Goal: Task Accomplishment & Management: Manage account settings

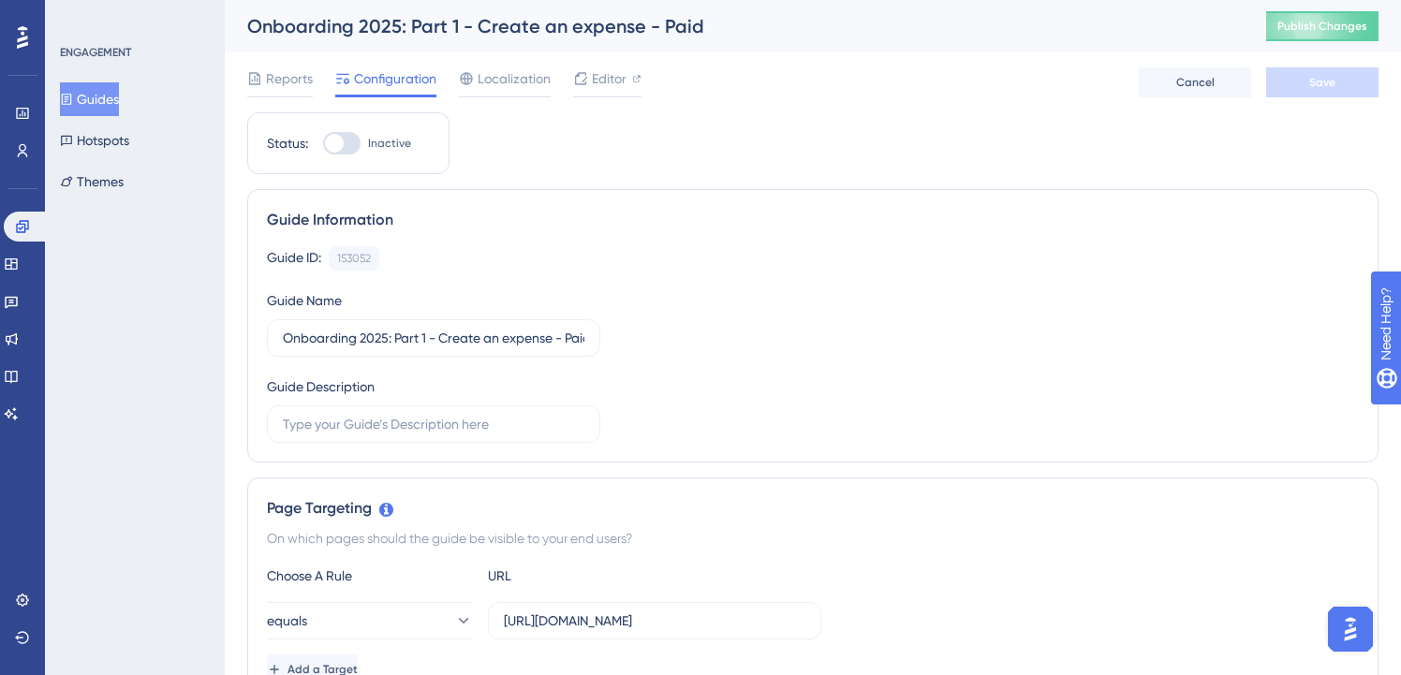
click at [119, 86] on button "Guides" at bounding box center [89, 99] width 59 height 34
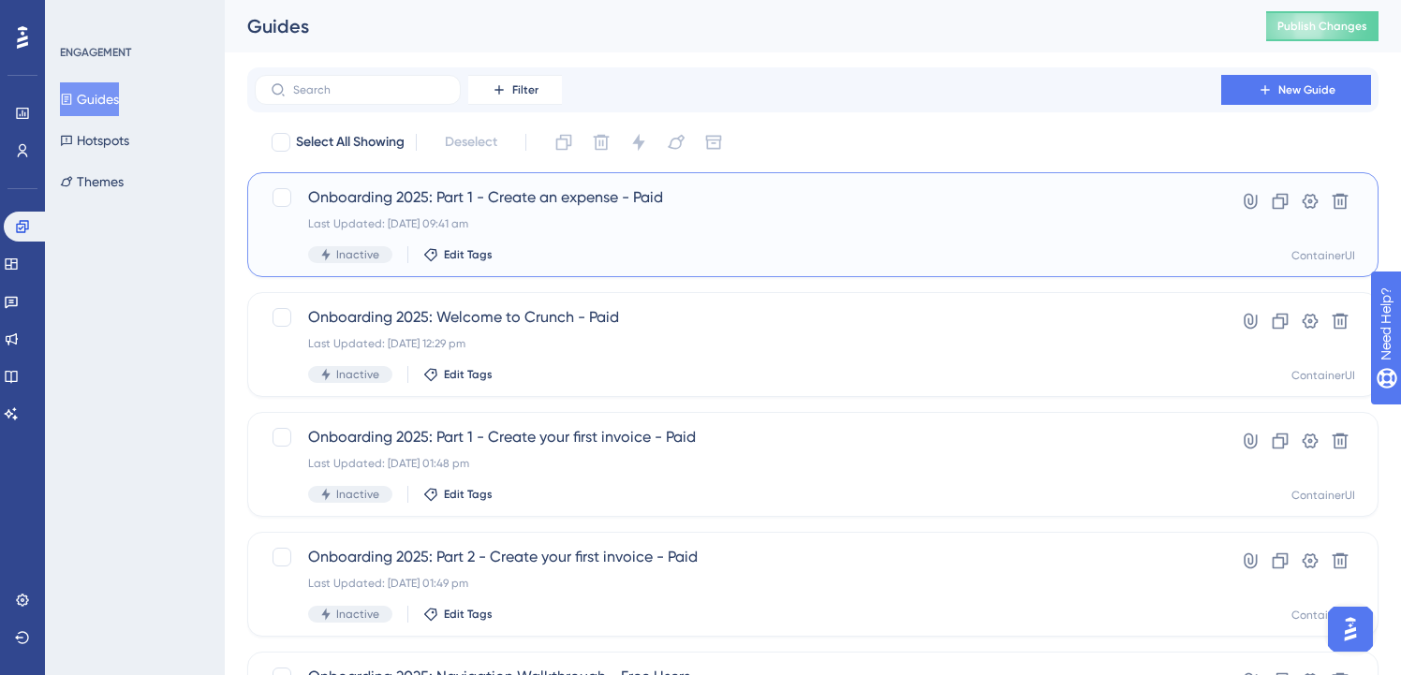
click at [685, 205] on span "Onboarding 2025: Part 1 - Create an expense - Paid" at bounding box center [738, 197] width 860 height 22
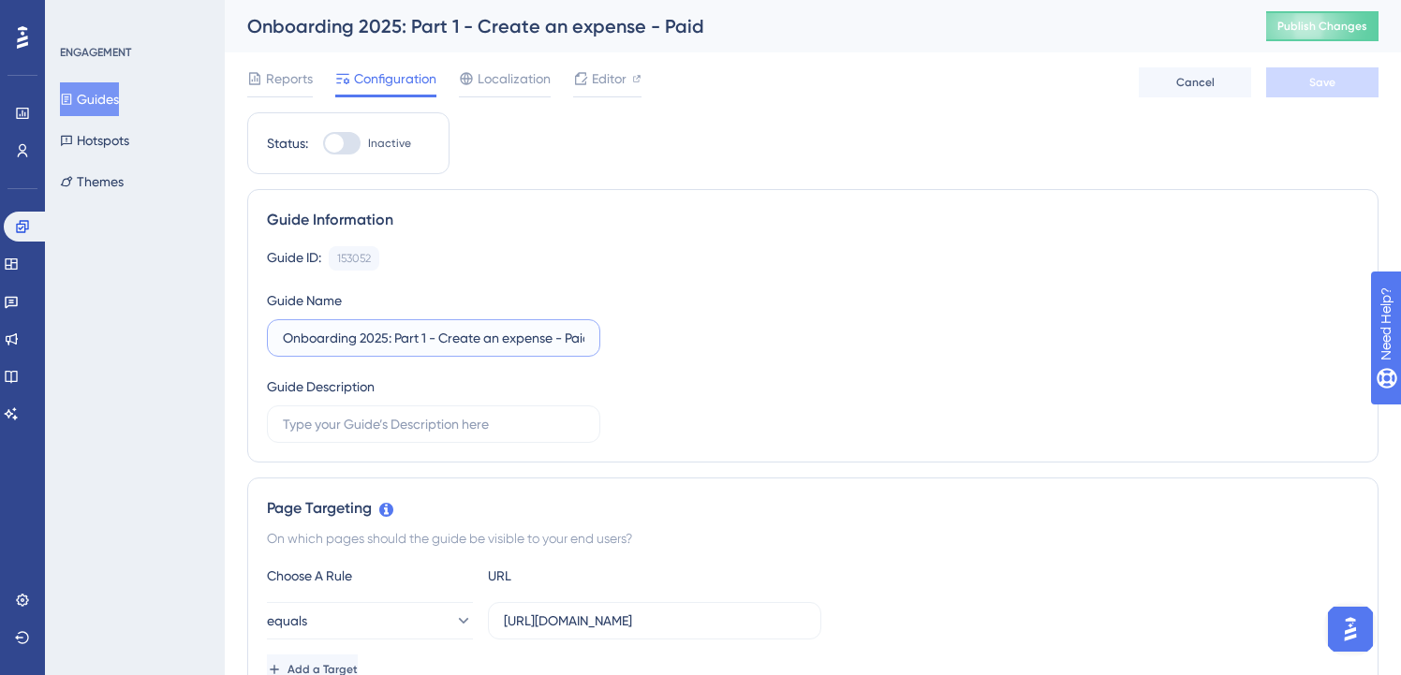
scroll to position [0, 11]
drag, startPoint x: 556, startPoint y: 337, endPoint x: 606, endPoint y: 337, distance: 49.6
click at [606, 337] on div "Guide ID: 153052 Copy Guide Name Onboarding 2025: Part 1 - Create an expense - …" at bounding box center [813, 344] width 1092 height 197
click at [1315, 77] on span "Save" at bounding box center [1322, 82] width 26 height 15
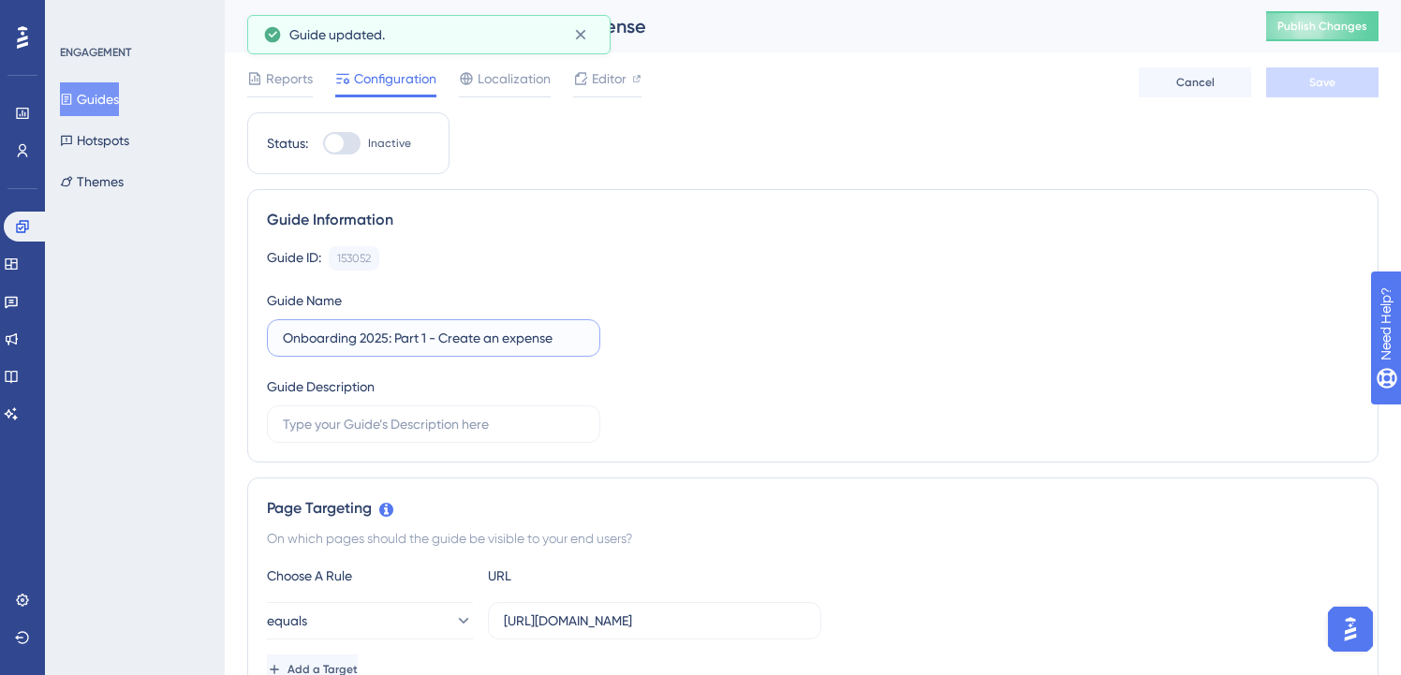
drag, startPoint x: 395, startPoint y: 341, endPoint x: 440, endPoint y: 339, distance: 45.0
click at [440, 339] on input "Onboarding 2025: Part 1 - Create an expense" at bounding box center [434, 338] width 302 height 21
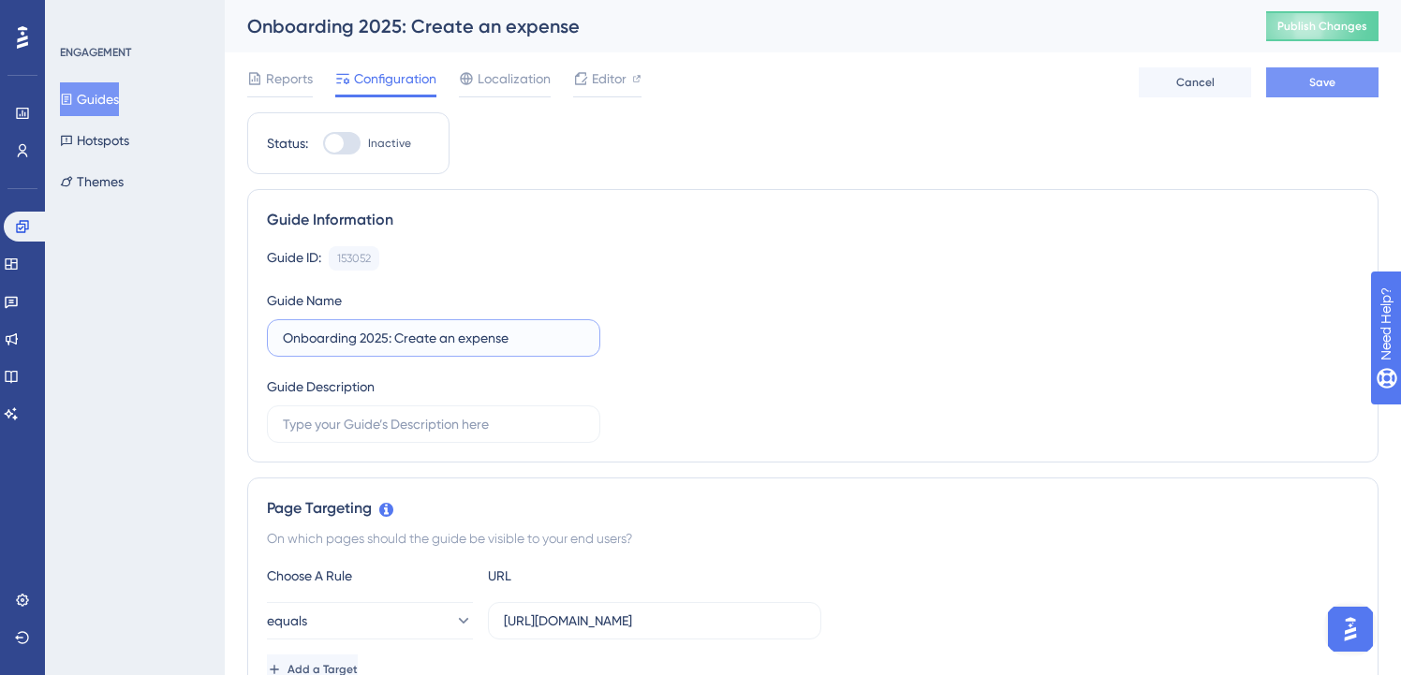
type input "Onboarding 2025: Create an expense"
click at [1305, 89] on button "Save" at bounding box center [1322, 82] width 112 height 30
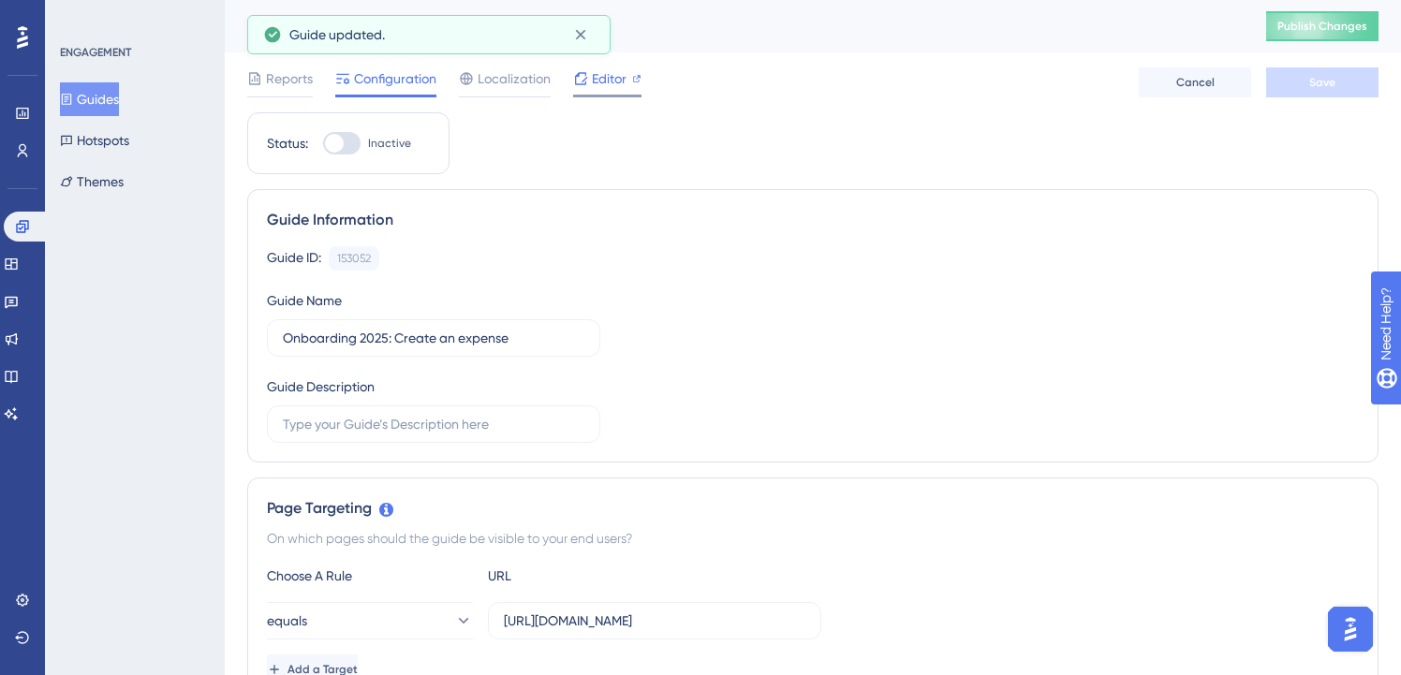
click at [597, 67] on span "Editor" at bounding box center [609, 78] width 35 height 22
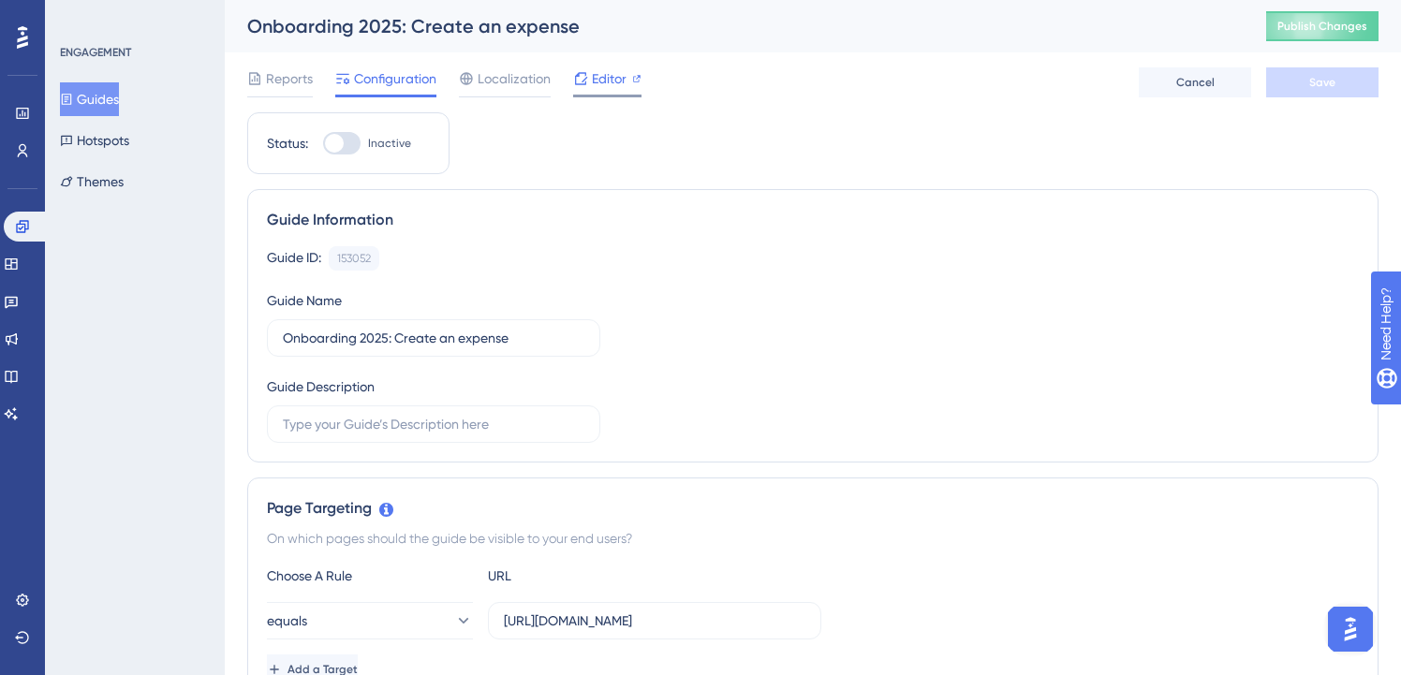
click at [576, 87] on div at bounding box center [580, 78] width 15 height 22
click at [118, 90] on button "Guides" at bounding box center [89, 99] width 59 height 34
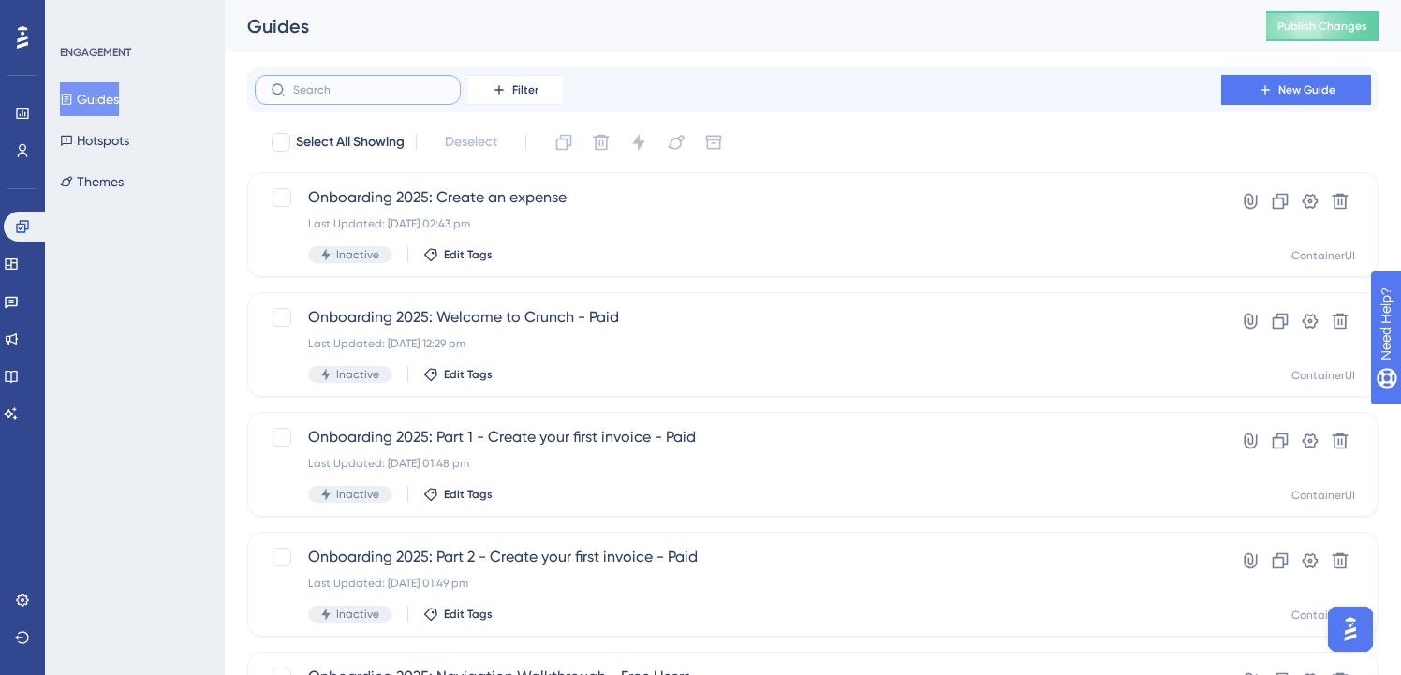
click at [366, 87] on input "text" at bounding box center [369, 89] width 152 height 13
type input "lite"
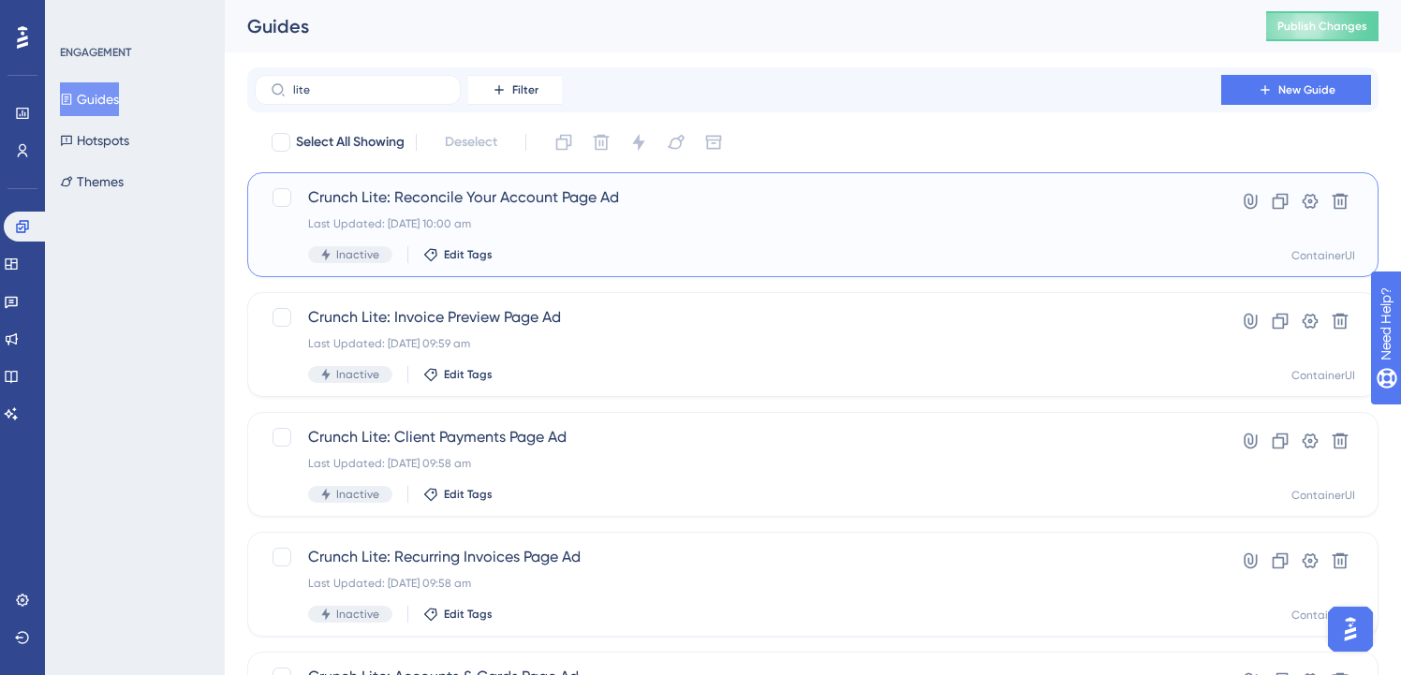
click at [602, 217] on div "Last Updated: 29 Sept 2025 10:00 am" at bounding box center [738, 223] width 860 height 15
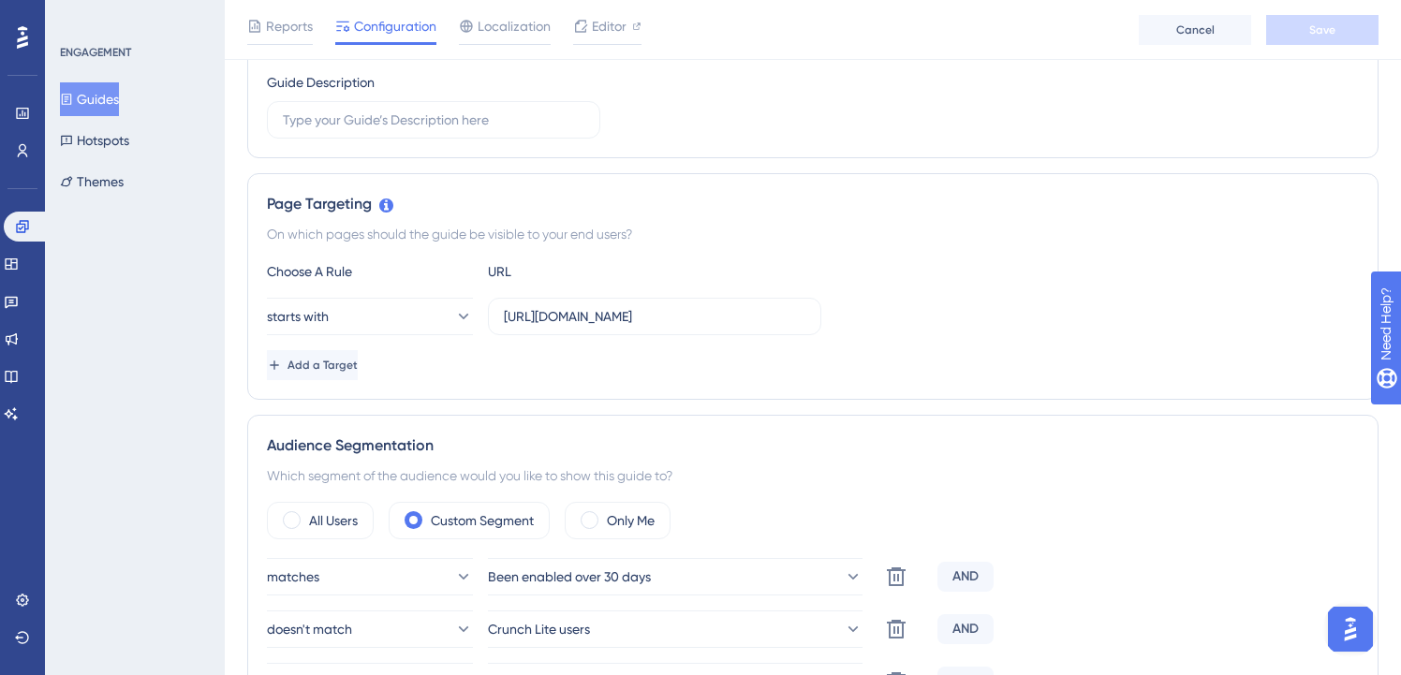
scroll to position [640, 0]
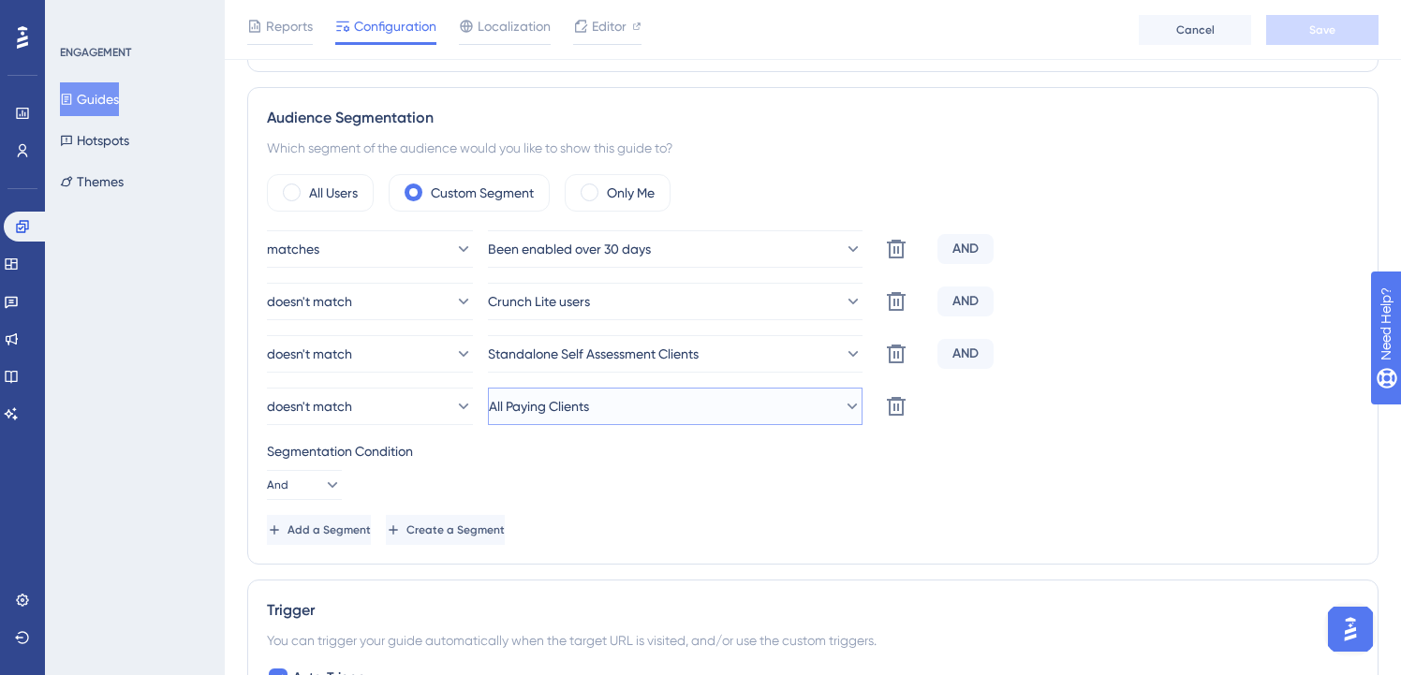
click at [576, 416] on span "All Paying Clients" at bounding box center [539, 406] width 100 height 22
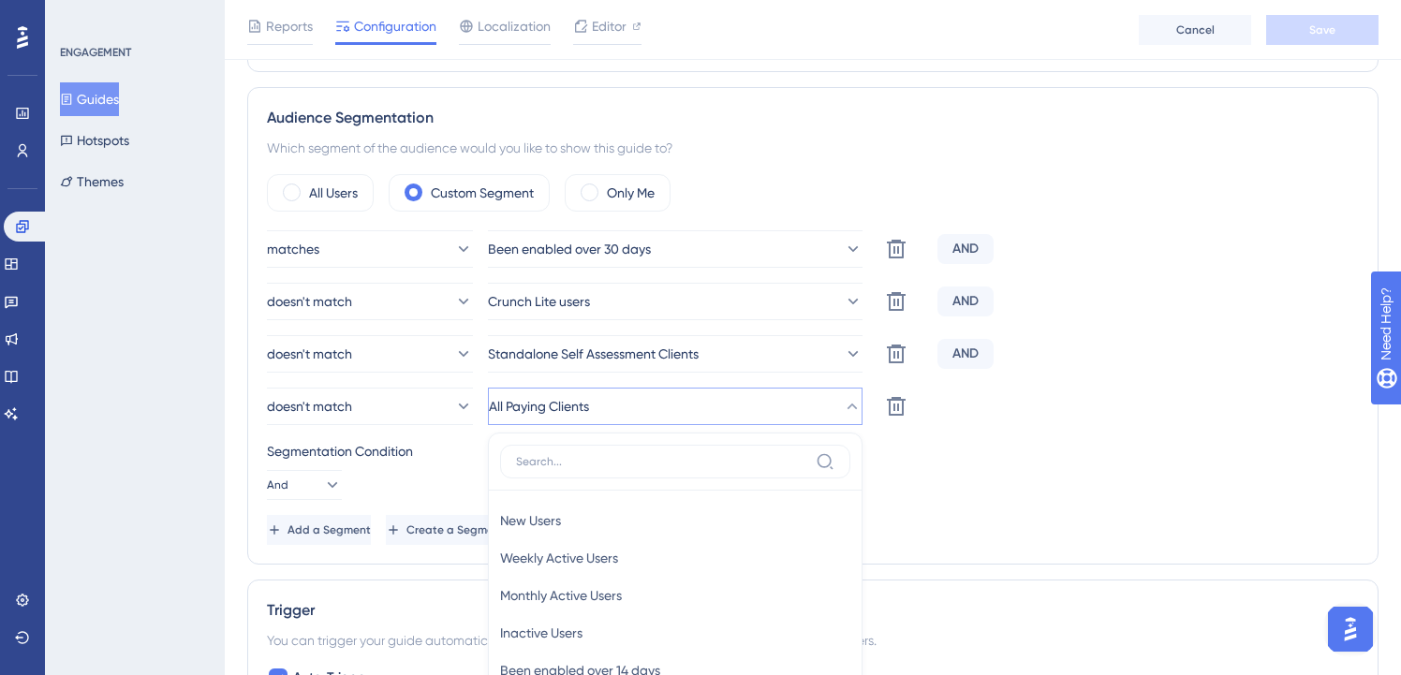
scroll to position [899, 0]
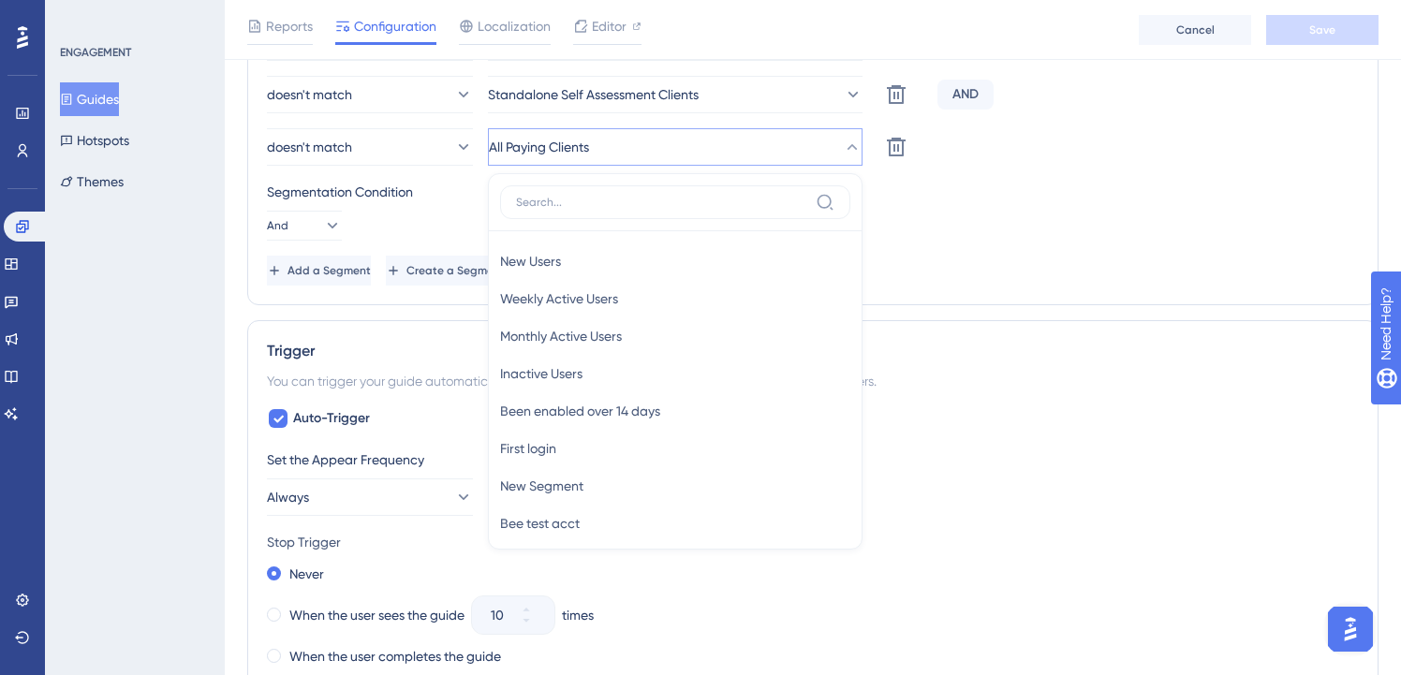
click at [1083, 241] on div "matches Been enabled over 30 days Delete AND doesn't match Crunch Lite users De…" at bounding box center [813, 128] width 1092 height 315
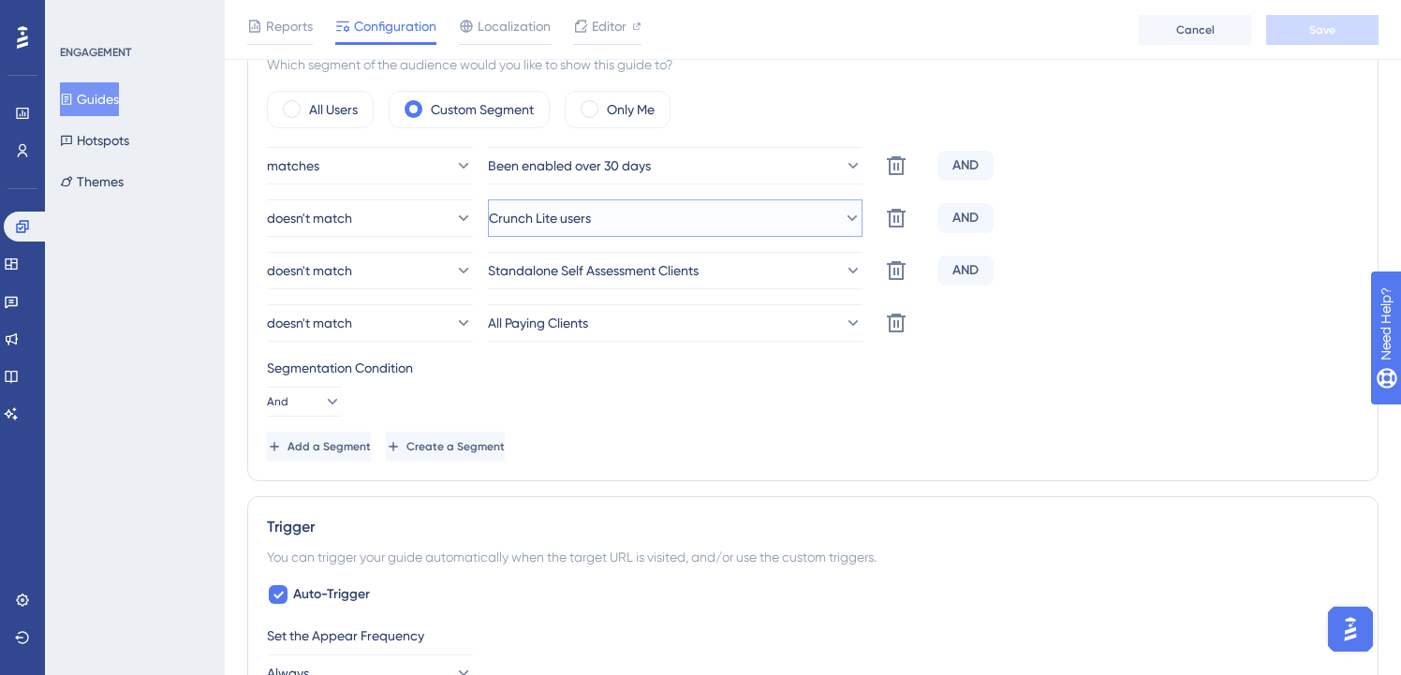
click at [627, 229] on button "Crunch Lite users" at bounding box center [675, 217] width 375 height 37
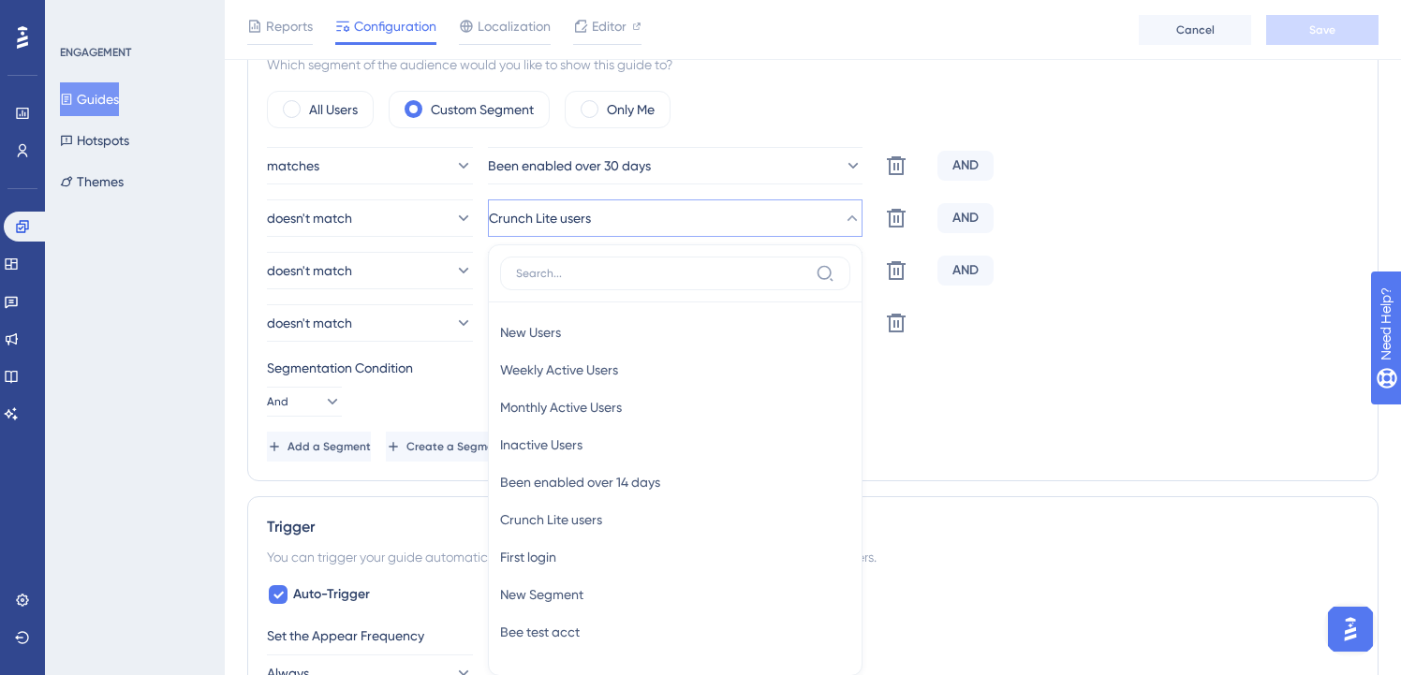
scroll to position [823, 0]
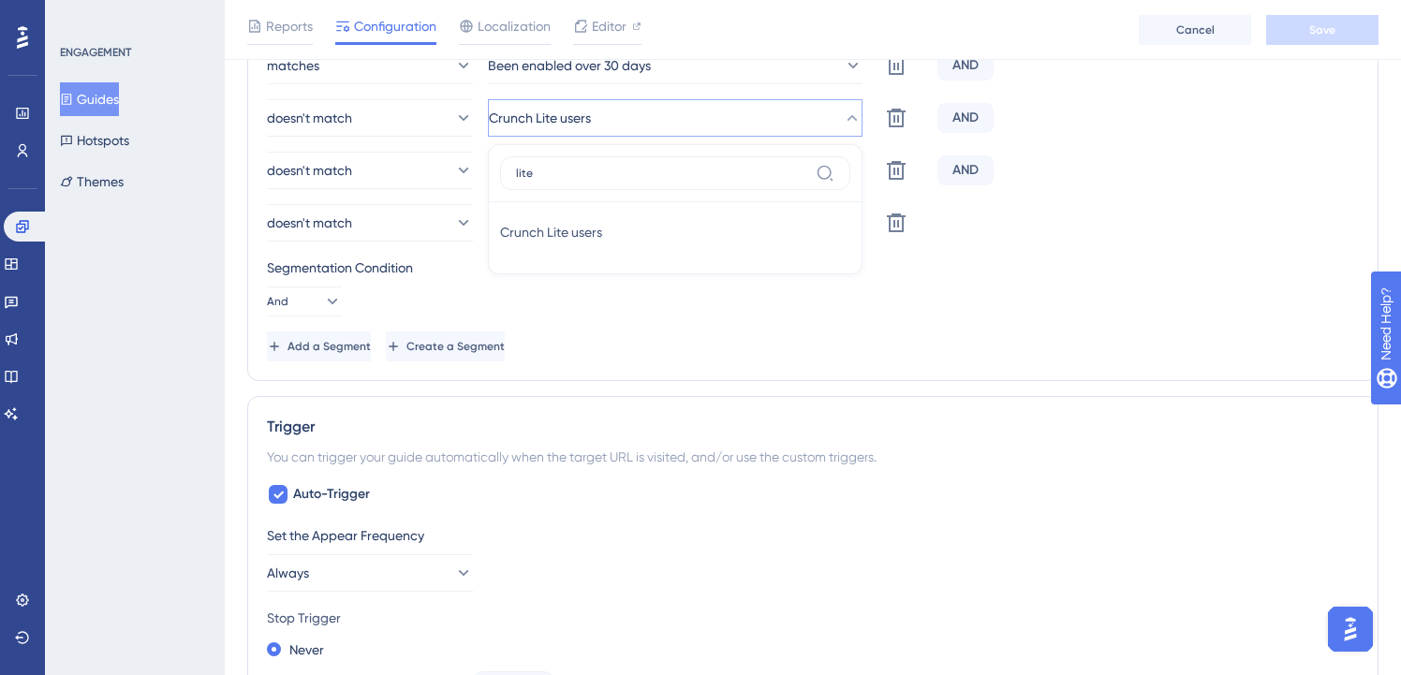
type input "lite"
click at [730, 376] on div "Audience Segmentation Which segment of the audience would you like to show this…" at bounding box center [812, 143] width 1131 height 478
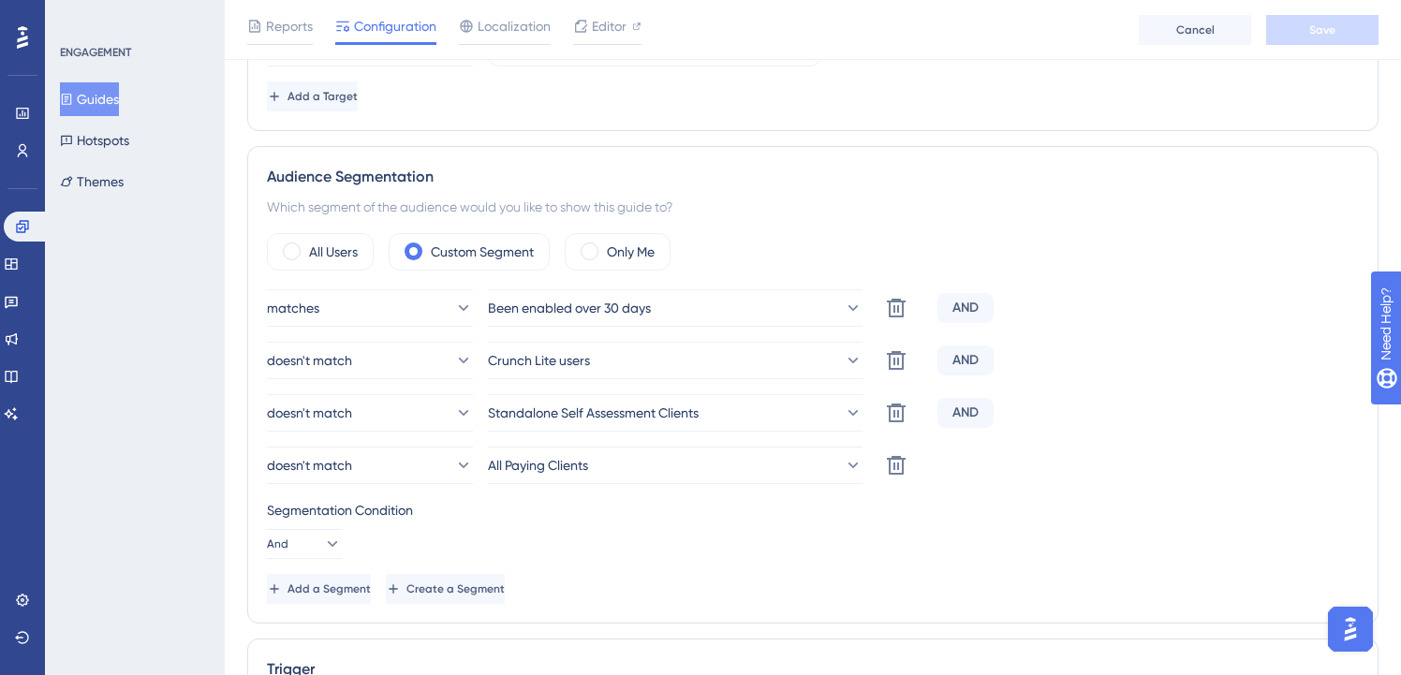
scroll to position [514, 0]
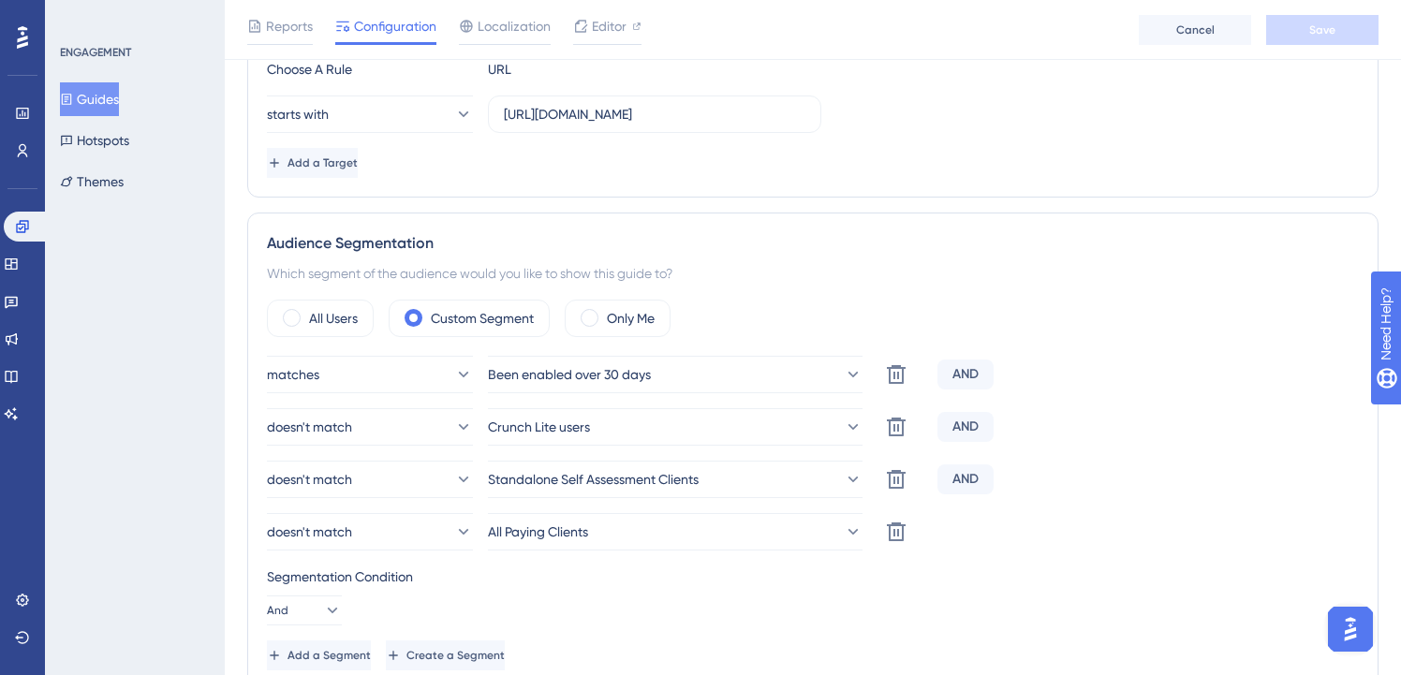
click at [96, 106] on button "Guides" at bounding box center [89, 99] width 59 height 34
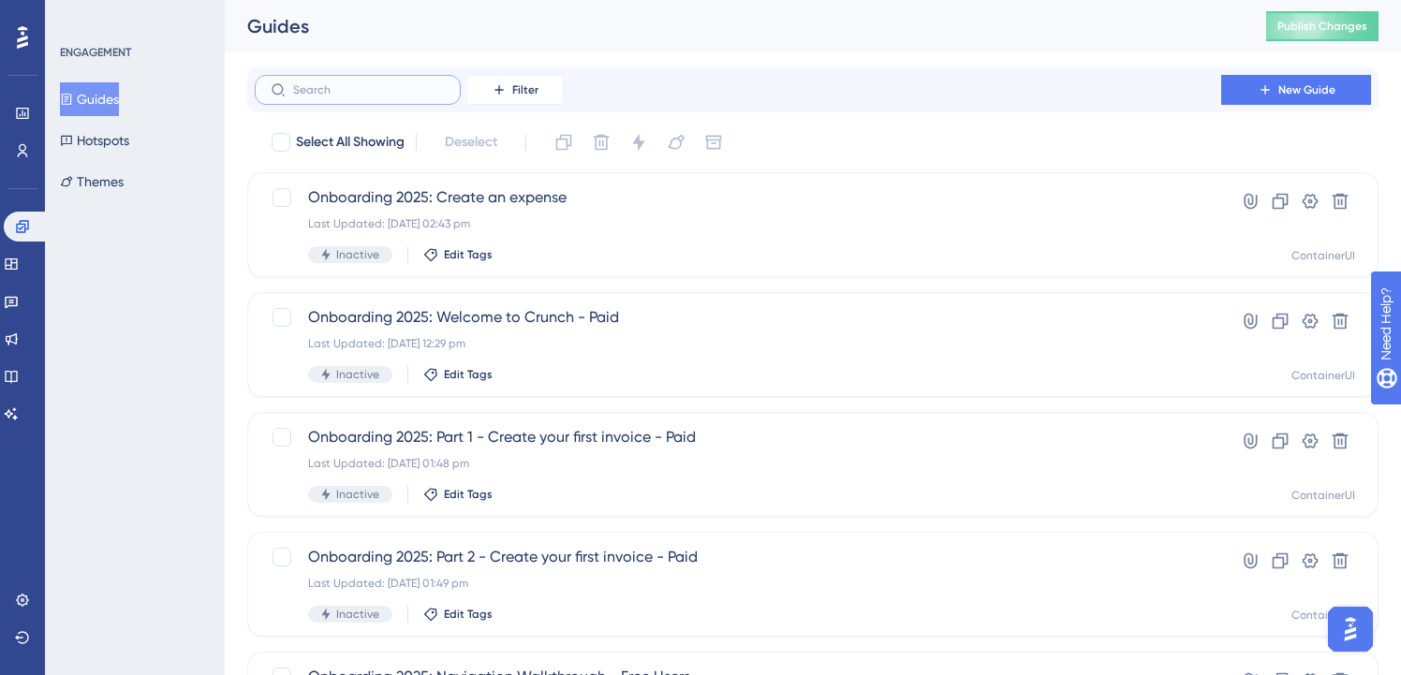
click at [384, 86] on input "text" at bounding box center [369, 89] width 152 height 13
type input "lite"
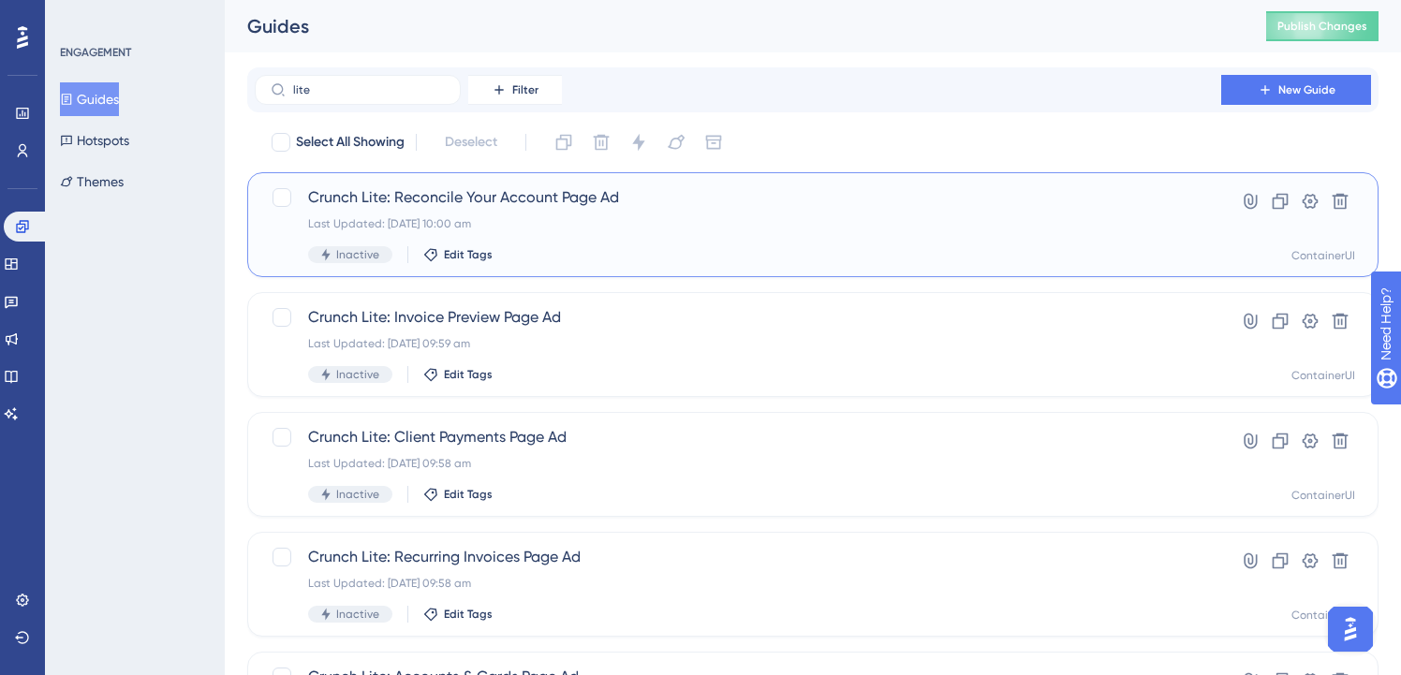
click at [667, 224] on div "Last Updated: 29 Sept 2025 10:00 am" at bounding box center [738, 223] width 860 height 15
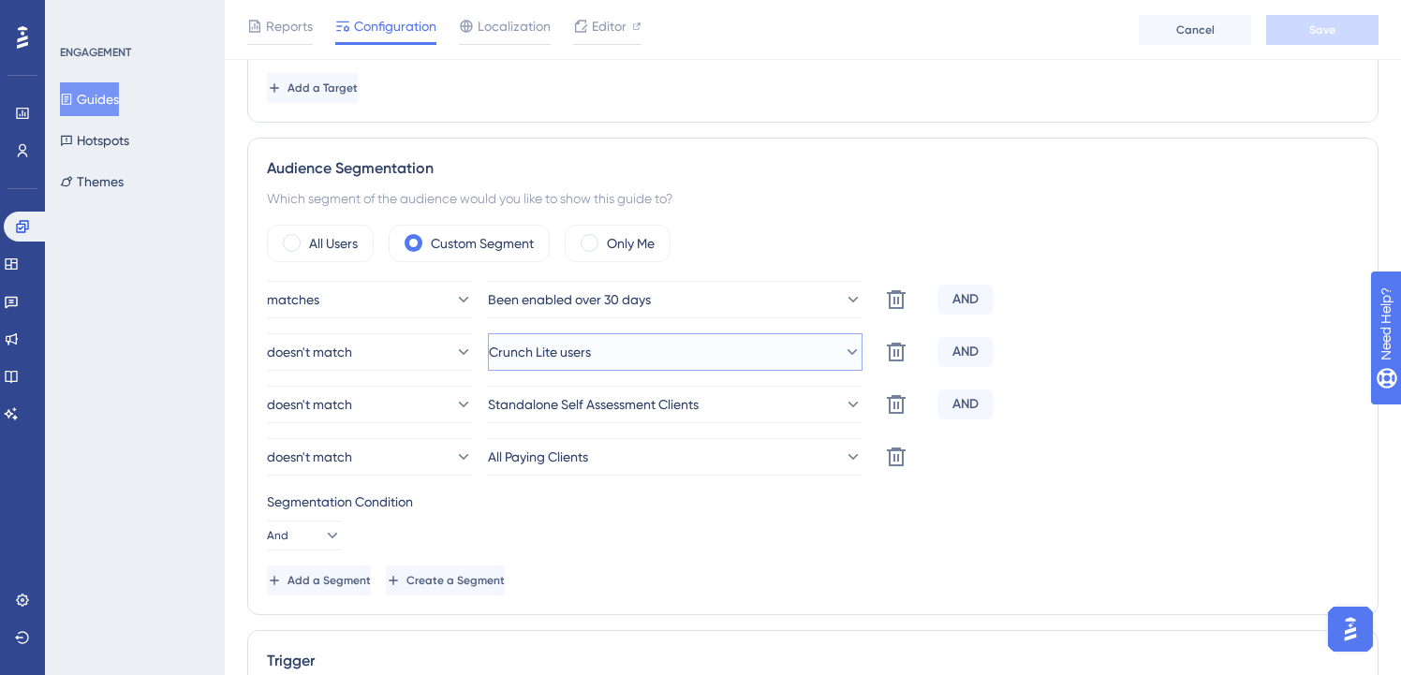
click at [669, 353] on button "Crunch Lite users" at bounding box center [675, 351] width 375 height 37
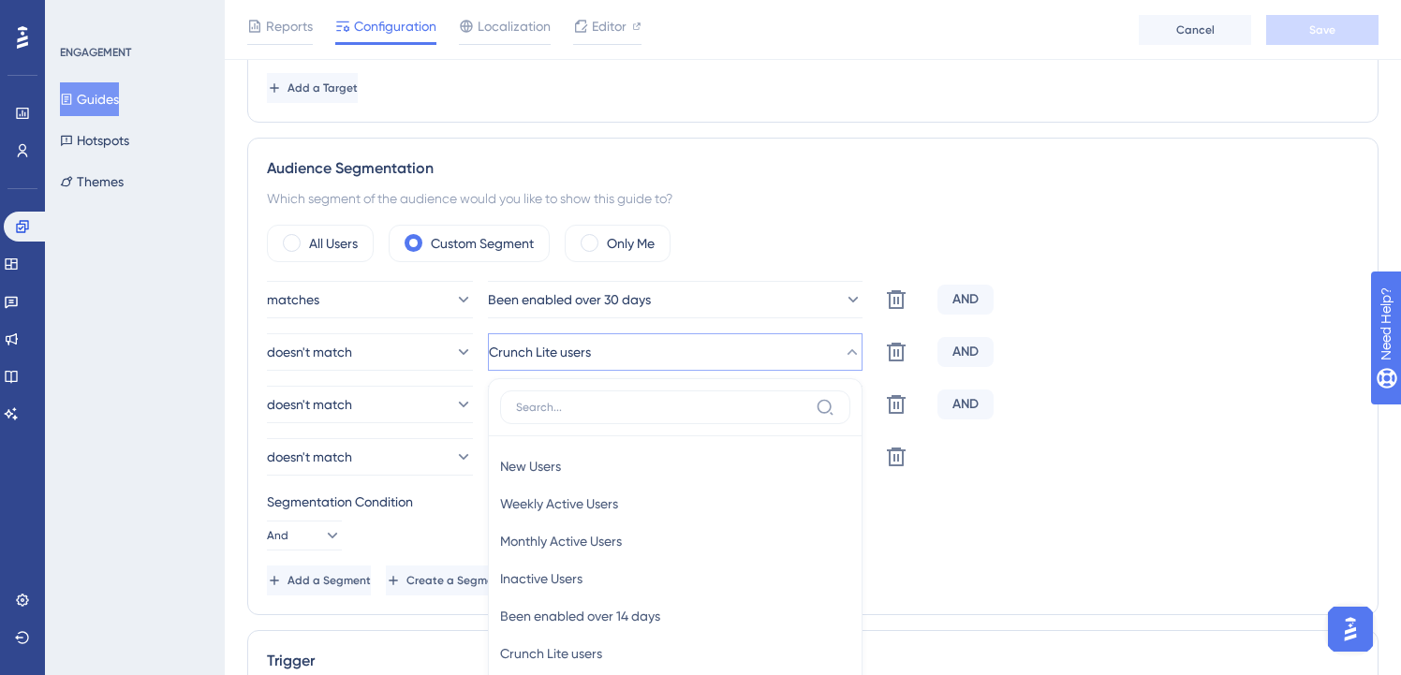
scroll to position [793, 0]
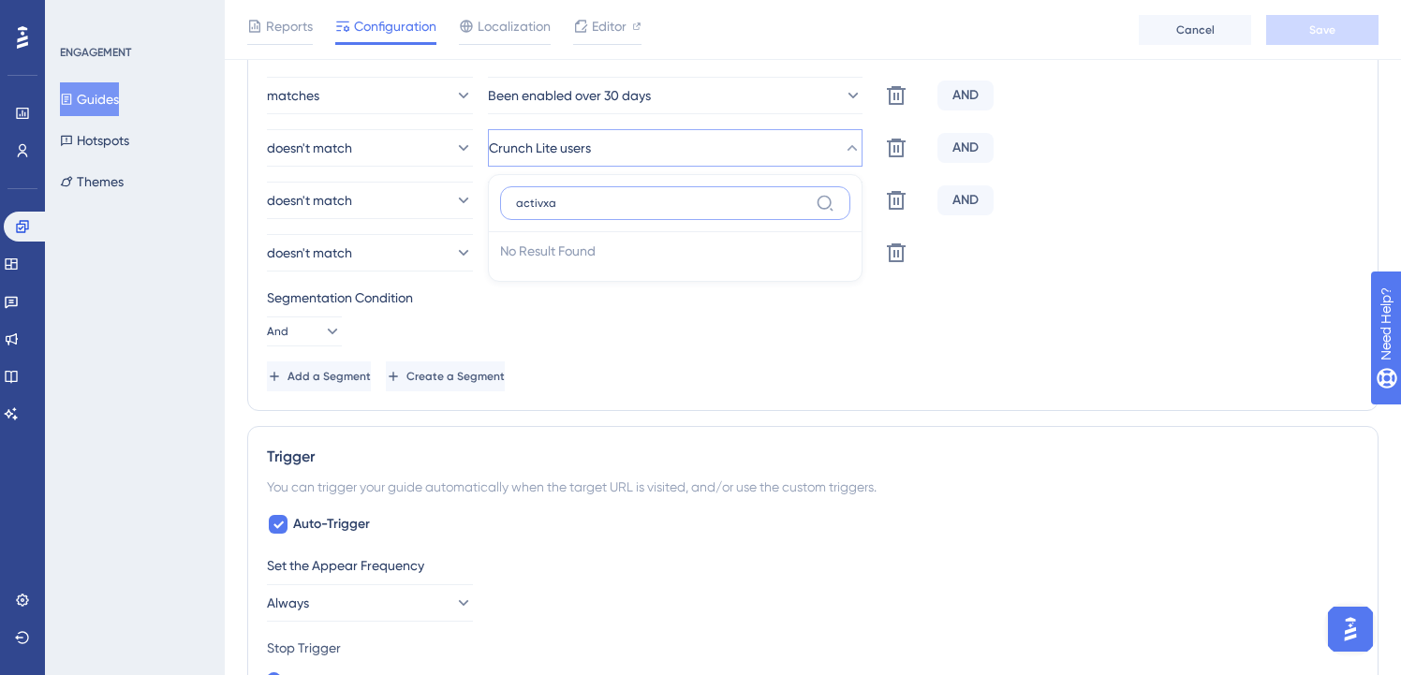
type input "activxa"
click at [1155, 280] on div "matches Been enabled over 30 days Delete AND doesn't match Crunch Lite users ac…" at bounding box center [813, 234] width 1092 height 315
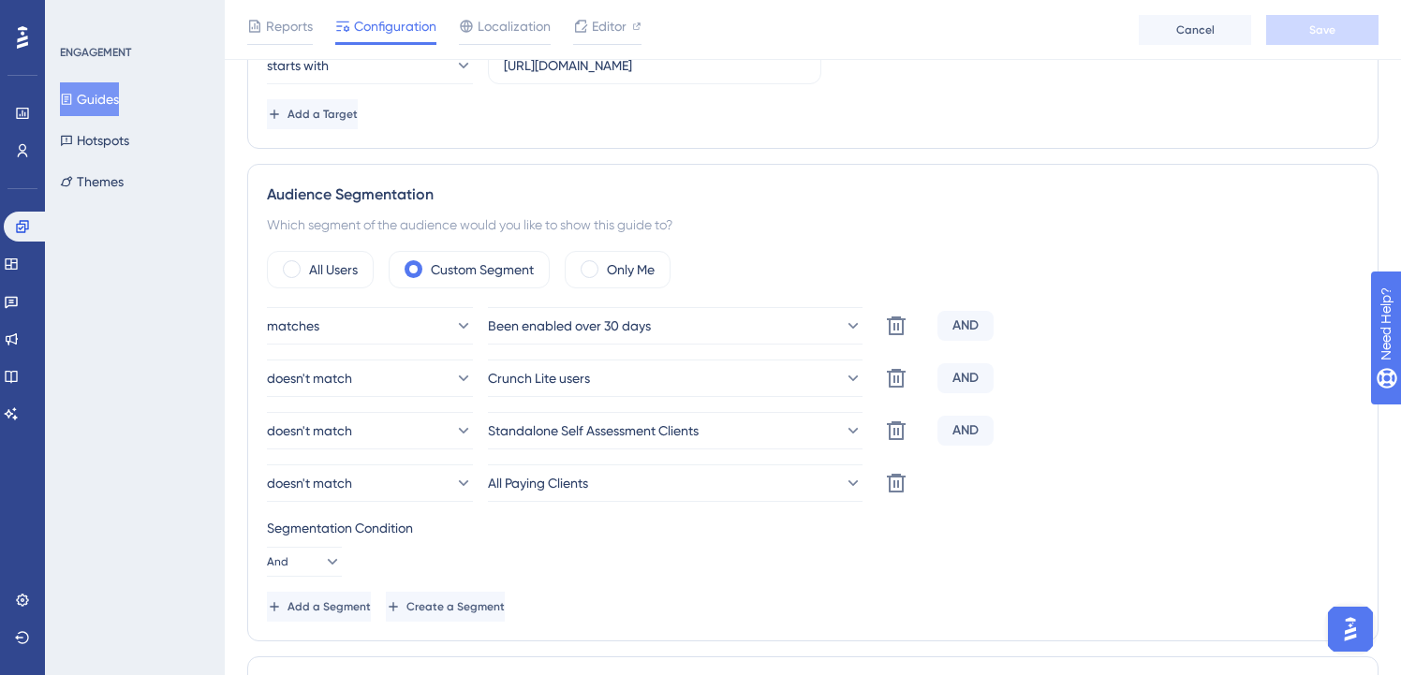
scroll to position [0, 0]
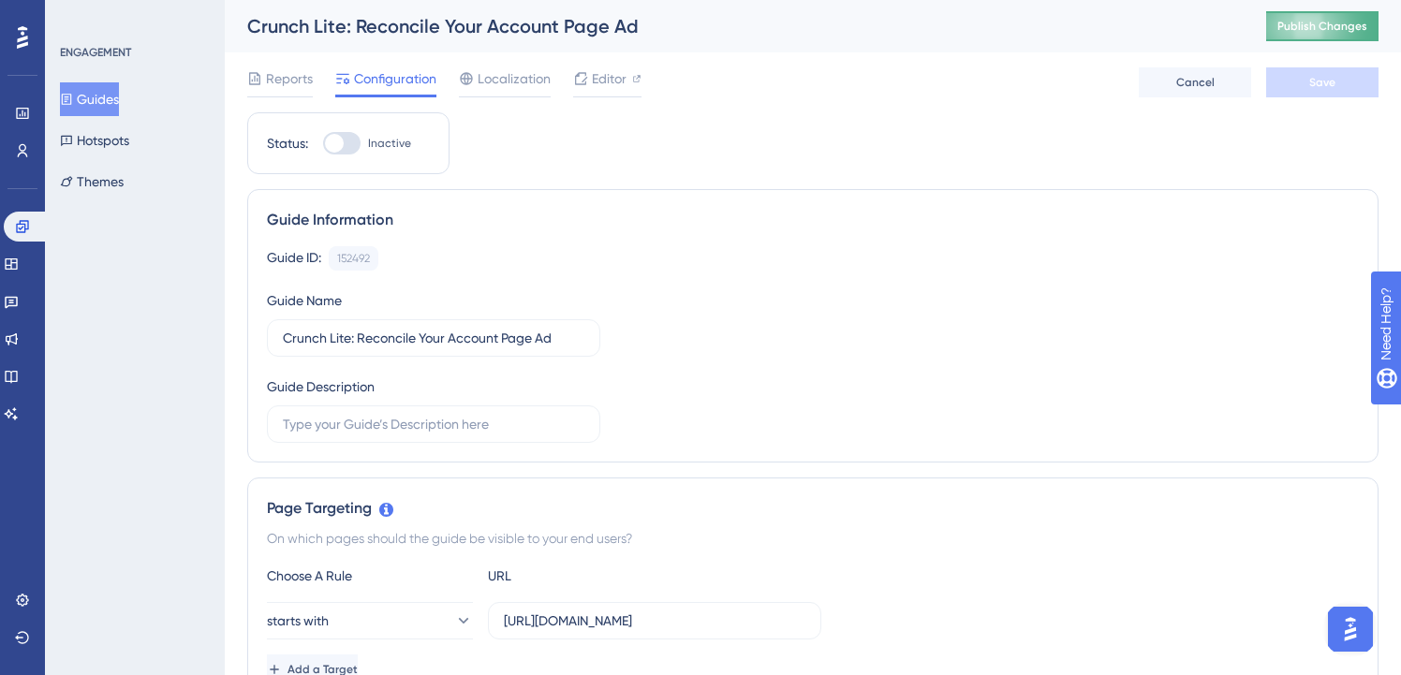
click at [1319, 29] on button "Publish Changes" at bounding box center [1322, 26] width 112 height 30
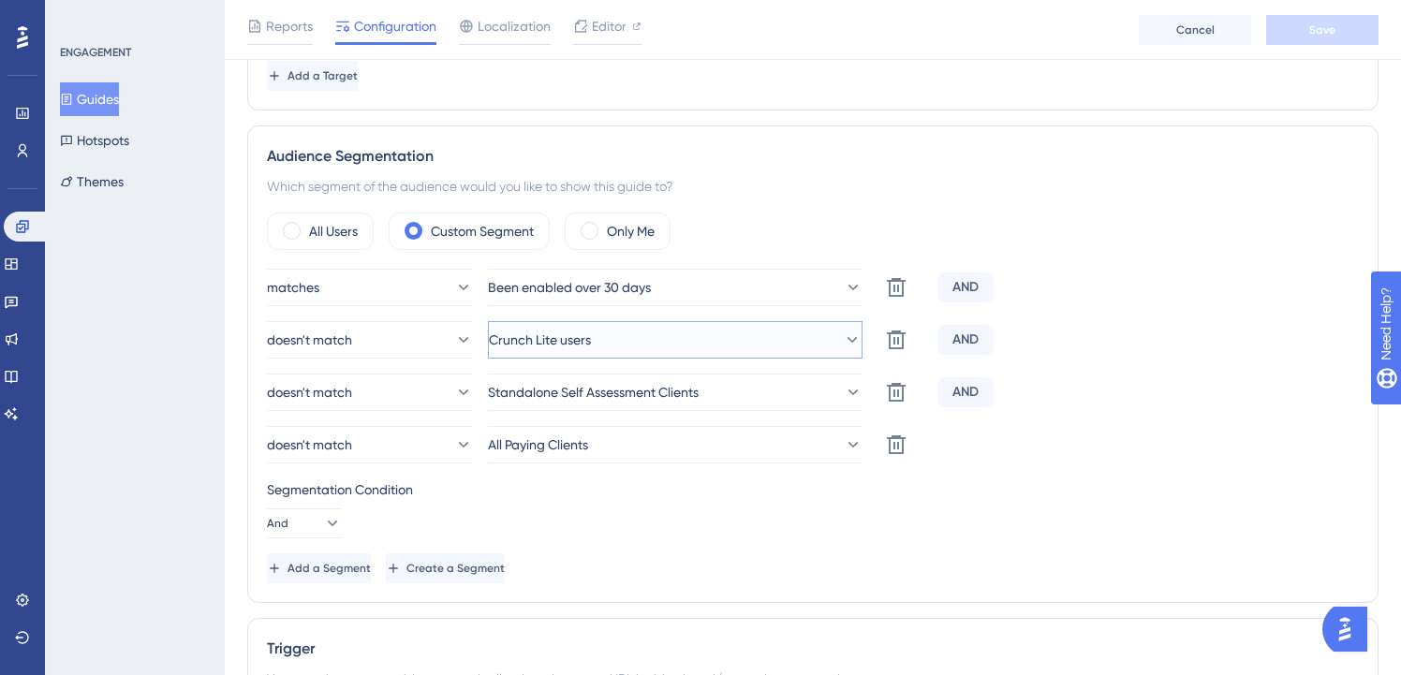
click at [668, 330] on button "Crunch Lite users" at bounding box center [675, 339] width 375 height 37
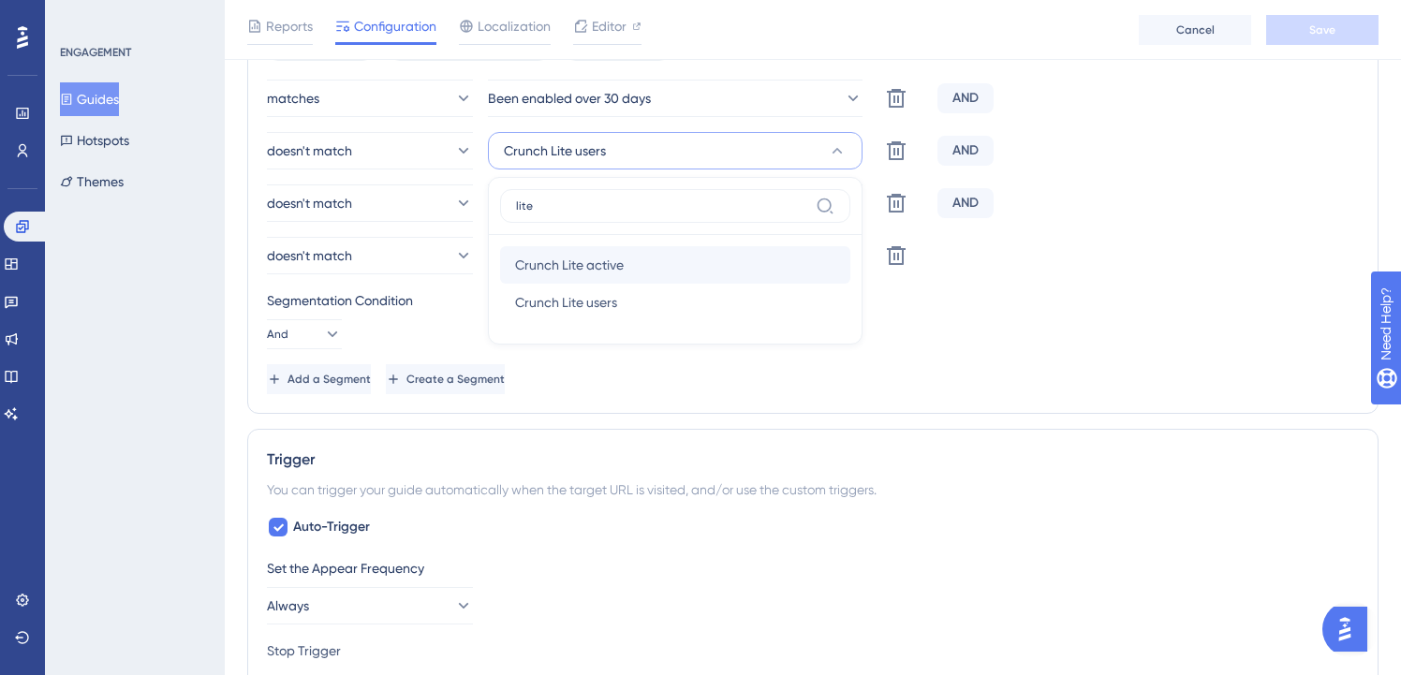
type input "lite"
click at [569, 277] on div "Crunch Lite active Crunch Lite active" at bounding box center [675, 264] width 320 height 37
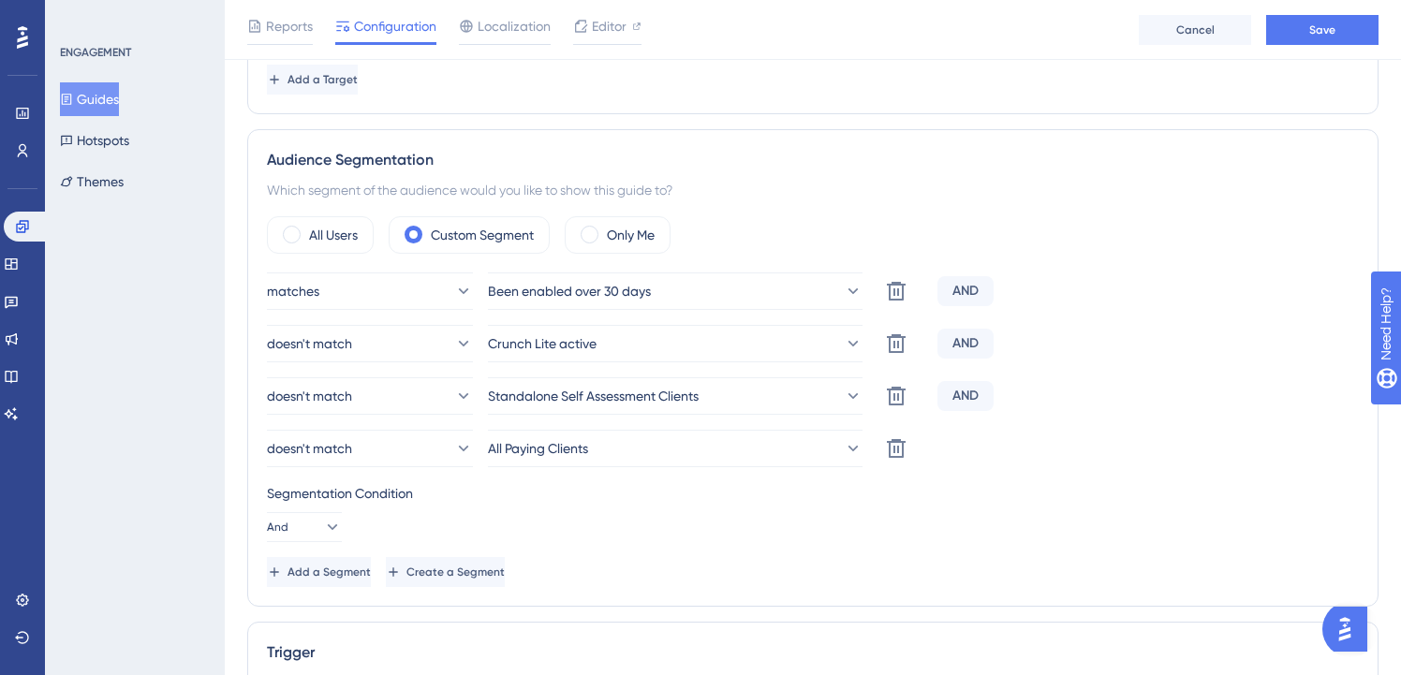
scroll to position [593, 0]
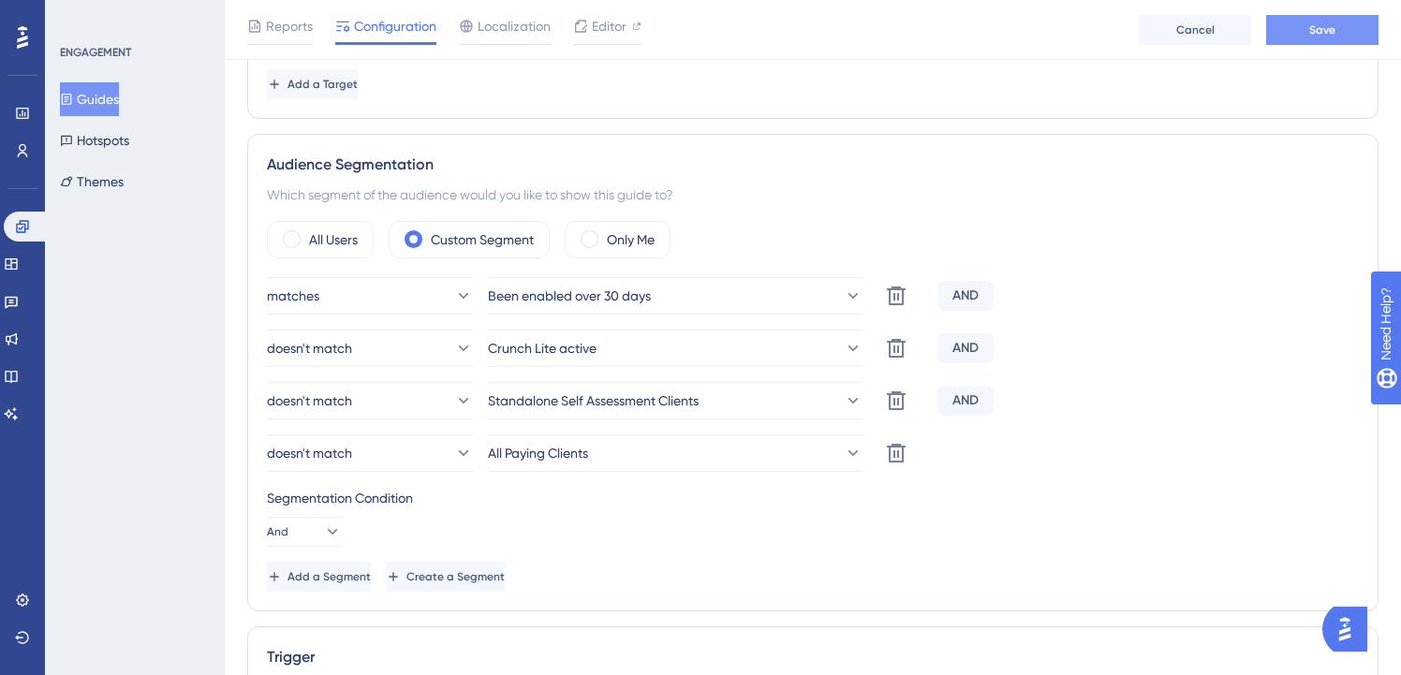
click at [1352, 36] on button "Save" at bounding box center [1322, 30] width 112 height 30
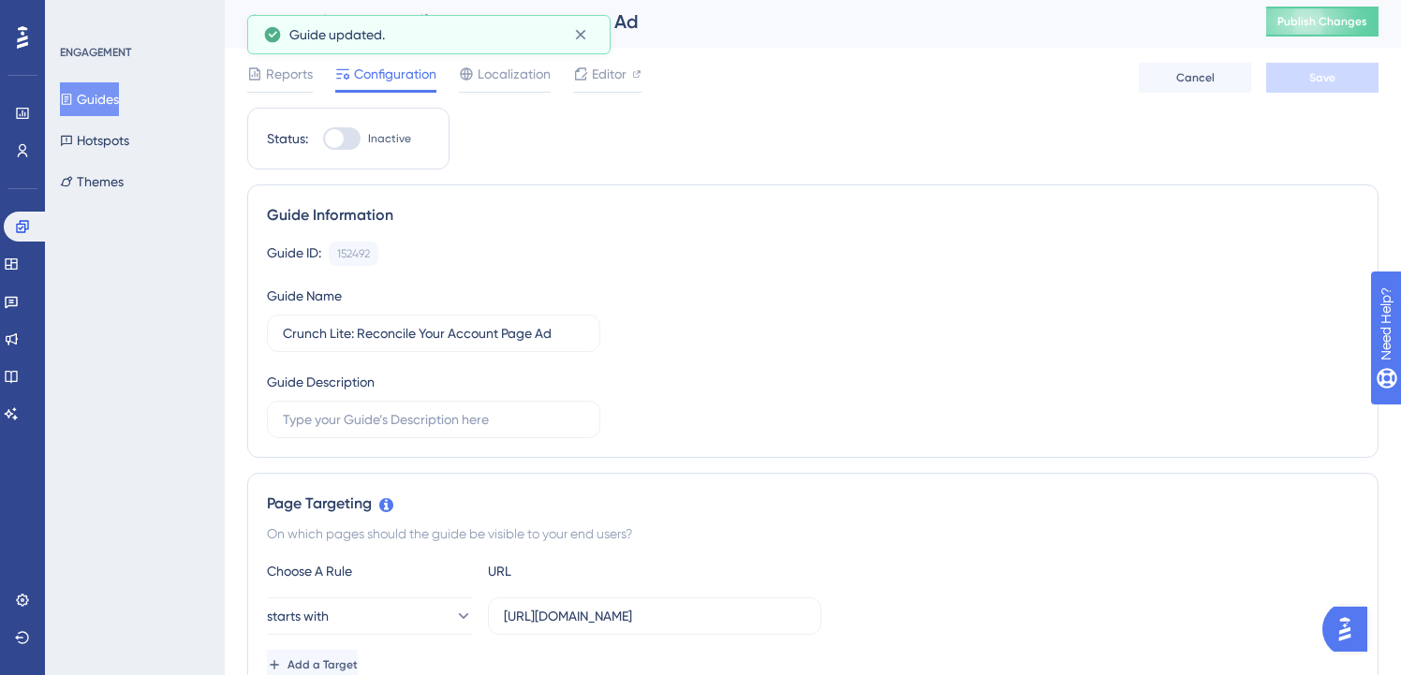
scroll to position [0, 0]
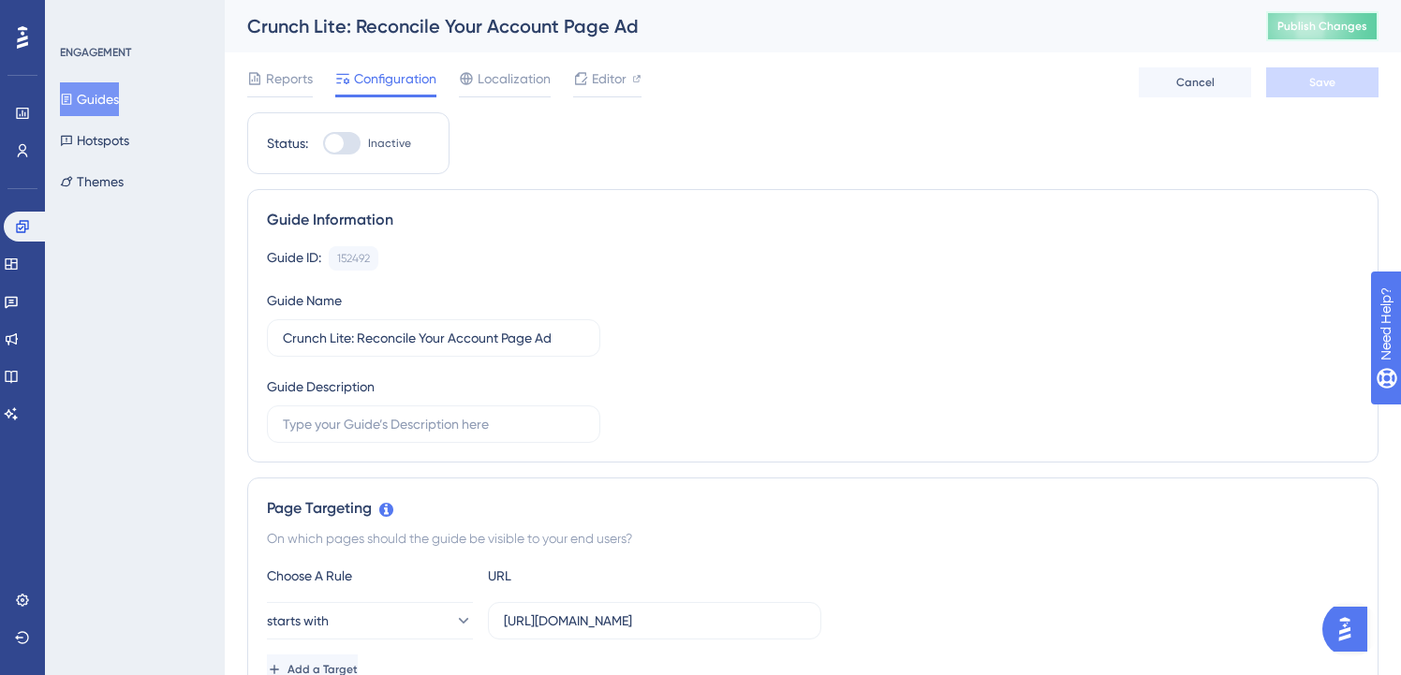
click at [1347, 14] on button "Publish Changes" at bounding box center [1322, 26] width 112 height 30
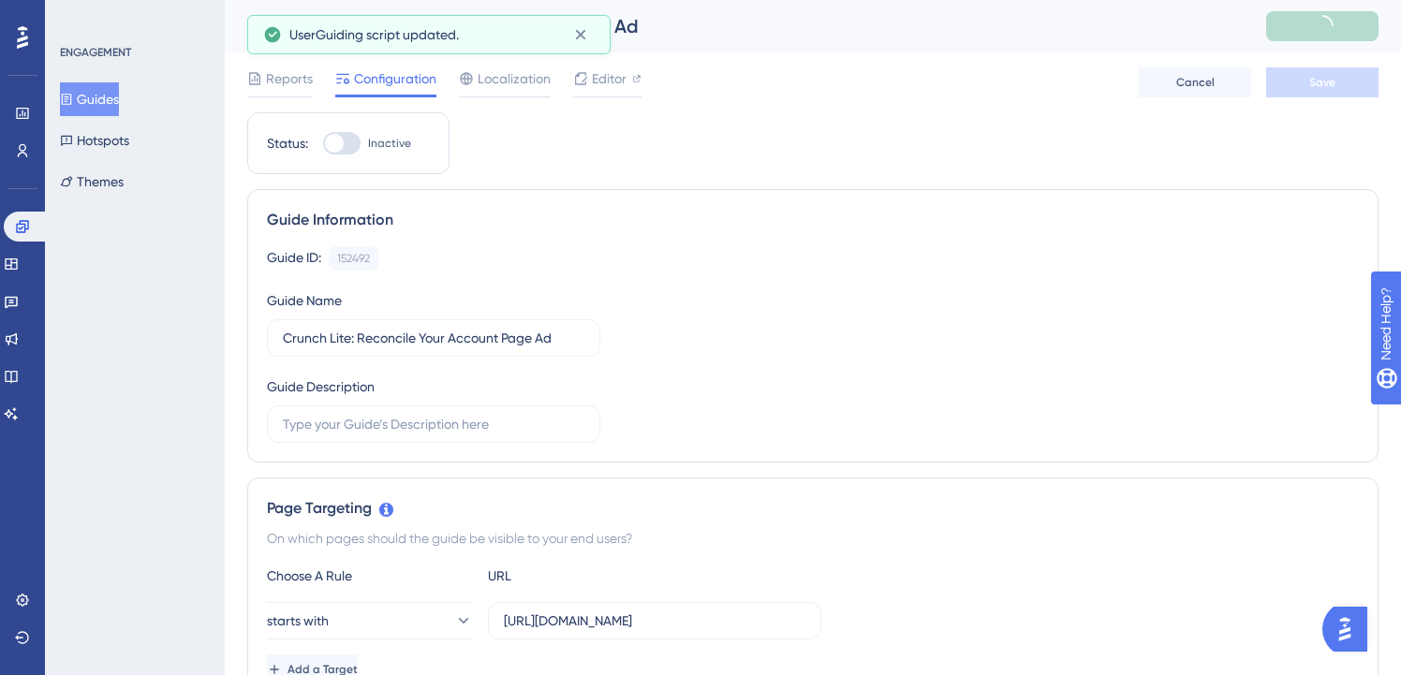
click at [105, 91] on button "Guides" at bounding box center [89, 99] width 59 height 34
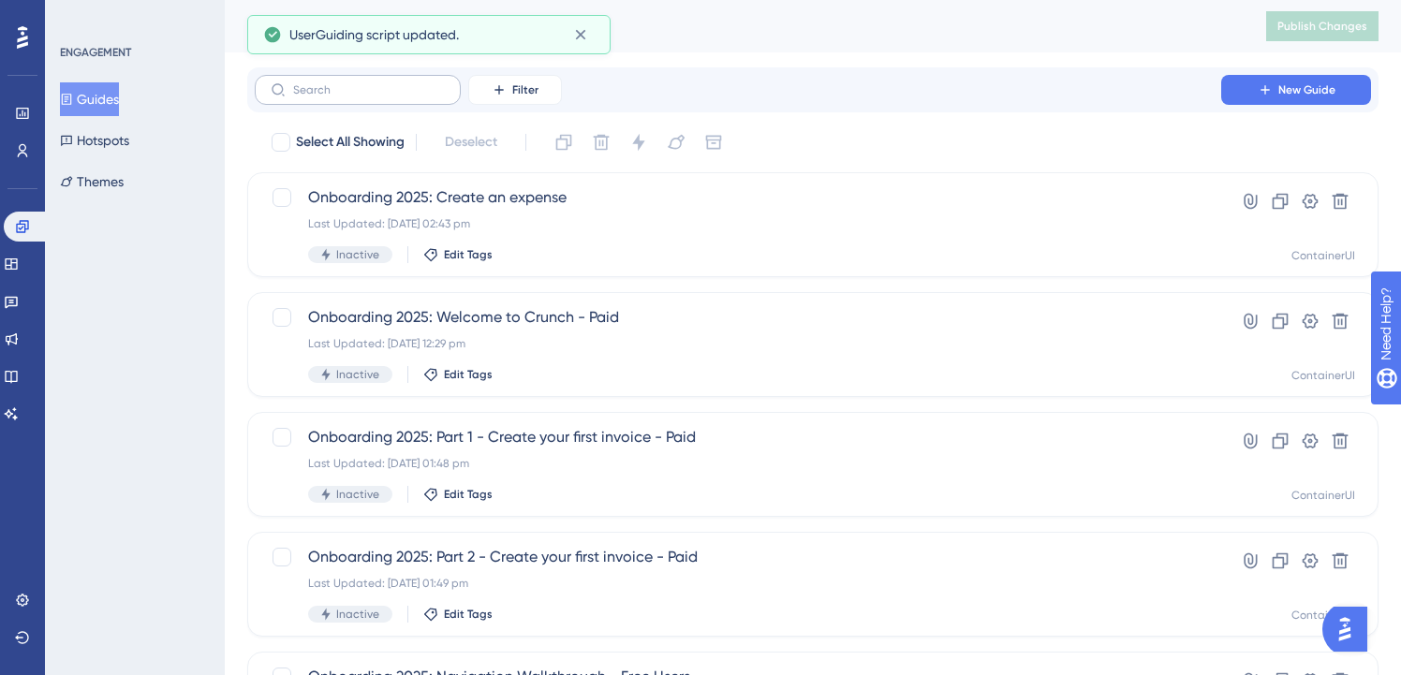
click at [370, 80] on label at bounding box center [358, 90] width 206 height 30
click at [370, 83] on input "text" at bounding box center [369, 89] width 152 height 13
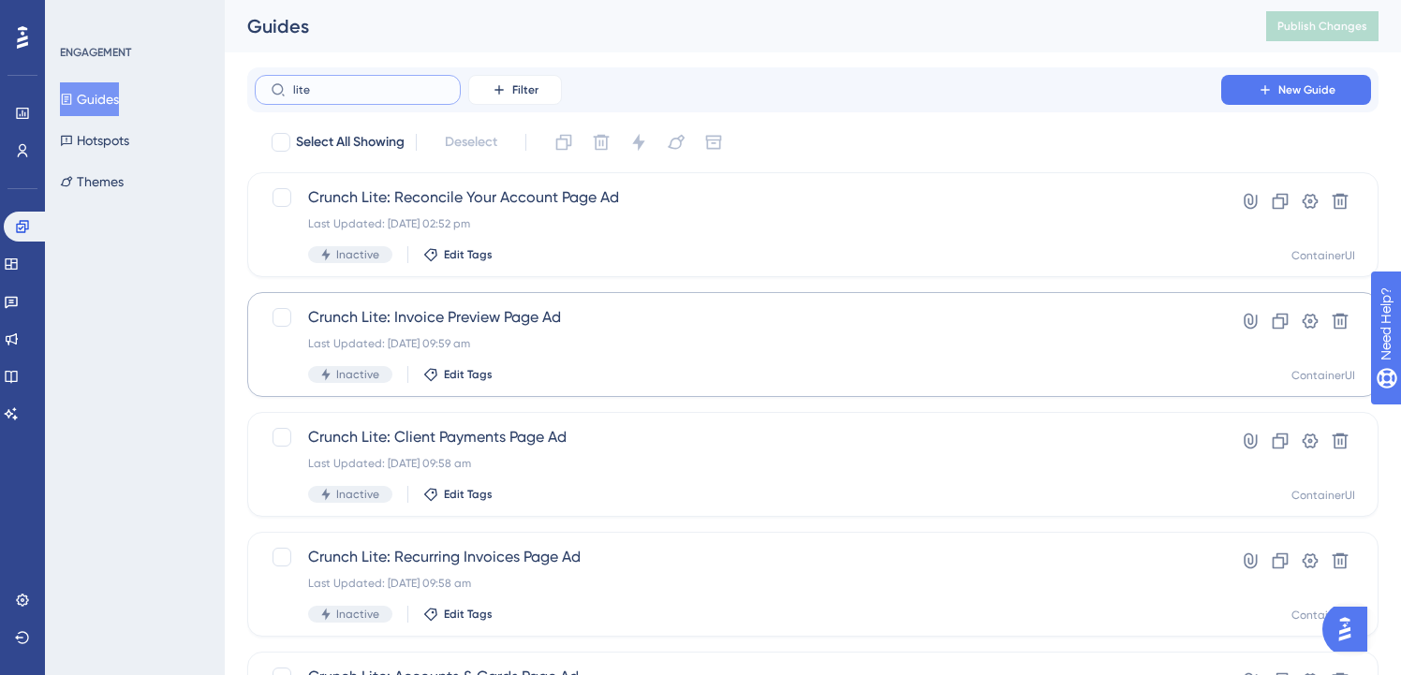
type input "lite"
click at [605, 324] on span "Crunch Lite: Invoice Preview Page Ad" at bounding box center [738, 317] width 860 height 22
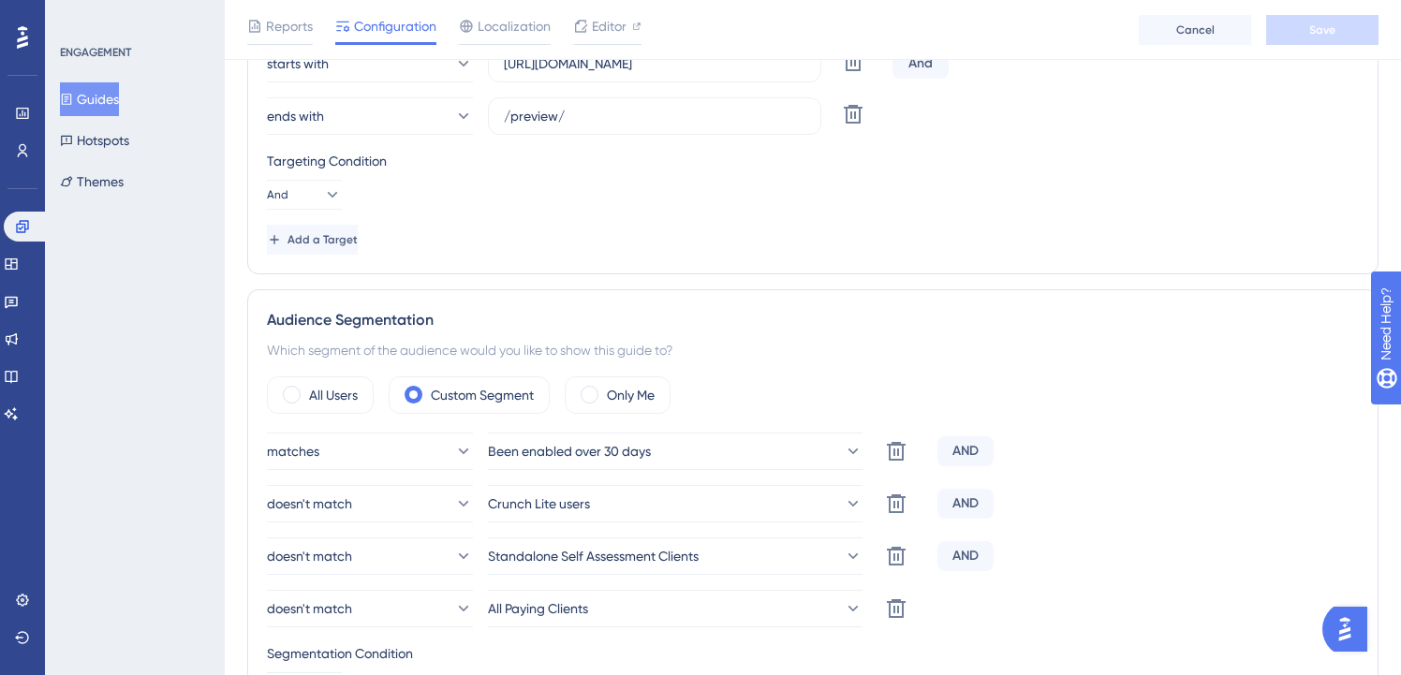
scroll to position [921, 0]
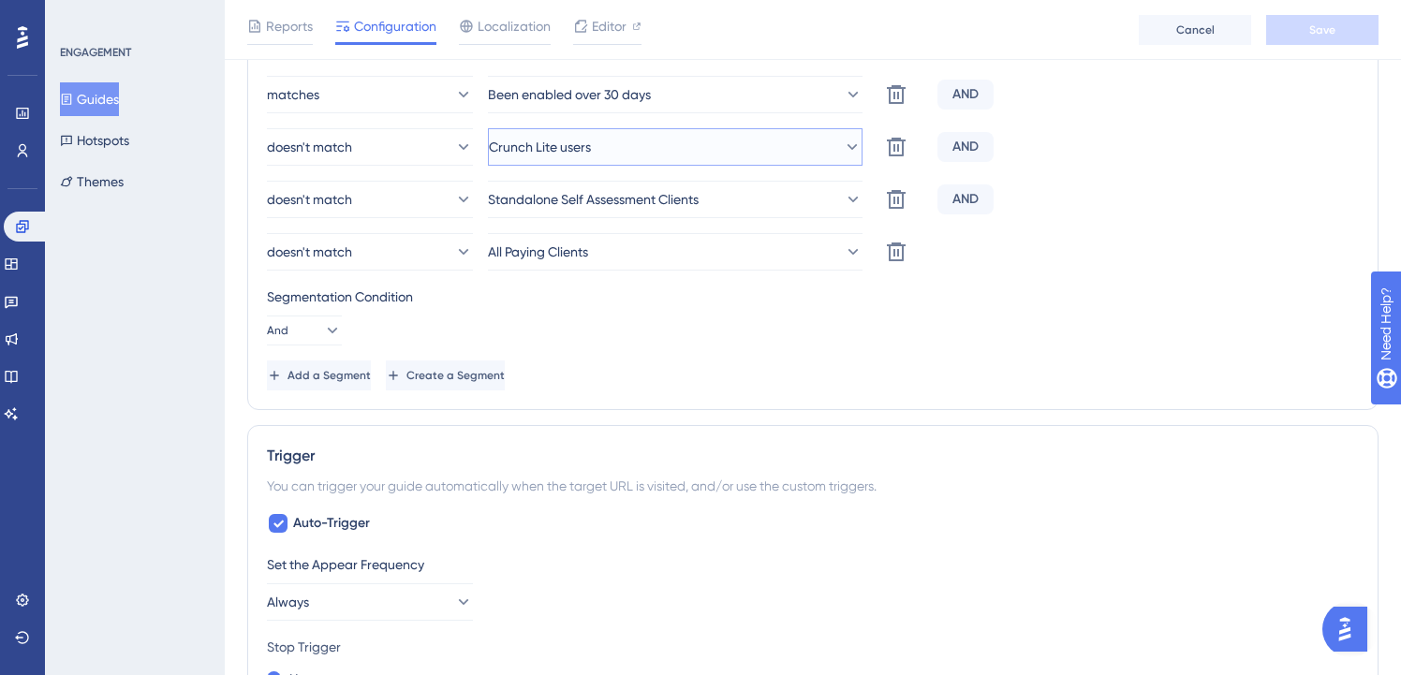
click at [614, 158] on button "Crunch Lite users" at bounding box center [675, 146] width 375 height 37
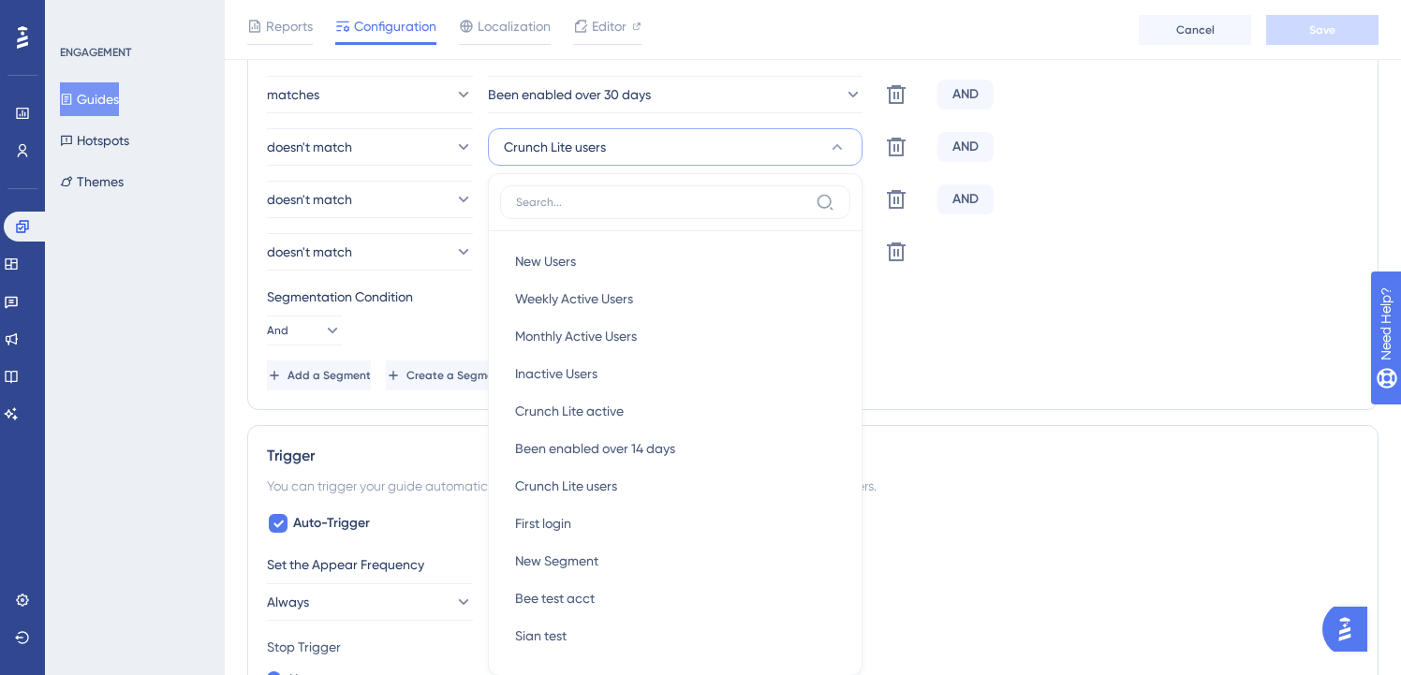
scroll to position [973, 0]
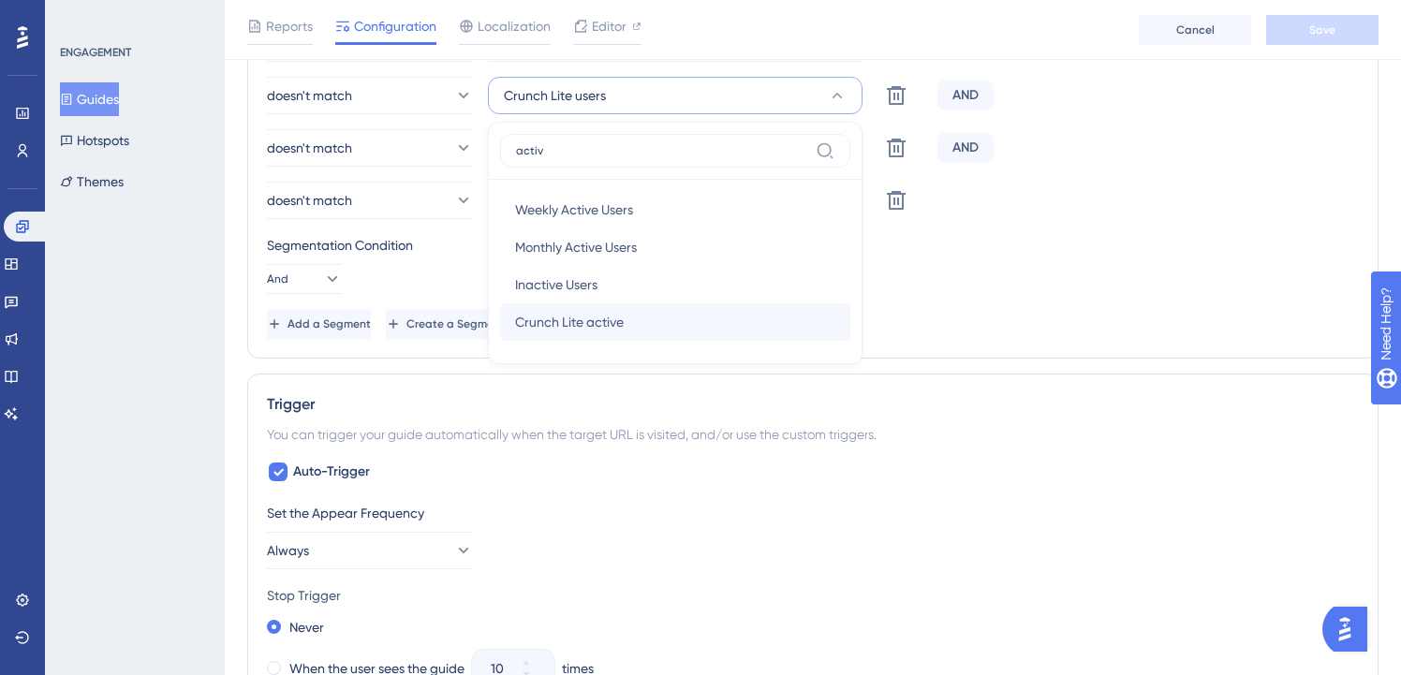
type input "activ"
click at [578, 321] on span "Crunch Lite active" at bounding box center [569, 322] width 109 height 22
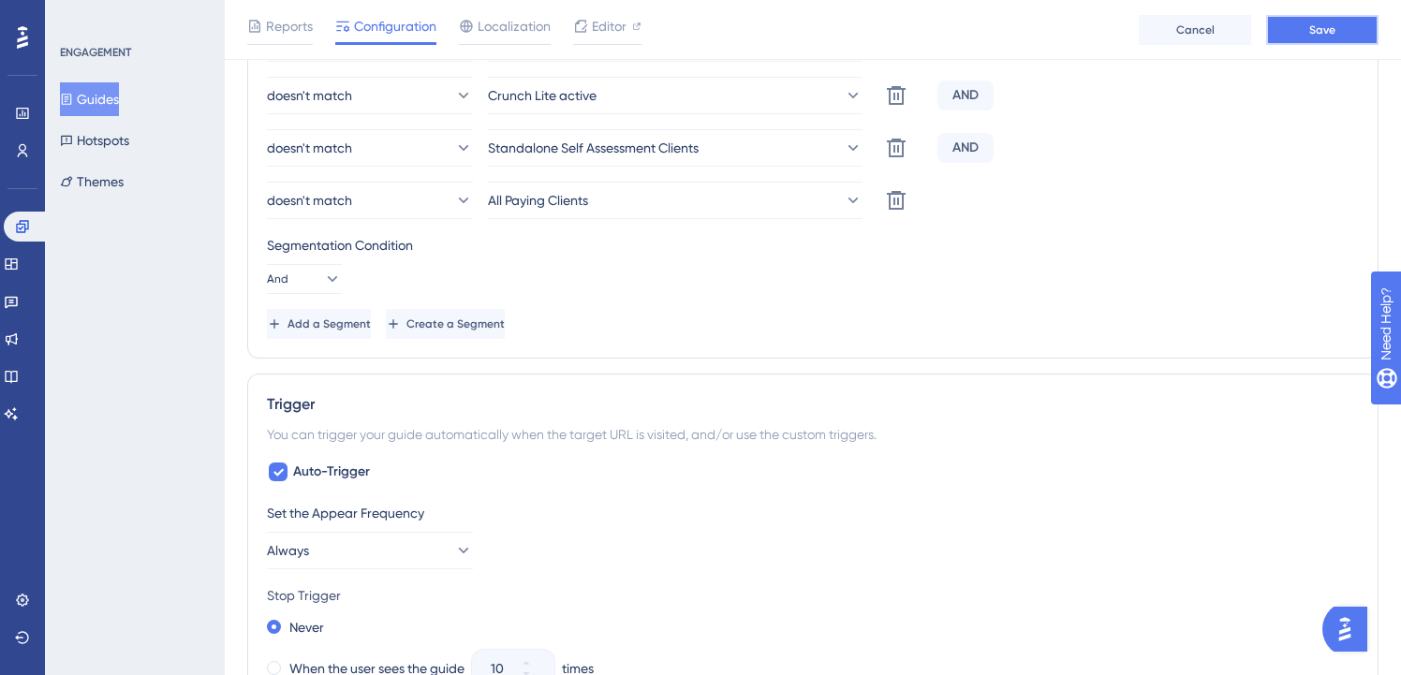
click at [1342, 37] on button "Save" at bounding box center [1322, 30] width 112 height 30
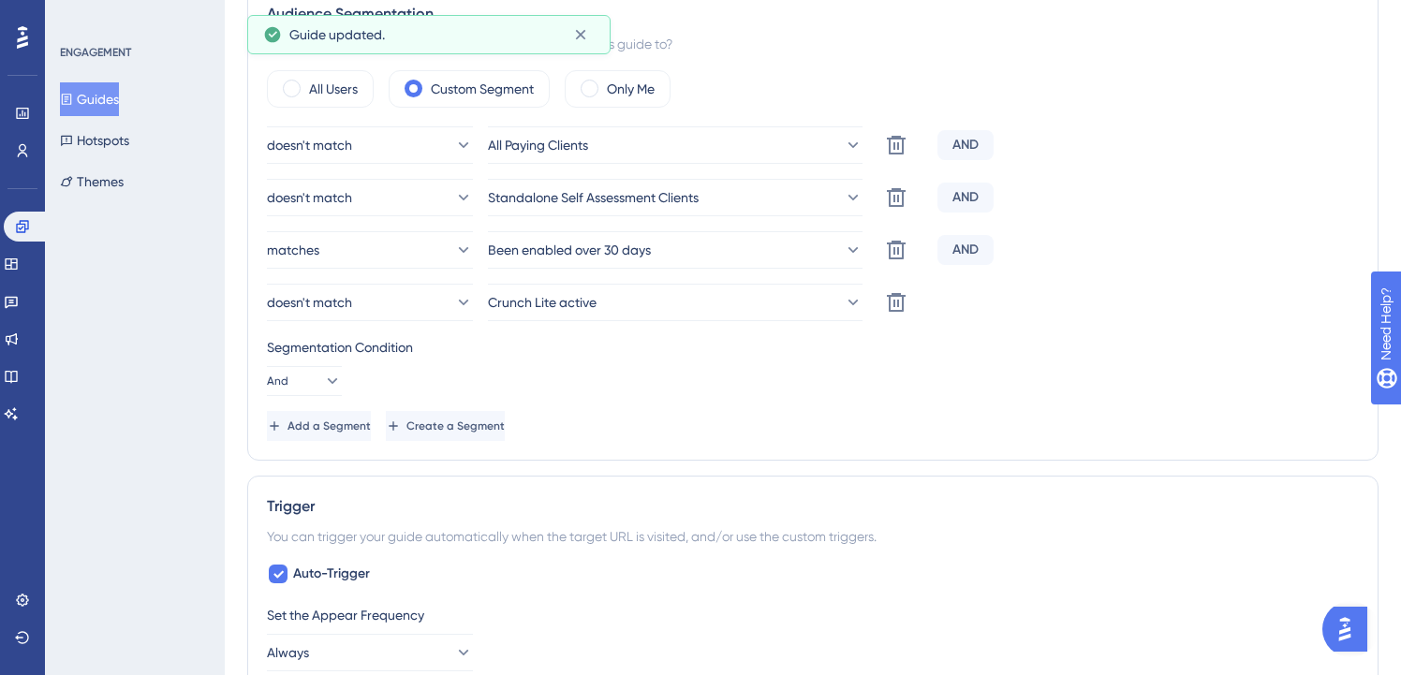
scroll to position [0, 0]
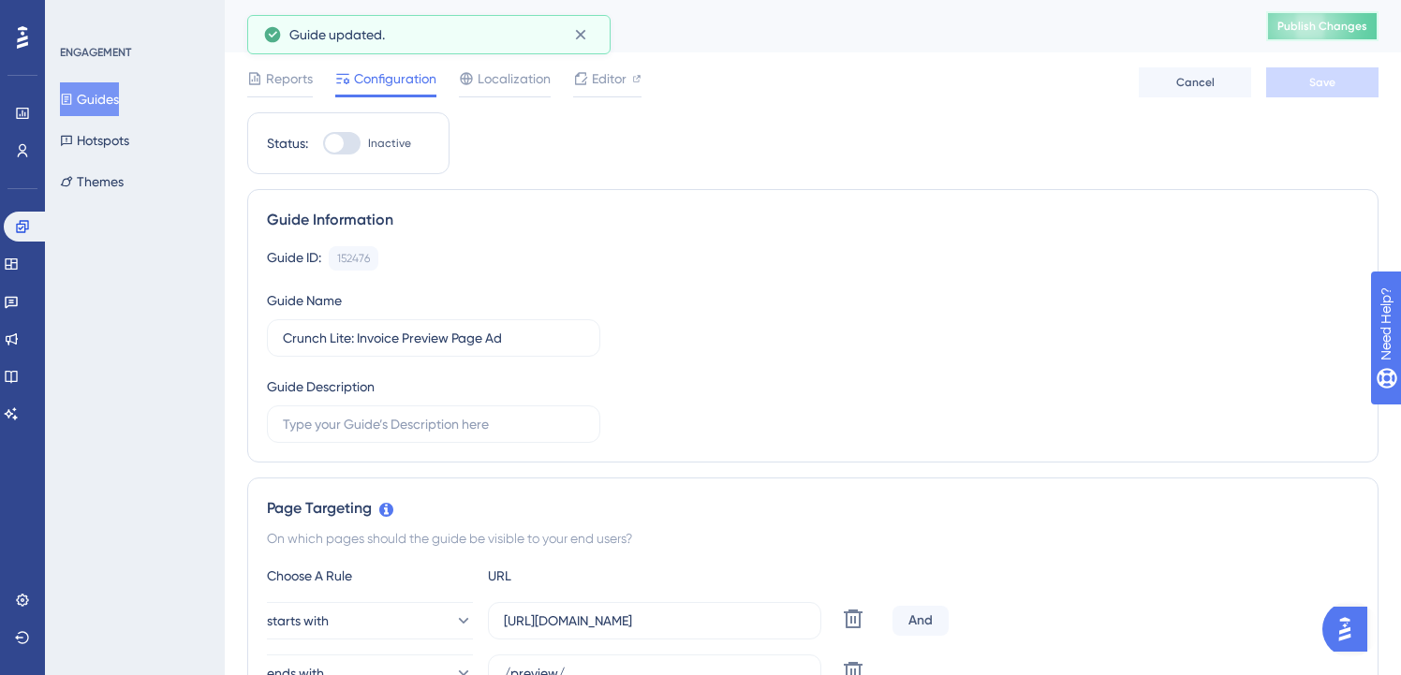
click at [1341, 38] on button "Publish Changes" at bounding box center [1322, 26] width 112 height 30
click at [110, 99] on button "Guides" at bounding box center [89, 99] width 59 height 34
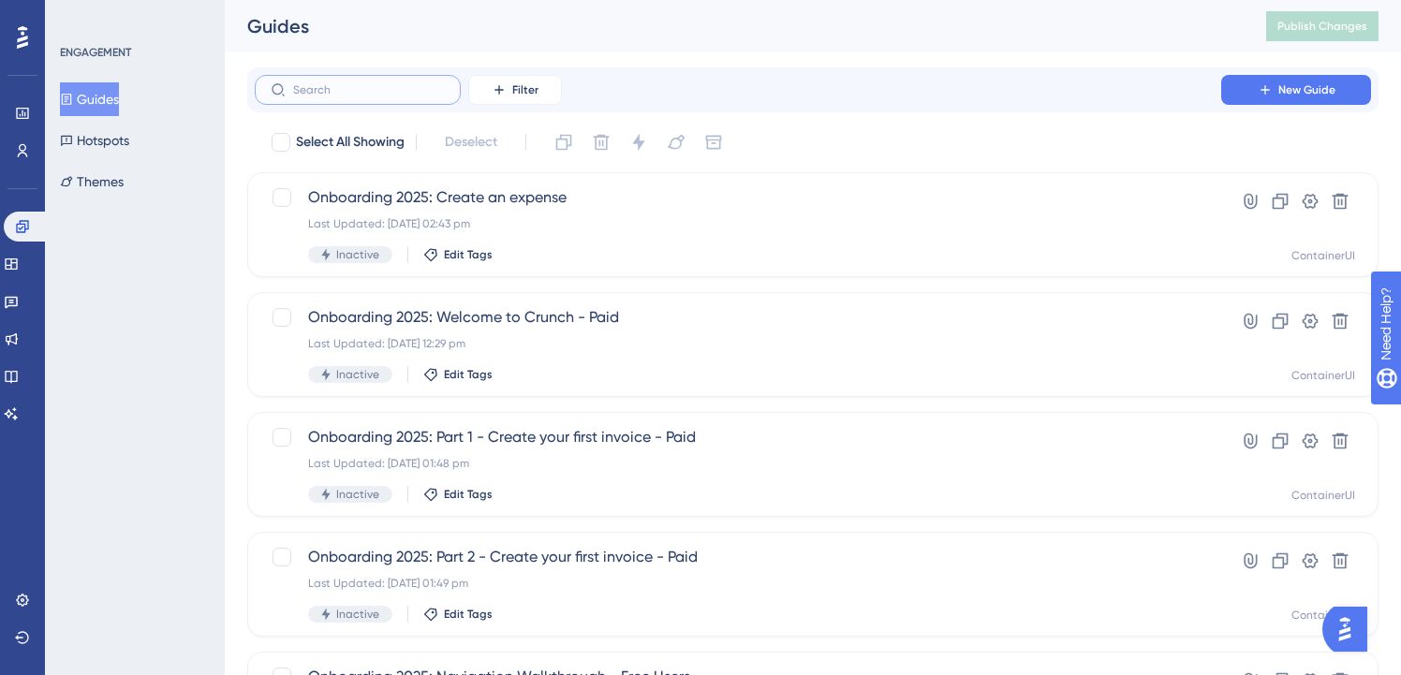
click at [328, 91] on input "text" at bounding box center [369, 89] width 152 height 13
type input "lite"
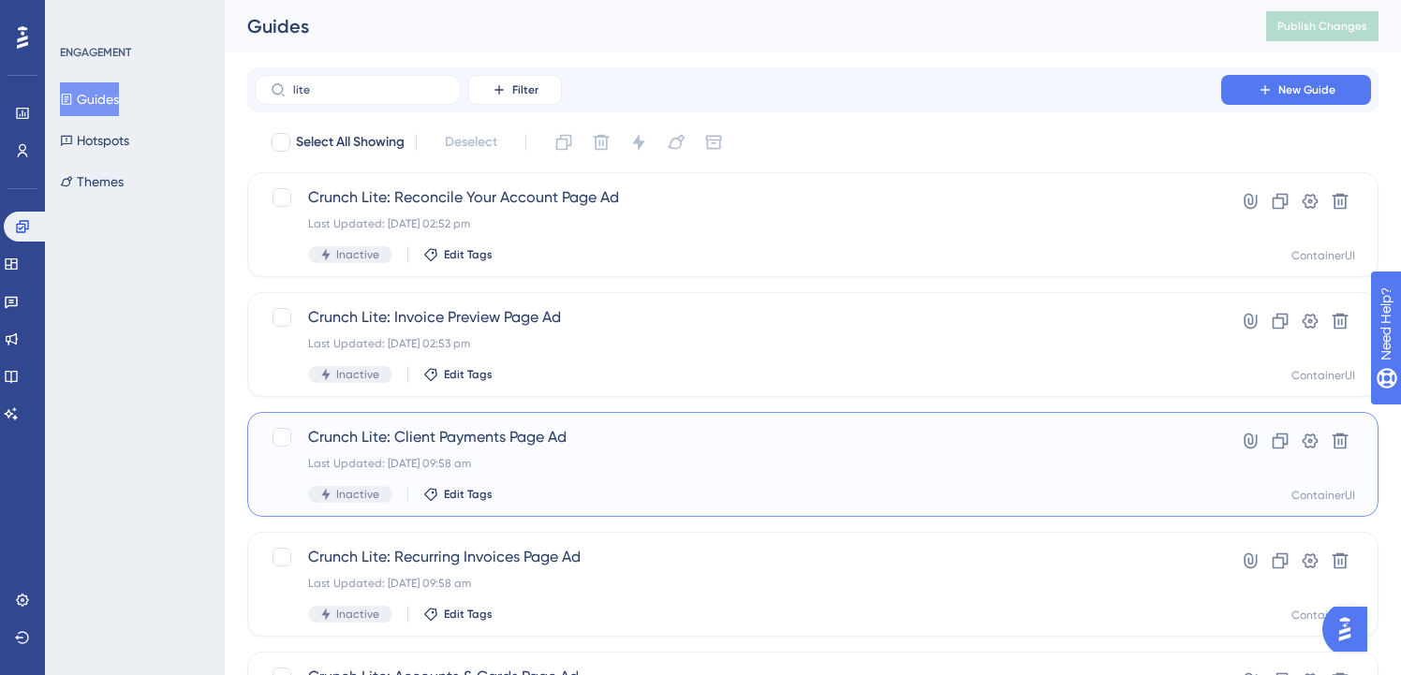
click at [480, 450] on div "Crunch Lite: Client Payments Page Ad Last Updated: [DATE] 09:58 am Inactive Edi…" at bounding box center [738, 464] width 860 height 77
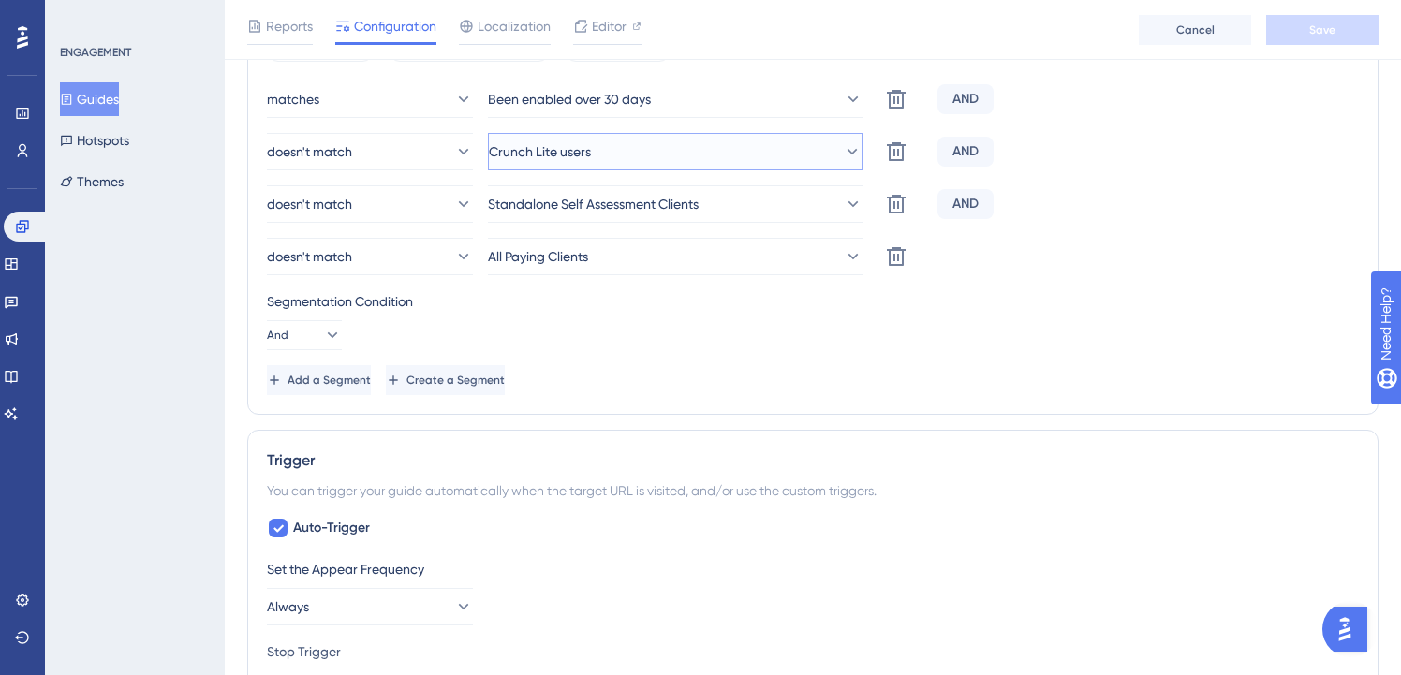
click at [590, 157] on span "Crunch Lite users" at bounding box center [540, 151] width 102 height 22
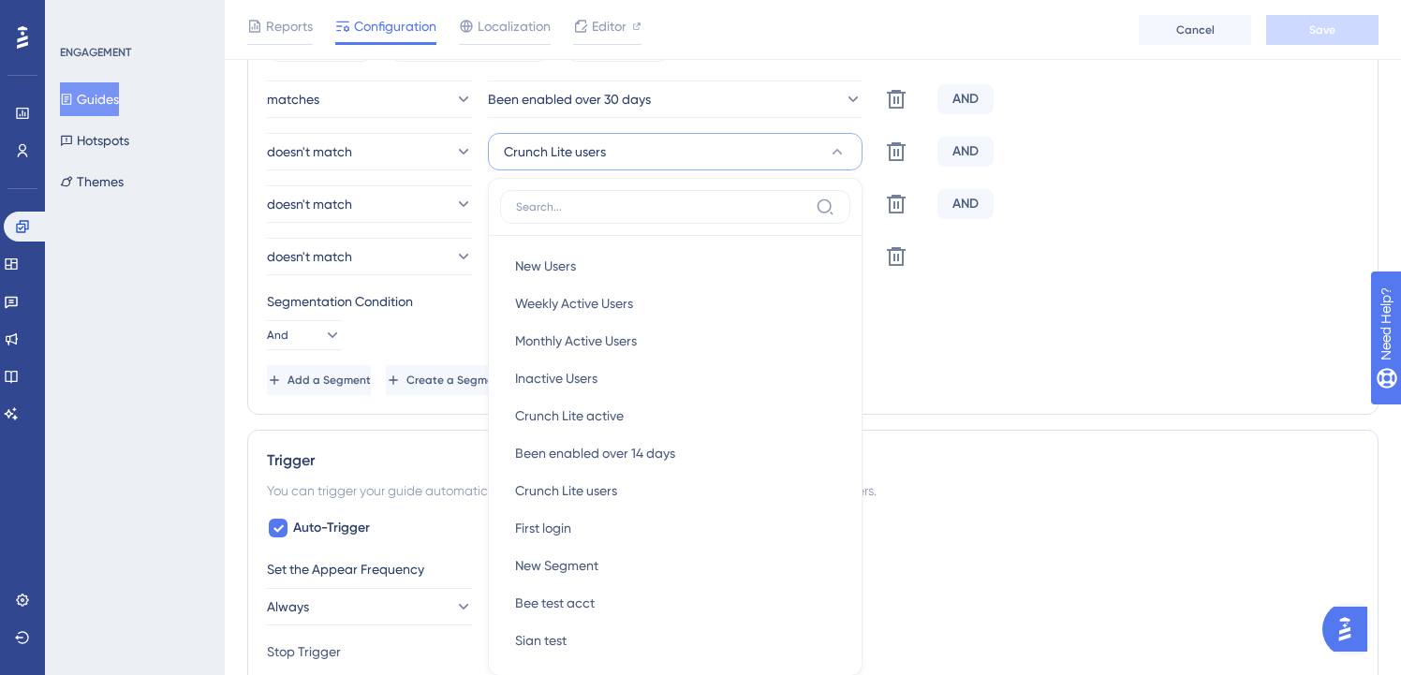
scroll to position [830, 0]
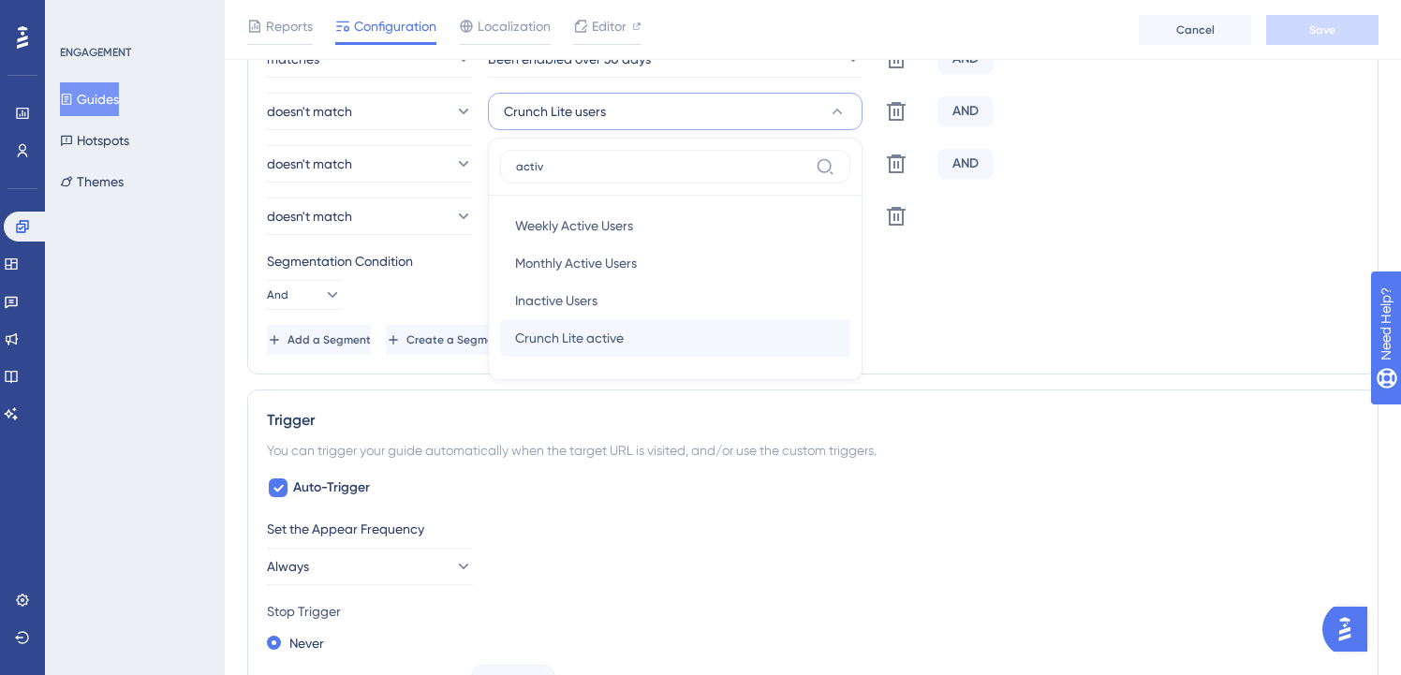
type input "activ"
click at [635, 348] on div "Crunch Lite active Crunch Lite active" at bounding box center [675, 337] width 320 height 37
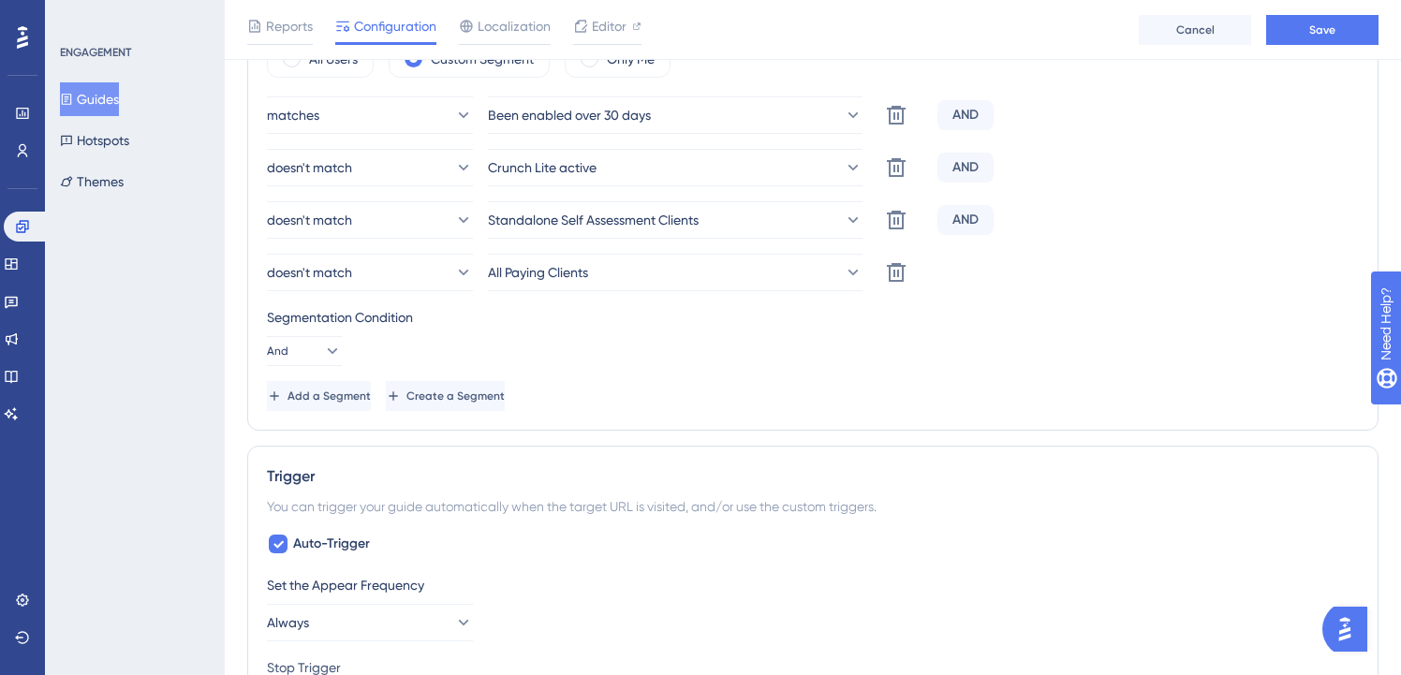
scroll to position [0, 0]
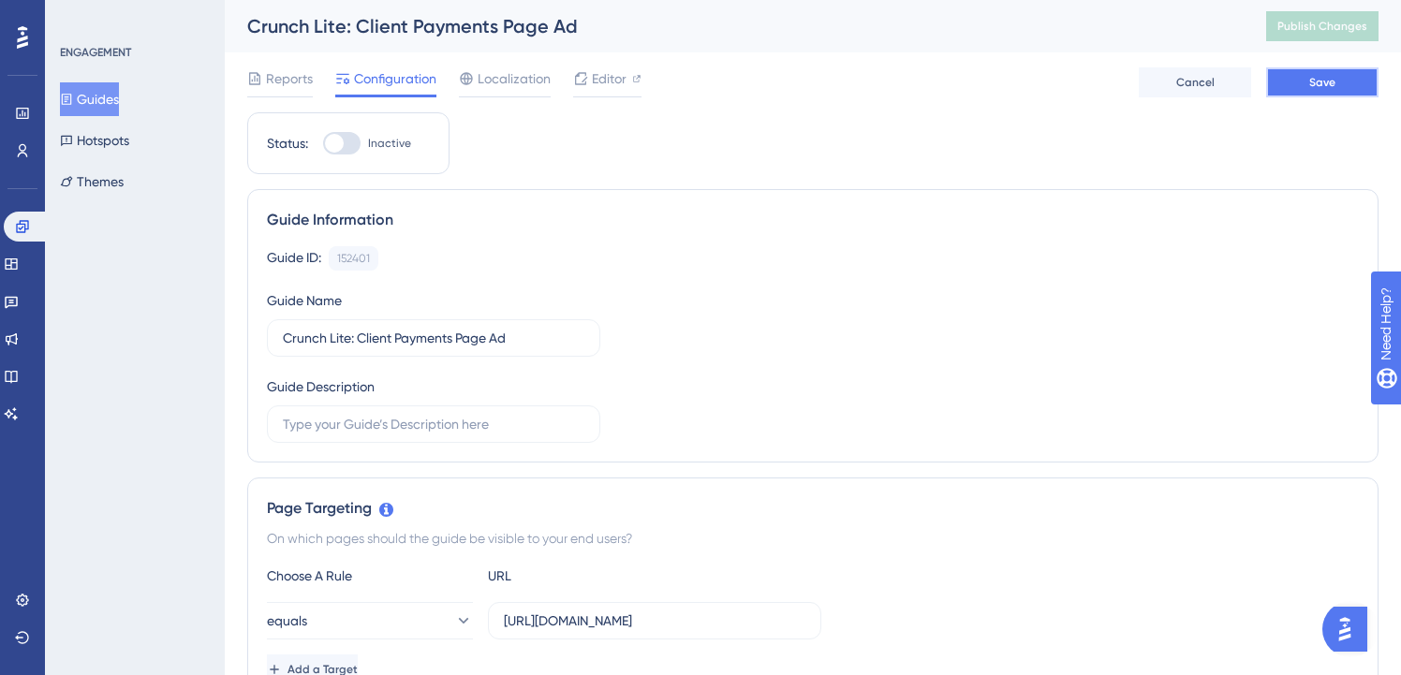
click at [1320, 88] on span "Save" at bounding box center [1322, 82] width 26 height 15
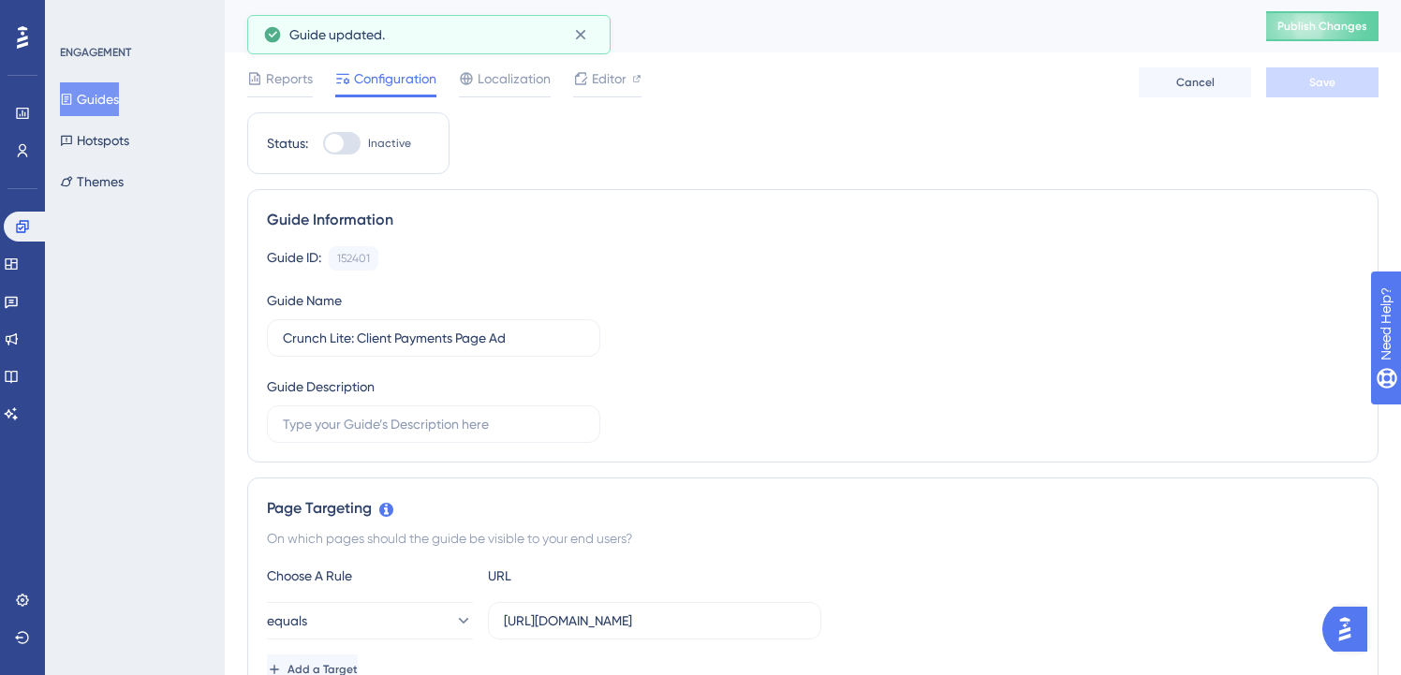
click at [1321, 31] on span "Publish Changes" at bounding box center [1322, 26] width 90 height 15
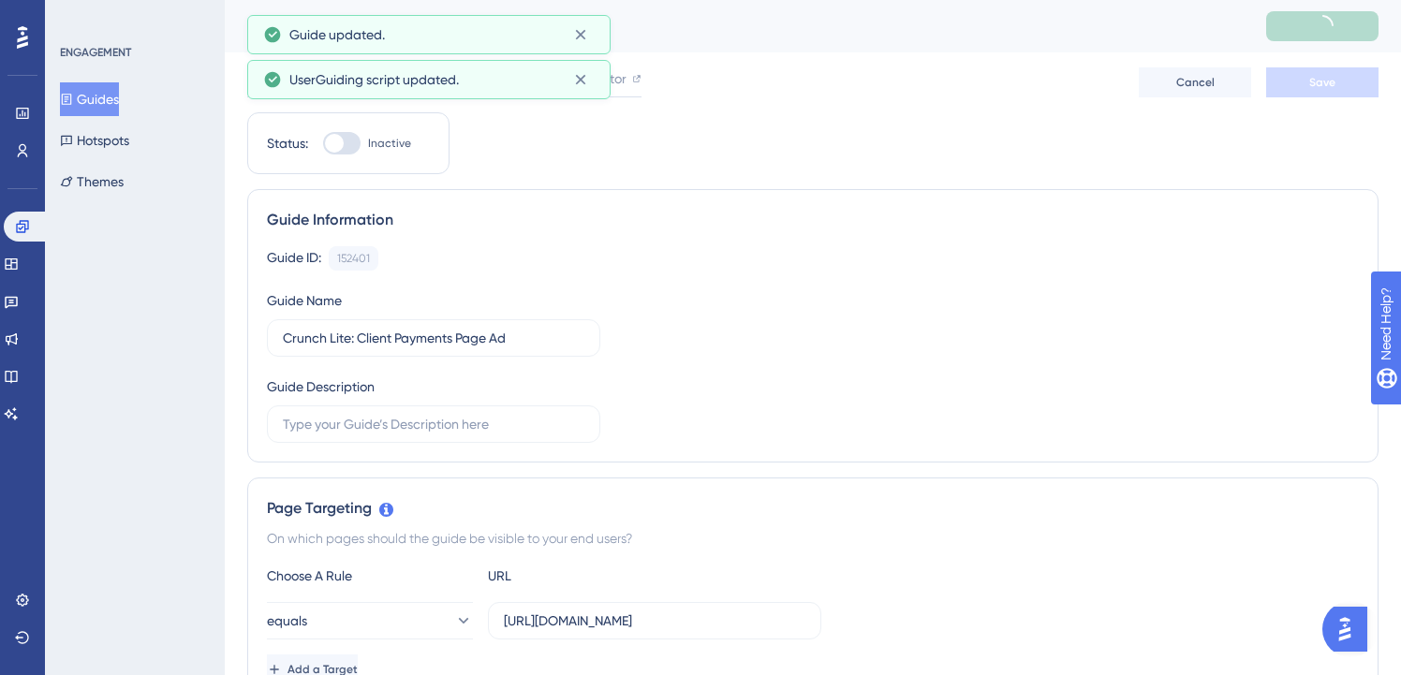
click at [117, 98] on button "Guides" at bounding box center [89, 99] width 59 height 34
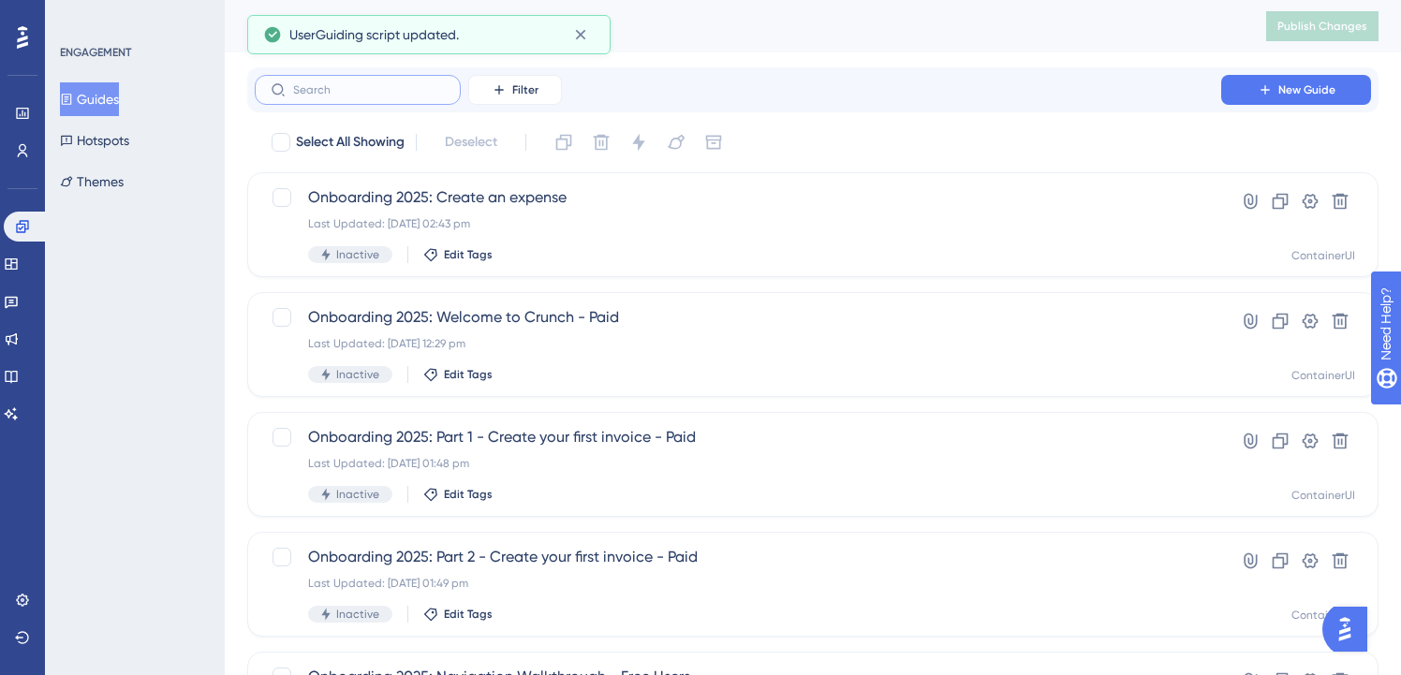
click at [354, 90] on input "text" at bounding box center [369, 89] width 152 height 13
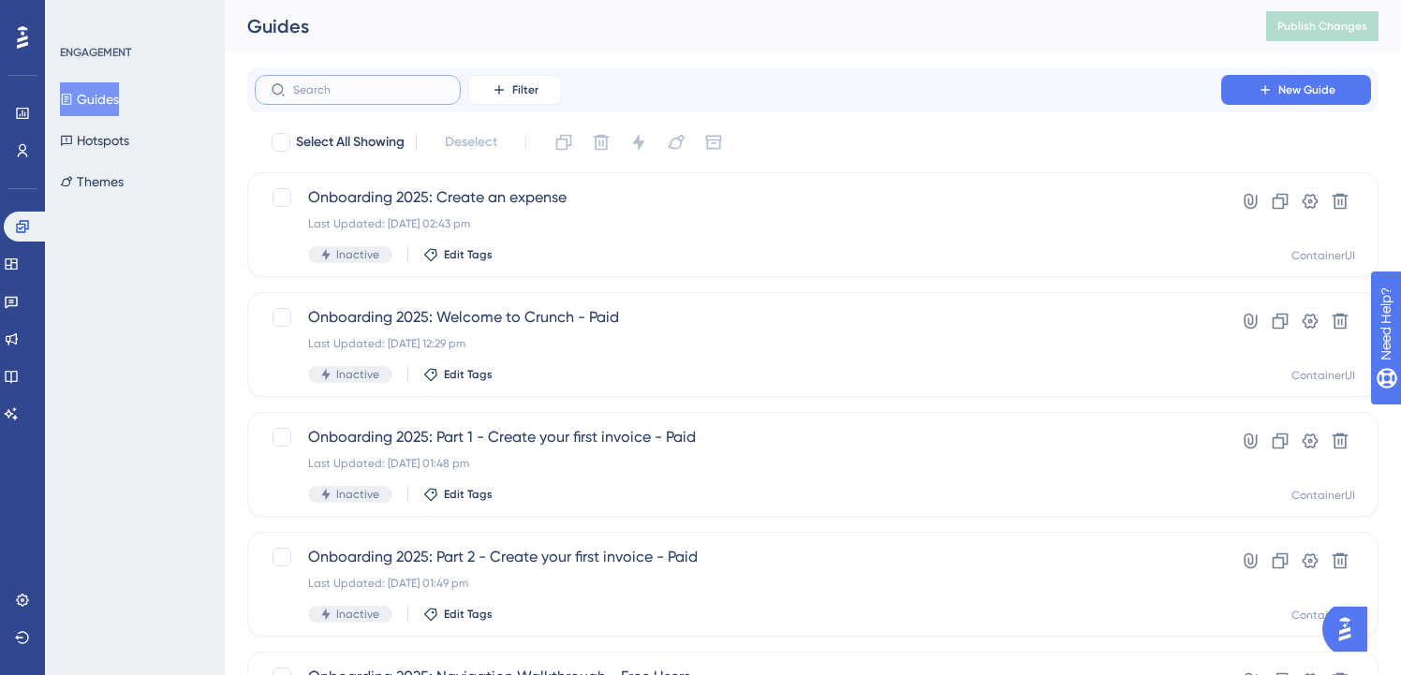
paste input "lite"
type input "lite"
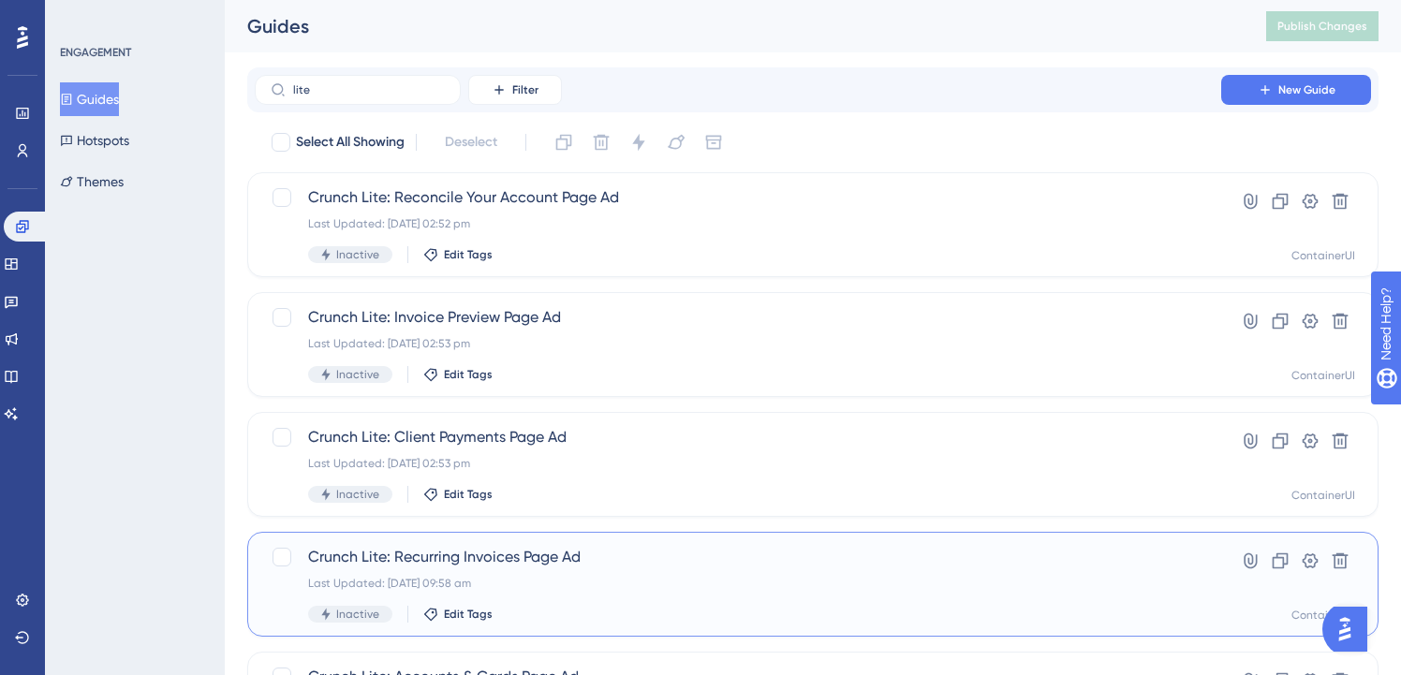
click at [513, 562] on span "Crunch Lite: Recurring Invoices Page Ad" at bounding box center [738, 557] width 860 height 22
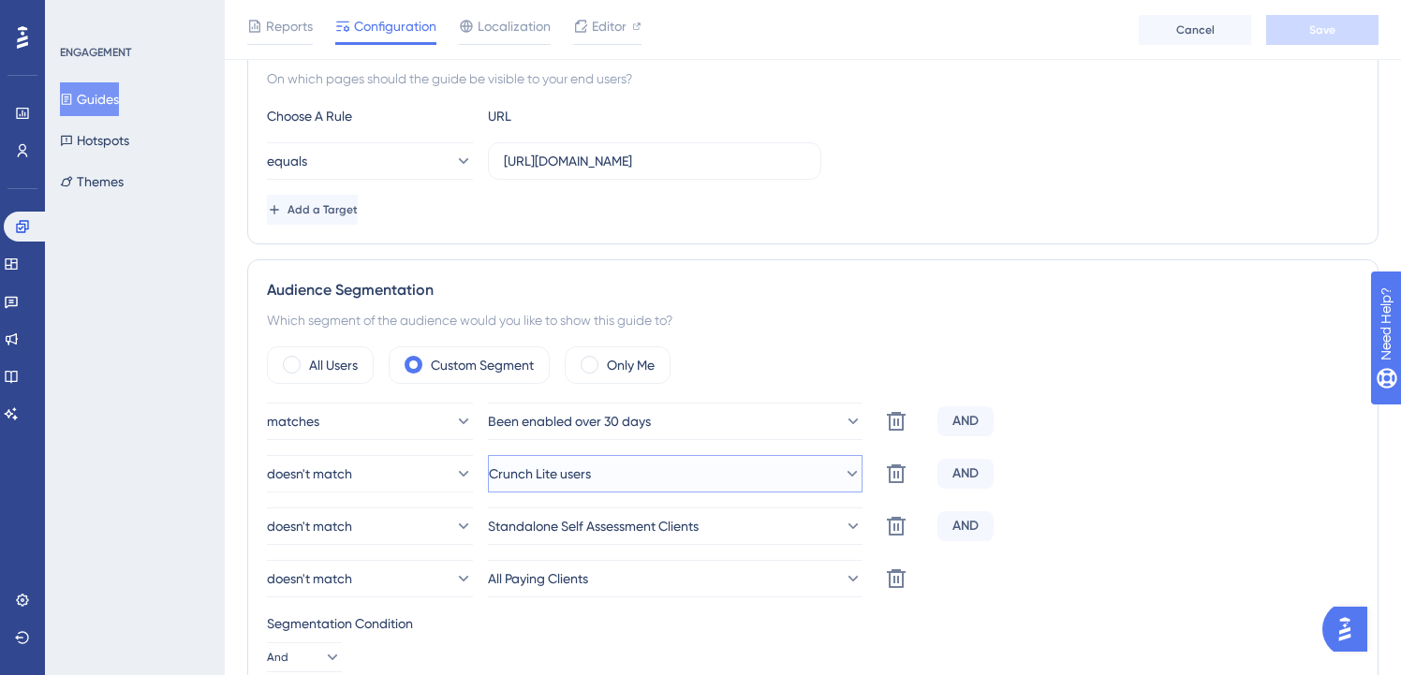
click at [591, 468] on span "Crunch Lite users" at bounding box center [540, 474] width 102 height 22
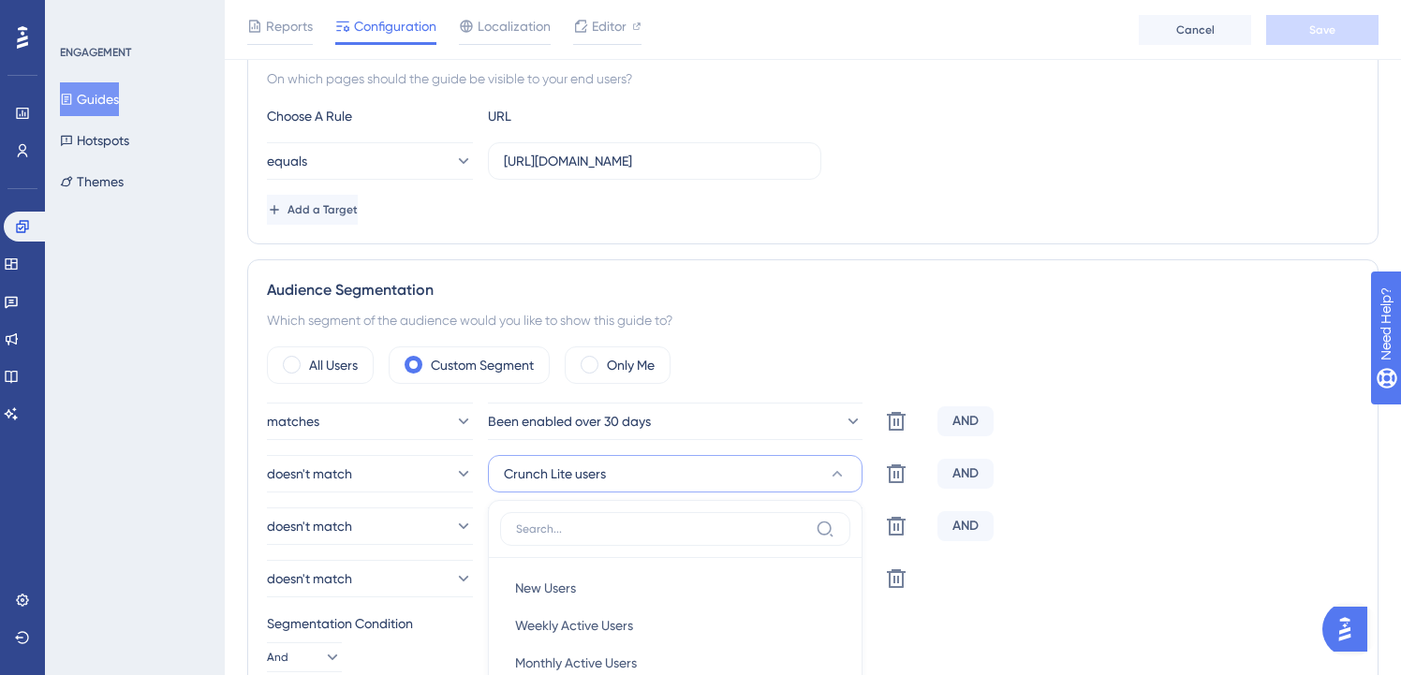
scroll to position [791, 0]
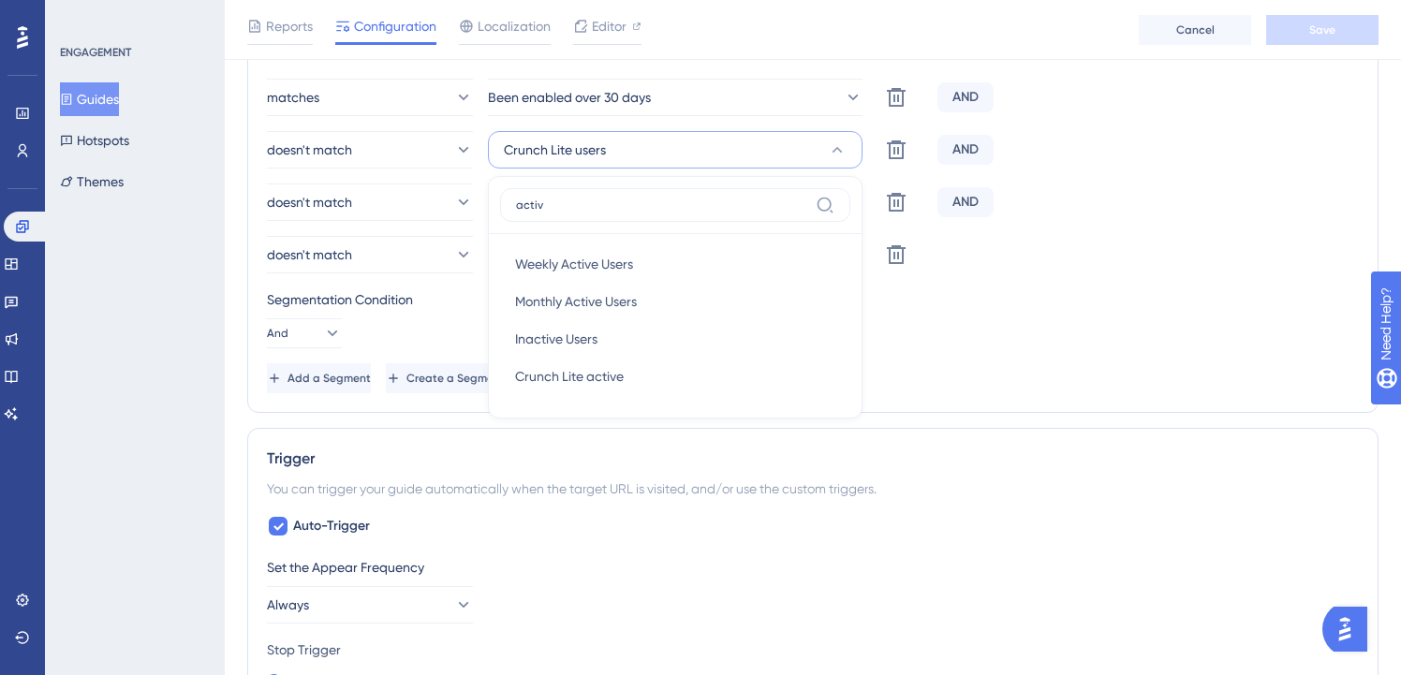
type input "activ"
click at [591, 395] on div "Weekly Active Users Weekly Active Users Monthly Active Users Monthly Active Use…" at bounding box center [675, 320] width 350 height 172
click at [617, 374] on span "Crunch Lite active" at bounding box center [569, 376] width 109 height 22
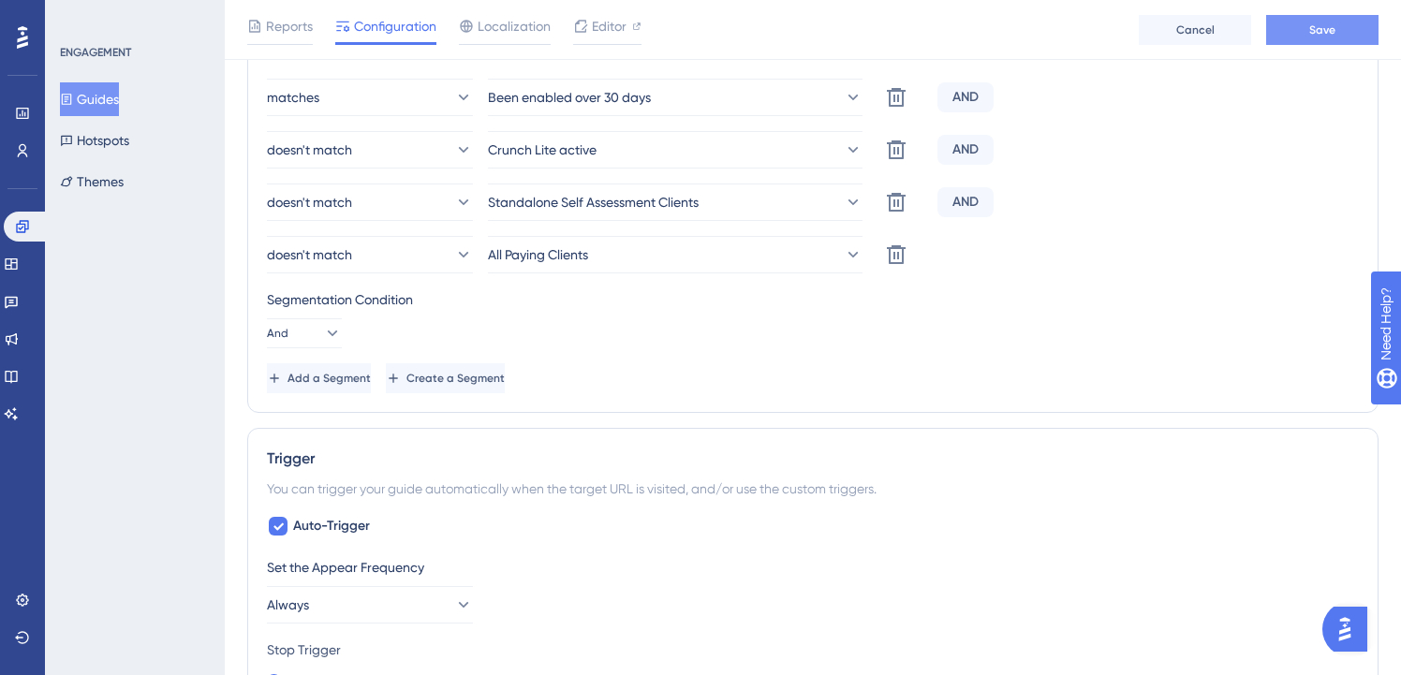
click at [1283, 25] on button "Save" at bounding box center [1322, 30] width 112 height 30
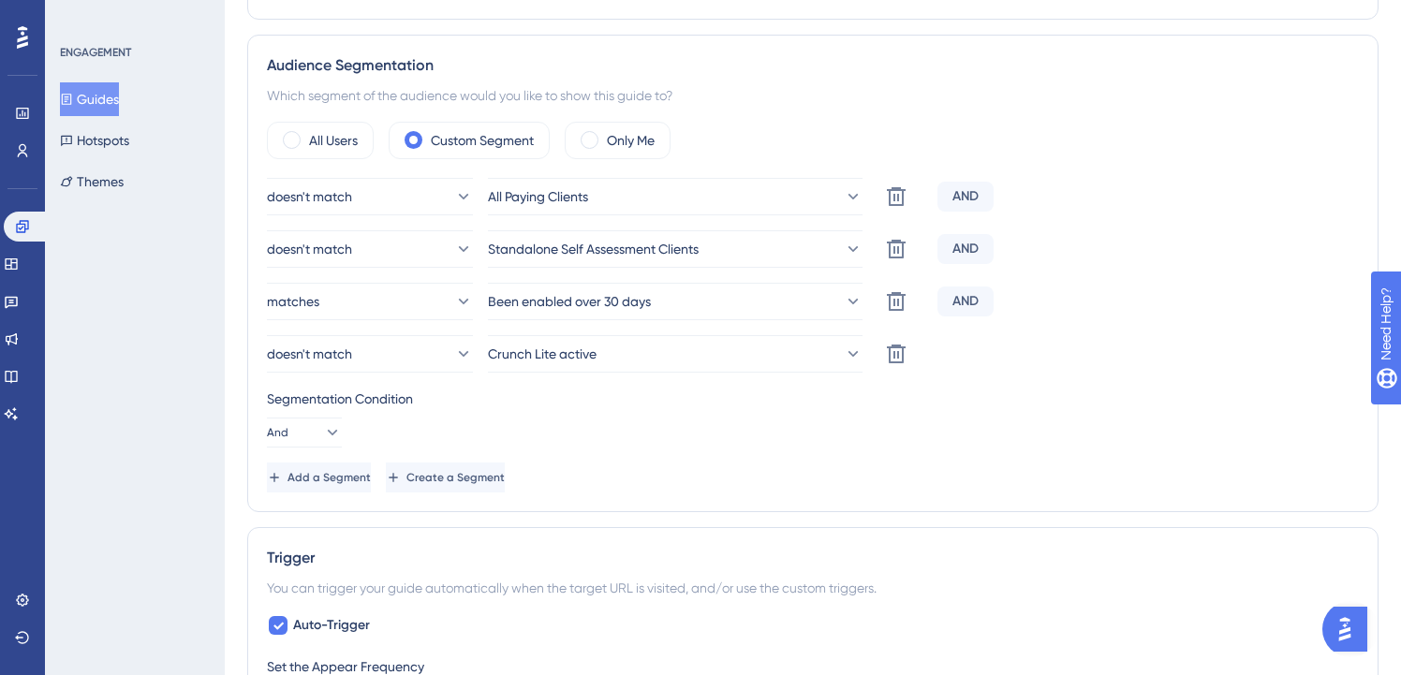
scroll to position [0, 0]
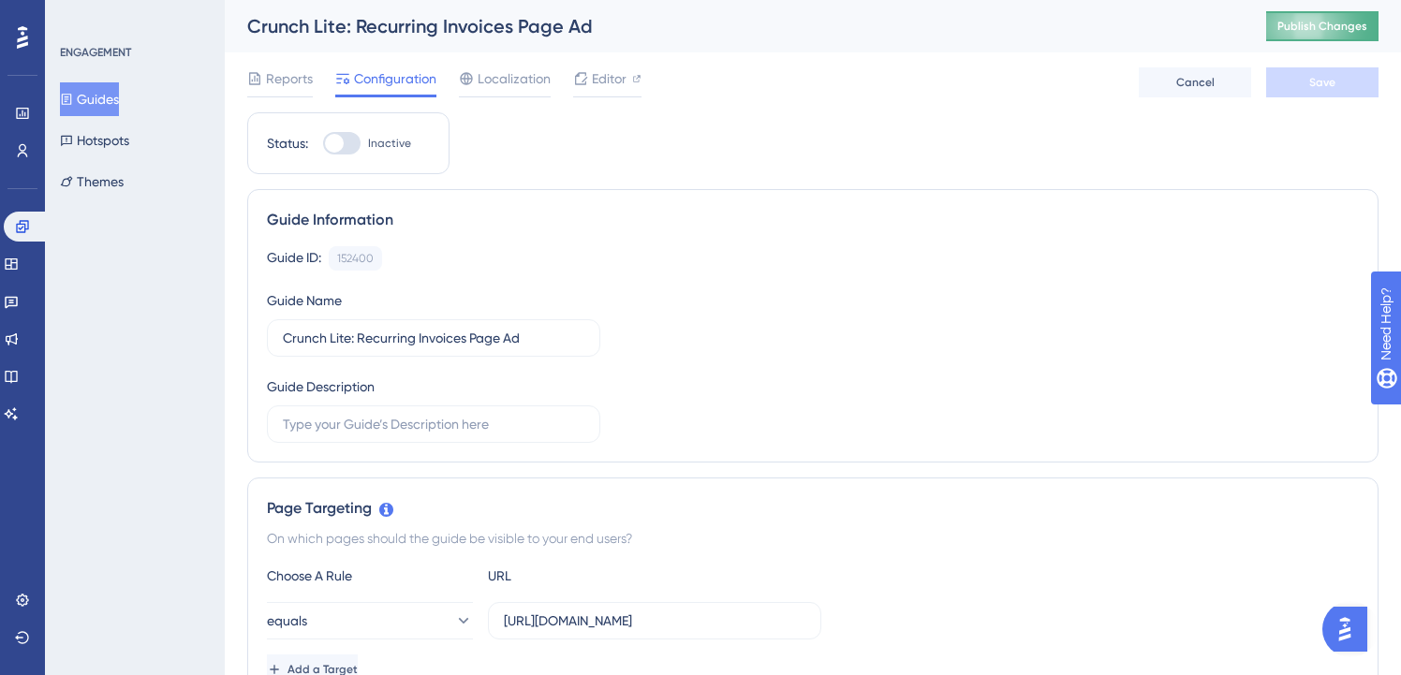
click at [1338, 15] on button "Publish Changes" at bounding box center [1322, 26] width 112 height 30
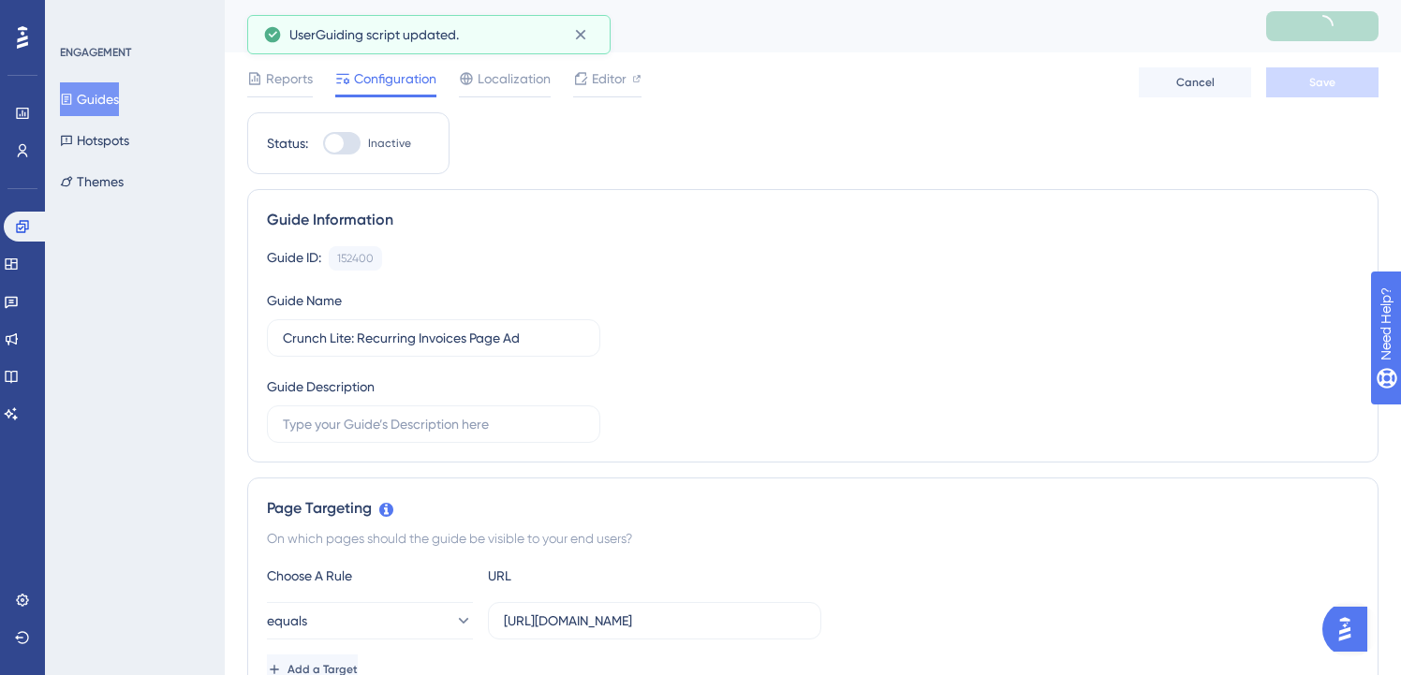
click at [110, 98] on button "Guides" at bounding box center [89, 99] width 59 height 34
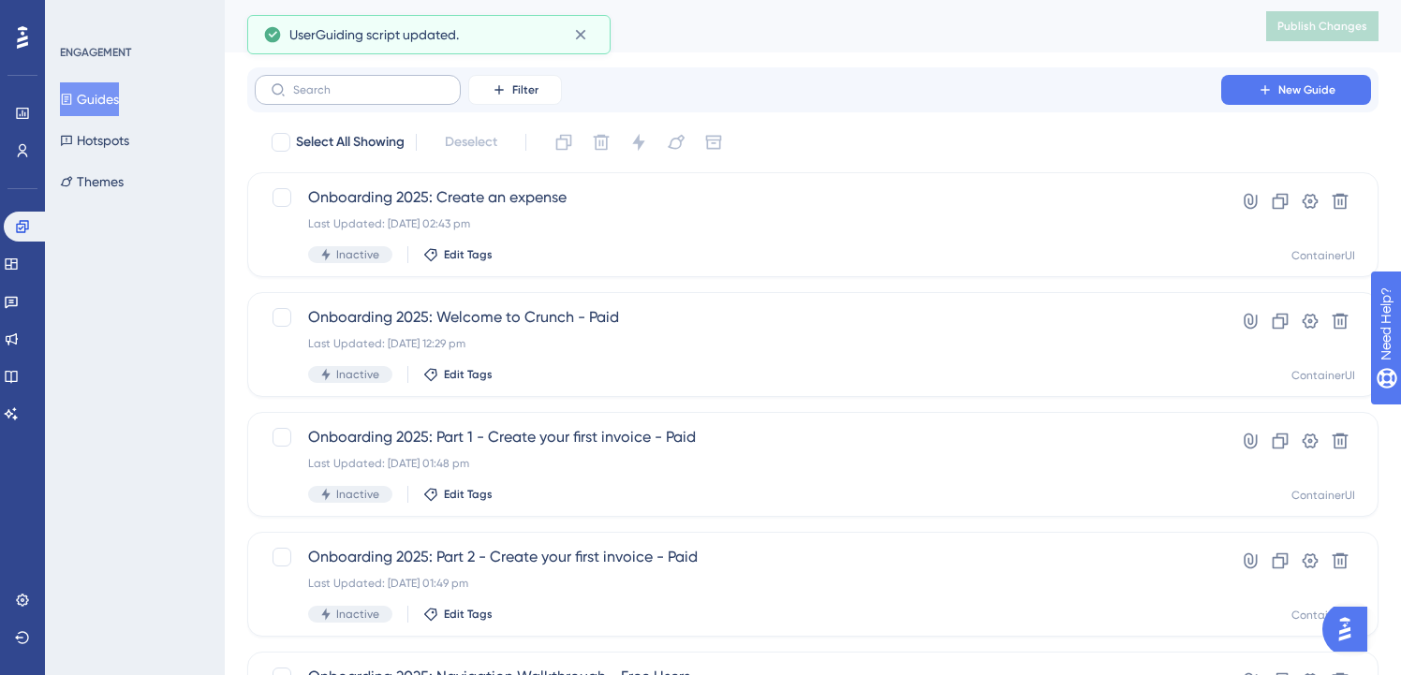
click at [317, 80] on label at bounding box center [358, 90] width 206 height 30
click at [317, 83] on input "text" at bounding box center [369, 89] width 152 height 13
paste input "lite"
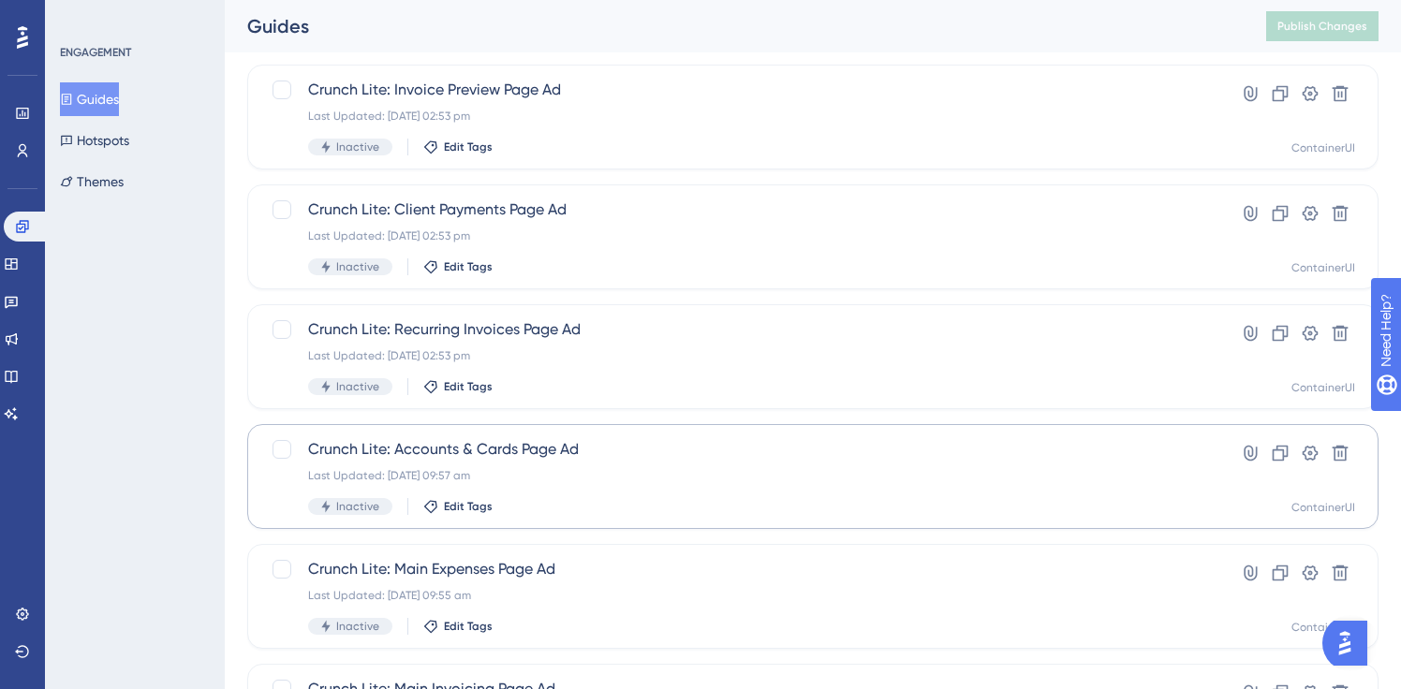
scroll to position [231, 0]
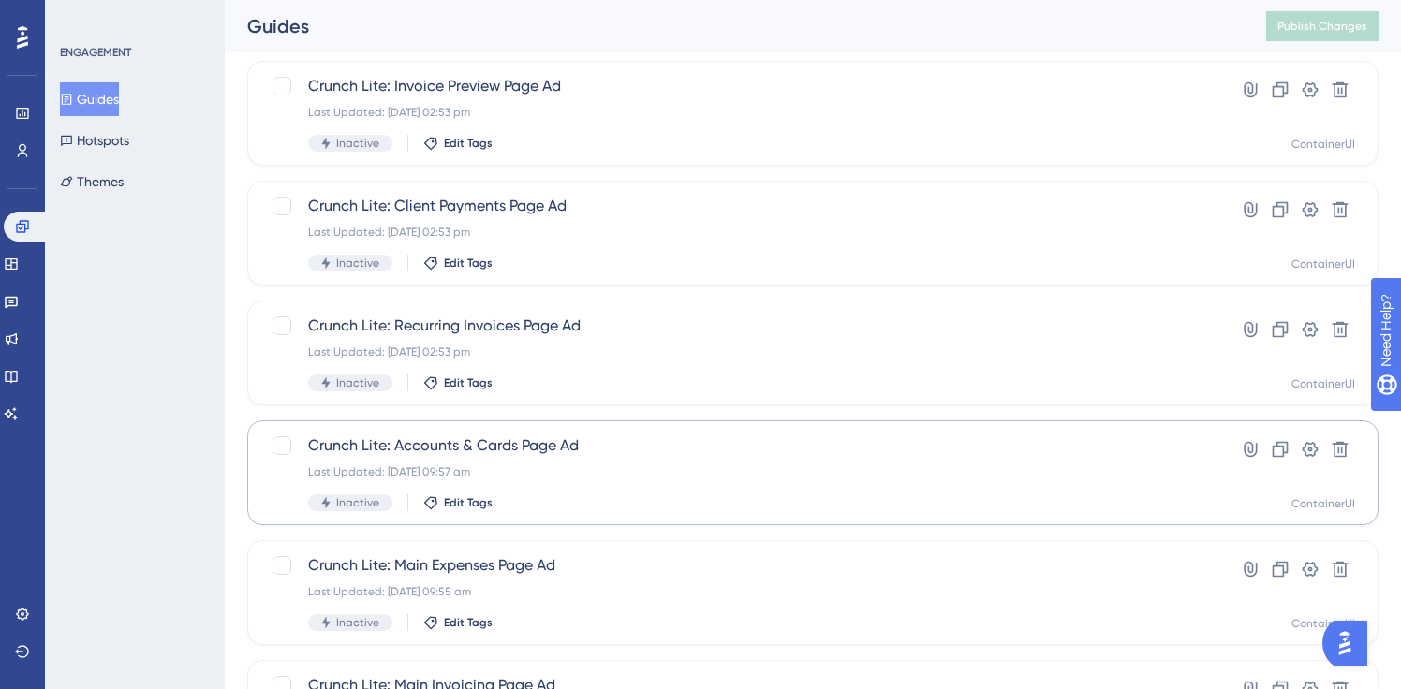
type input "lite"
click at [558, 462] on div "Crunch Lite: Accounts & Cards Page Ad Last Updated: [DATE] 09:57 am Inactive Ed…" at bounding box center [738, 473] width 860 height 77
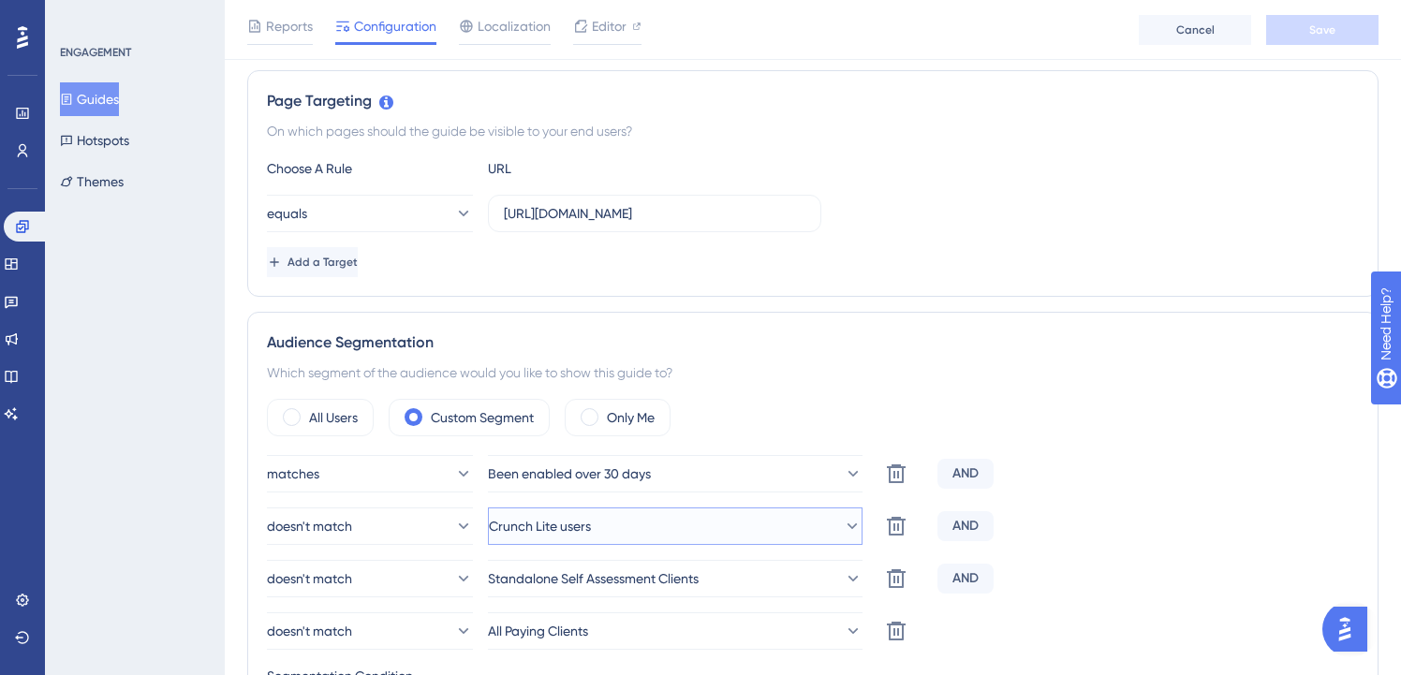
click at [614, 524] on button "Crunch Lite users" at bounding box center [675, 526] width 375 height 37
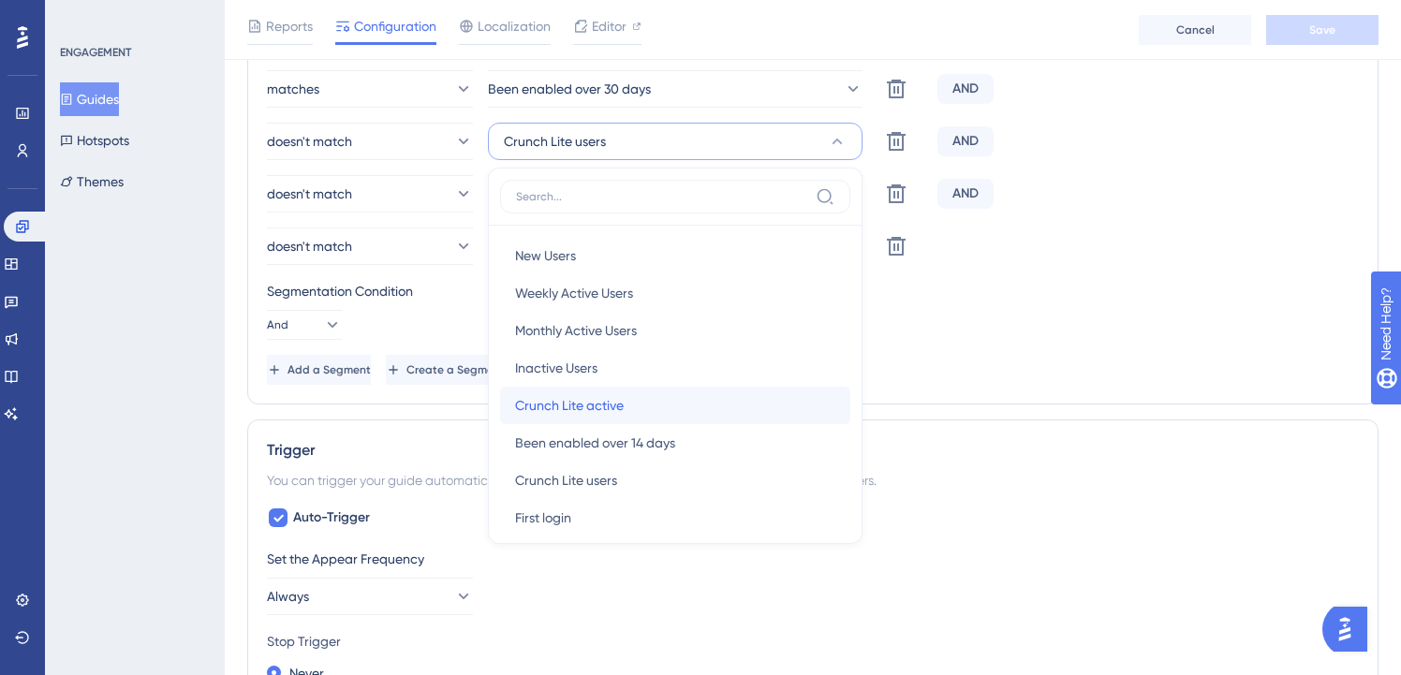
click at [612, 401] on span "Crunch Lite active" at bounding box center [569, 405] width 109 height 22
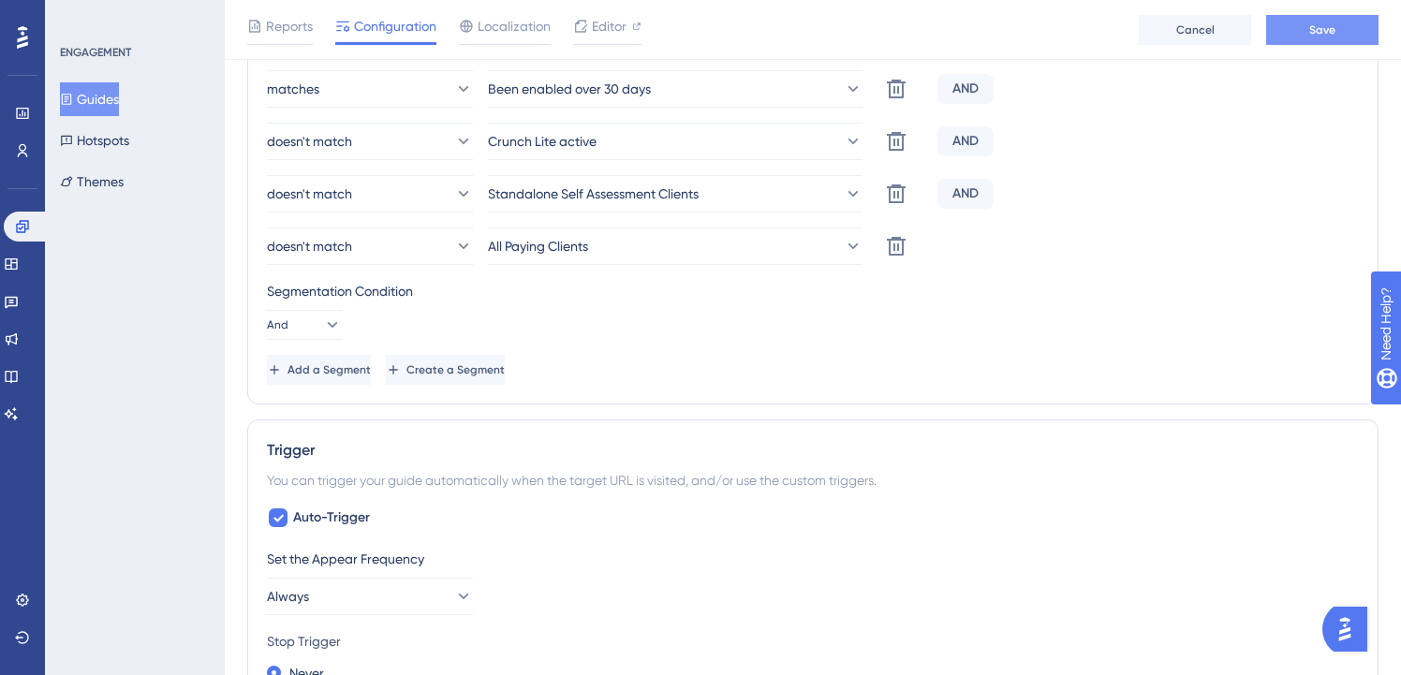
click at [1323, 26] on span "Save" at bounding box center [1322, 29] width 26 height 15
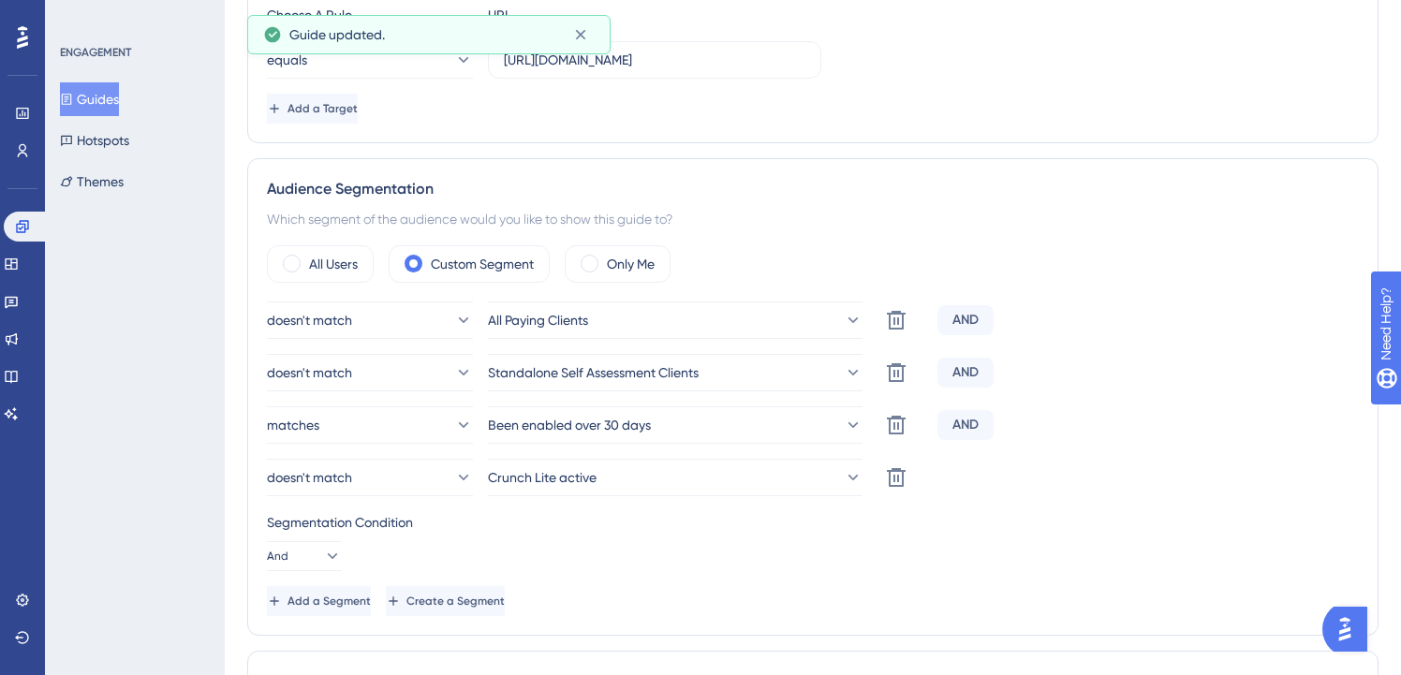
scroll to position [0, 0]
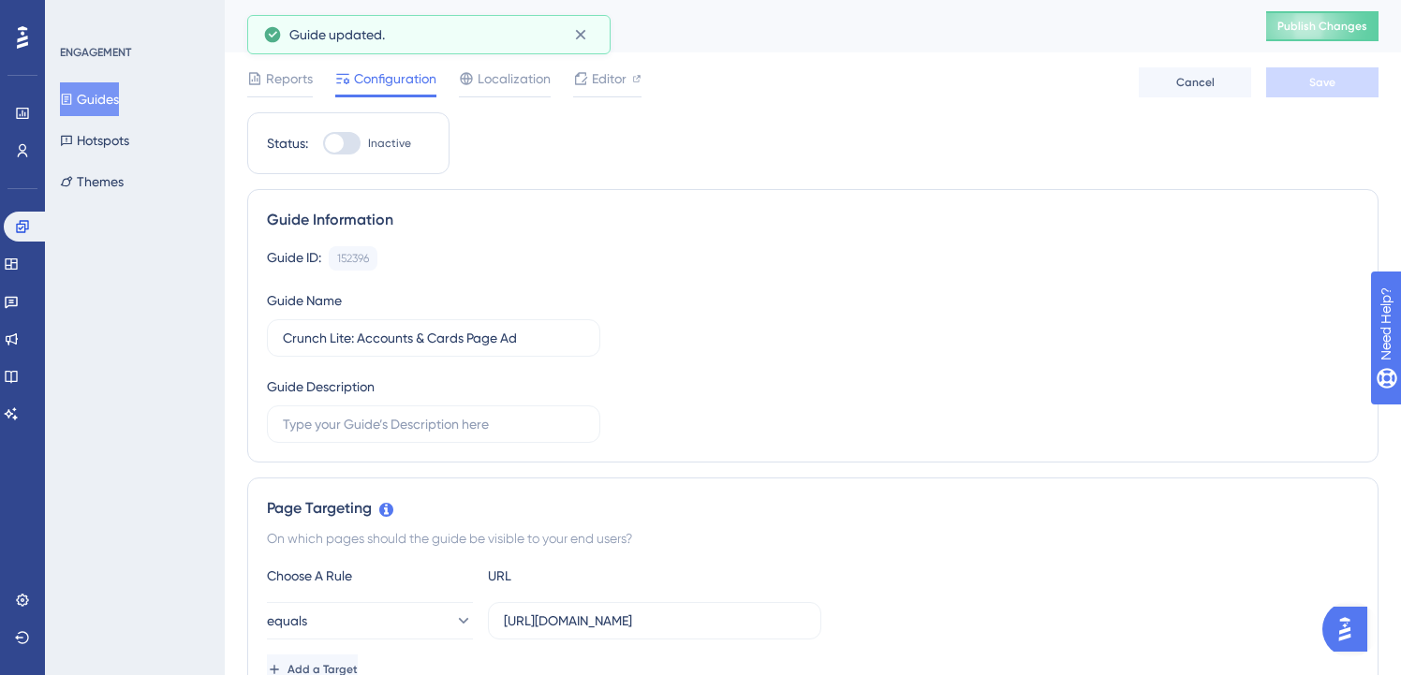
click at [112, 103] on button "Guides" at bounding box center [89, 99] width 59 height 34
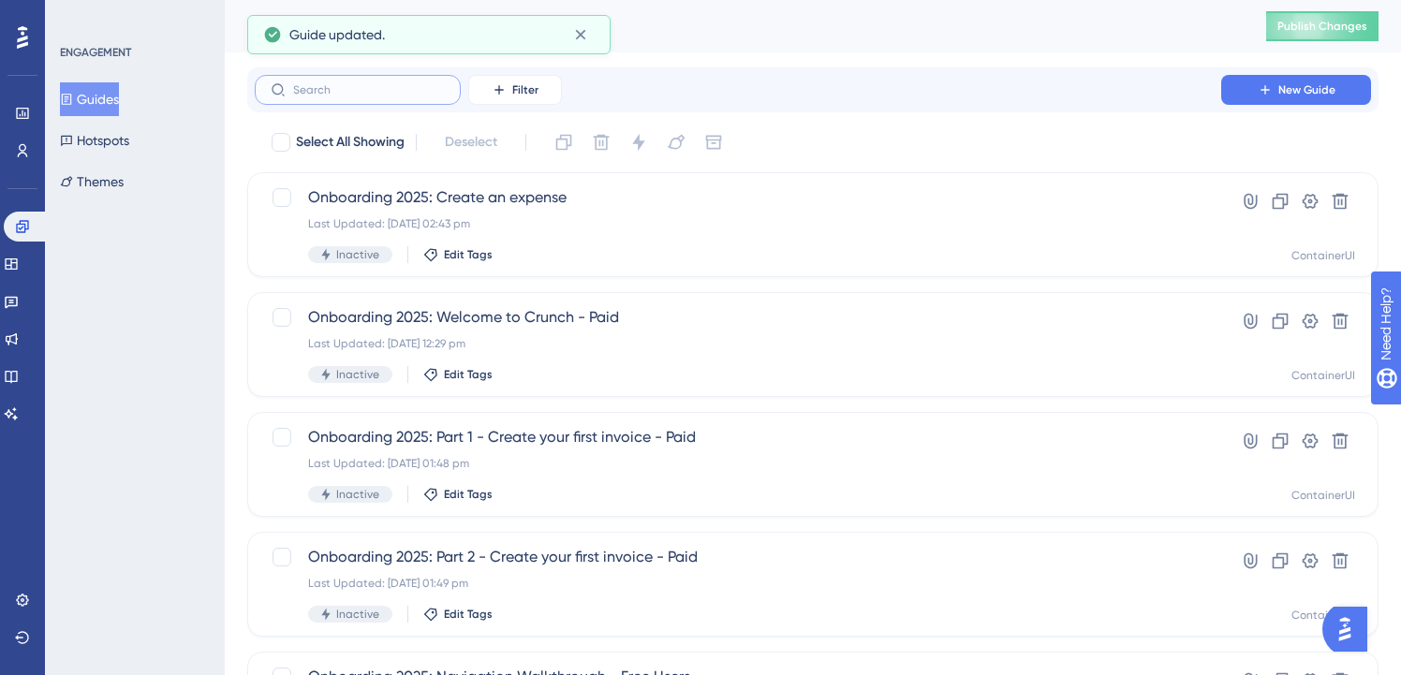
click at [354, 89] on input "text" at bounding box center [369, 89] width 152 height 13
paste input "lite"
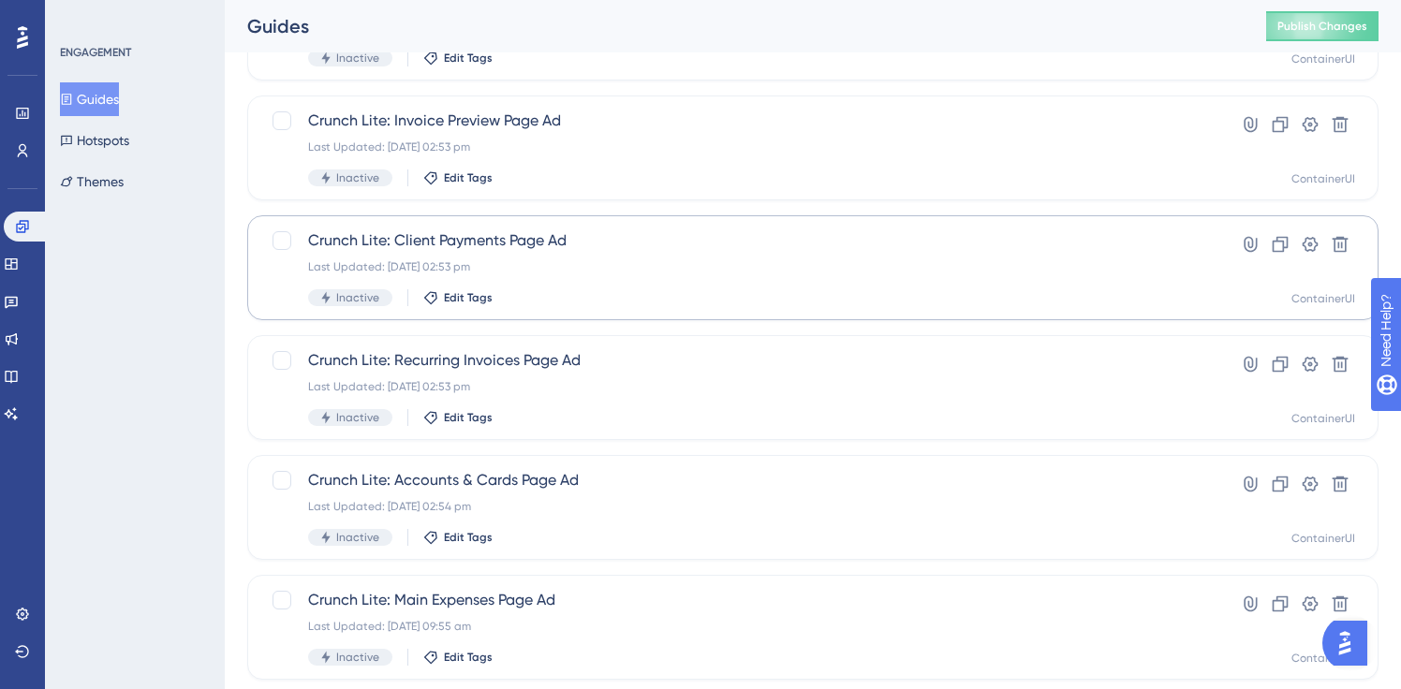
scroll to position [199, 0]
type input "lite"
click at [535, 612] on div "Crunch Lite: Main Expenses Page Ad Last Updated: [DATE] 09:55 am Inactive Edit …" at bounding box center [738, 625] width 860 height 77
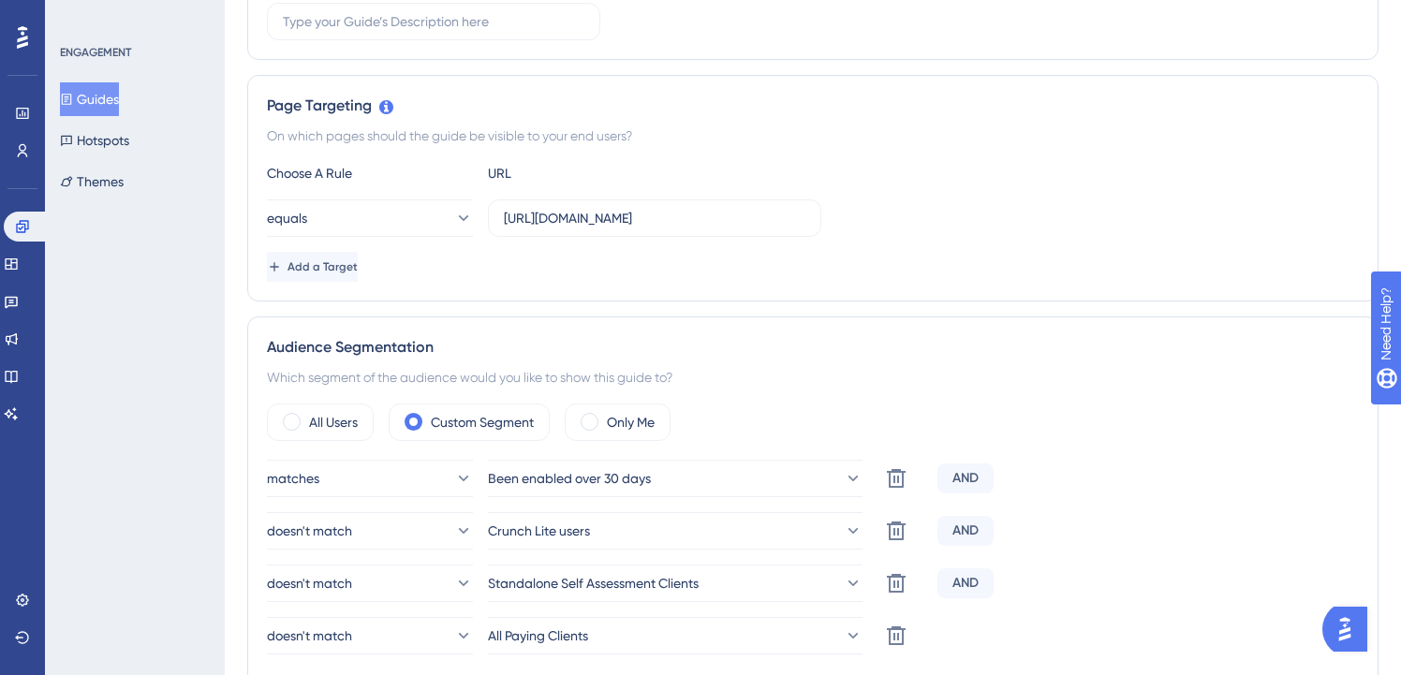
scroll to position [539, 0]
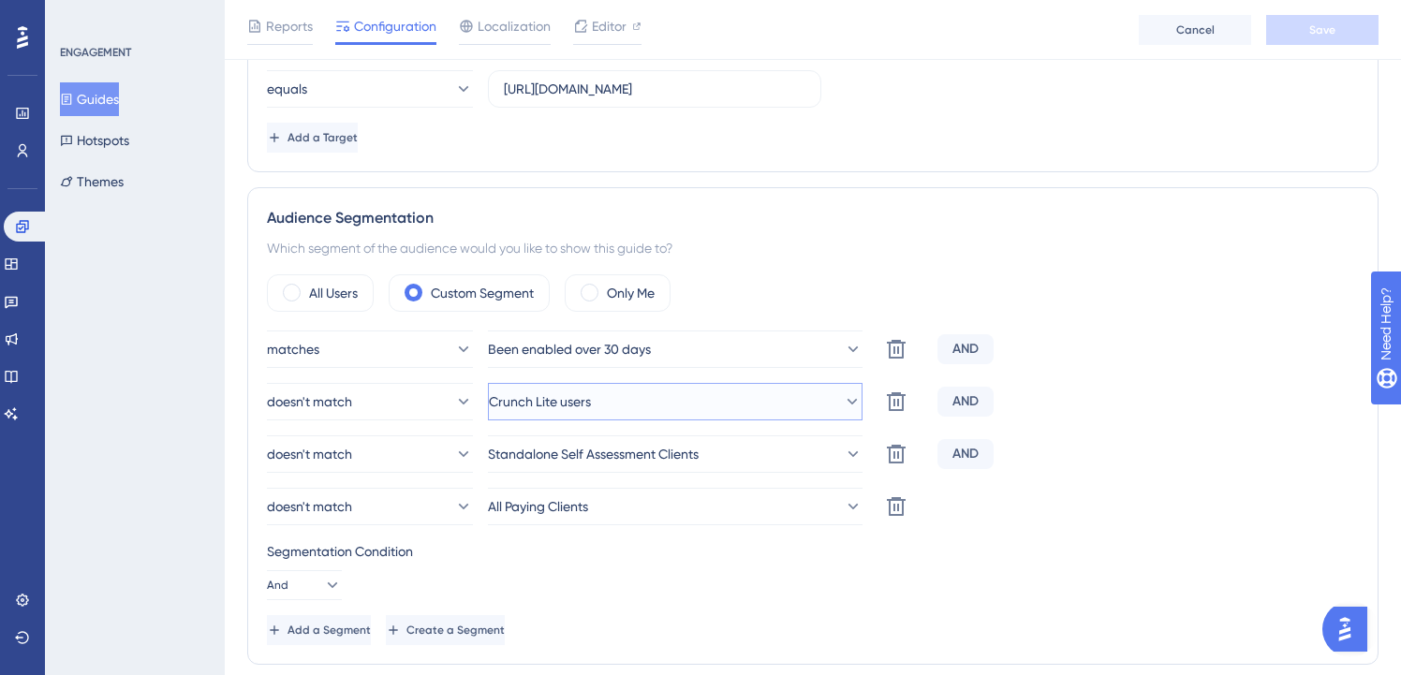
click at [651, 400] on button "Crunch Lite users" at bounding box center [675, 401] width 375 height 37
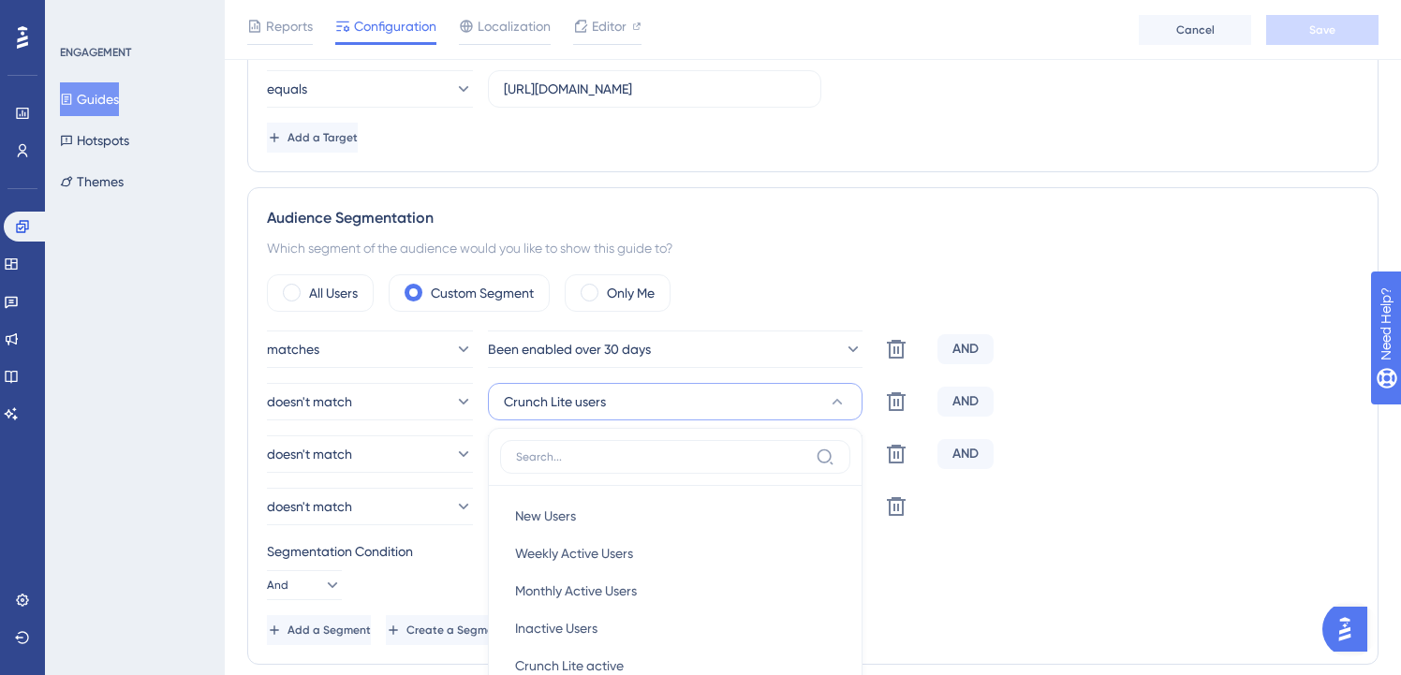
scroll to position [786, 0]
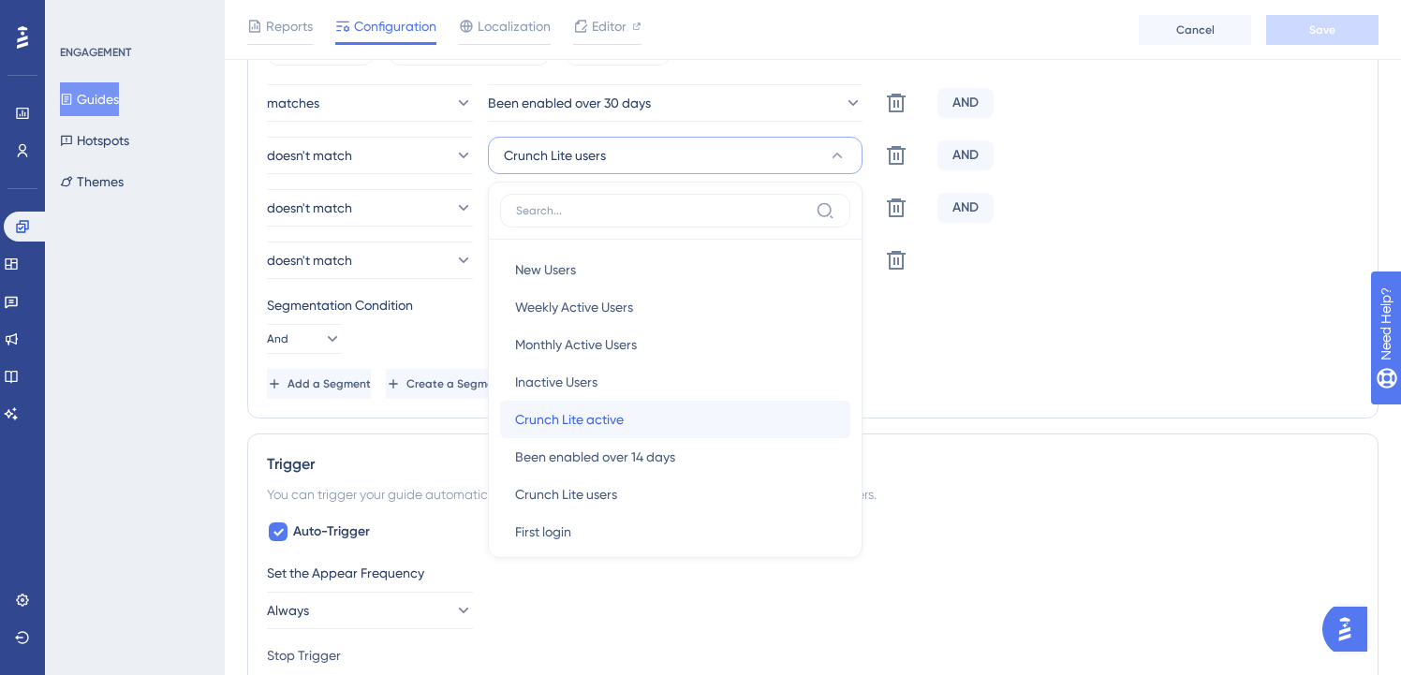
click at [649, 415] on div "Crunch Lite active Crunch Lite active" at bounding box center [675, 419] width 320 height 37
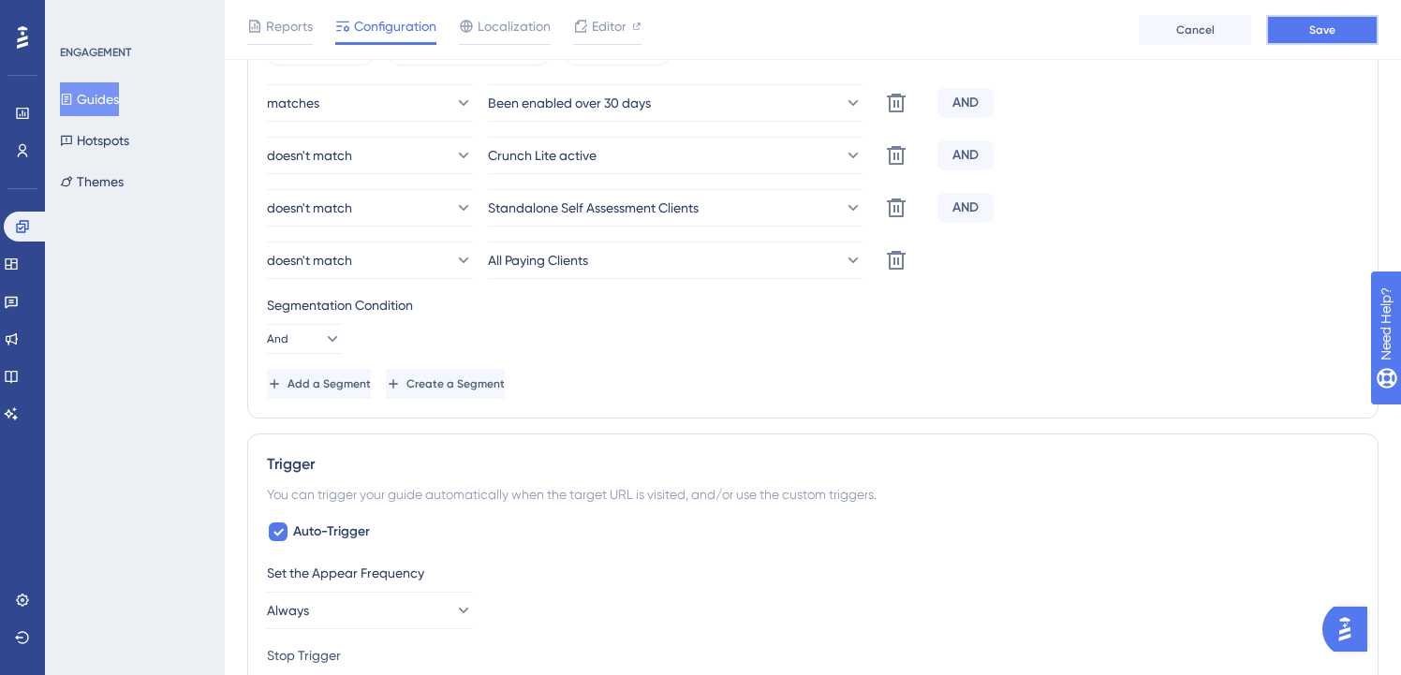
click at [1295, 40] on button "Save" at bounding box center [1322, 30] width 112 height 30
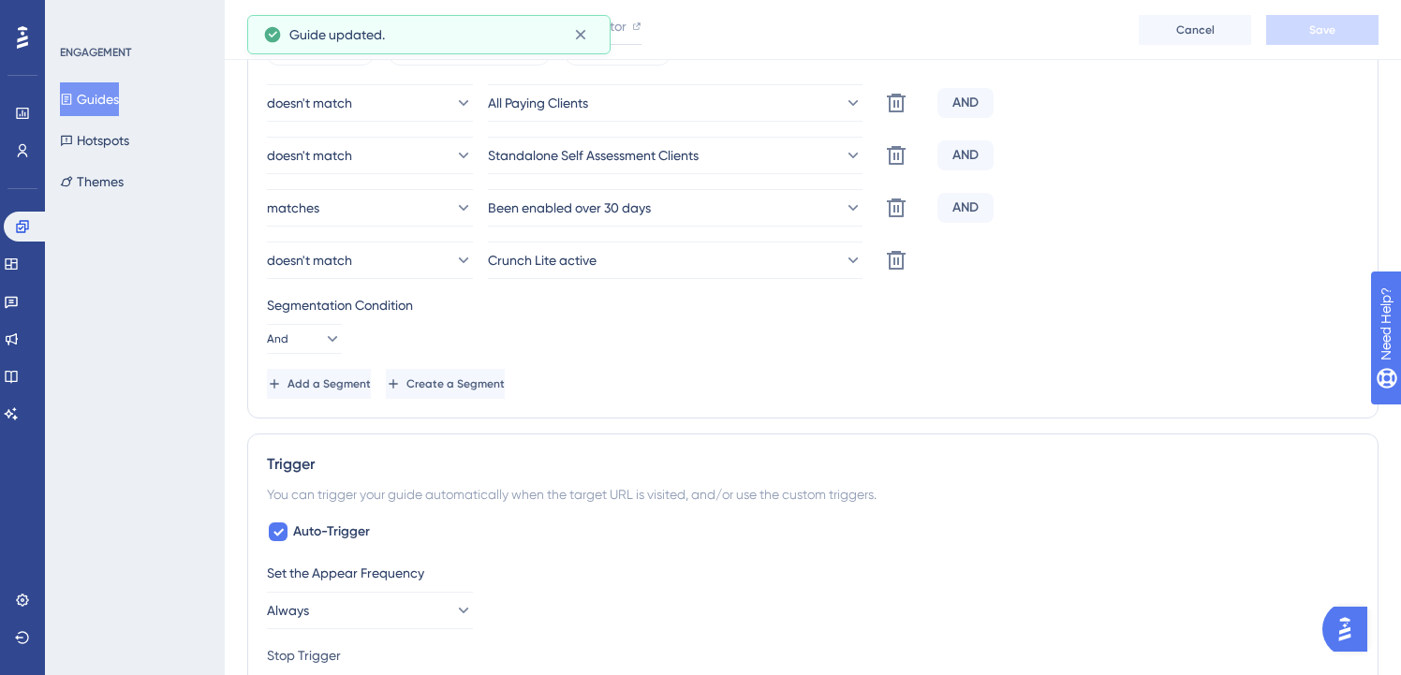
click at [100, 93] on button "Guides" at bounding box center [89, 99] width 59 height 34
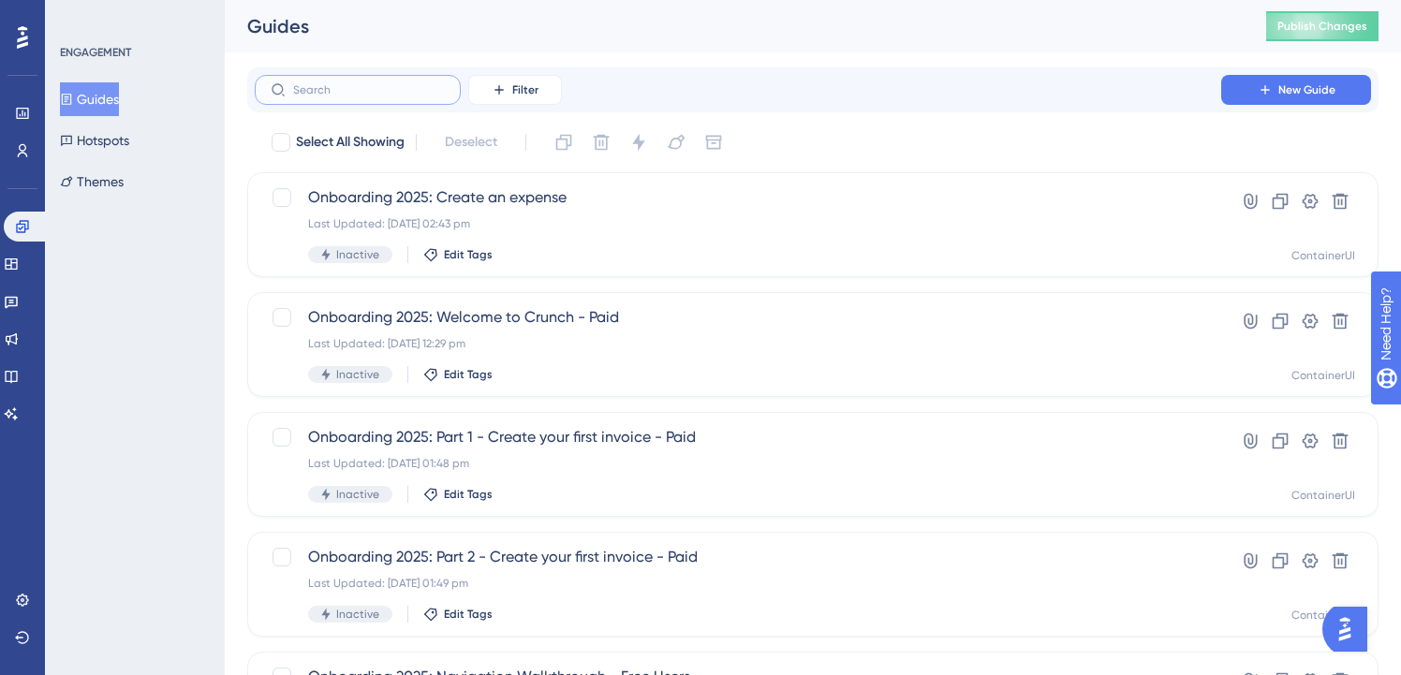
click at [350, 94] on input "text" at bounding box center [369, 89] width 152 height 13
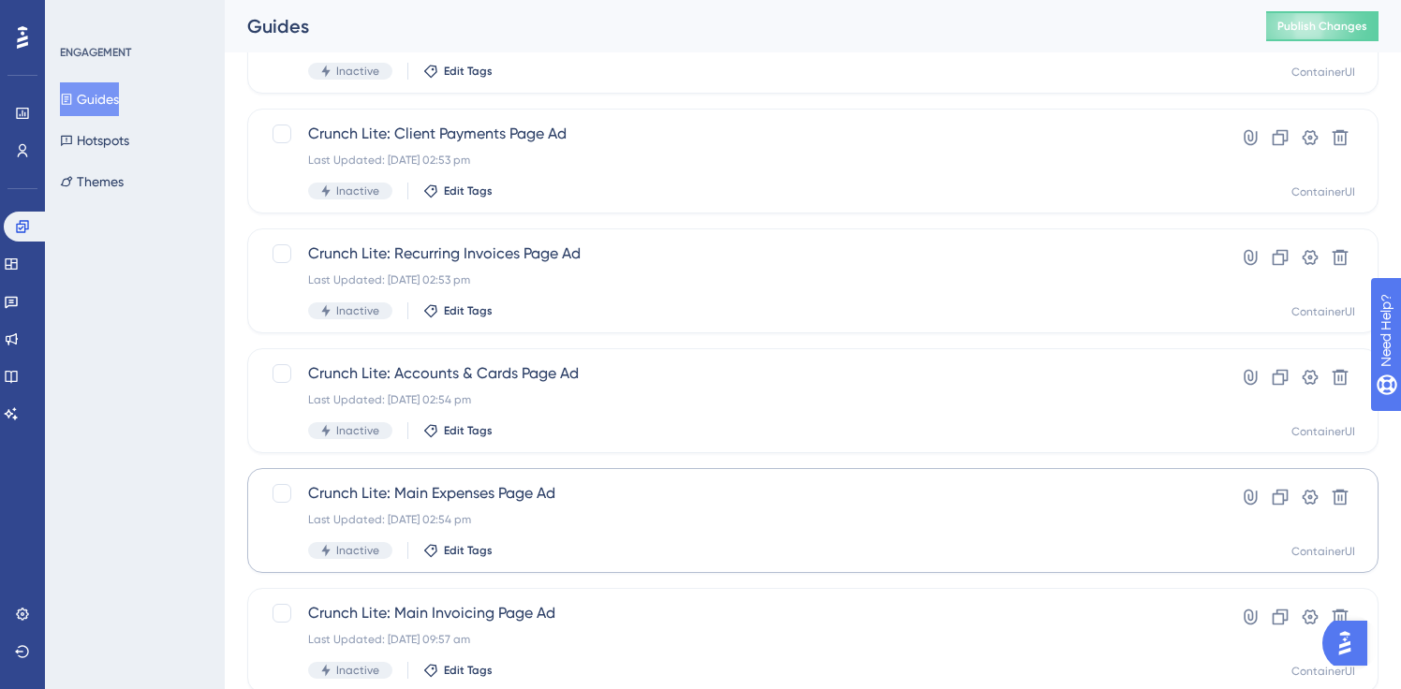
scroll to position [307, 0]
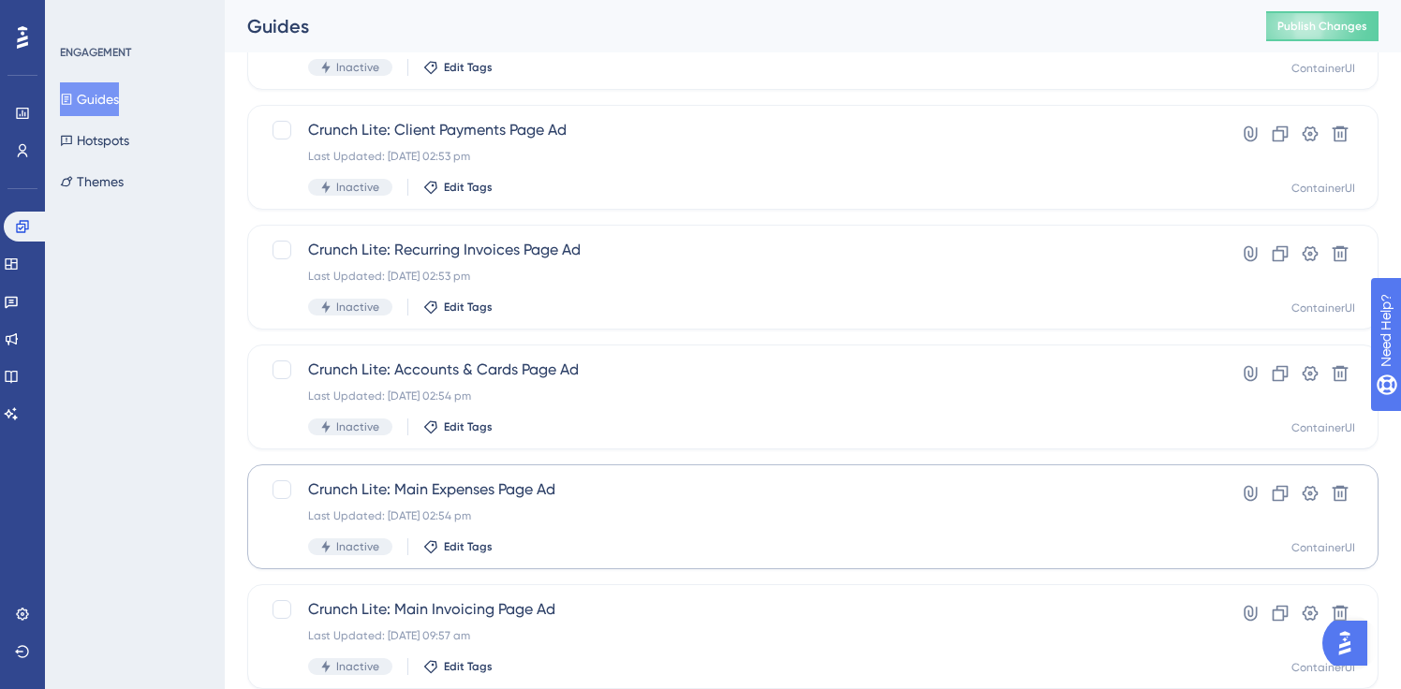
type input "lite"
click at [519, 494] on span "Crunch Lite: Main Expenses Page Ad" at bounding box center [738, 490] width 860 height 22
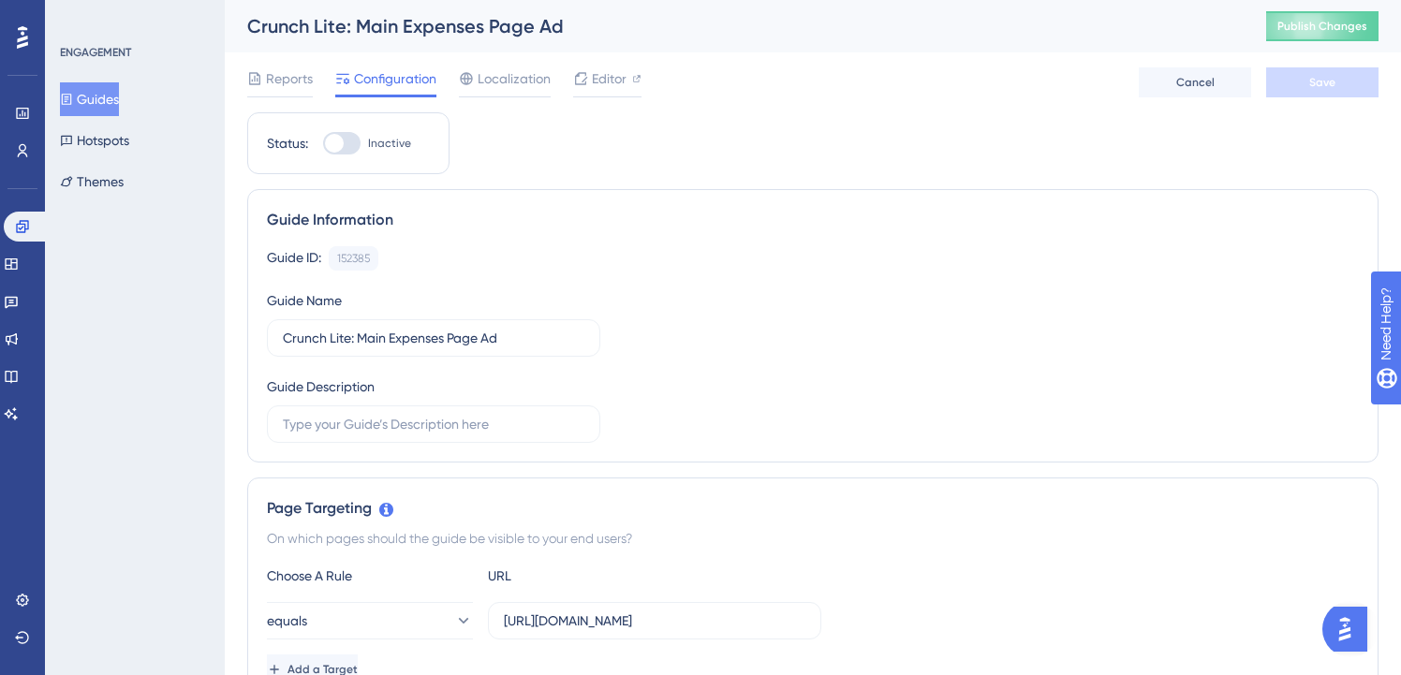
click at [115, 105] on button "Guides" at bounding box center [89, 99] width 59 height 34
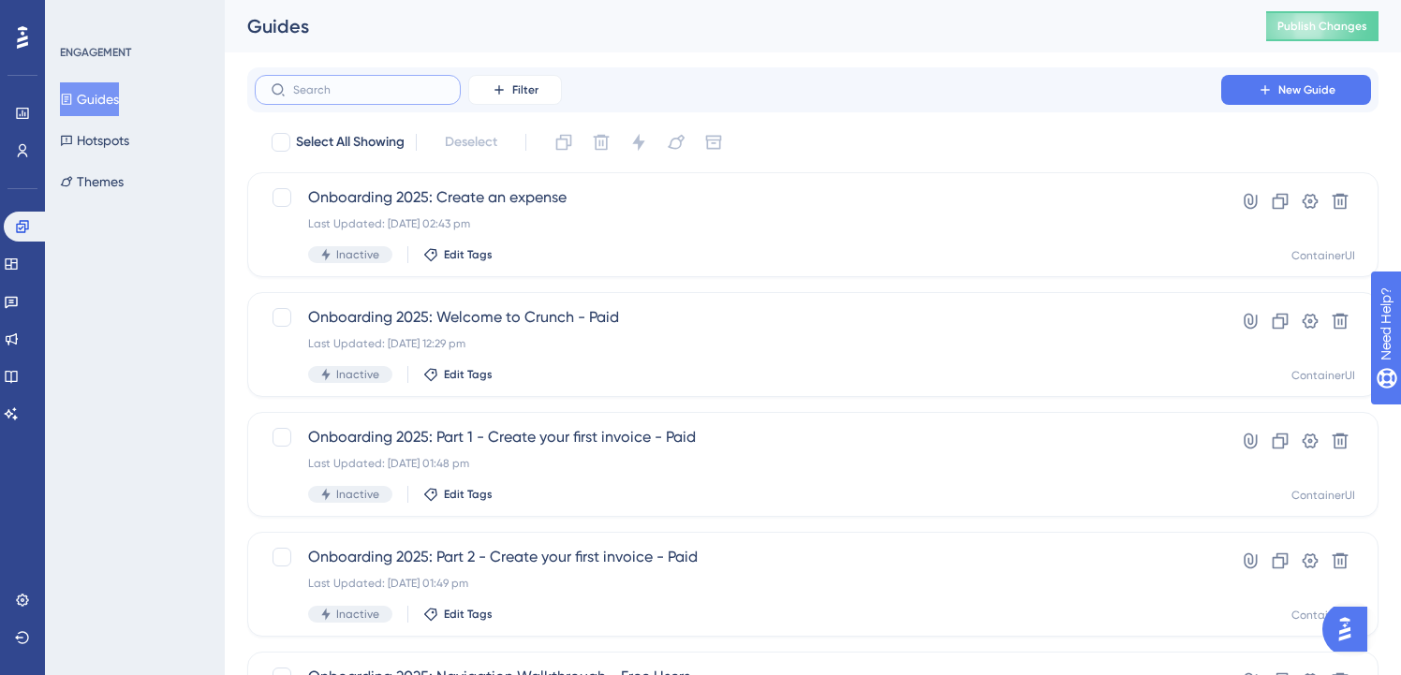
click at [336, 93] on input "text" at bounding box center [369, 89] width 152 height 13
paste input "lite"
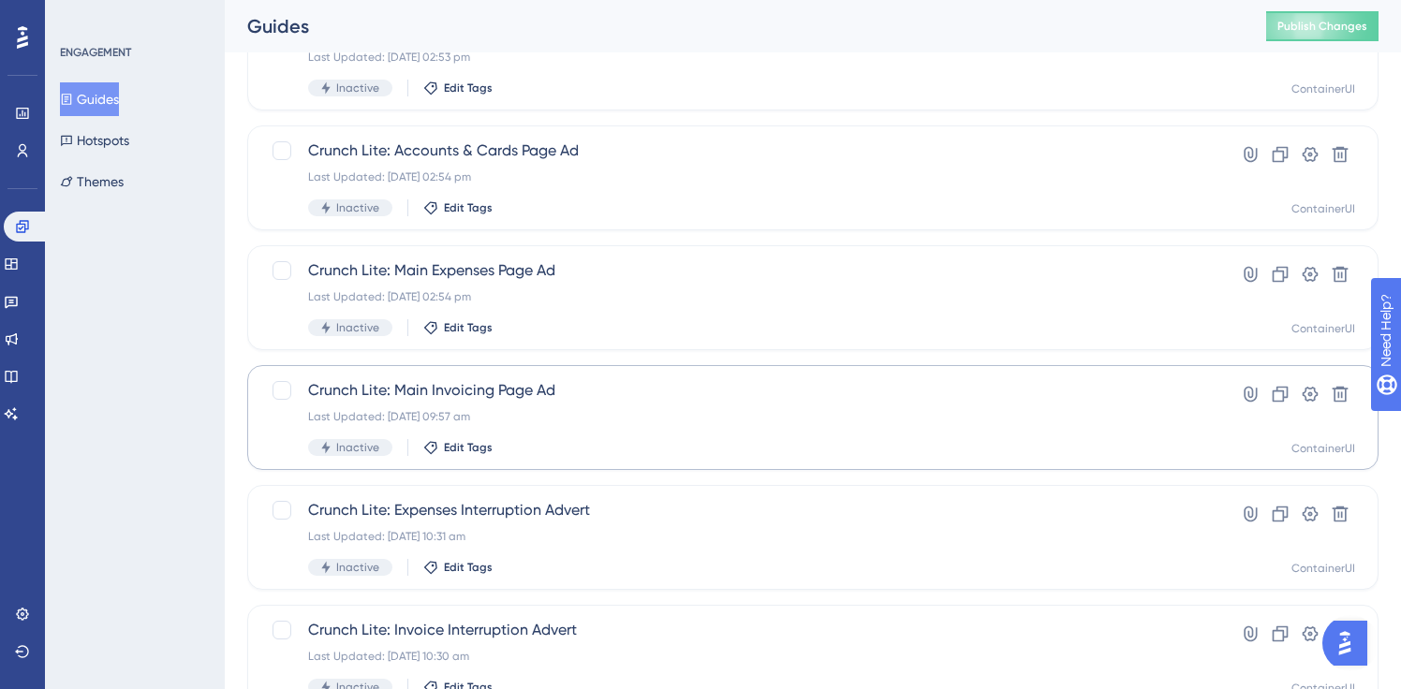
scroll to position [528, 0]
type input "lite"
click at [503, 394] on span "Crunch Lite: Main Invoicing Page Ad" at bounding box center [738, 388] width 860 height 22
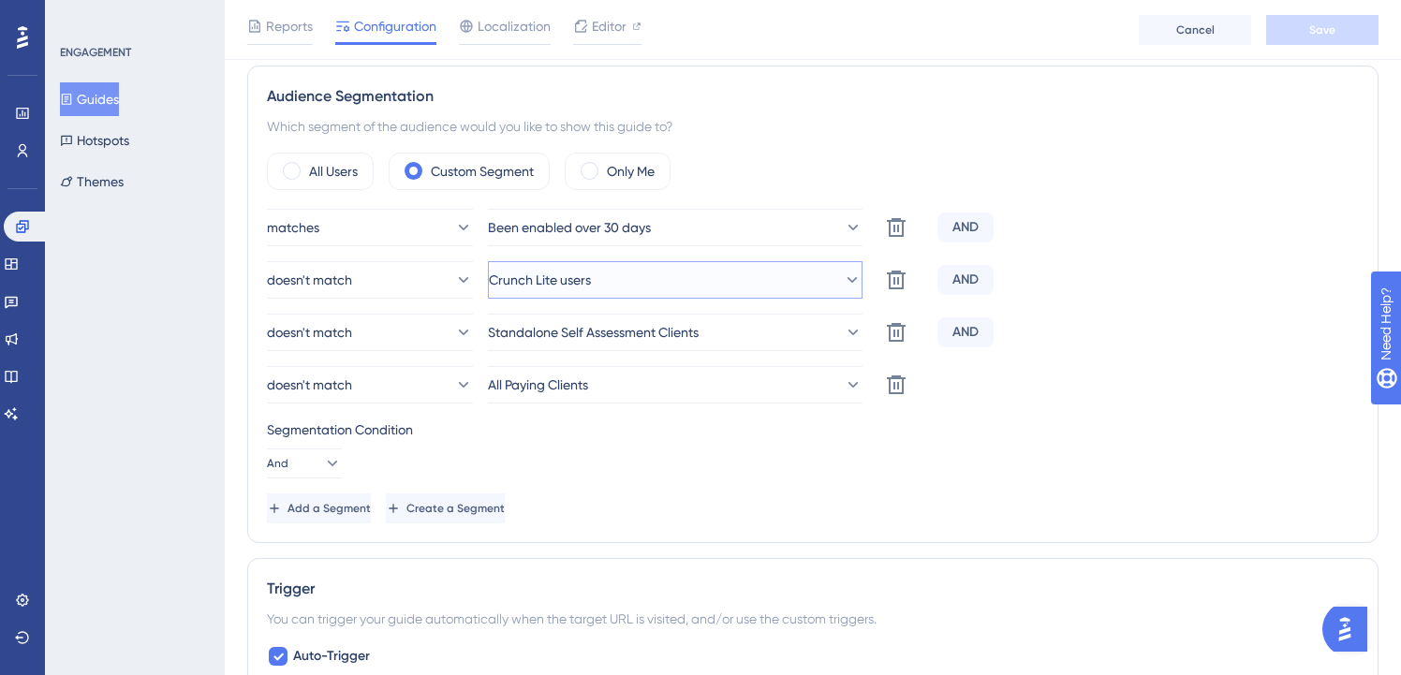
click at [638, 286] on button "Crunch Lite users" at bounding box center [675, 279] width 375 height 37
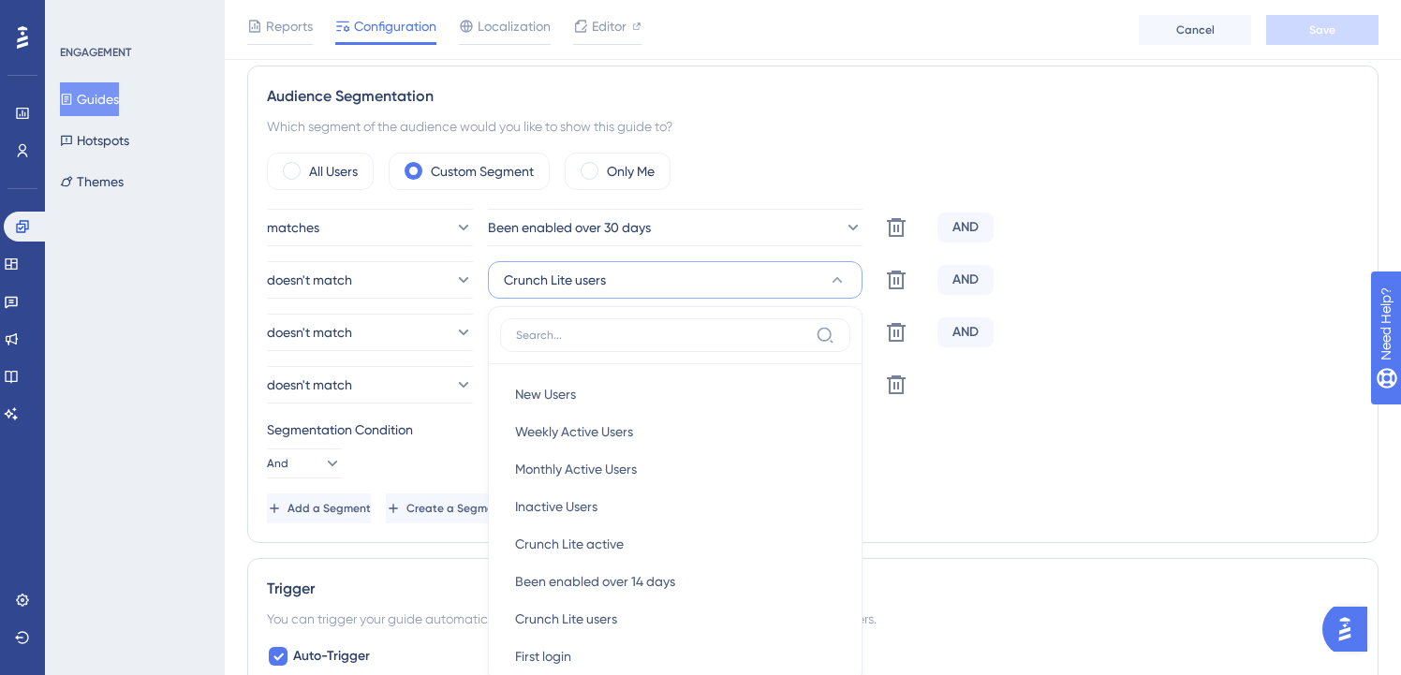
scroll to position [794, 0]
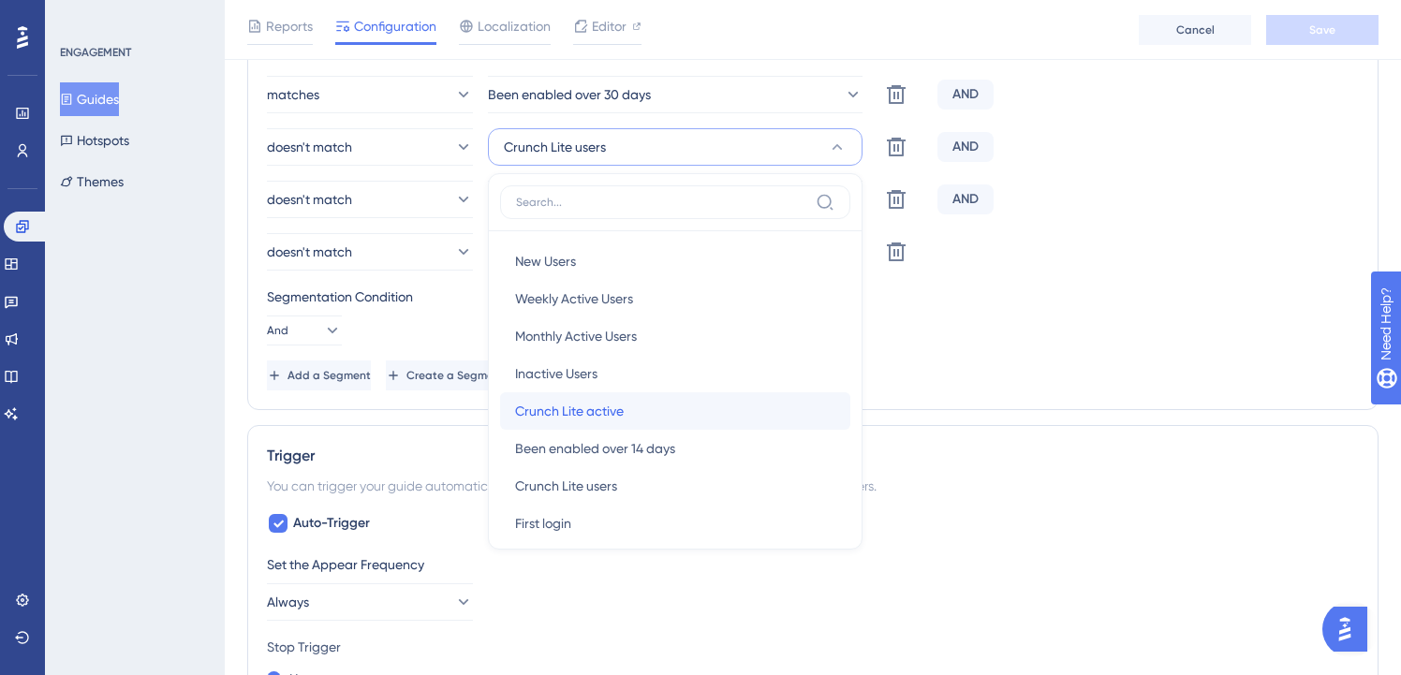
click at [614, 405] on span "Crunch Lite active" at bounding box center [569, 411] width 109 height 22
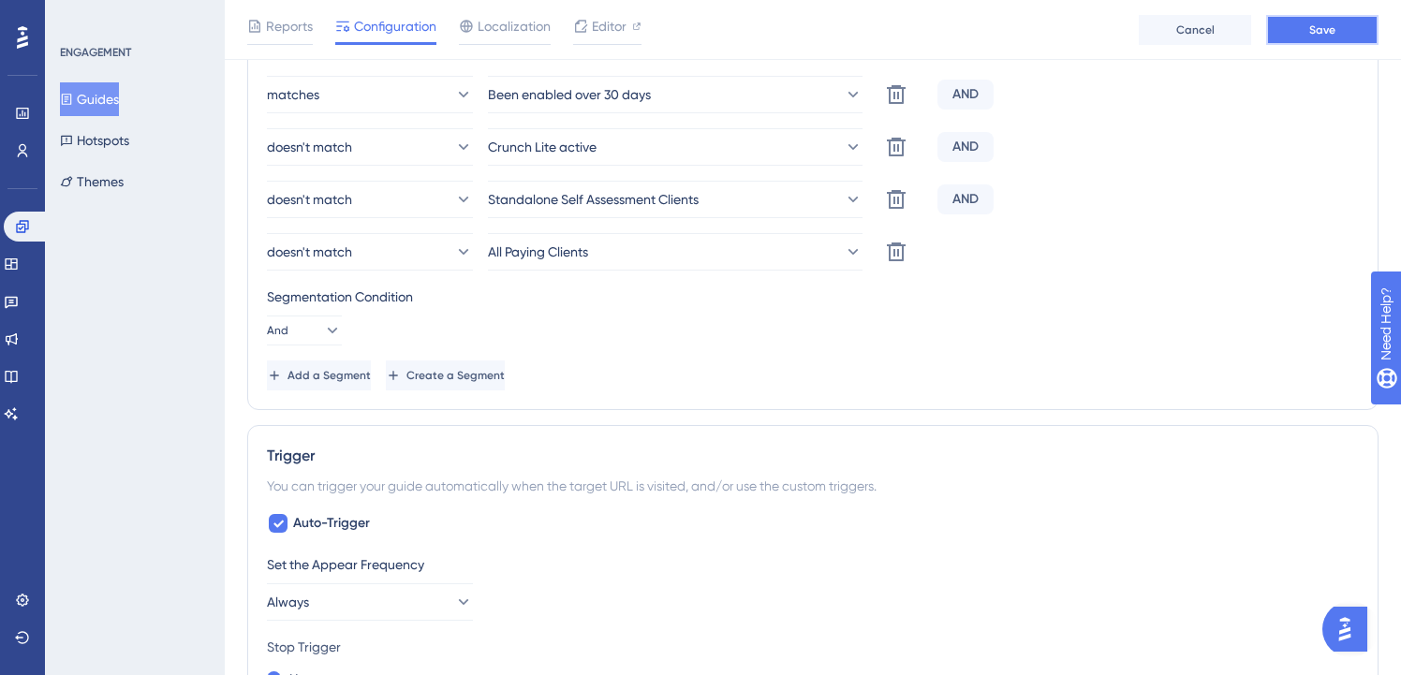
click at [1343, 28] on button "Save" at bounding box center [1322, 30] width 112 height 30
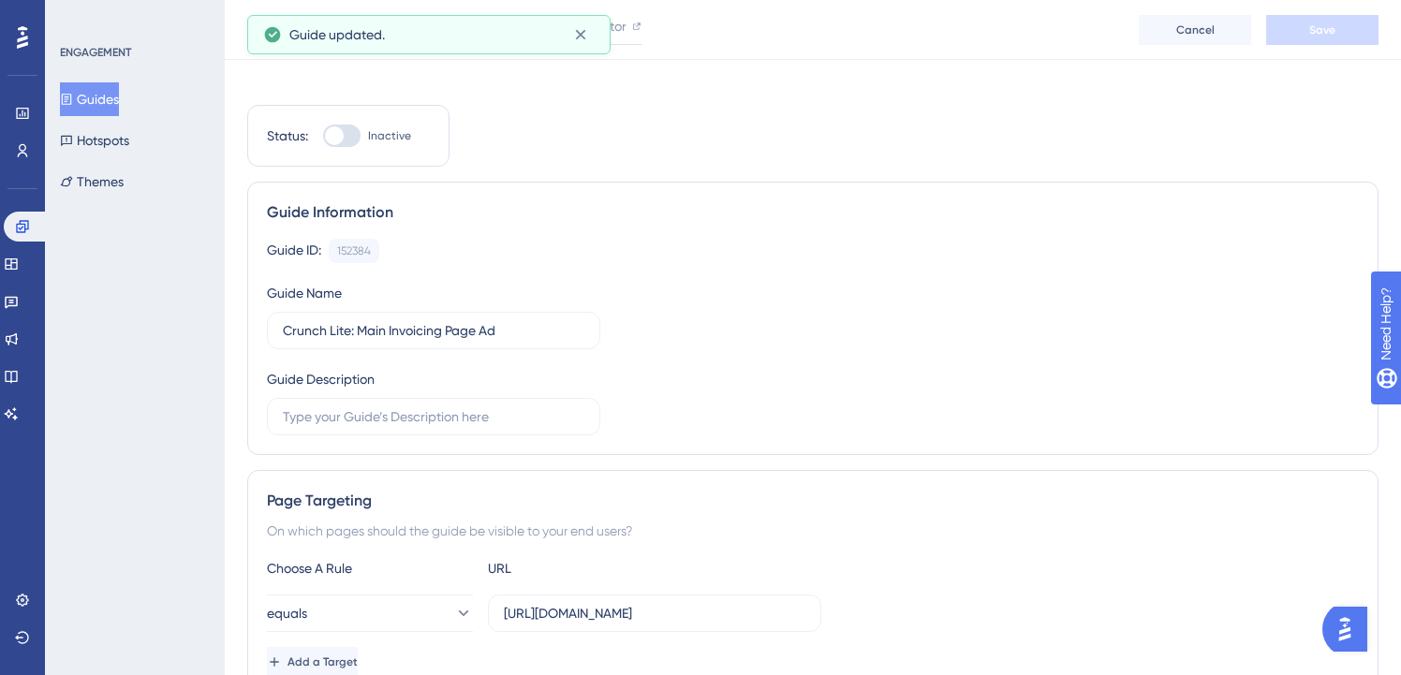
scroll to position [0, 0]
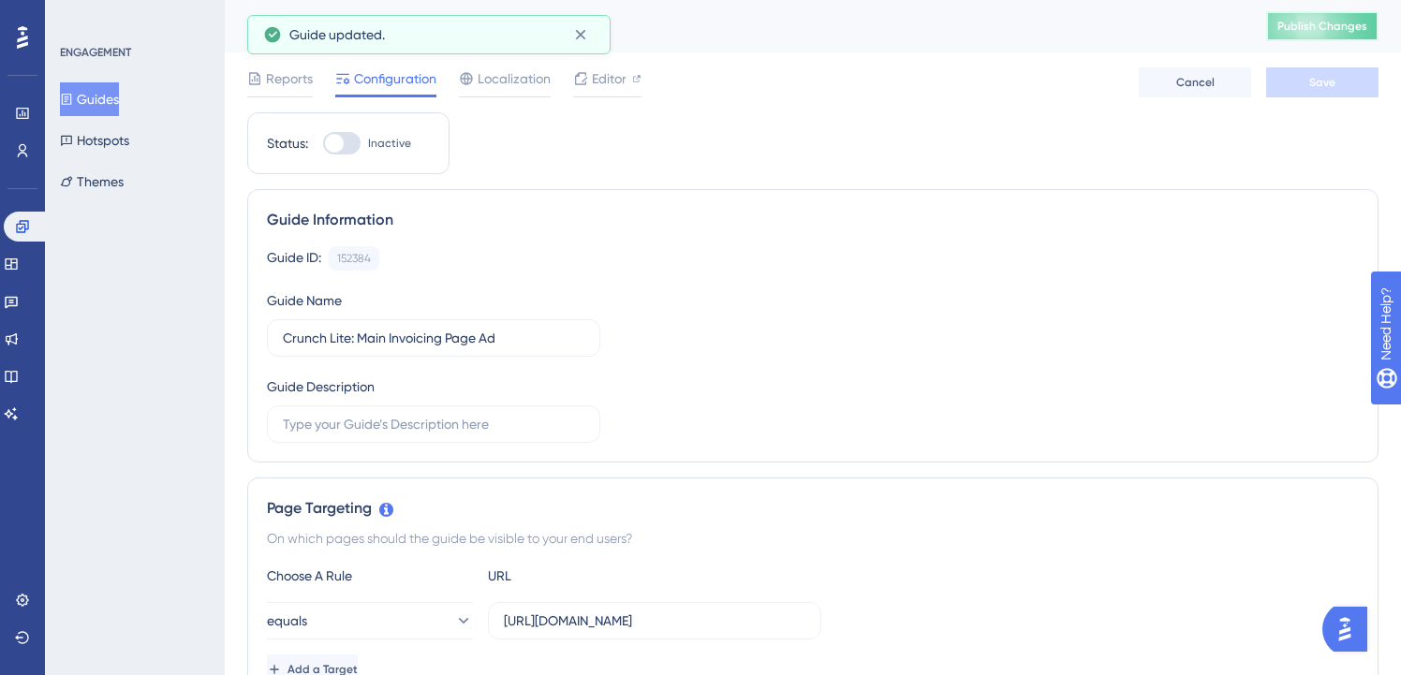
click at [1343, 37] on button "Publish Changes" at bounding box center [1322, 26] width 112 height 30
click at [109, 107] on button "Guides" at bounding box center [89, 99] width 59 height 34
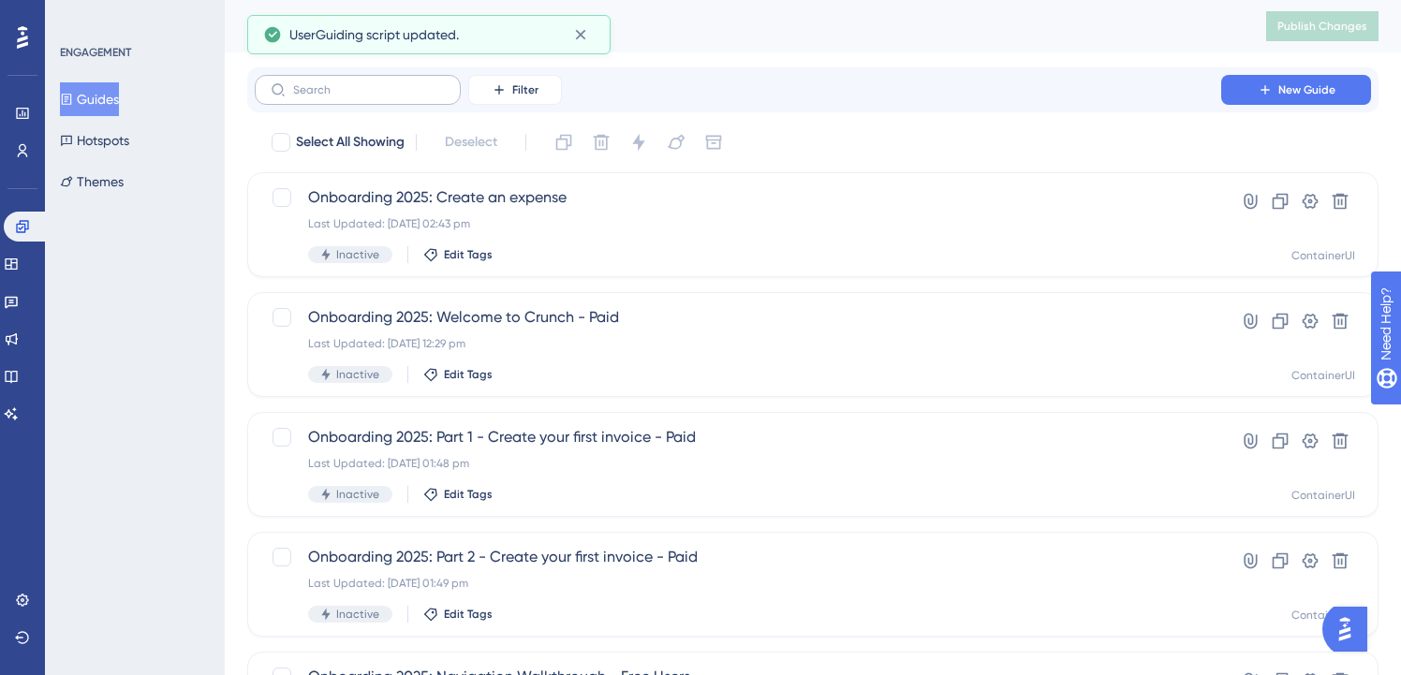
click at [345, 78] on label at bounding box center [358, 90] width 206 height 30
click at [345, 83] on input "text" at bounding box center [369, 89] width 152 height 13
paste input "lite"
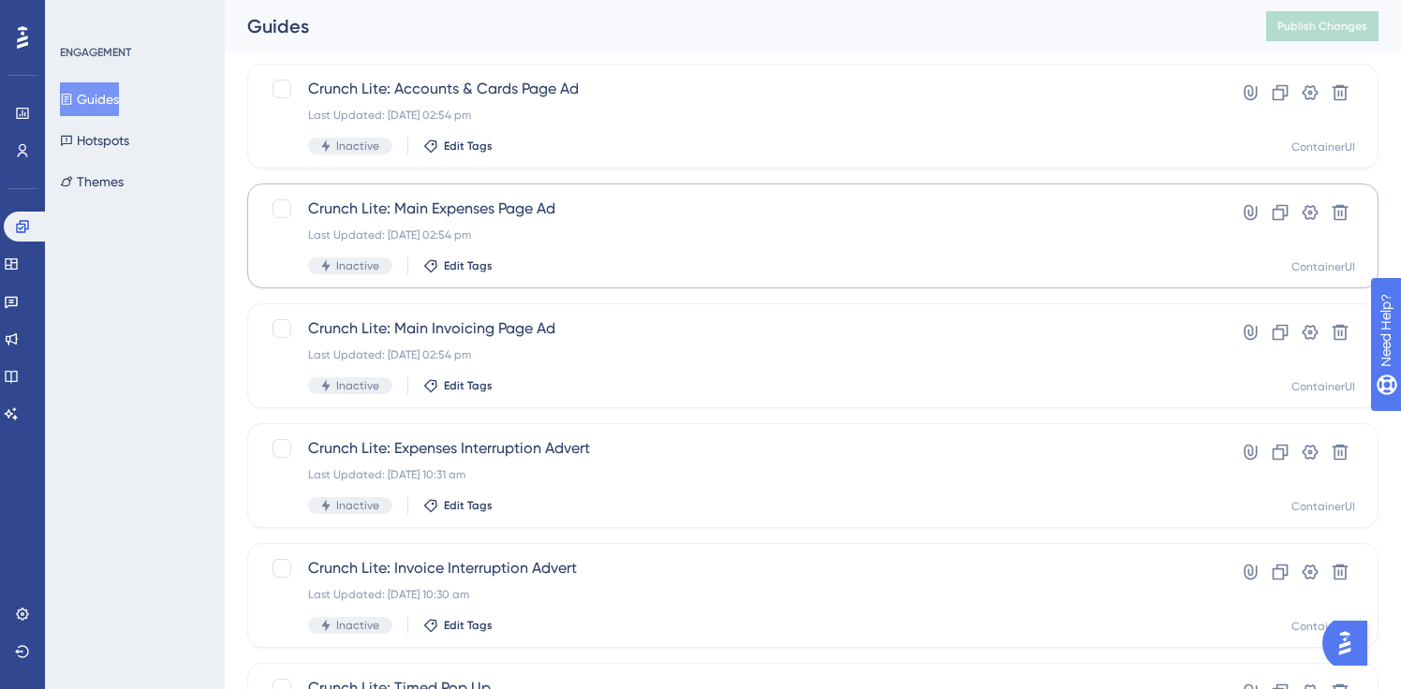
scroll to position [570, 0]
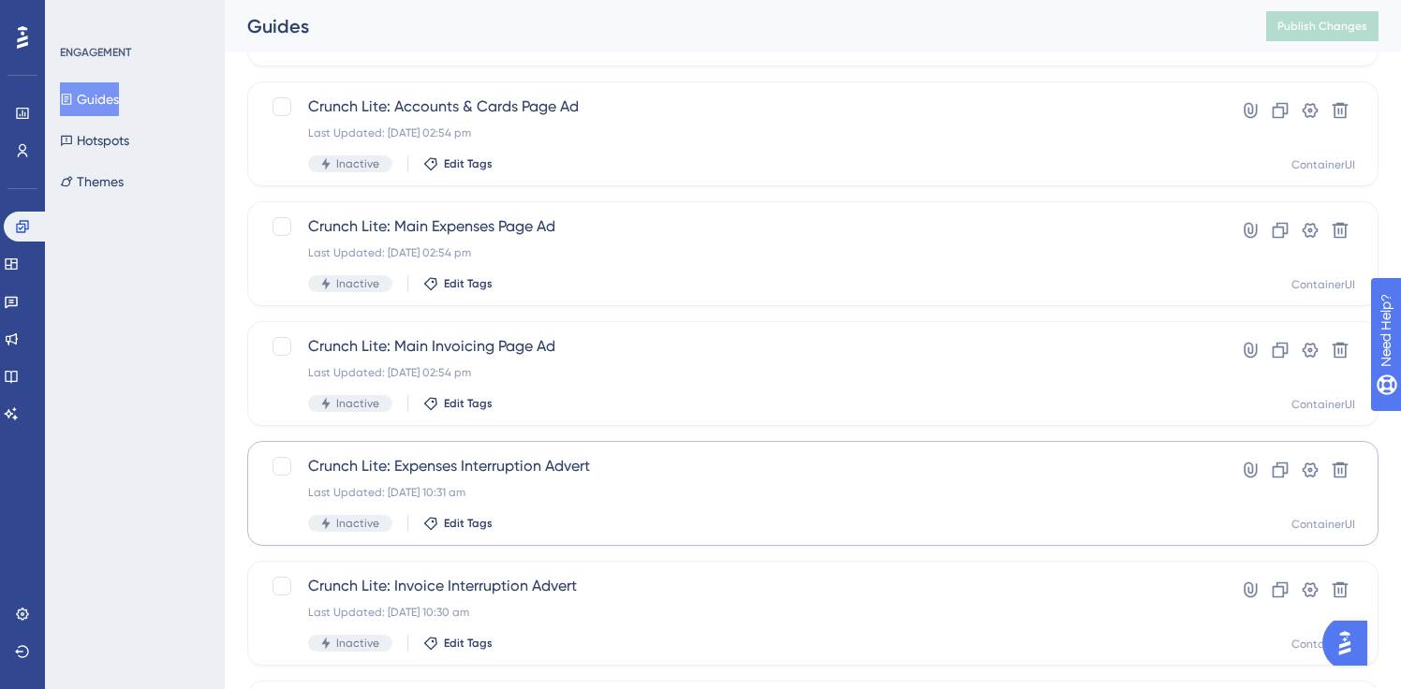
type input "lite"
click at [502, 458] on span "Crunch Lite: Expenses Interruption Advert" at bounding box center [738, 466] width 860 height 22
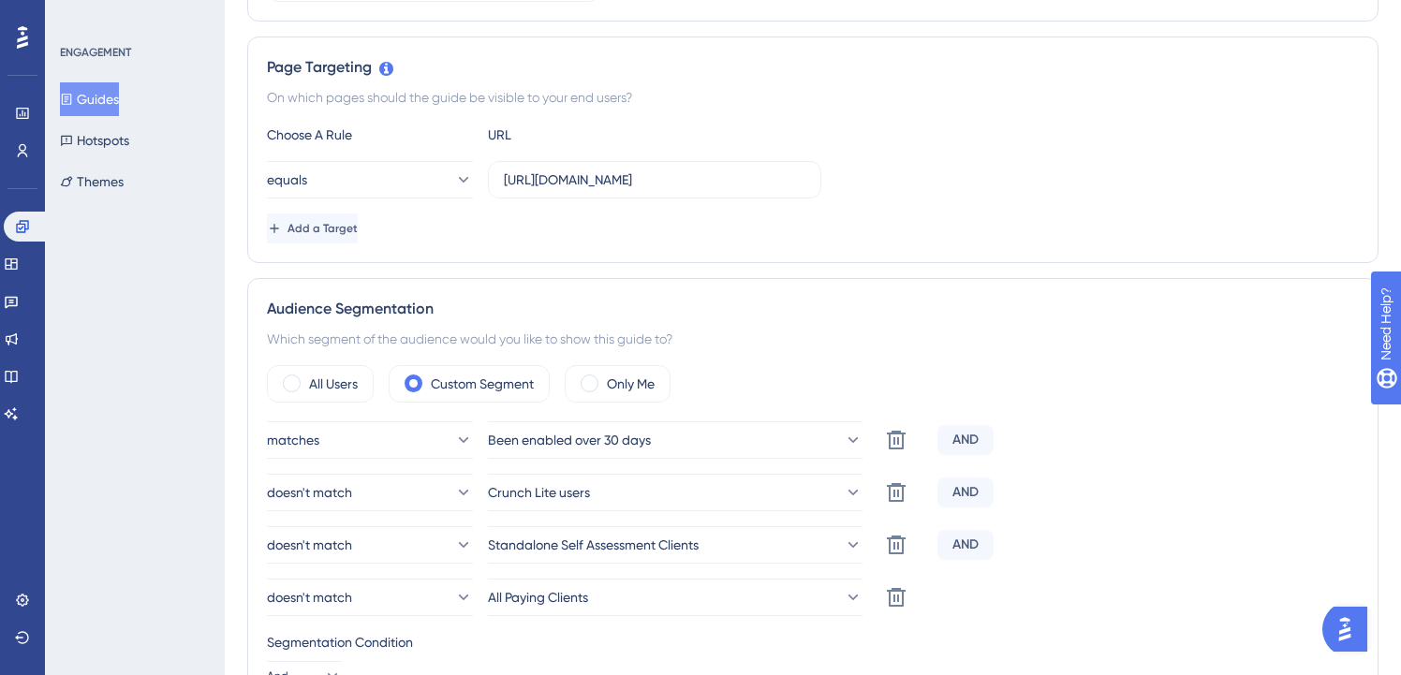
scroll to position [587, 0]
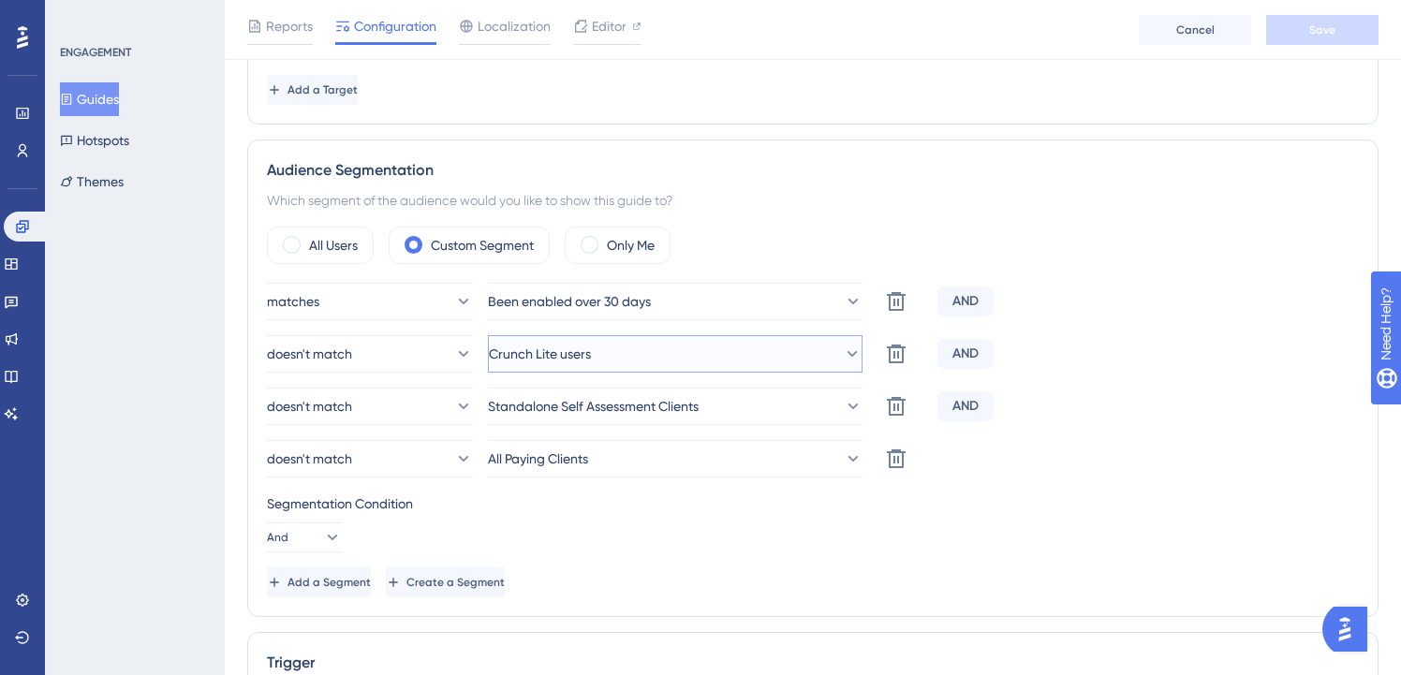
click at [619, 357] on button "Crunch Lite users" at bounding box center [675, 353] width 375 height 37
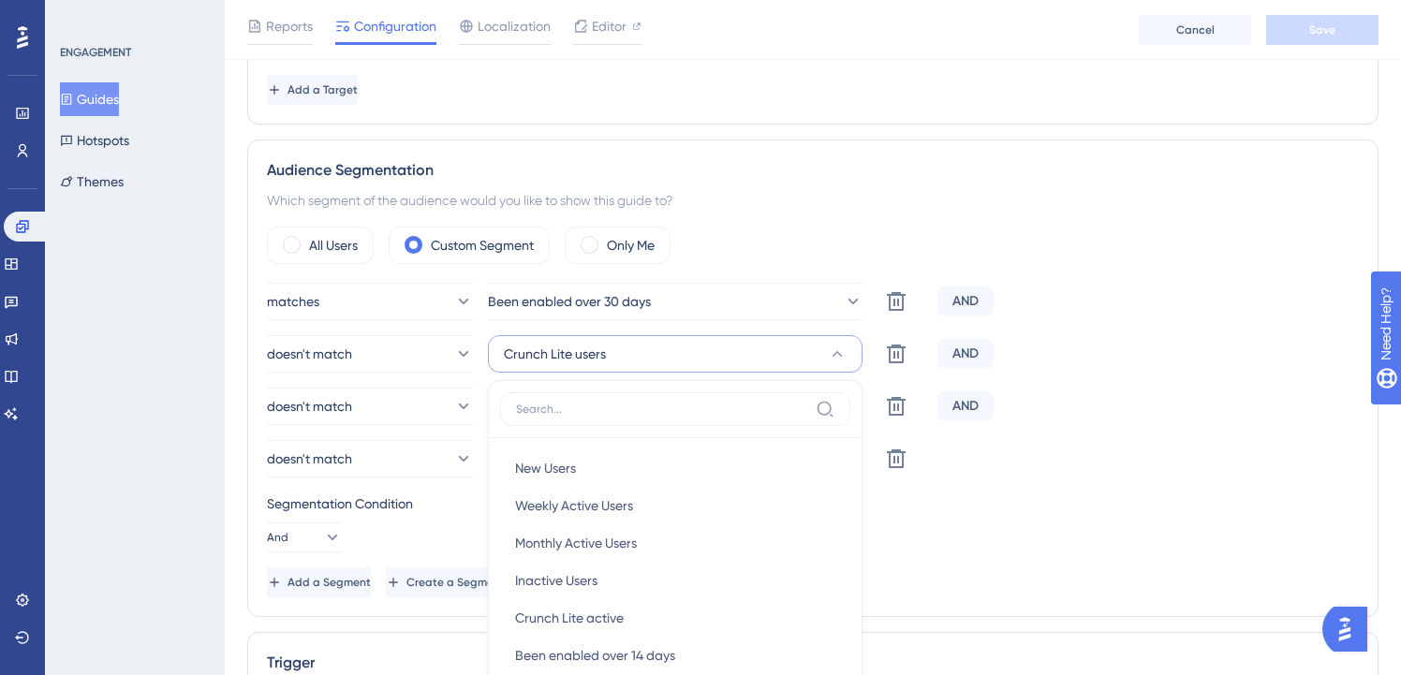
scroll to position [791, 0]
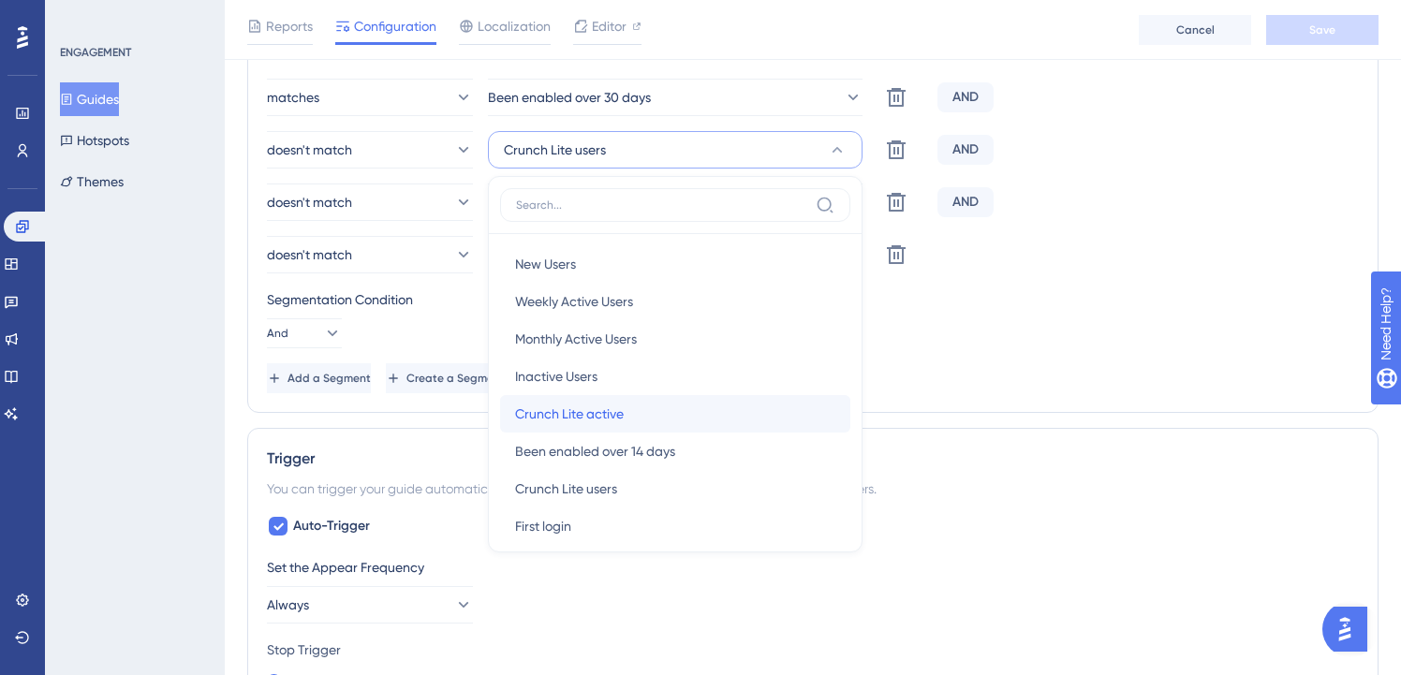
click at [622, 407] on span "Crunch Lite active" at bounding box center [569, 414] width 109 height 22
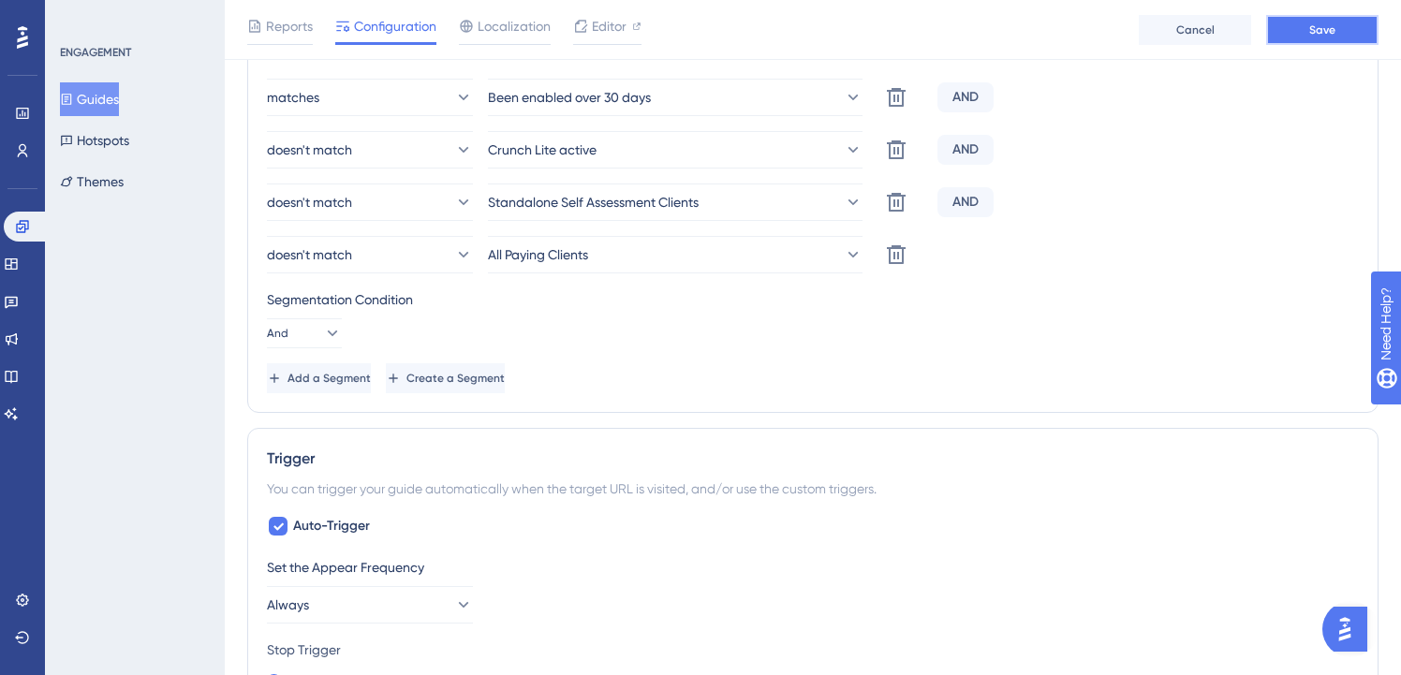
click at [1316, 37] on span "Save" at bounding box center [1322, 29] width 26 height 15
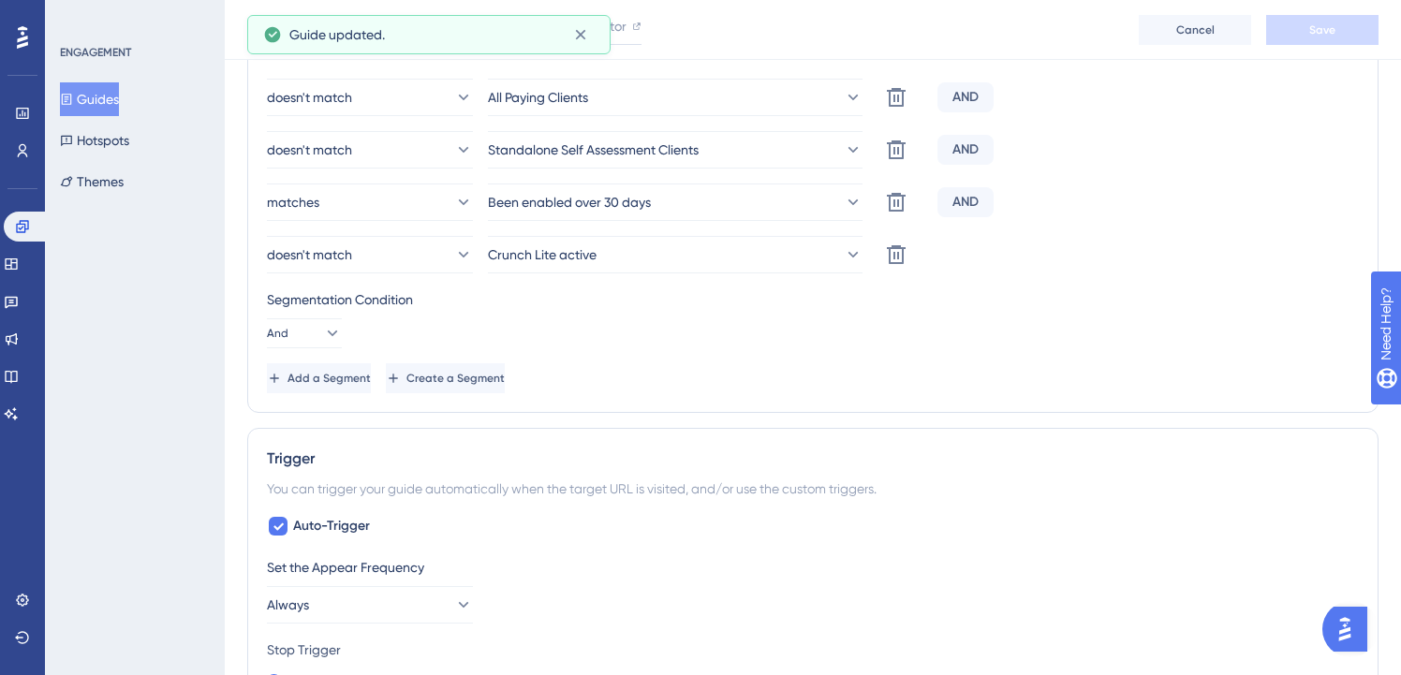
click at [119, 100] on button "Guides" at bounding box center [89, 99] width 59 height 34
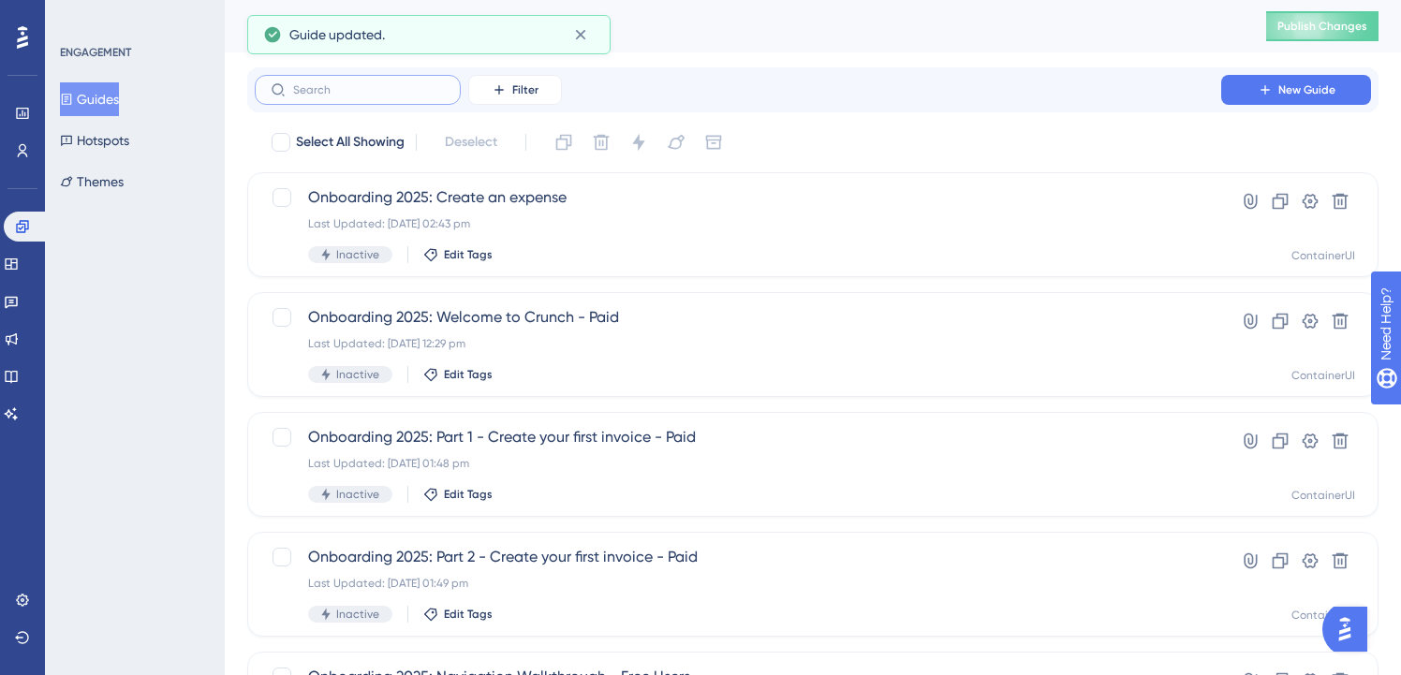
click at [386, 95] on input "text" at bounding box center [369, 89] width 152 height 13
paste input "lite"
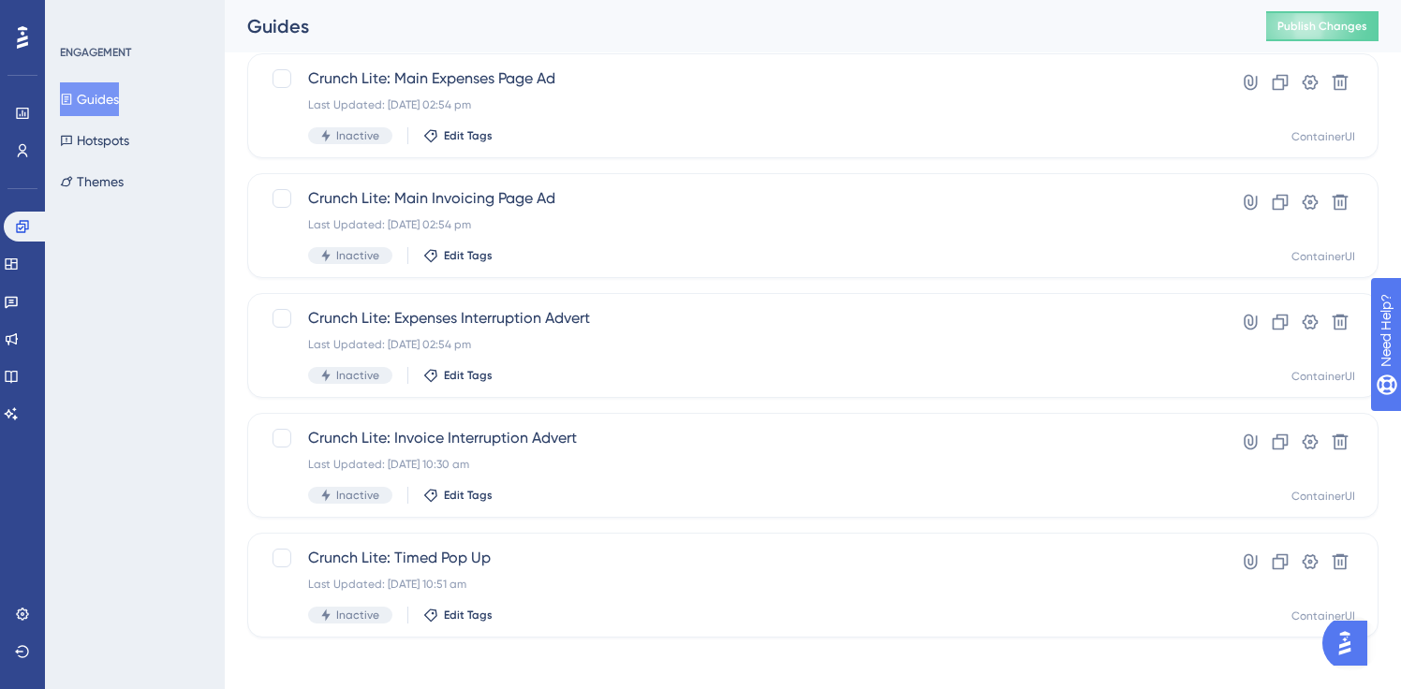
scroll to position [727, 0]
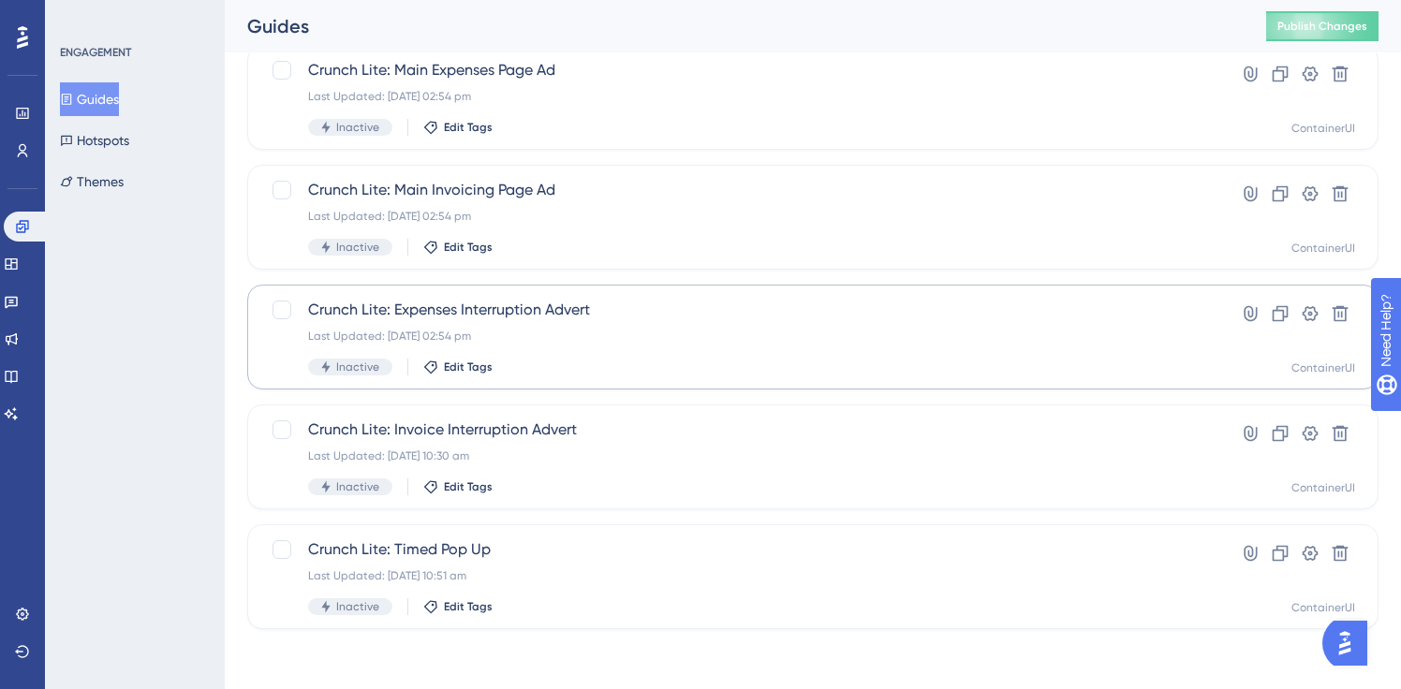
type input "lite"
click at [512, 314] on span "Crunch Lite: Expenses Interruption Advert" at bounding box center [738, 310] width 860 height 22
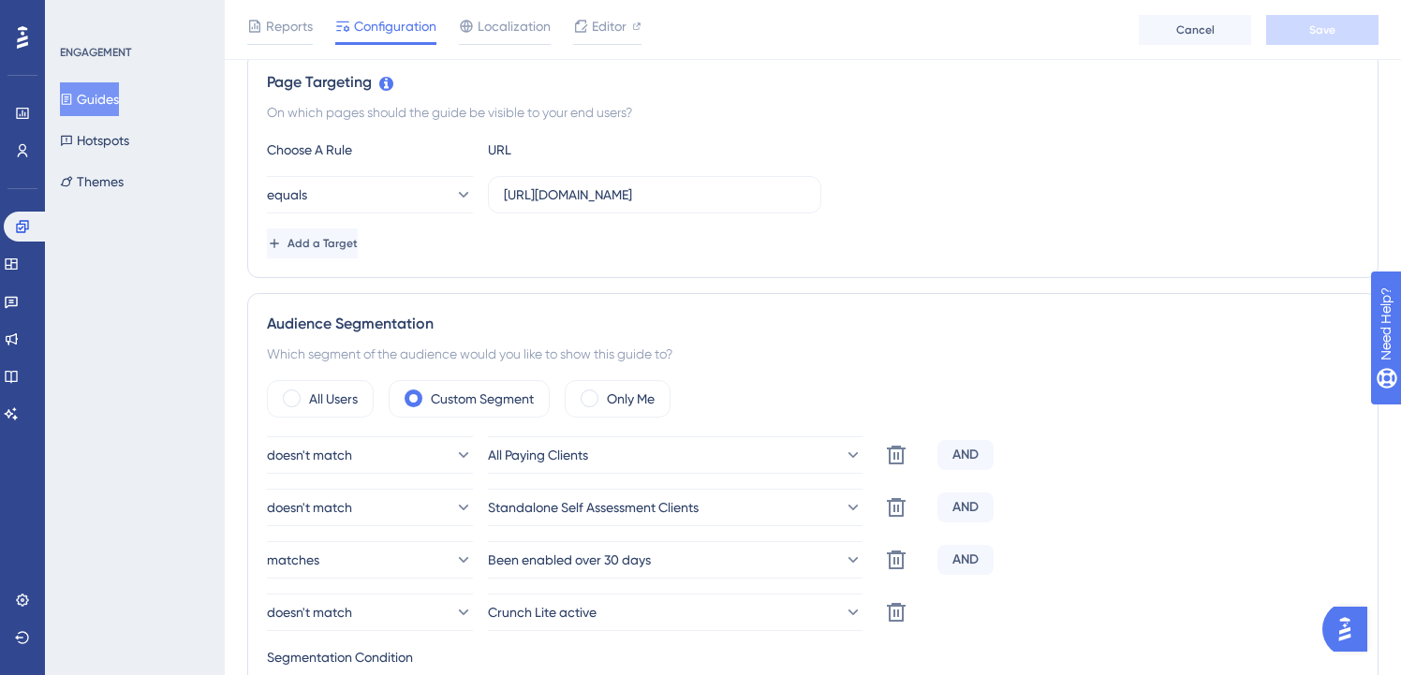
scroll to position [434, 0]
click at [110, 105] on button "Guides" at bounding box center [89, 99] width 59 height 34
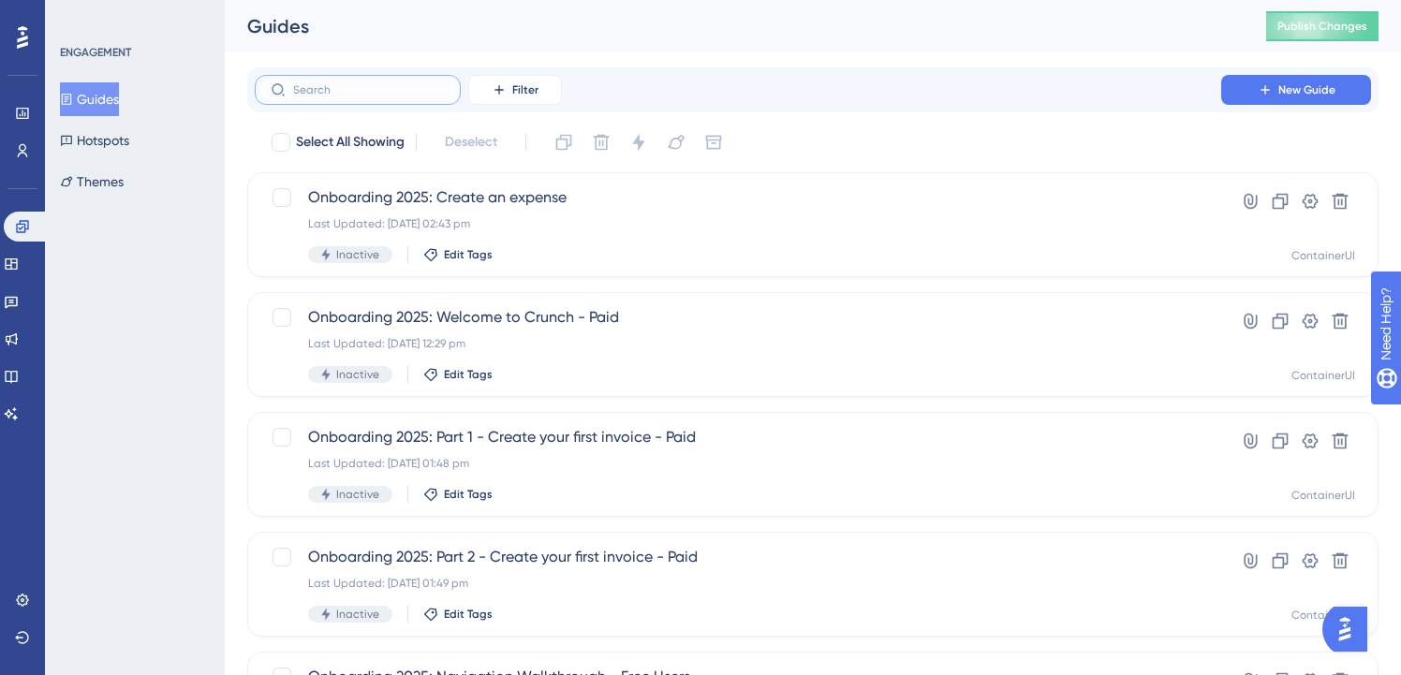
click at [368, 88] on input "text" at bounding box center [369, 89] width 152 height 13
paste input "lite"
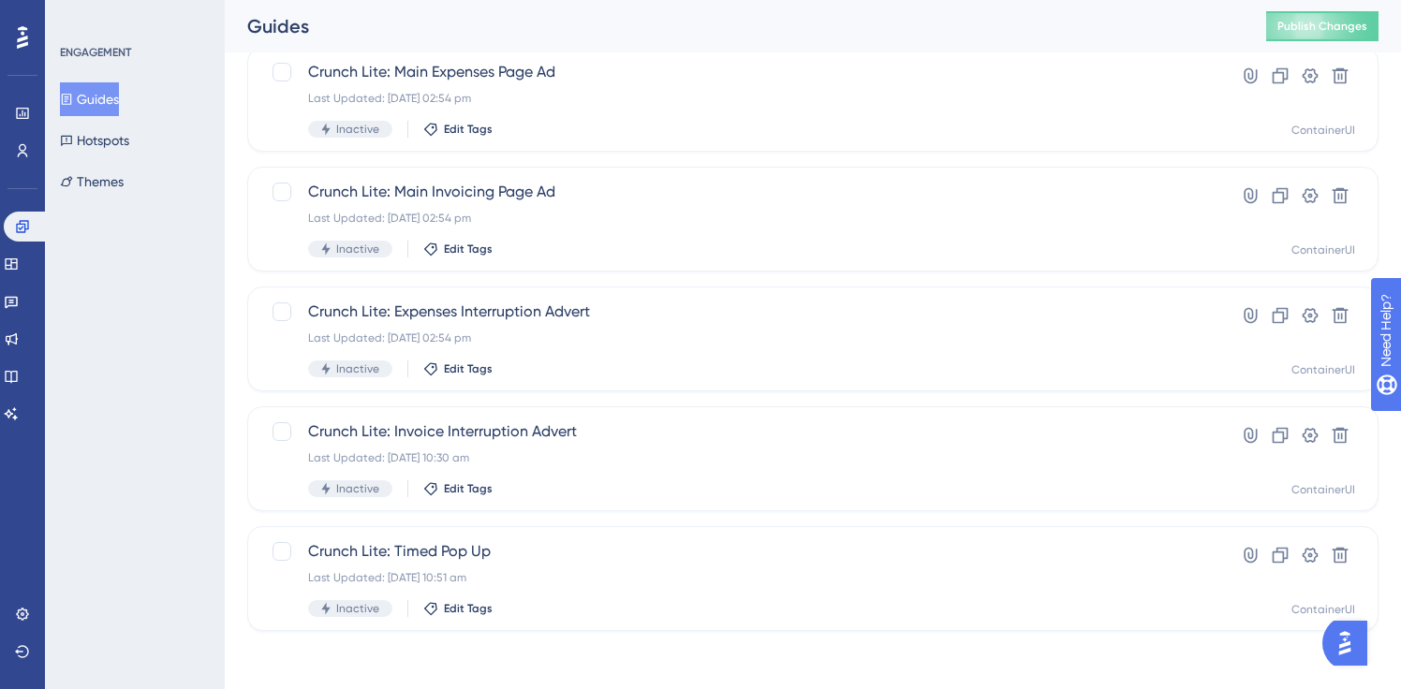
scroll to position [727, 0]
type input "lite"
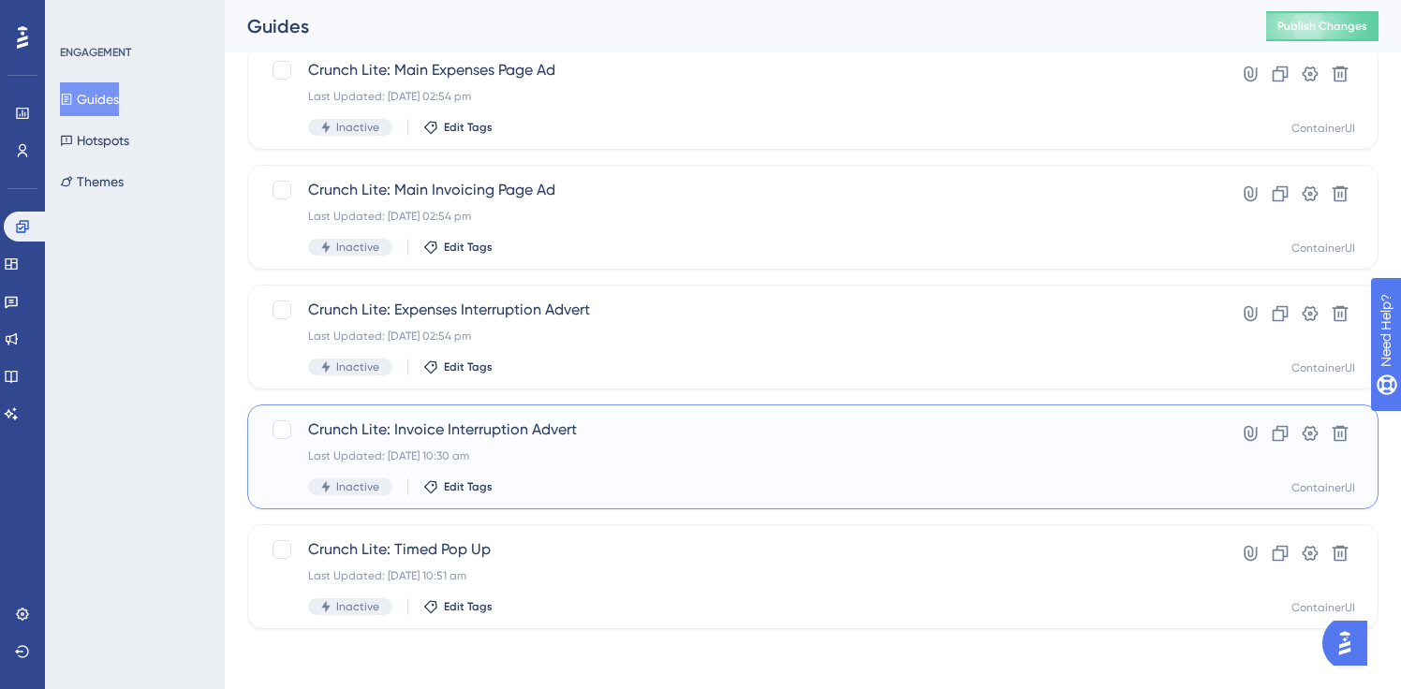
click at [533, 416] on div "Crunch Lite: Invoice Interruption Advert Last Updated: [DATE] 10:30 am Inactive…" at bounding box center [812, 457] width 1131 height 105
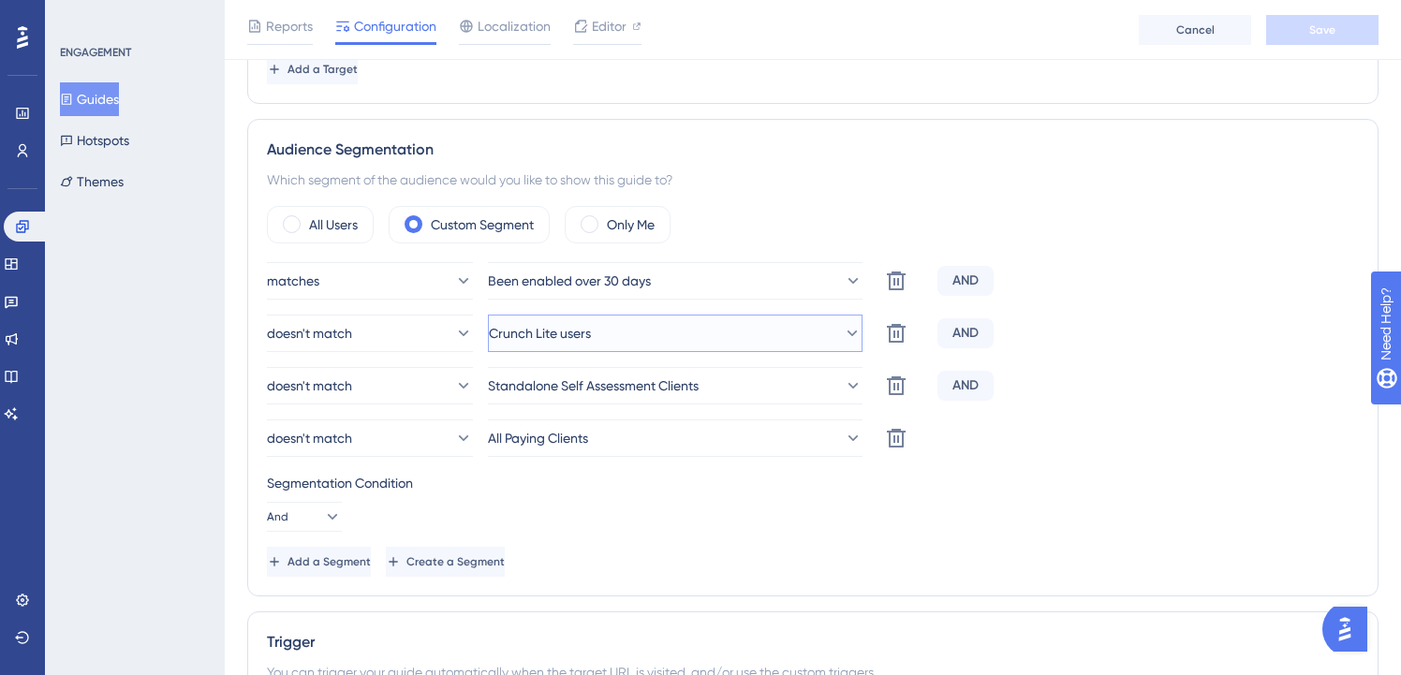
click at [663, 332] on button "Crunch Lite users" at bounding box center [675, 333] width 375 height 37
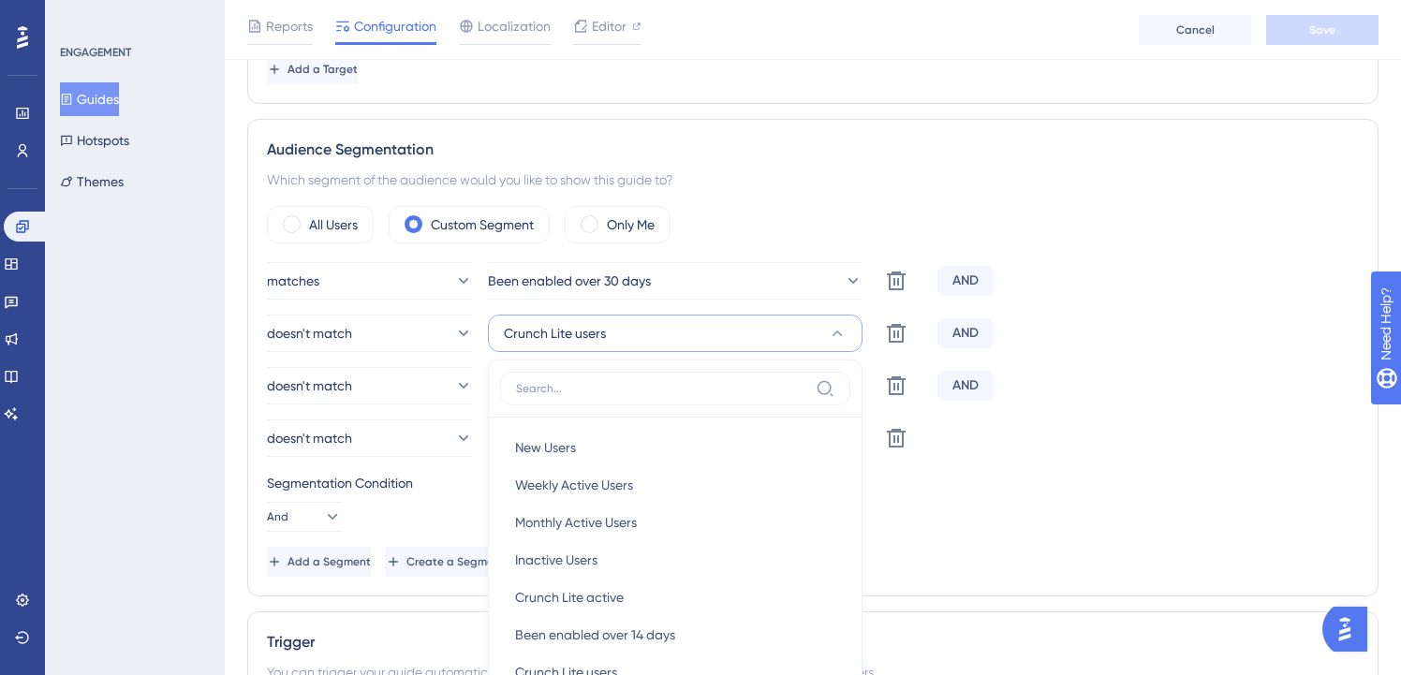
scroll to position [792, 0]
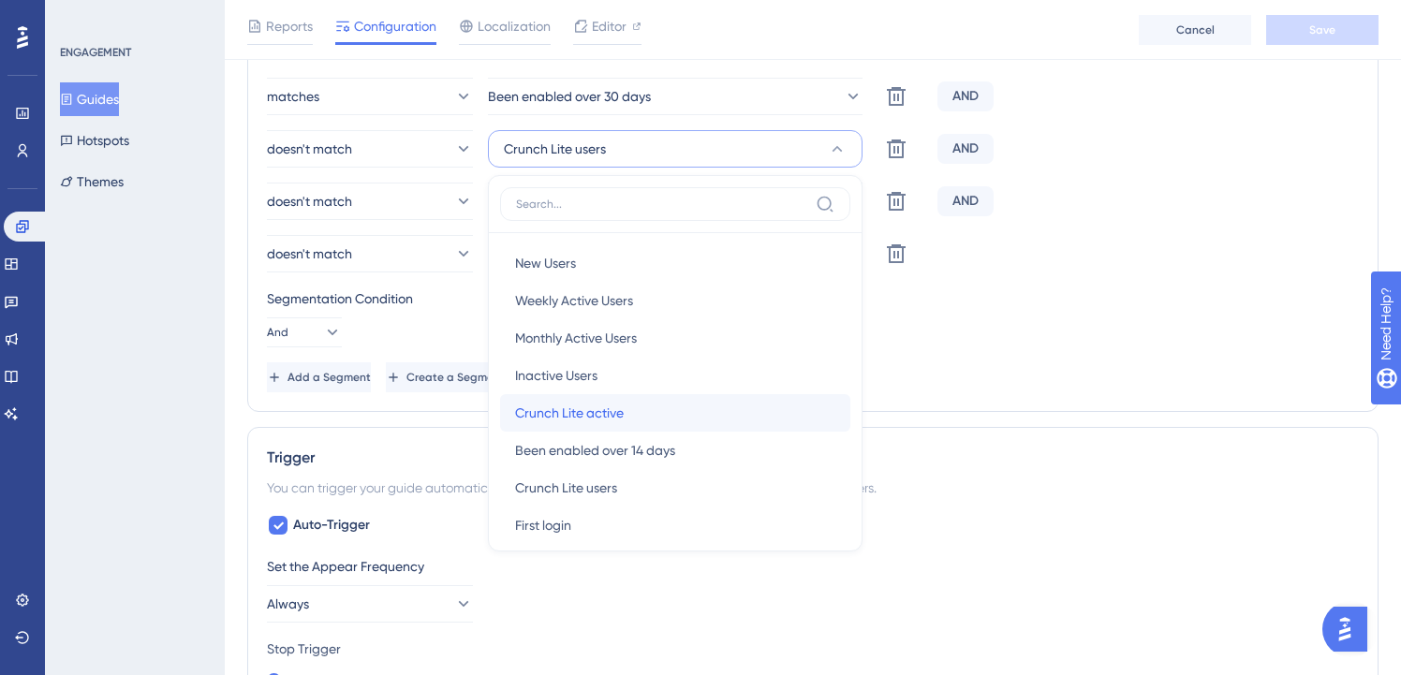
click at [655, 419] on div "Crunch Lite active Crunch Lite active" at bounding box center [675, 412] width 320 height 37
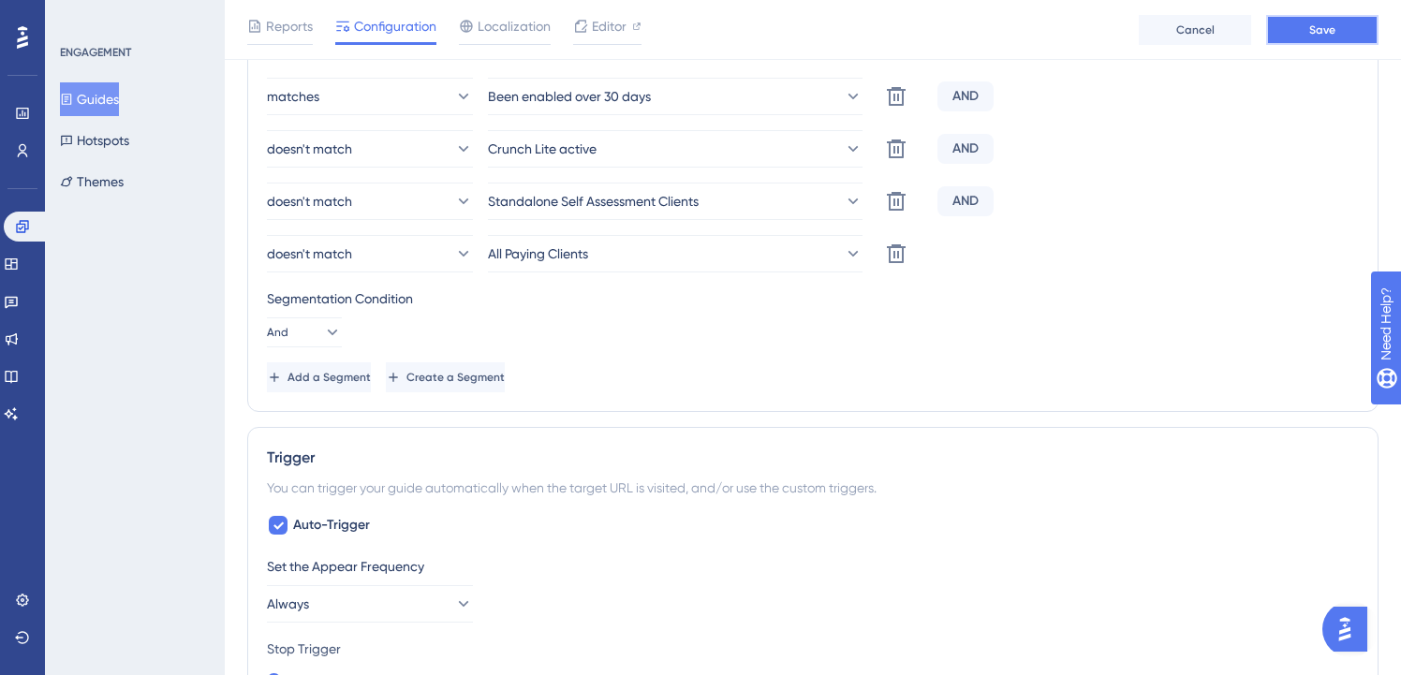
click at [1318, 26] on span "Save" at bounding box center [1322, 29] width 26 height 15
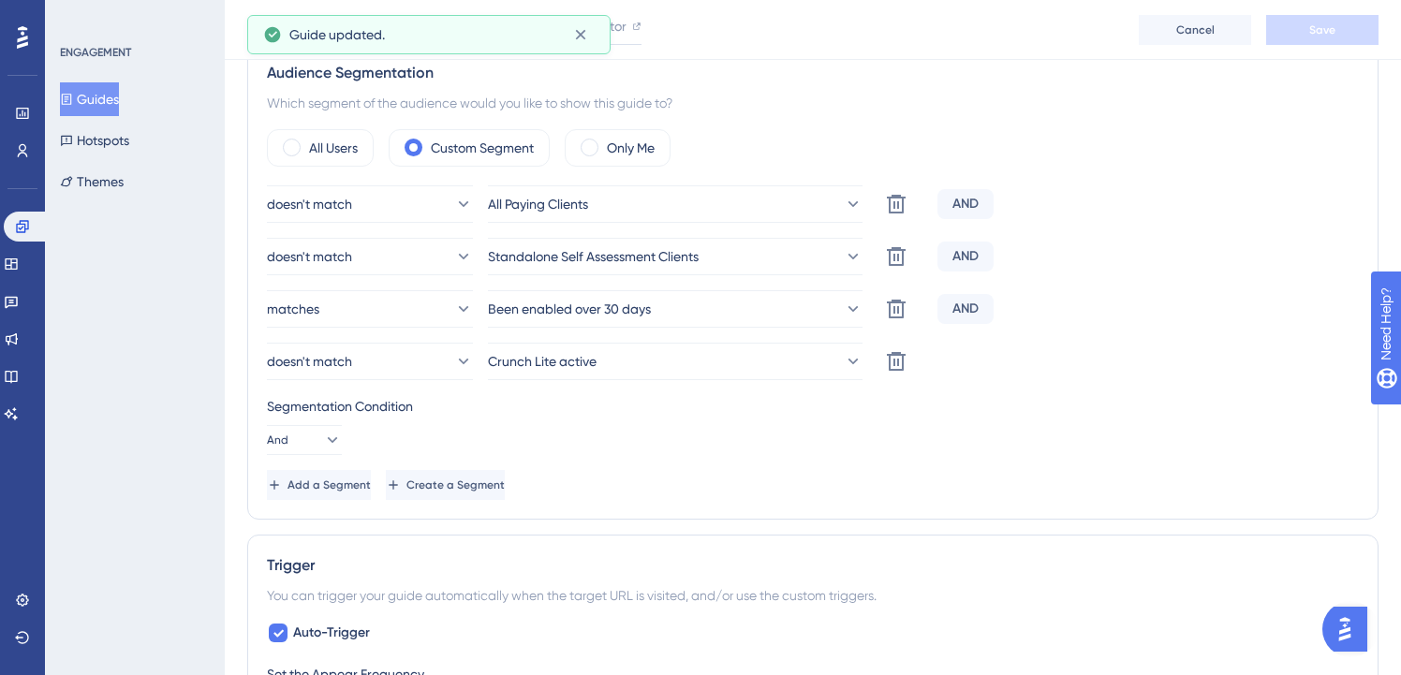
scroll to position [0, 0]
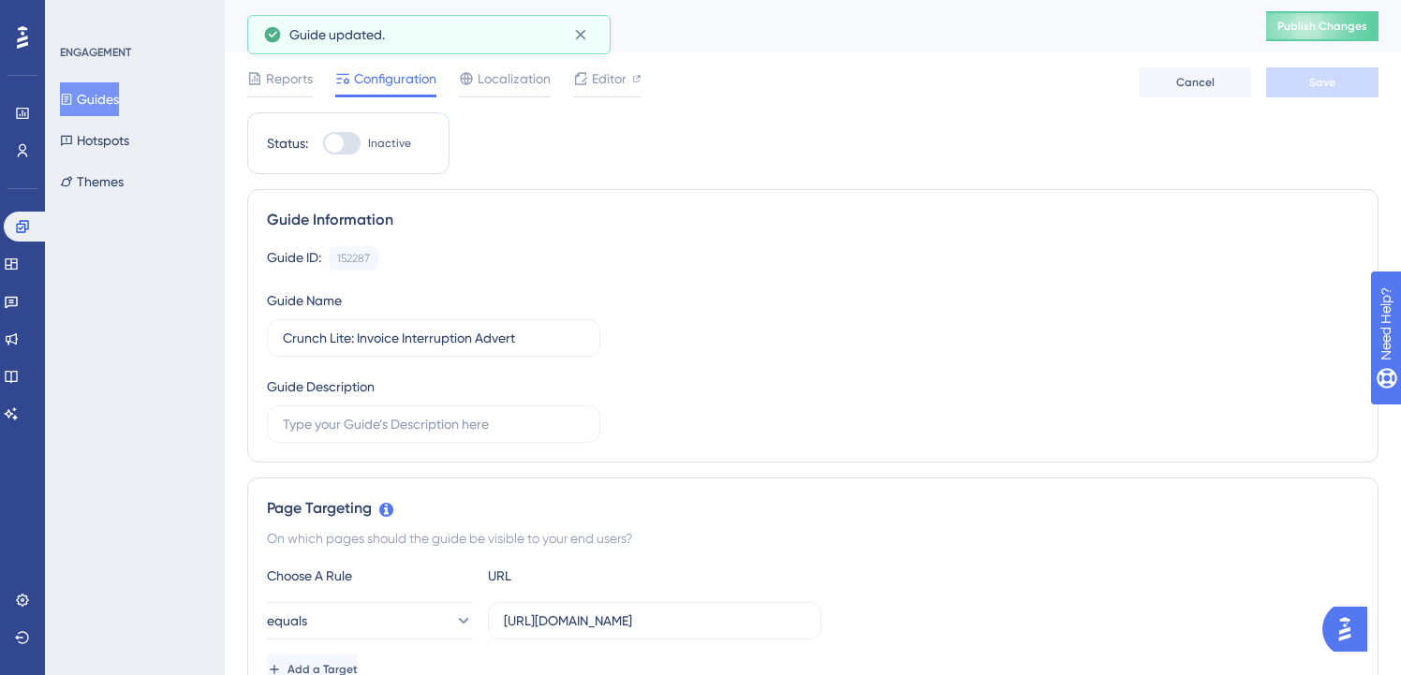
click at [1318, 43] on div "Crunch Lite: Invoice Interruption Advert Publish Changes" at bounding box center [813, 26] width 1176 height 52
click at [1319, 35] on button "Publish Changes" at bounding box center [1322, 26] width 112 height 30
click at [102, 94] on button "Guides" at bounding box center [89, 99] width 59 height 34
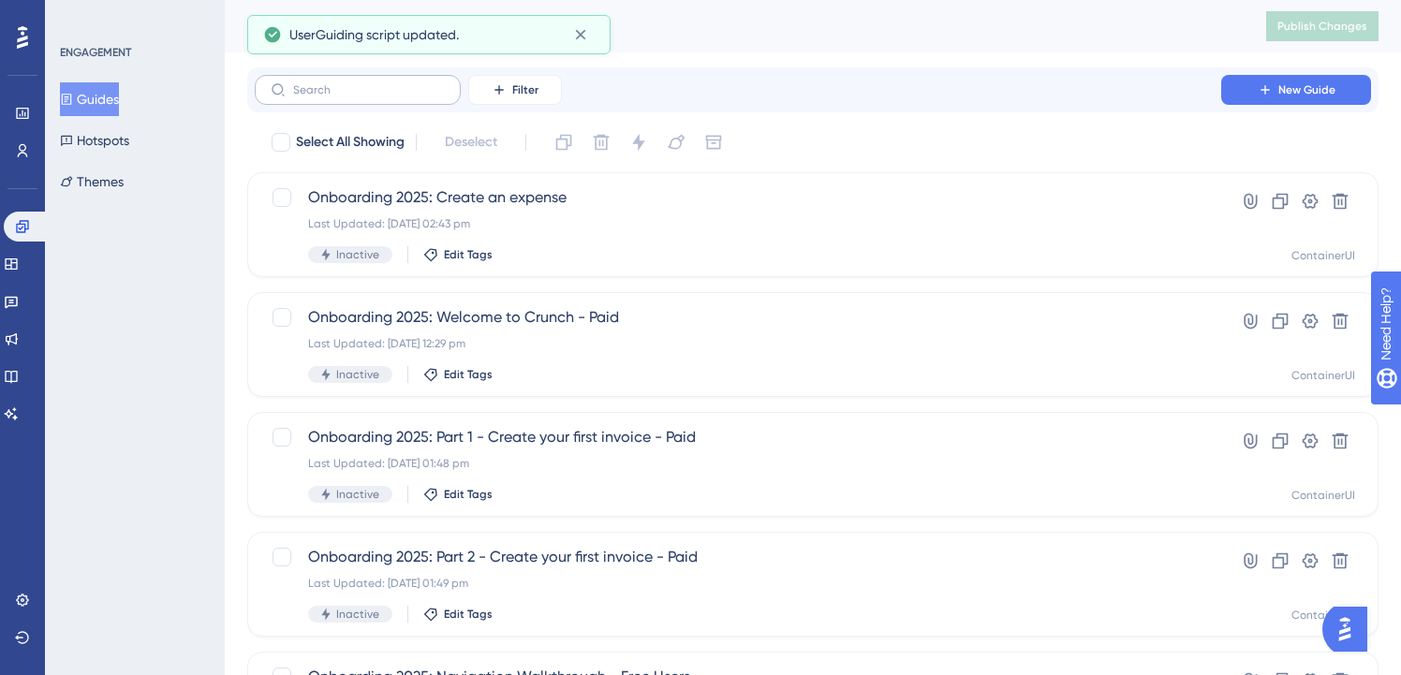
click at [432, 97] on label at bounding box center [358, 90] width 206 height 30
click at [432, 96] on input "text" at bounding box center [369, 89] width 152 height 13
paste input "lite"
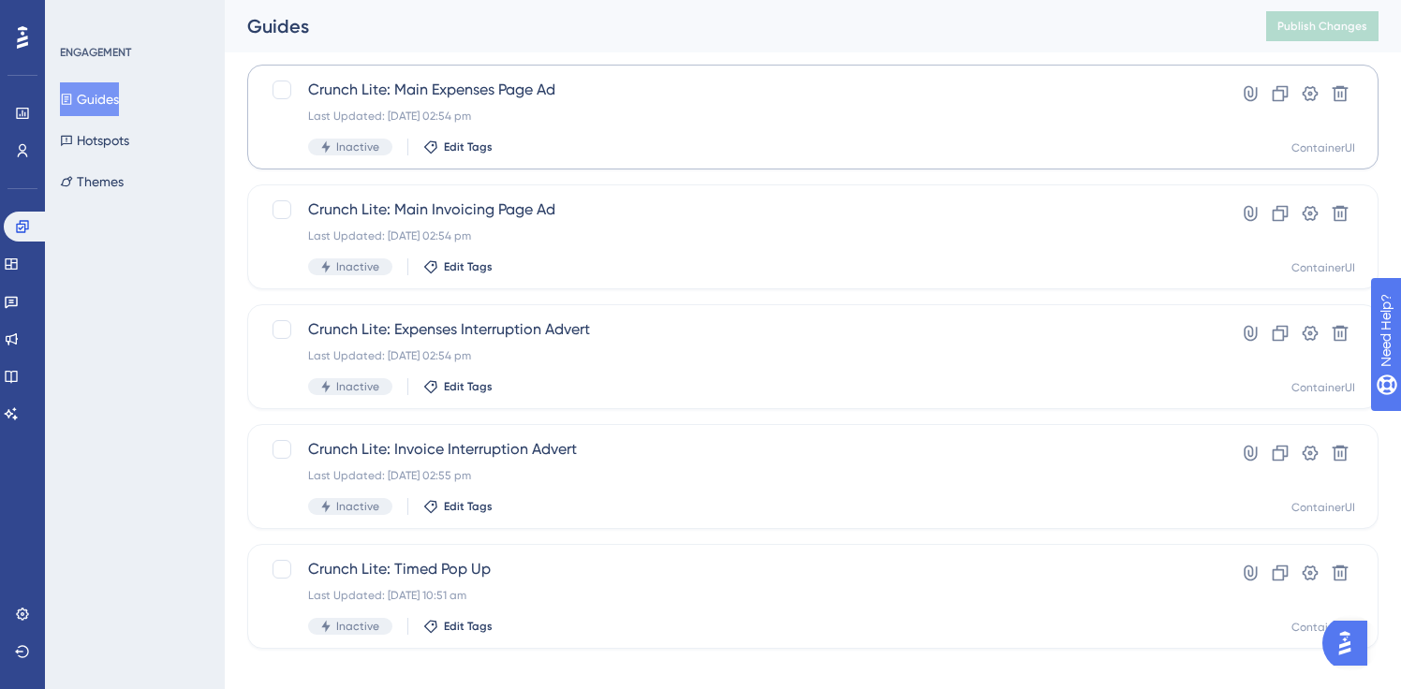
scroll to position [727, 0]
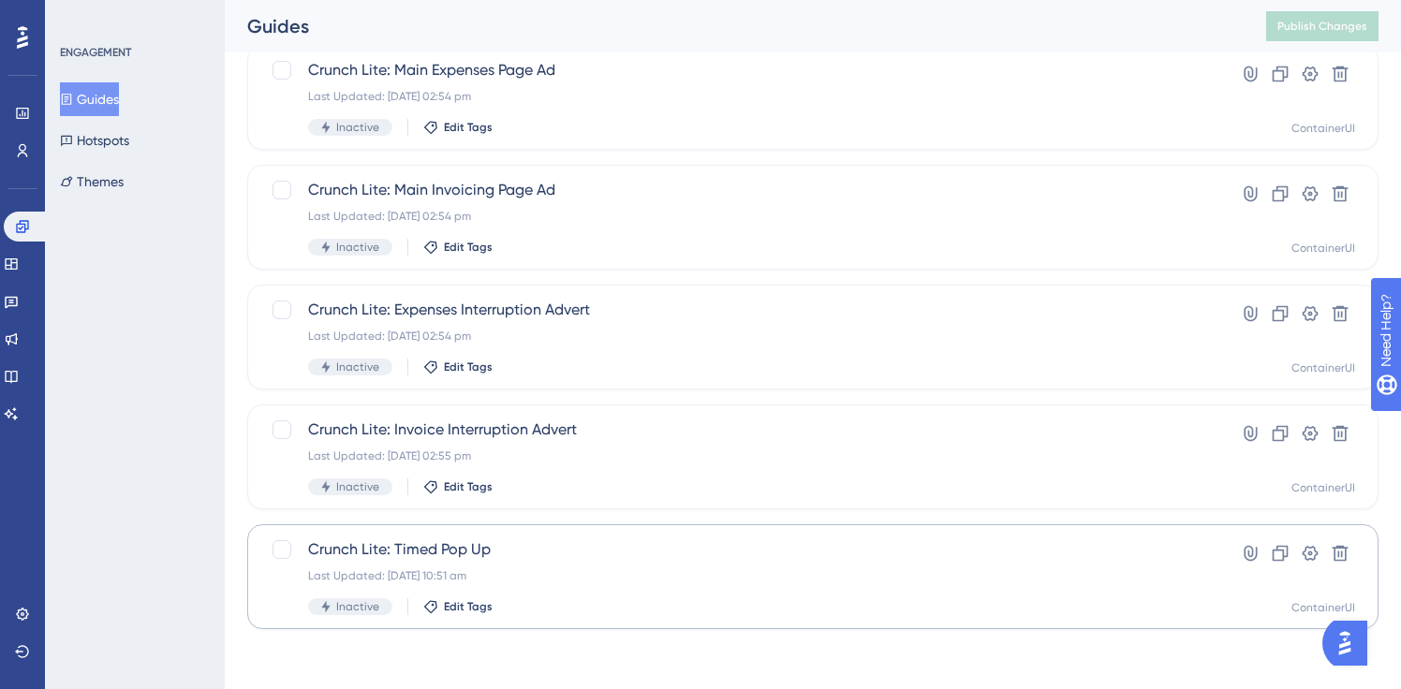
type input "lite"
click at [481, 538] on div "Crunch Lite: Timed Pop Up Last Updated: [DATE] 10:51 am Inactive Edit Tags Hype…" at bounding box center [812, 576] width 1131 height 105
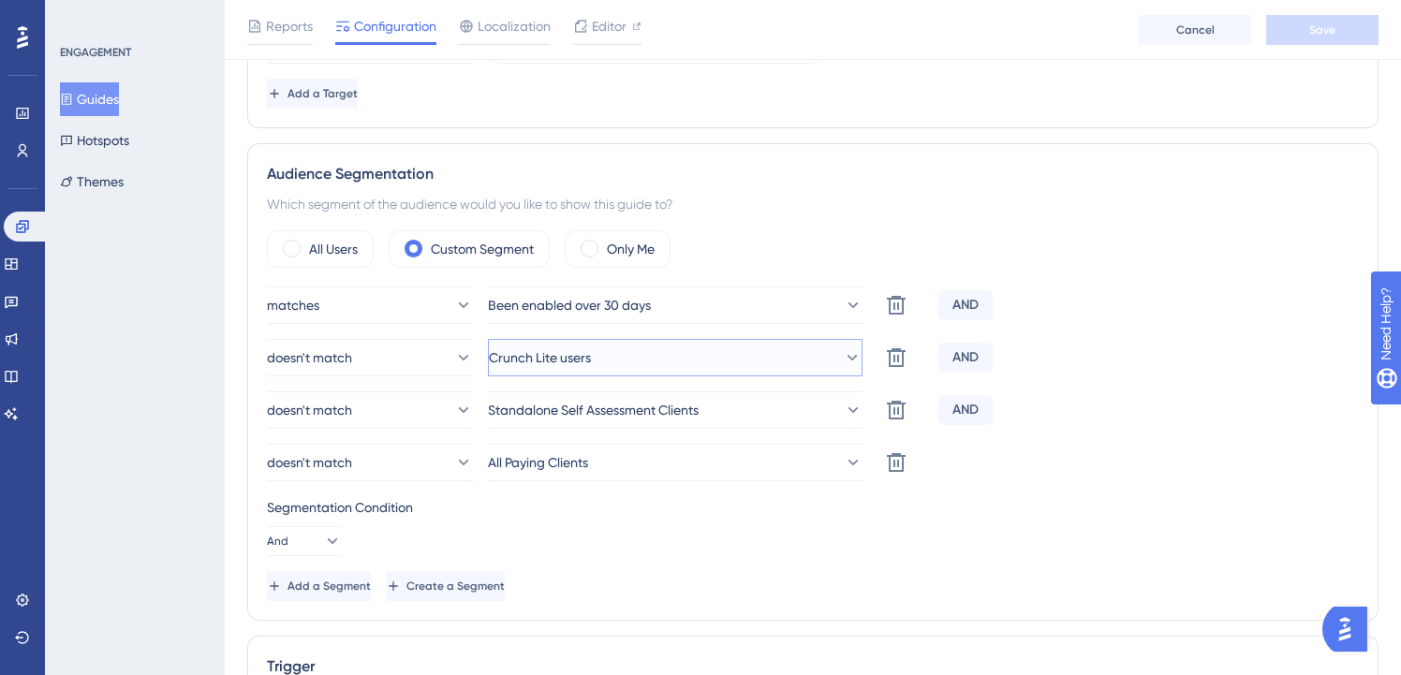
click at [612, 362] on button "Crunch Lite users" at bounding box center [675, 357] width 375 height 37
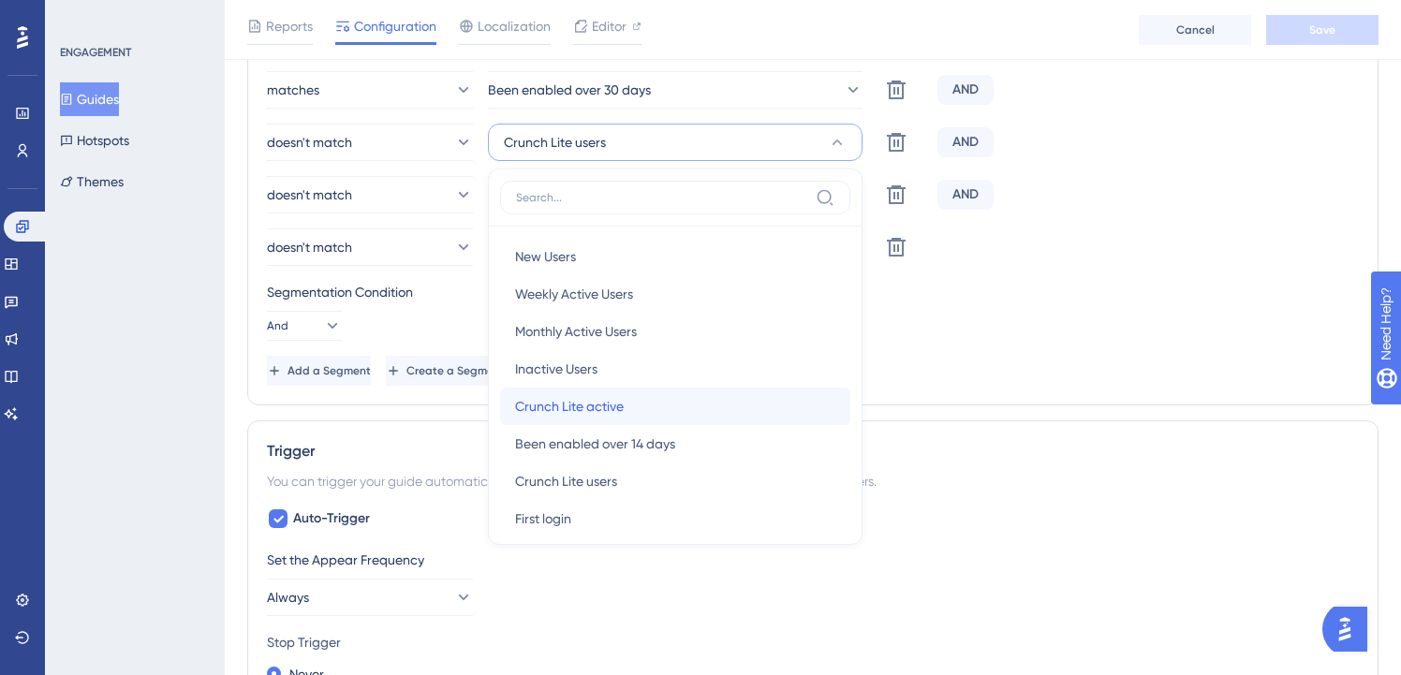
click at [652, 396] on div "Crunch Lite active Crunch Lite active" at bounding box center [675, 406] width 320 height 37
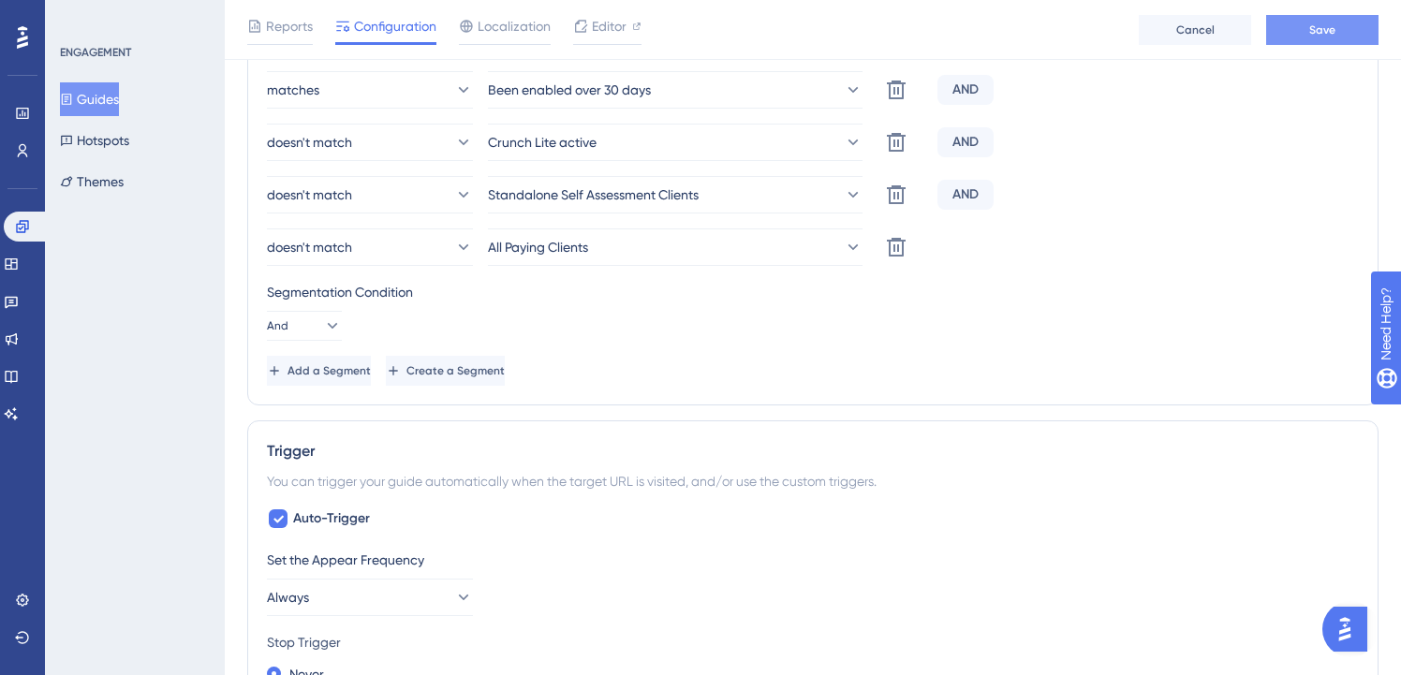
click at [1355, 32] on button "Save" at bounding box center [1322, 30] width 112 height 30
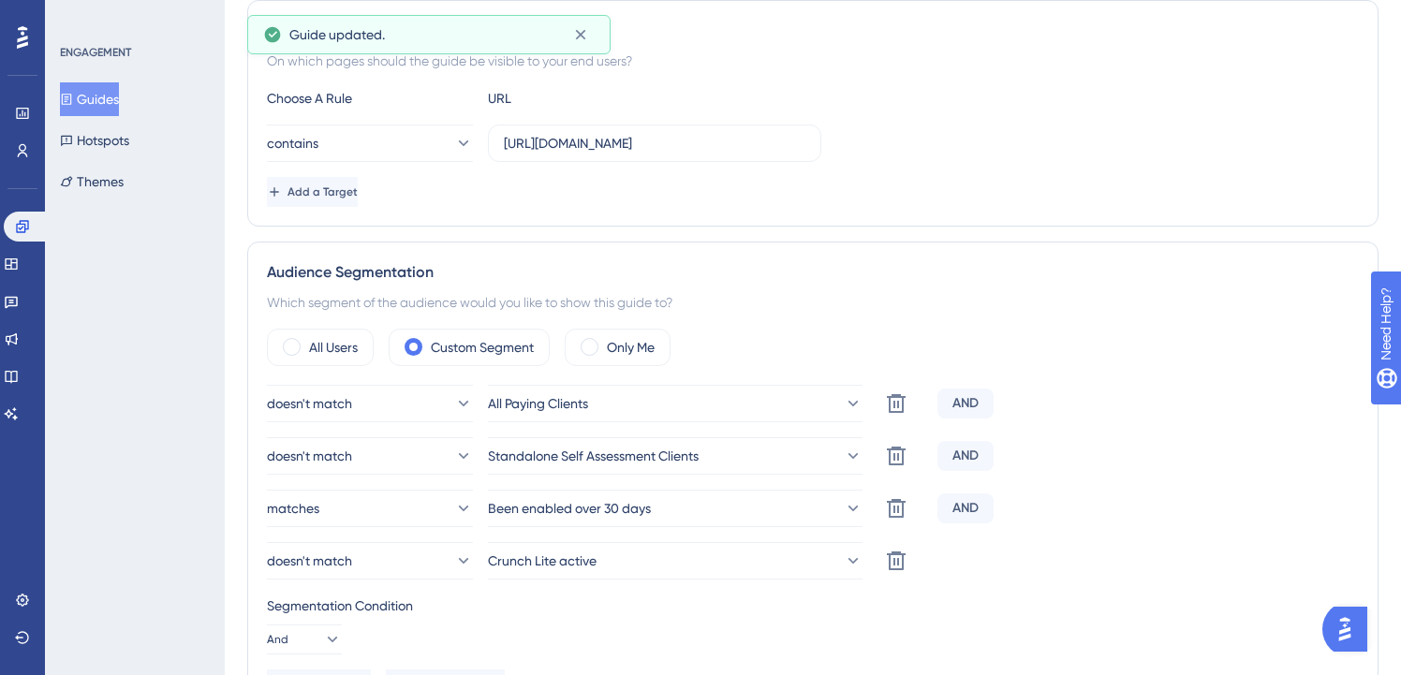
scroll to position [0, 0]
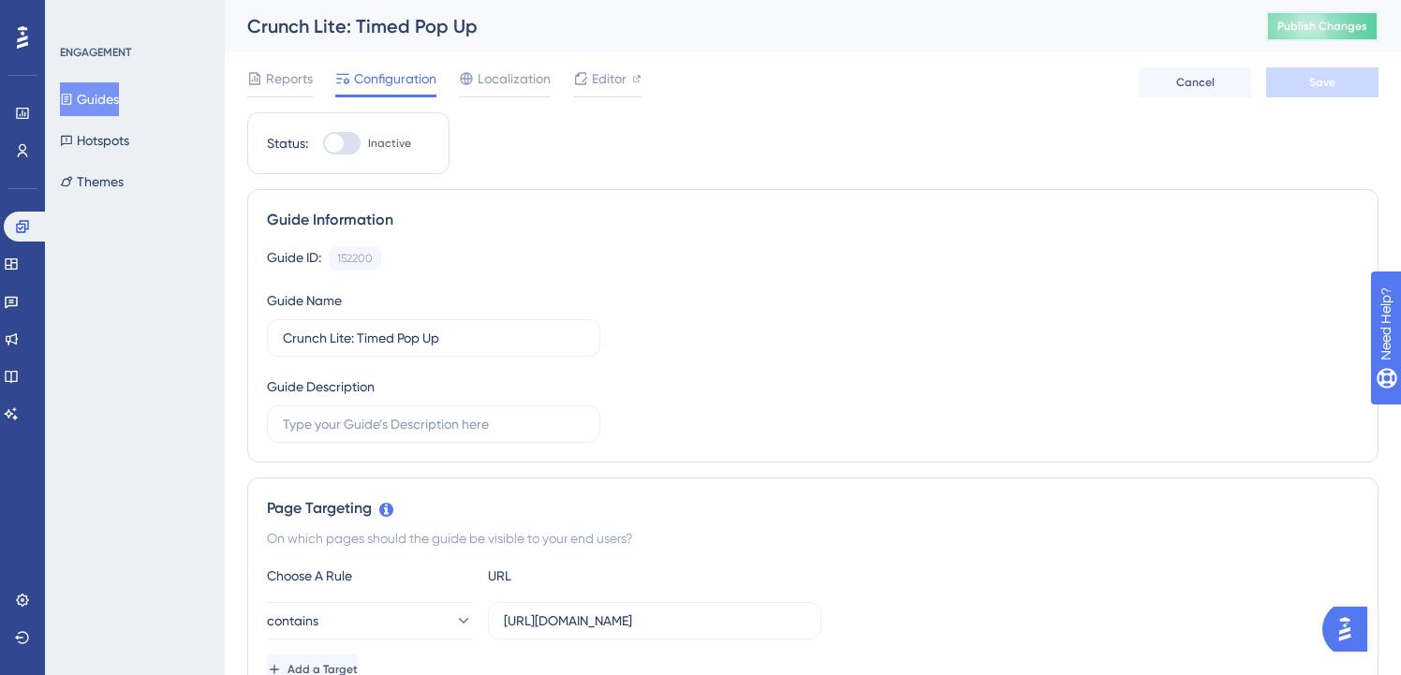
click at [1350, 19] on span "Publish Changes" at bounding box center [1322, 26] width 90 height 15
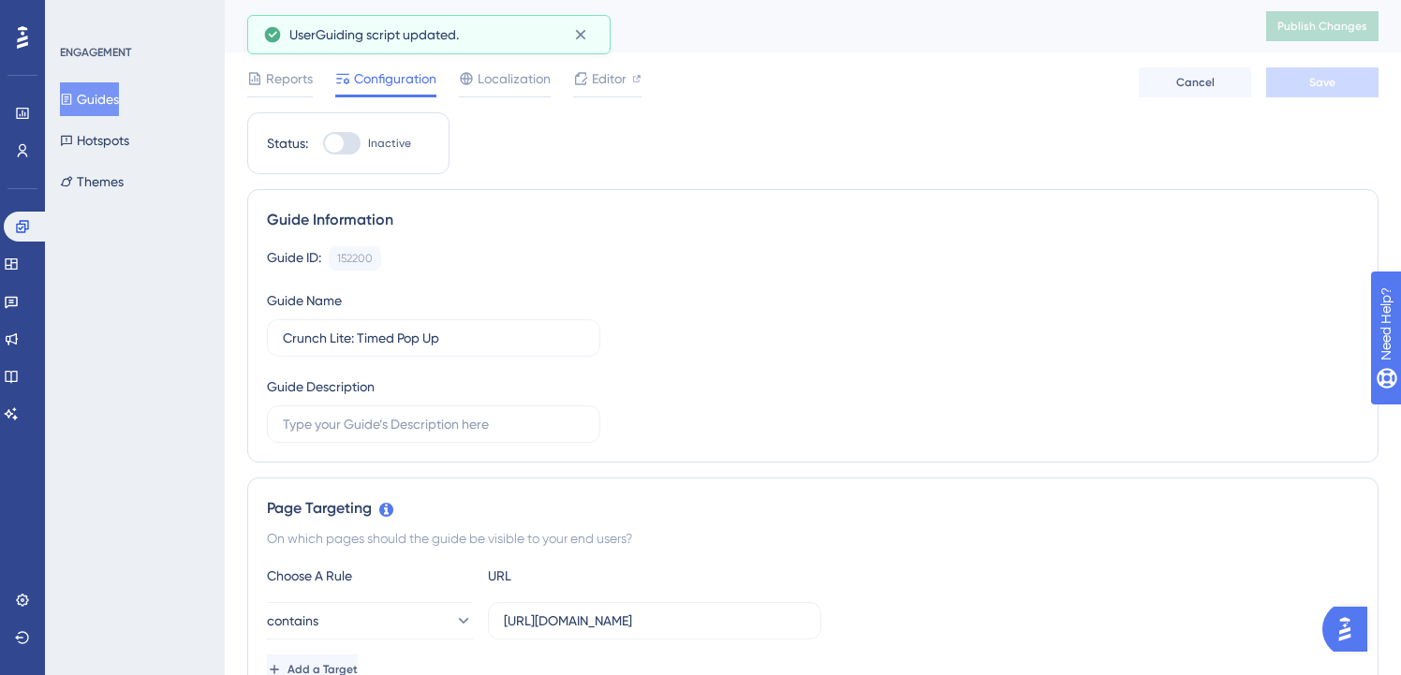
click at [108, 99] on button "Guides" at bounding box center [89, 99] width 59 height 34
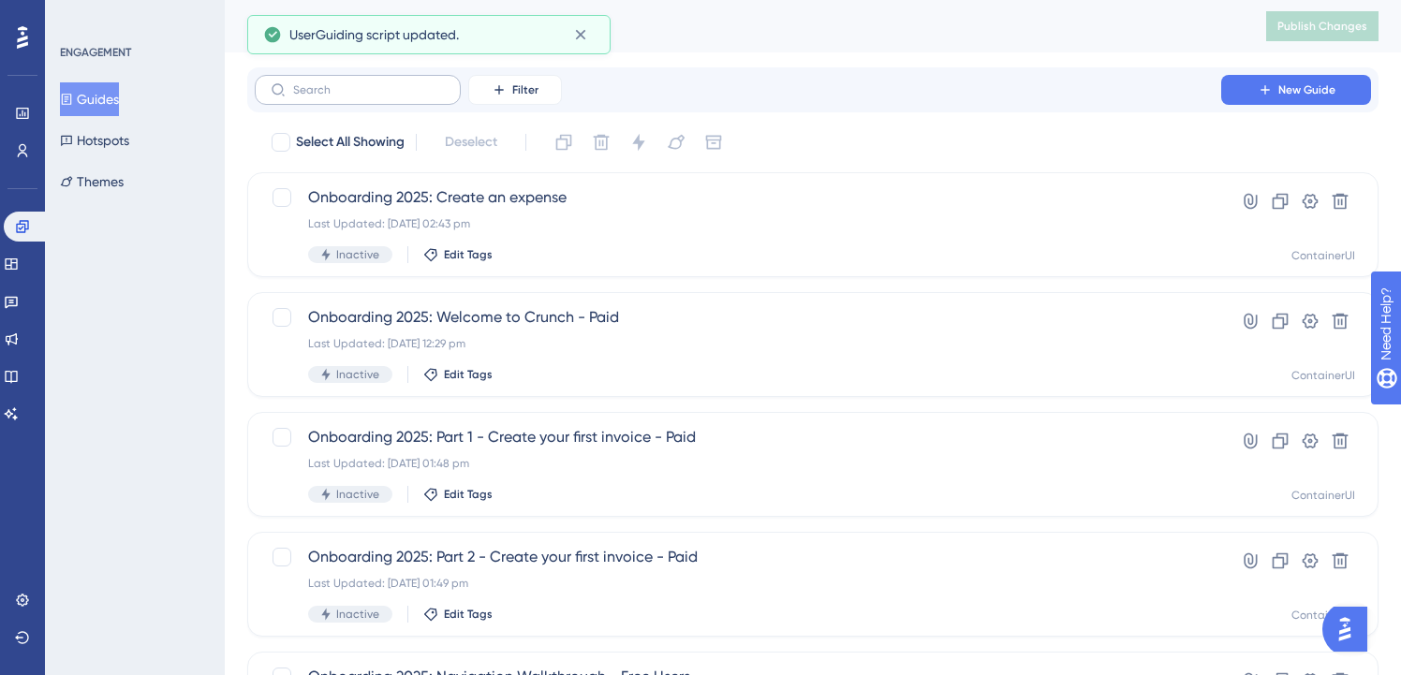
click at [421, 103] on label at bounding box center [358, 90] width 206 height 30
click at [421, 96] on input "text" at bounding box center [369, 89] width 152 height 13
paste input "lite"
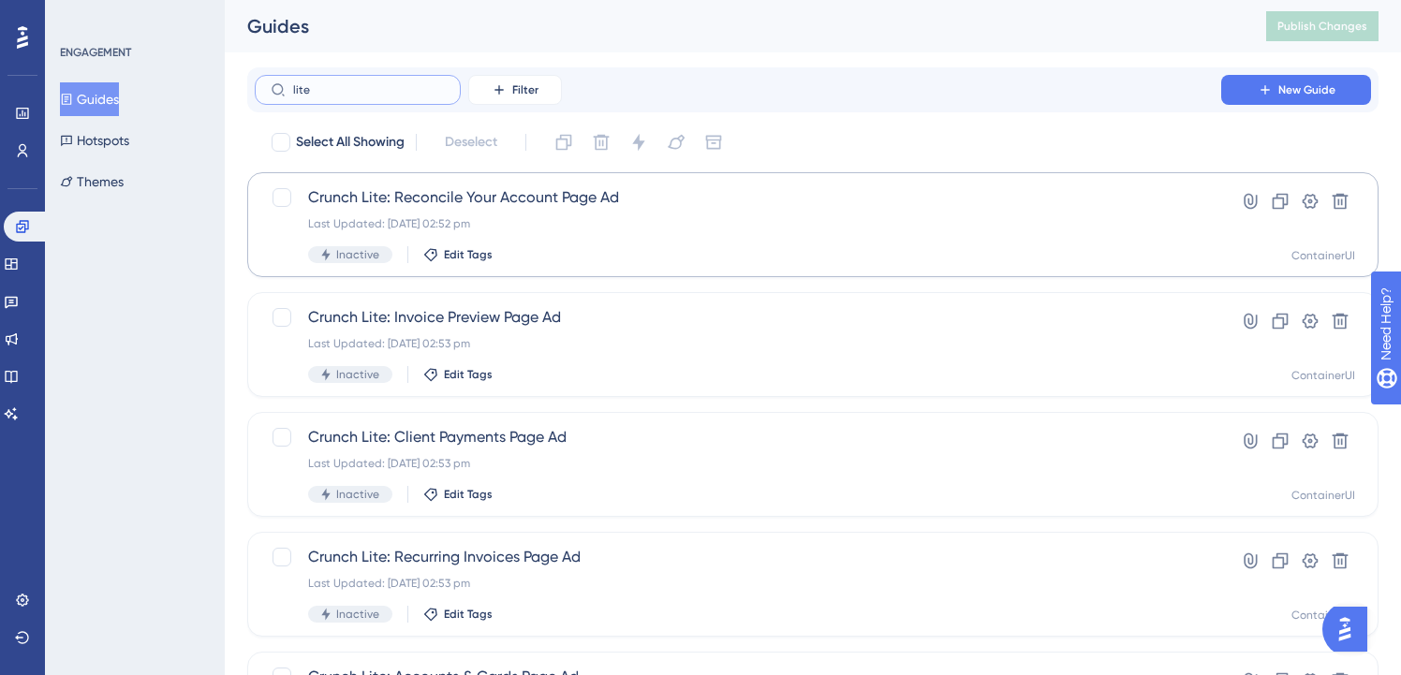
type input "lite"
click at [506, 208] on span "Crunch Lite: Reconcile Your Account Page Ad" at bounding box center [738, 197] width 860 height 22
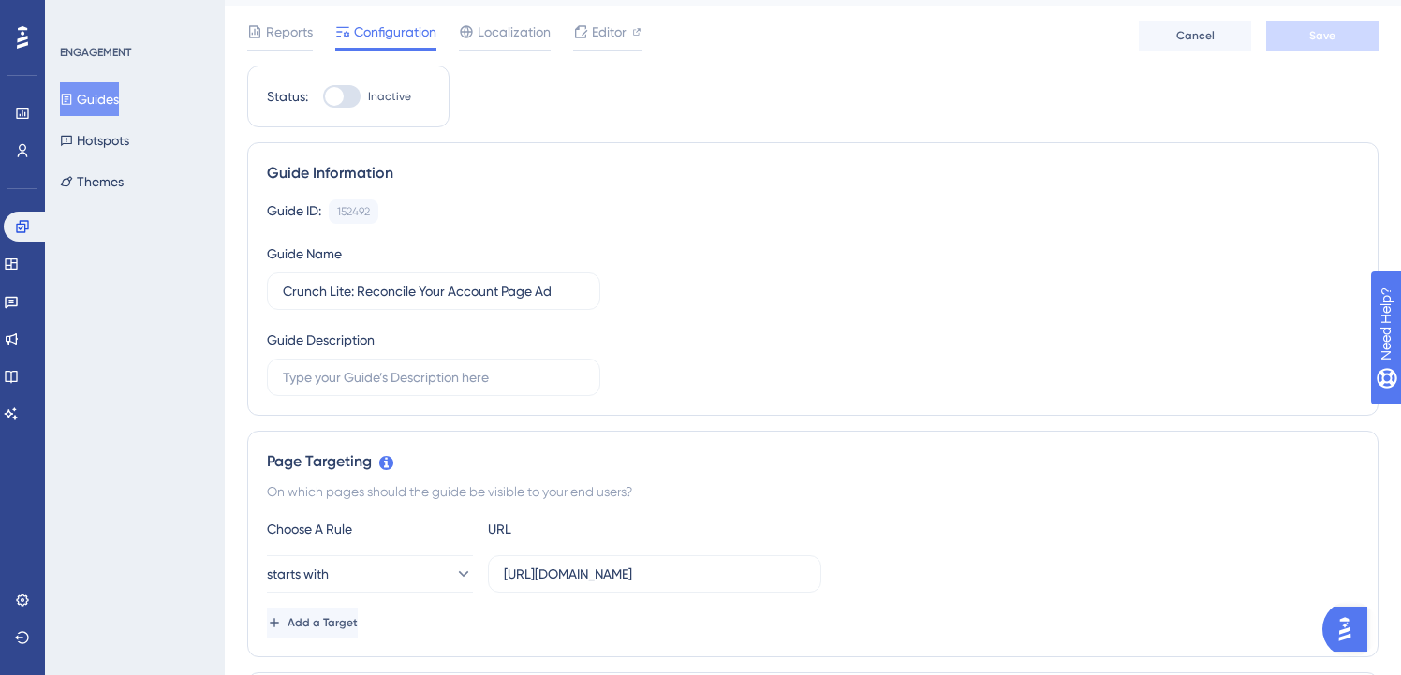
scroll to position [710, 0]
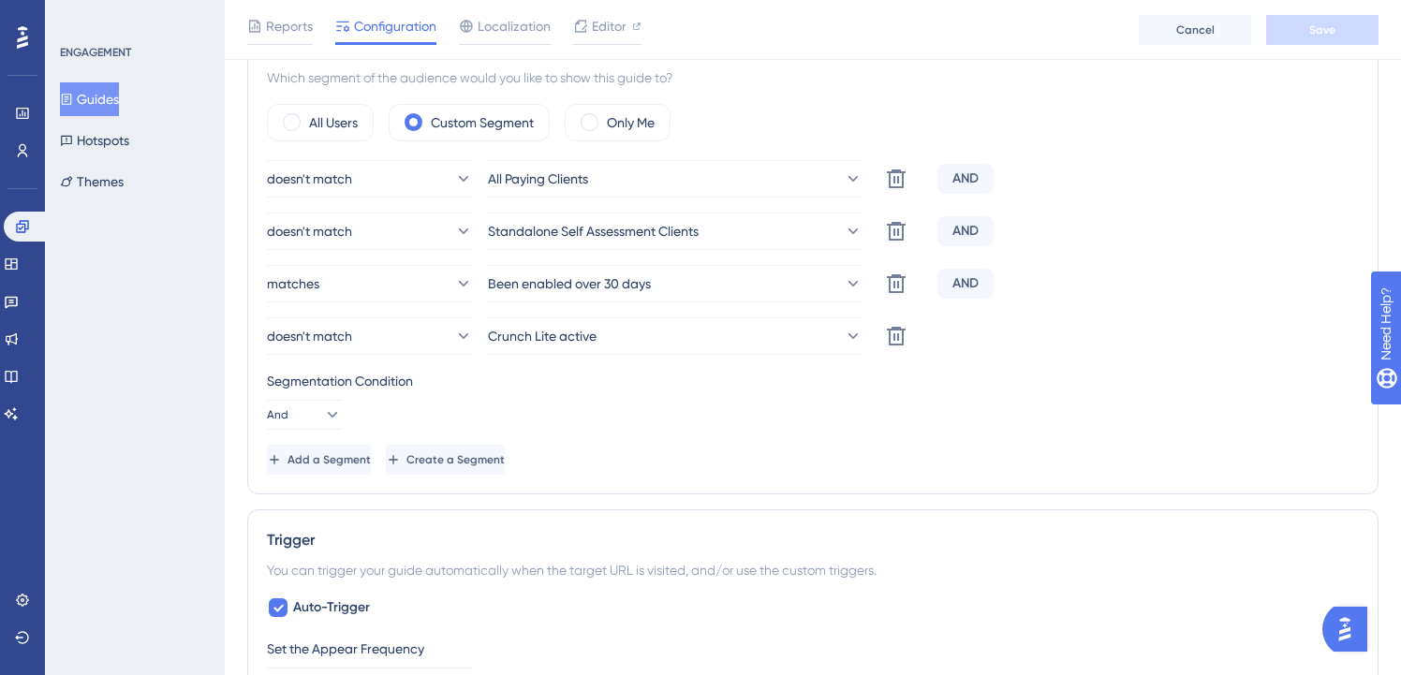
click at [105, 100] on button "Guides" at bounding box center [89, 99] width 59 height 34
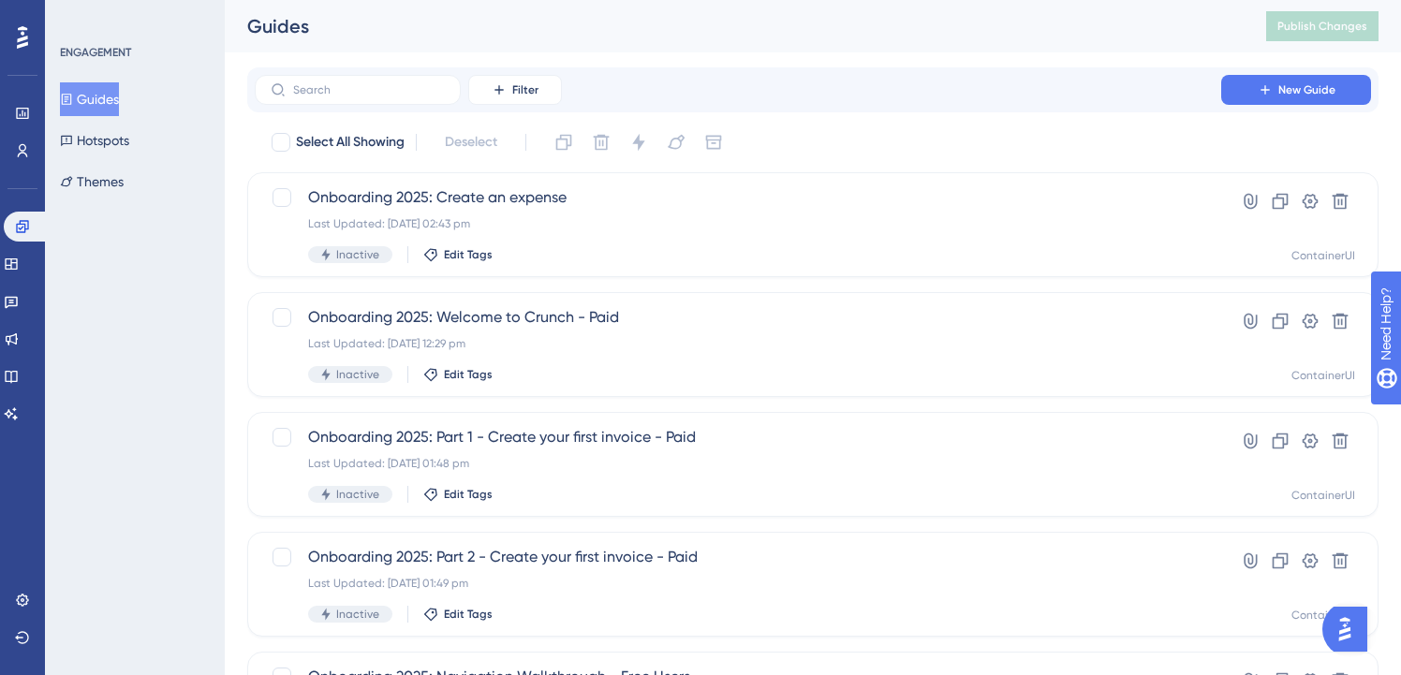
click at [344, 111] on div "Filter New Guide" at bounding box center [812, 89] width 1131 height 45
click at [347, 103] on label at bounding box center [358, 90] width 206 height 30
click at [347, 96] on input "text" at bounding box center [369, 89] width 152 height 13
paste input "lite"
type input "lite"
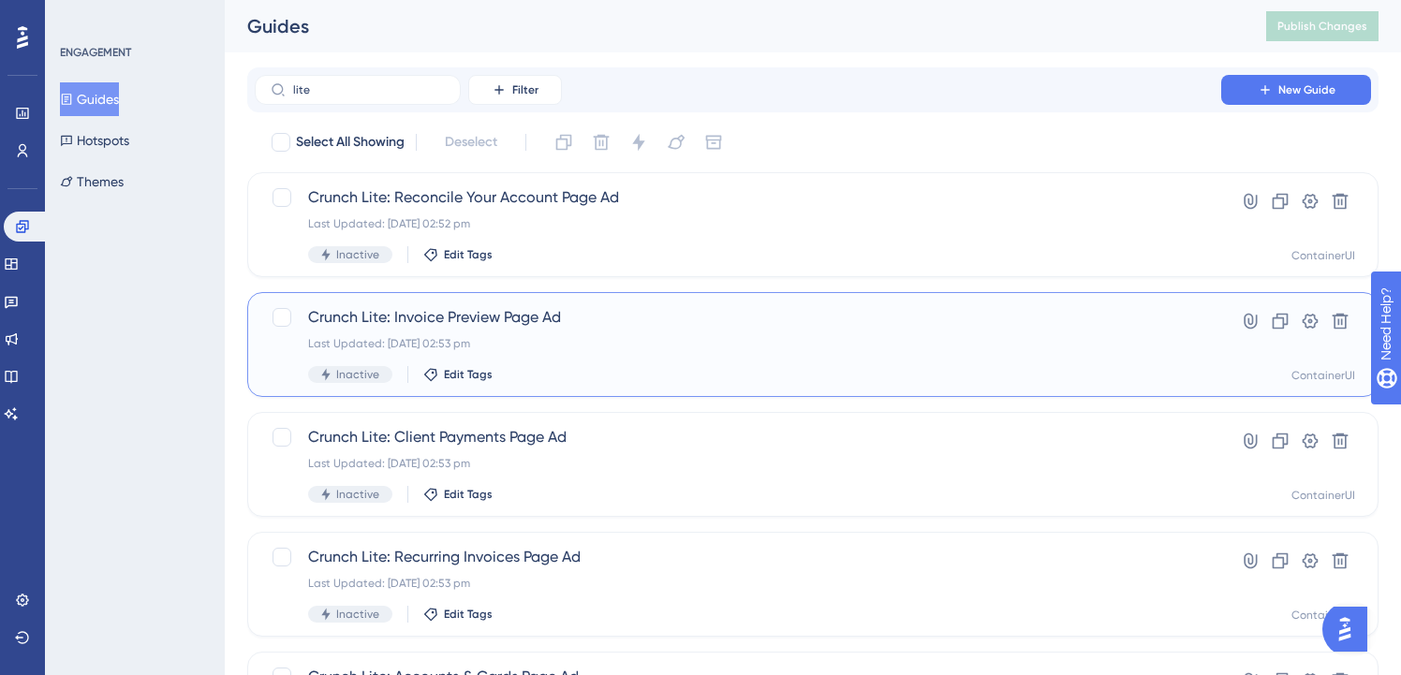
click at [526, 338] on div "Last Updated: [DATE] 02:53 pm" at bounding box center [738, 343] width 860 height 15
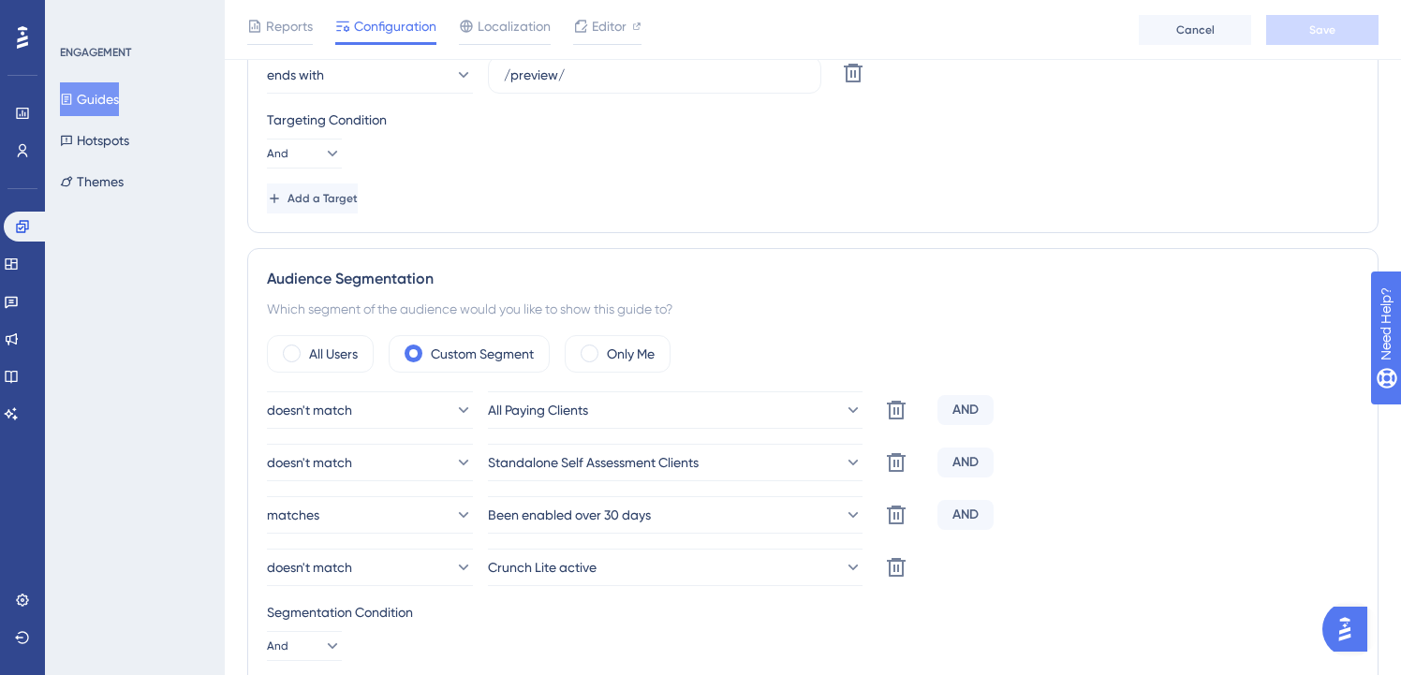
scroll to position [693, 0]
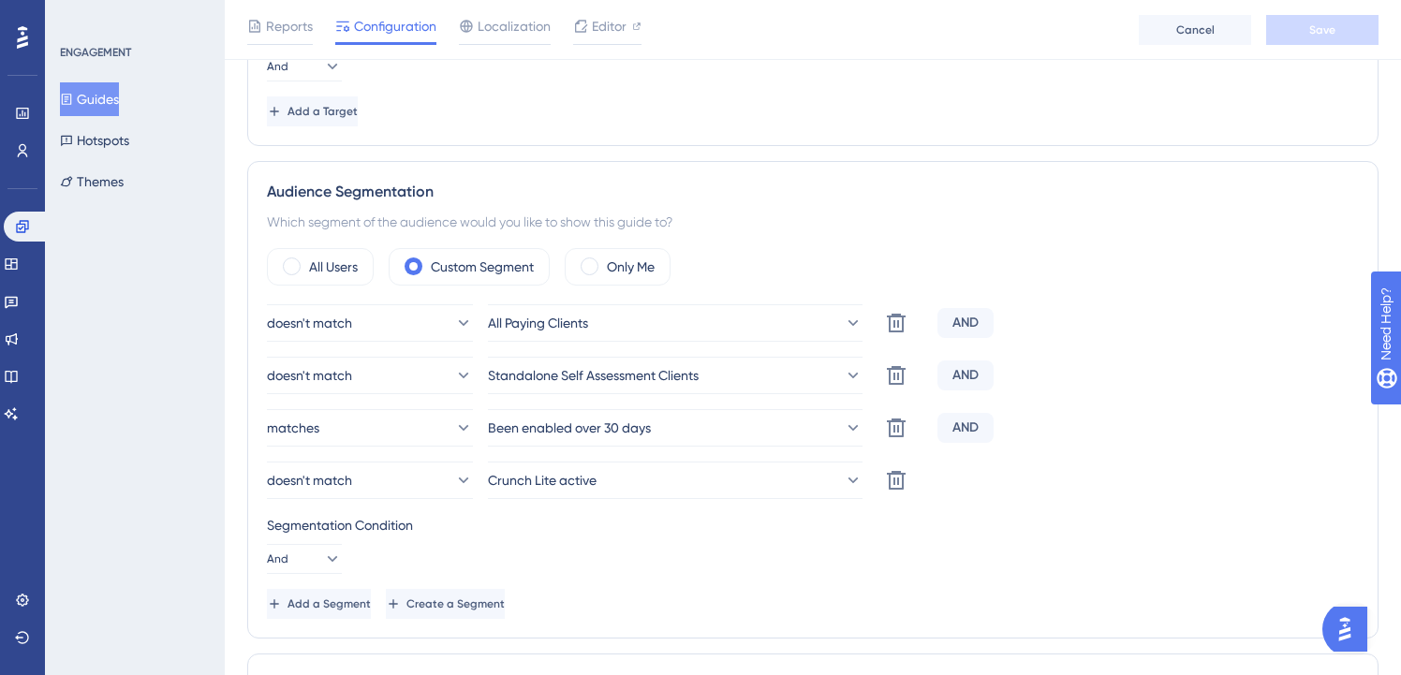
click at [90, 99] on button "Guides" at bounding box center [89, 99] width 59 height 34
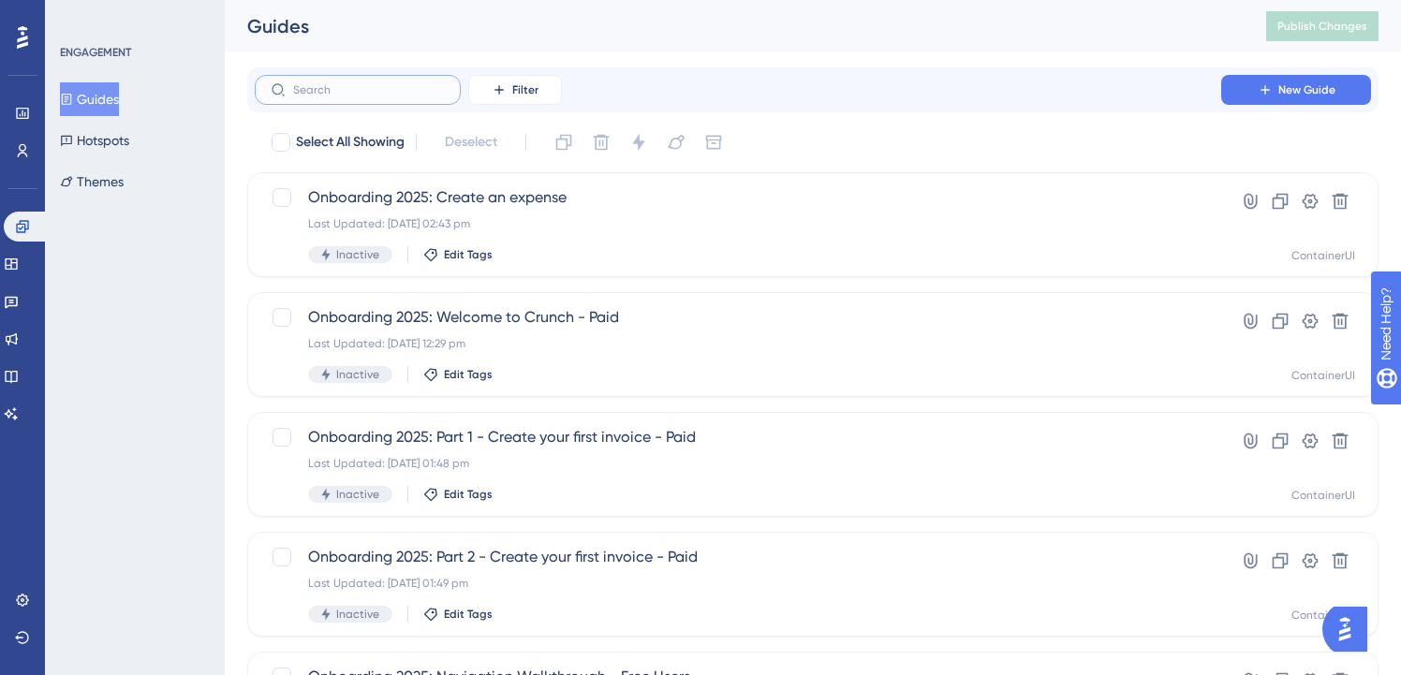
click at [355, 88] on input "text" at bounding box center [369, 89] width 152 height 13
paste input "lite"
type input "lite"
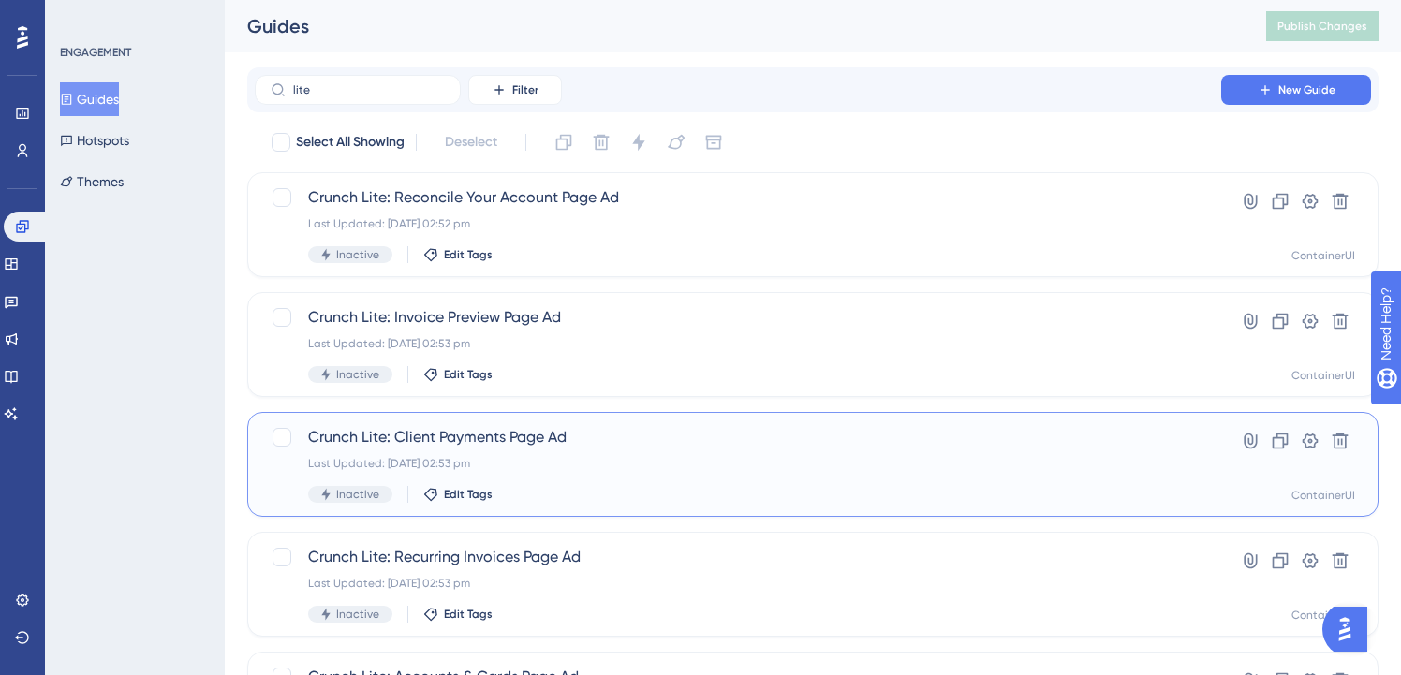
click at [617, 471] on div "Crunch Lite: Client Payments Page Ad Last Updated: [DATE] 02:53 pm Inactive Edi…" at bounding box center [738, 464] width 860 height 77
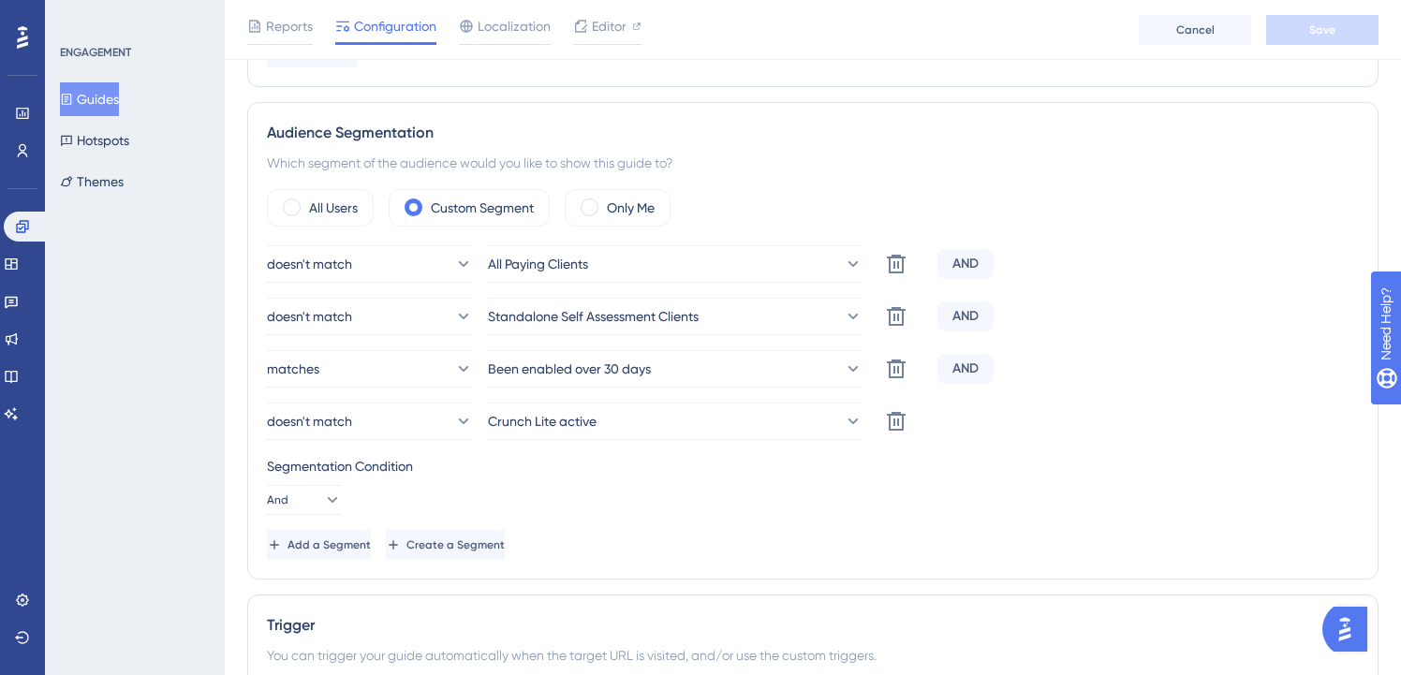
scroll to position [726, 0]
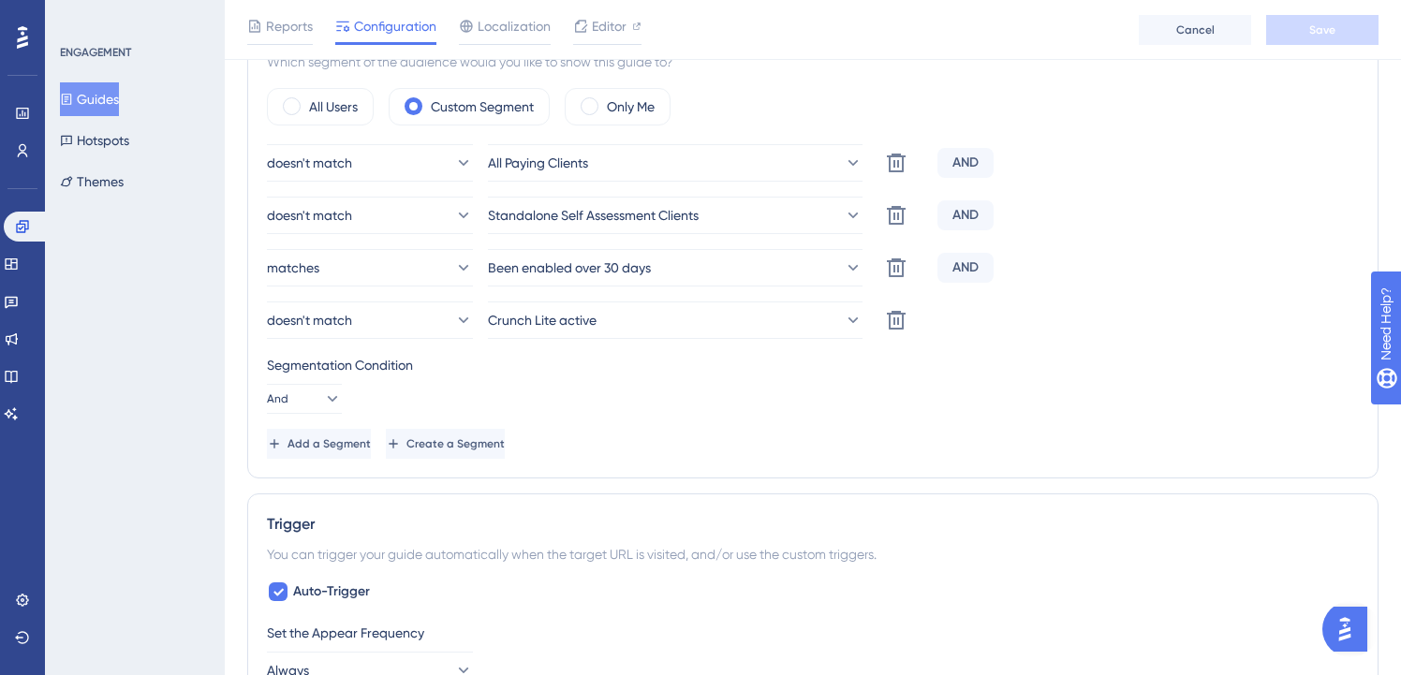
click at [117, 92] on button "Guides" at bounding box center [89, 99] width 59 height 34
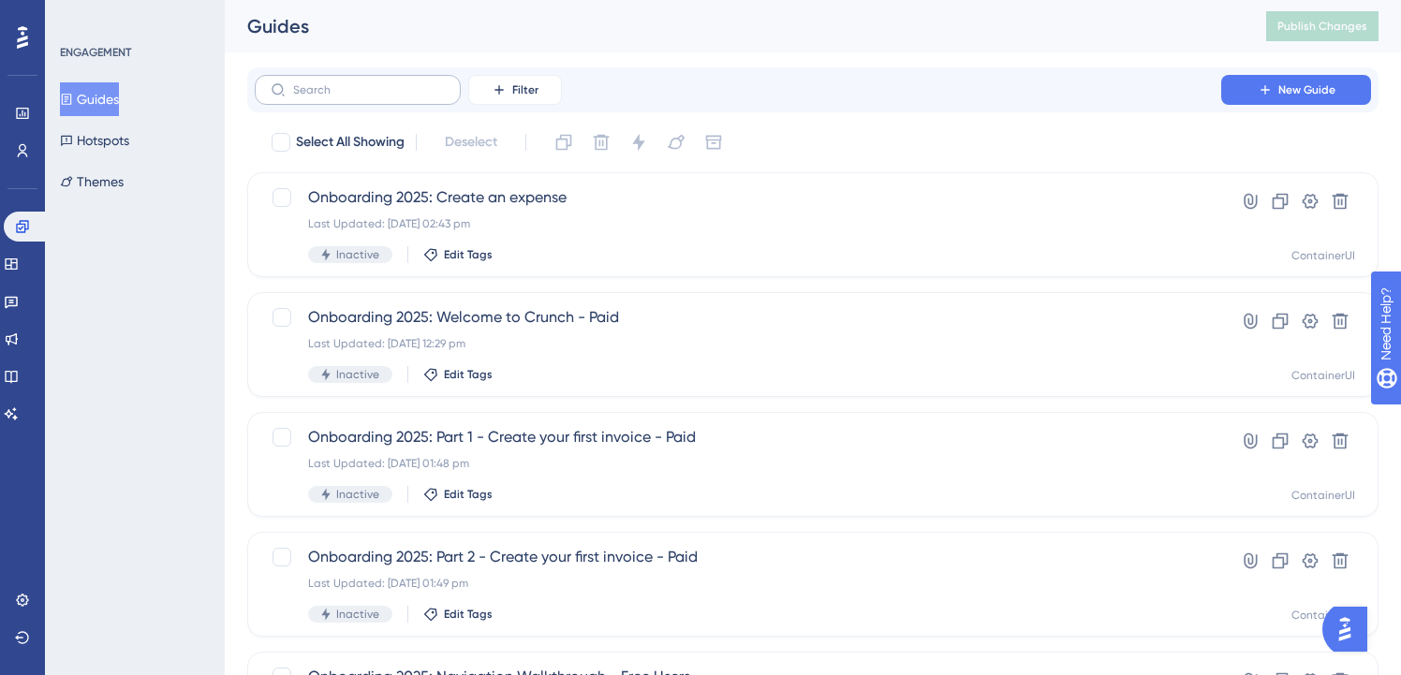
click at [408, 96] on label at bounding box center [358, 90] width 206 height 30
click at [408, 96] on input "text" at bounding box center [369, 89] width 152 height 13
paste input "lite"
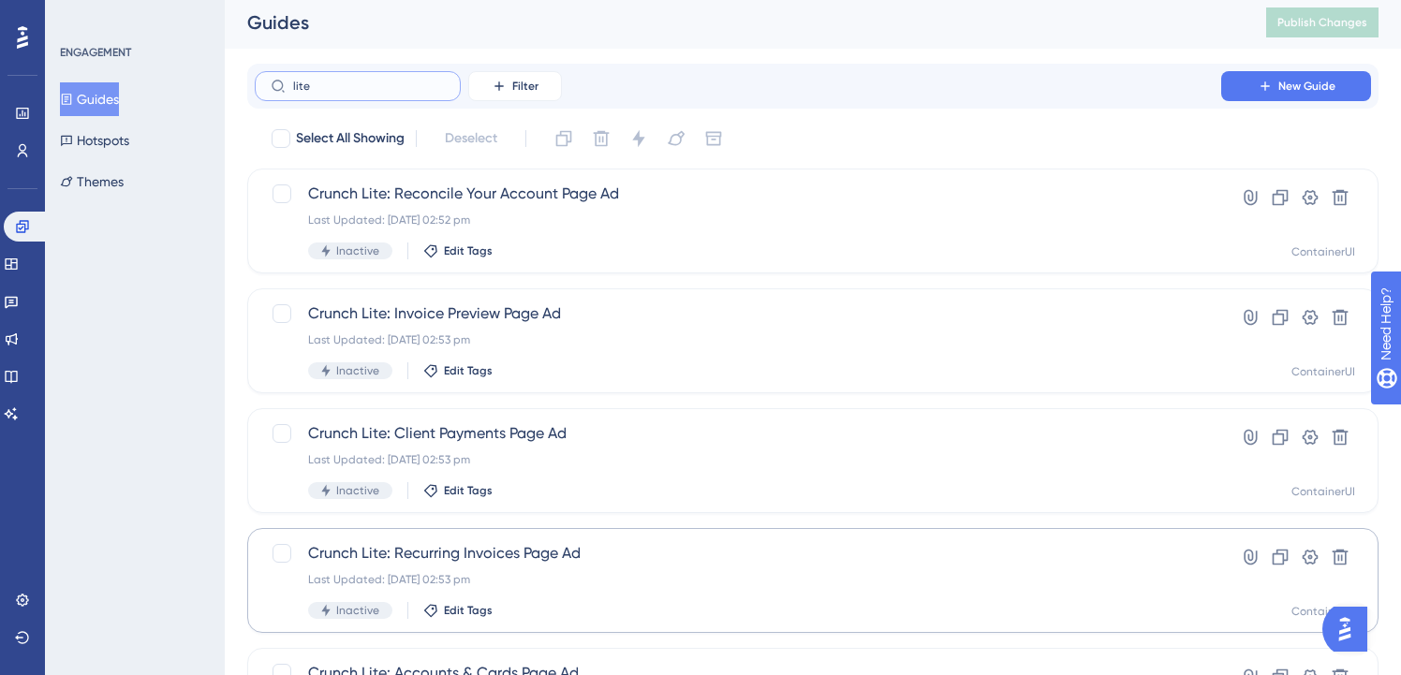
type input "lite"
click at [554, 582] on div "Last Updated: [DATE] 02:53 pm" at bounding box center [738, 579] width 860 height 15
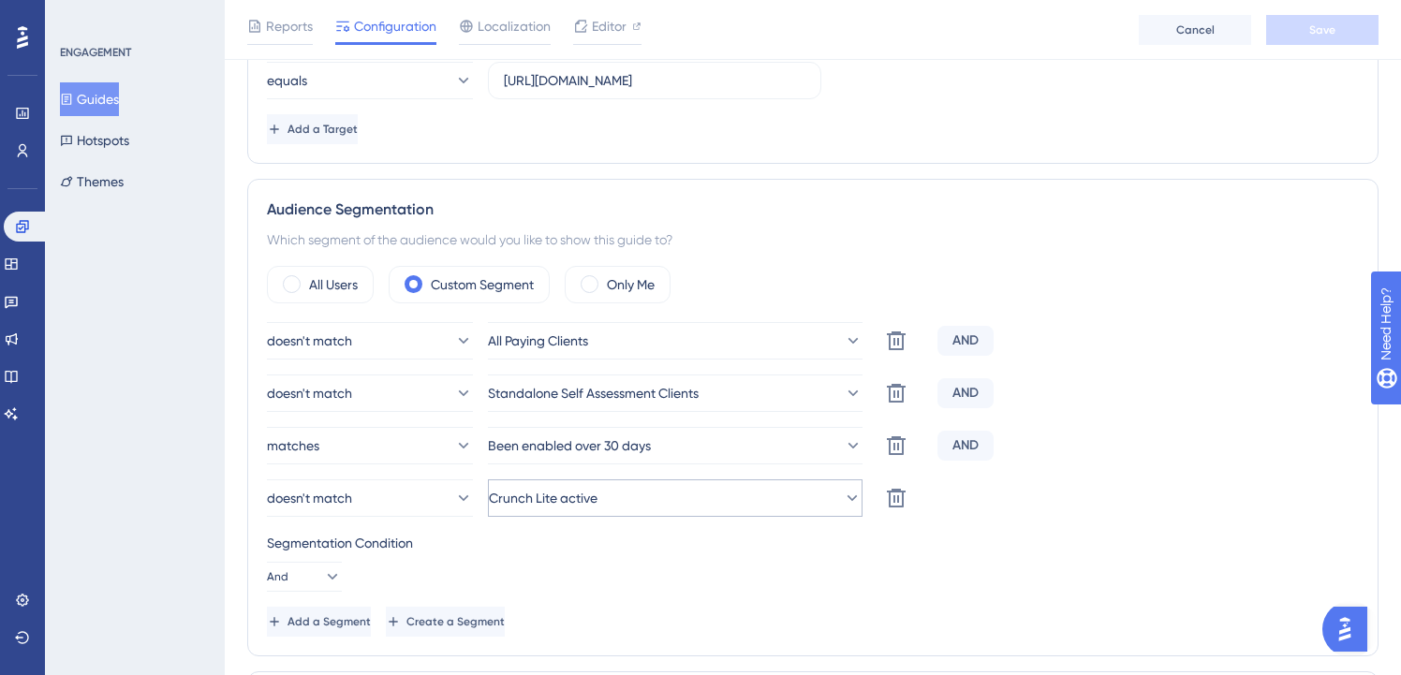
scroll to position [572, 0]
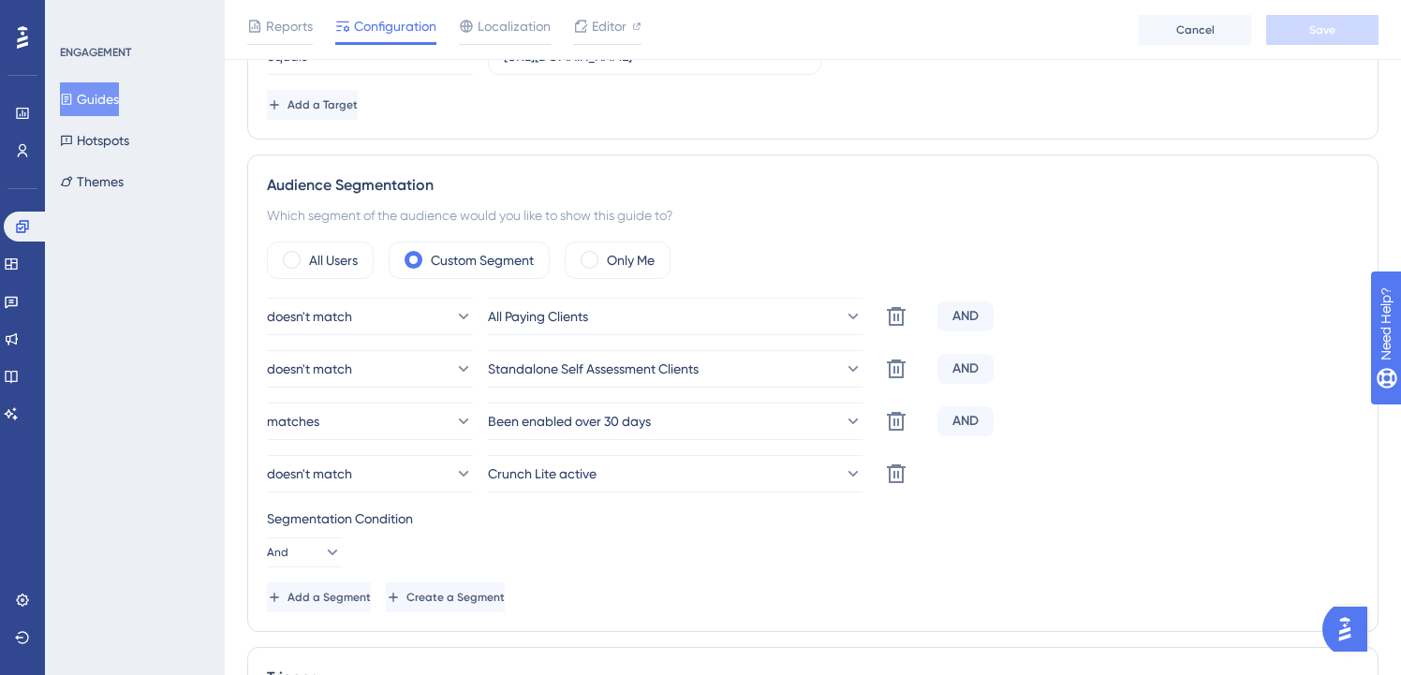
click at [90, 86] on button "Guides" at bounding box center [89, 99] width 59 height 34
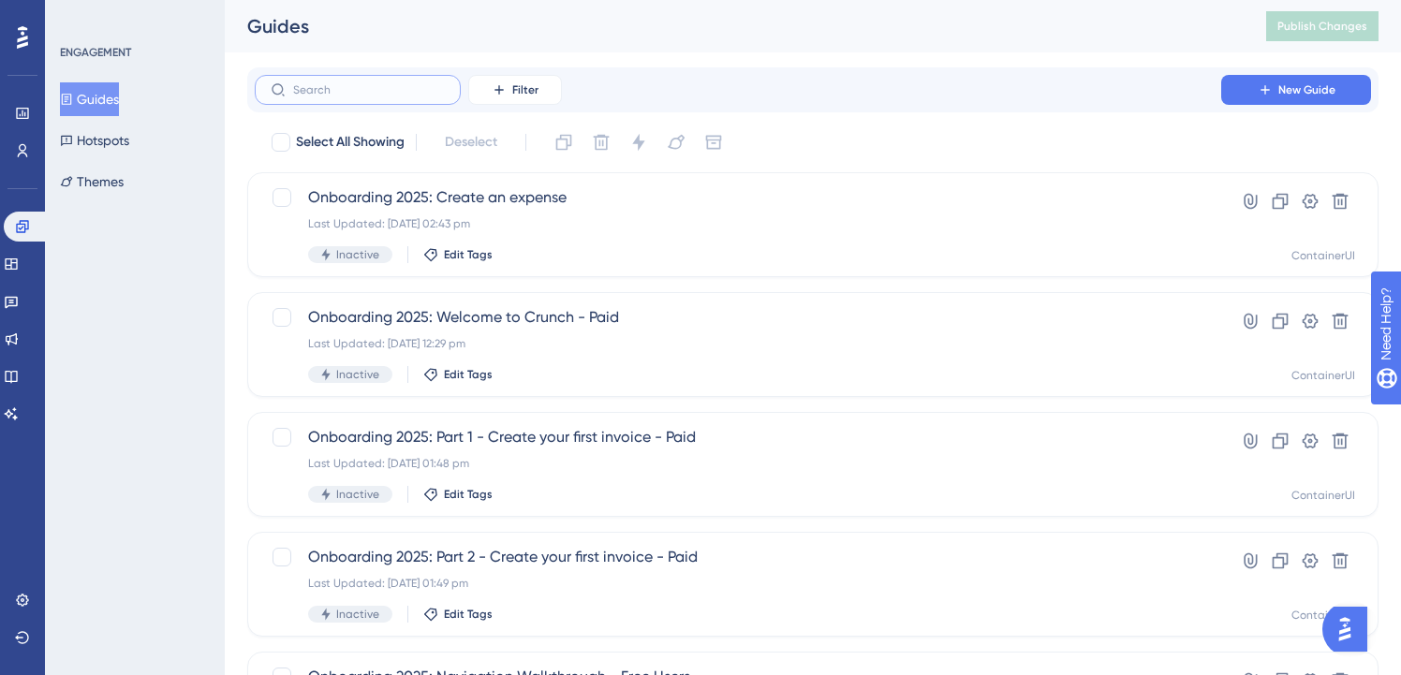
click at [356, 85] on input "text" at bounding box center [369, 89] width 152 height 13
paste input "lite"
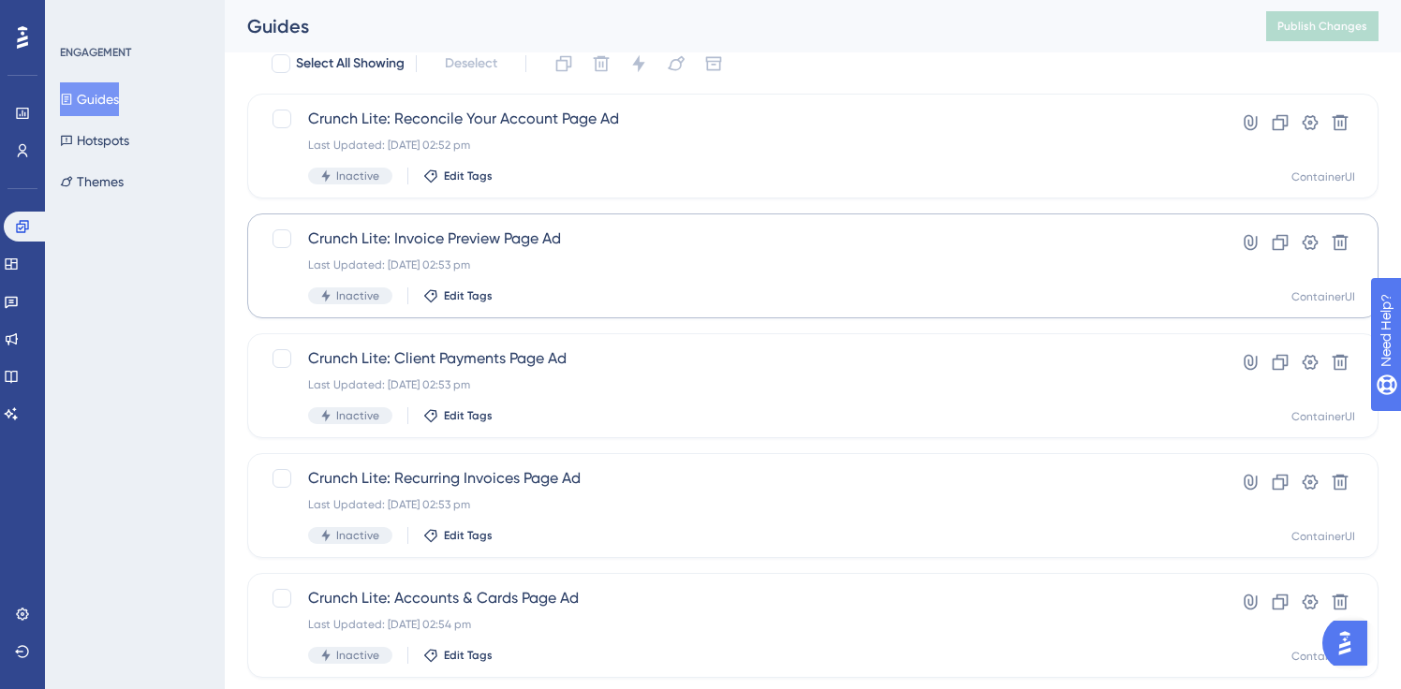
scroll to position [82, 0]
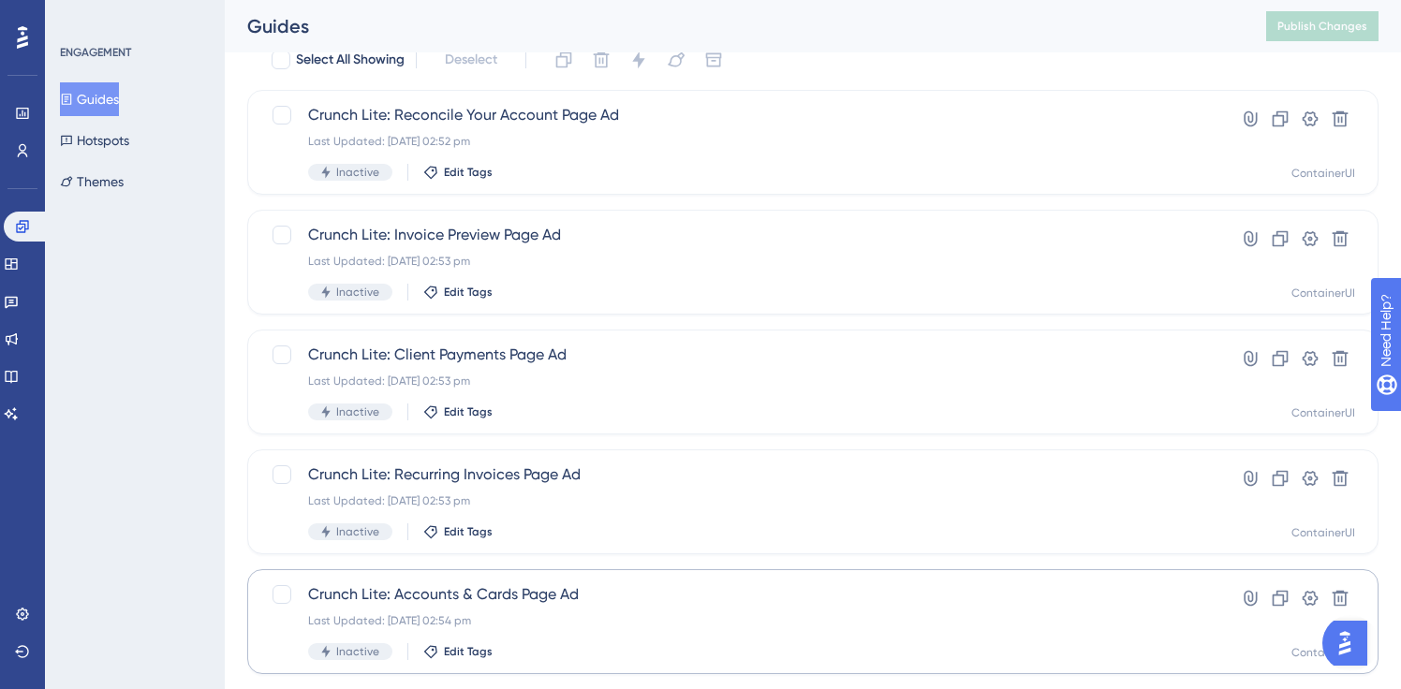
type input "lite"
click at [568, 618] on div "Last Updated: [DATE] 02:54 pm" at bounding box center [738, 620] width 860 height 15
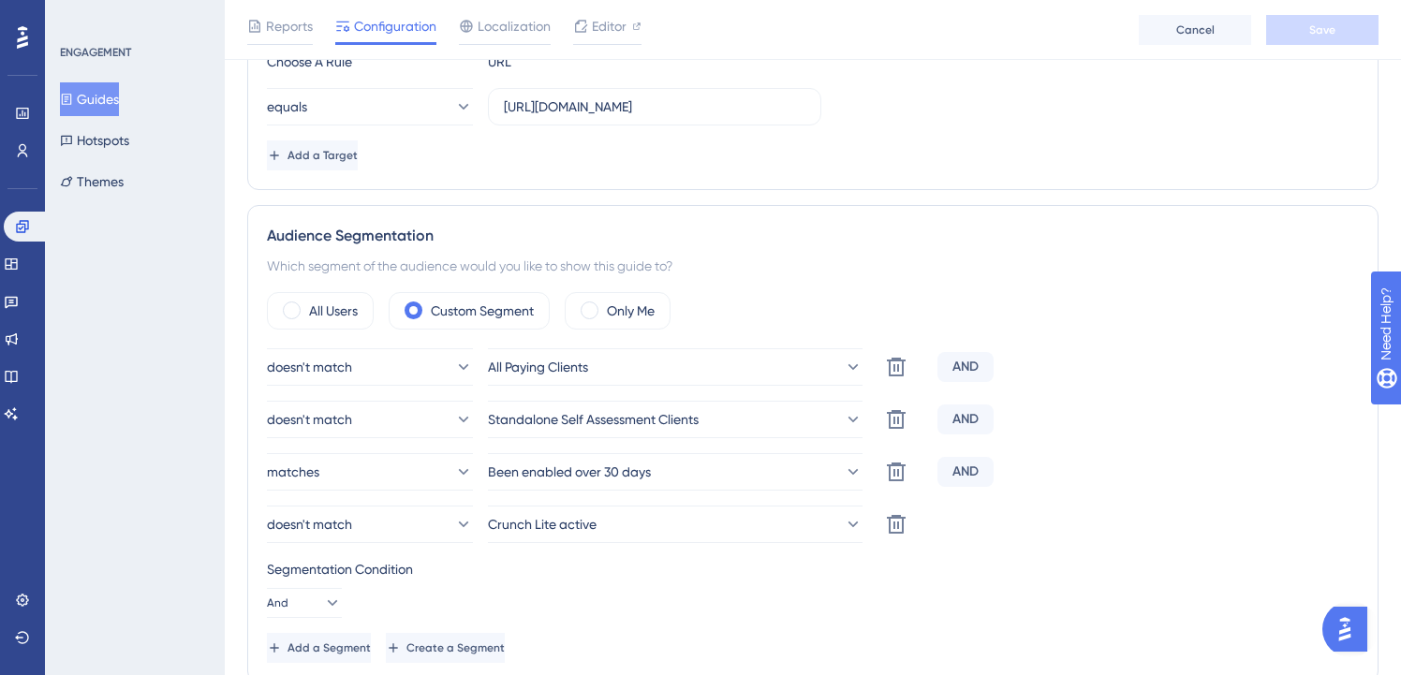
scroll to position [819, 0]
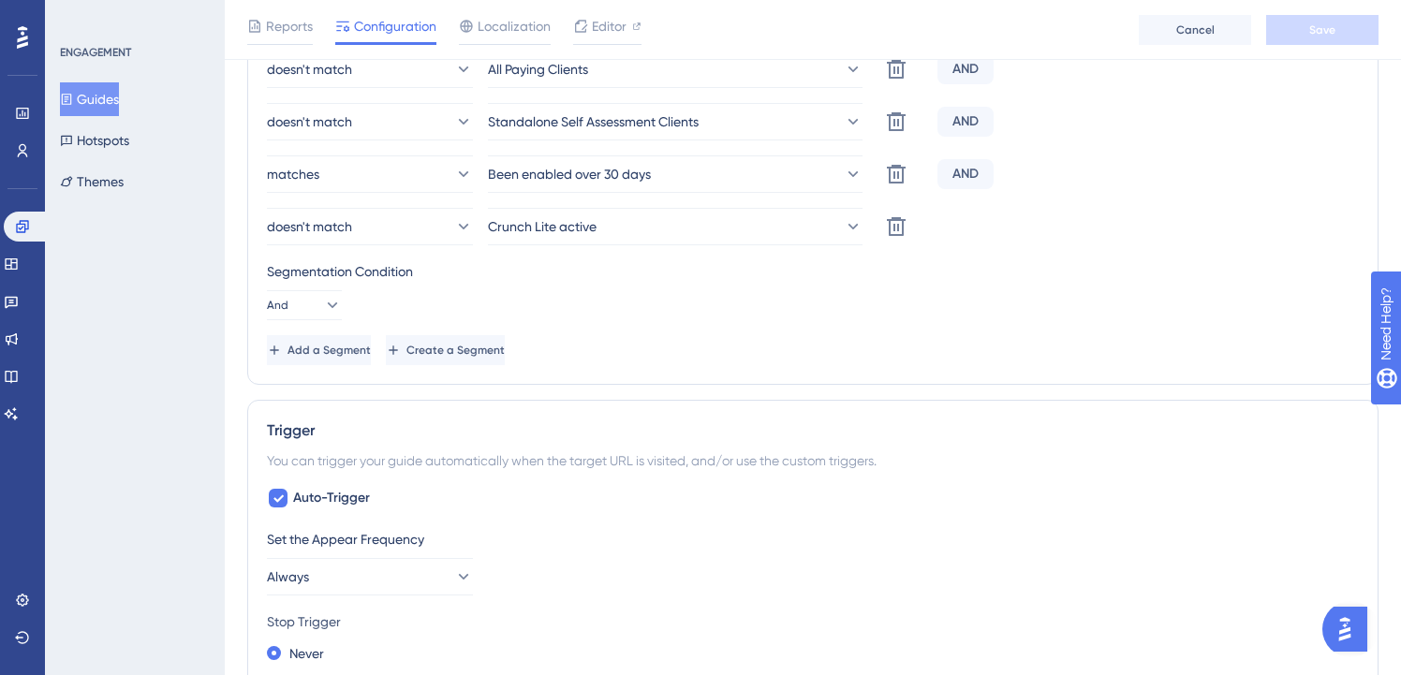
click at [100, 100] on button "Guides" at bounding box center [89, 99] width 59 height 34
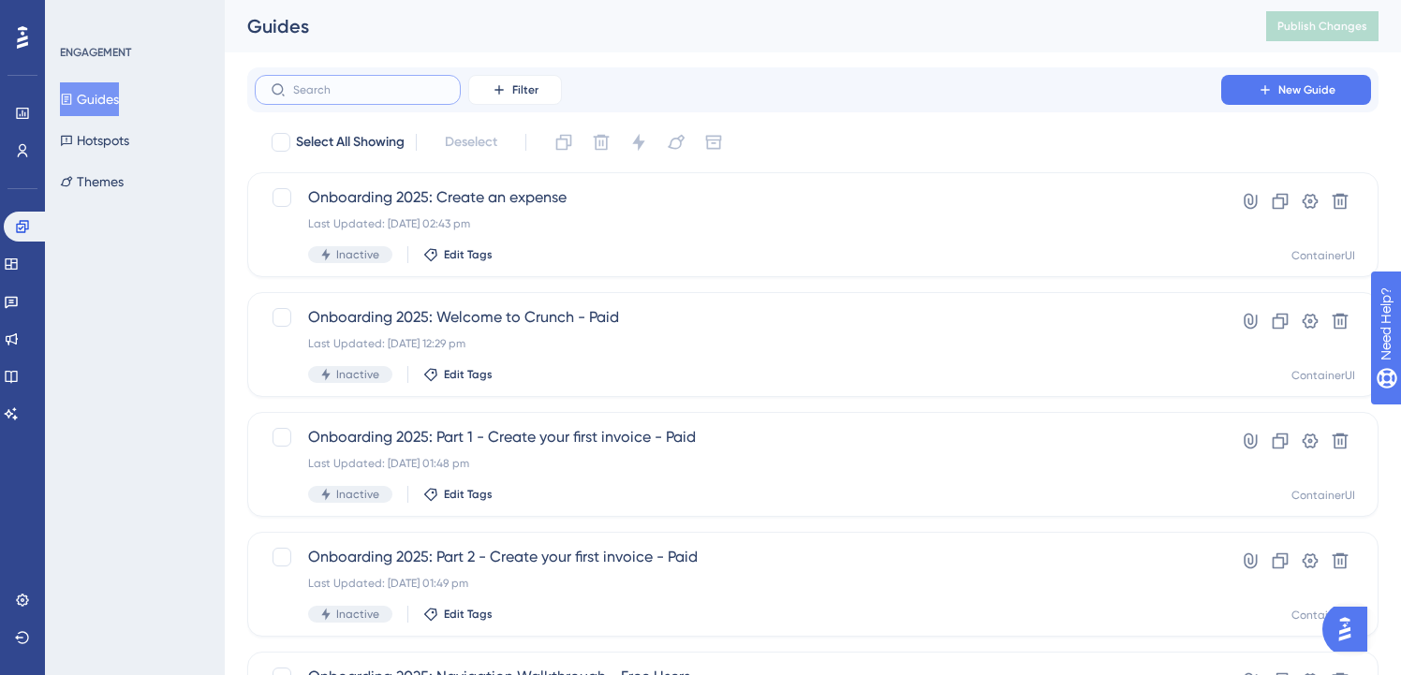
click at [404, 93] on input "text" at bounding box center [369, 89] width 152 height 13
paste input "lite"
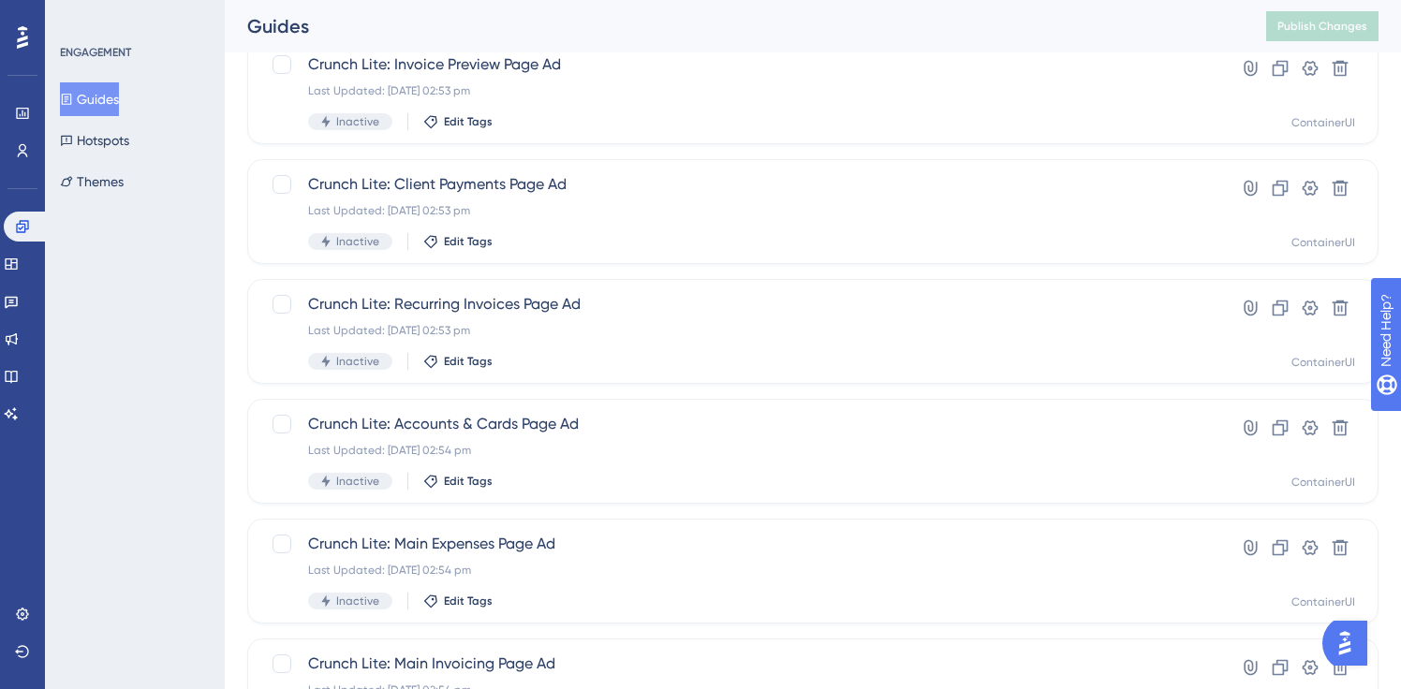
scroll to position [269, 0]
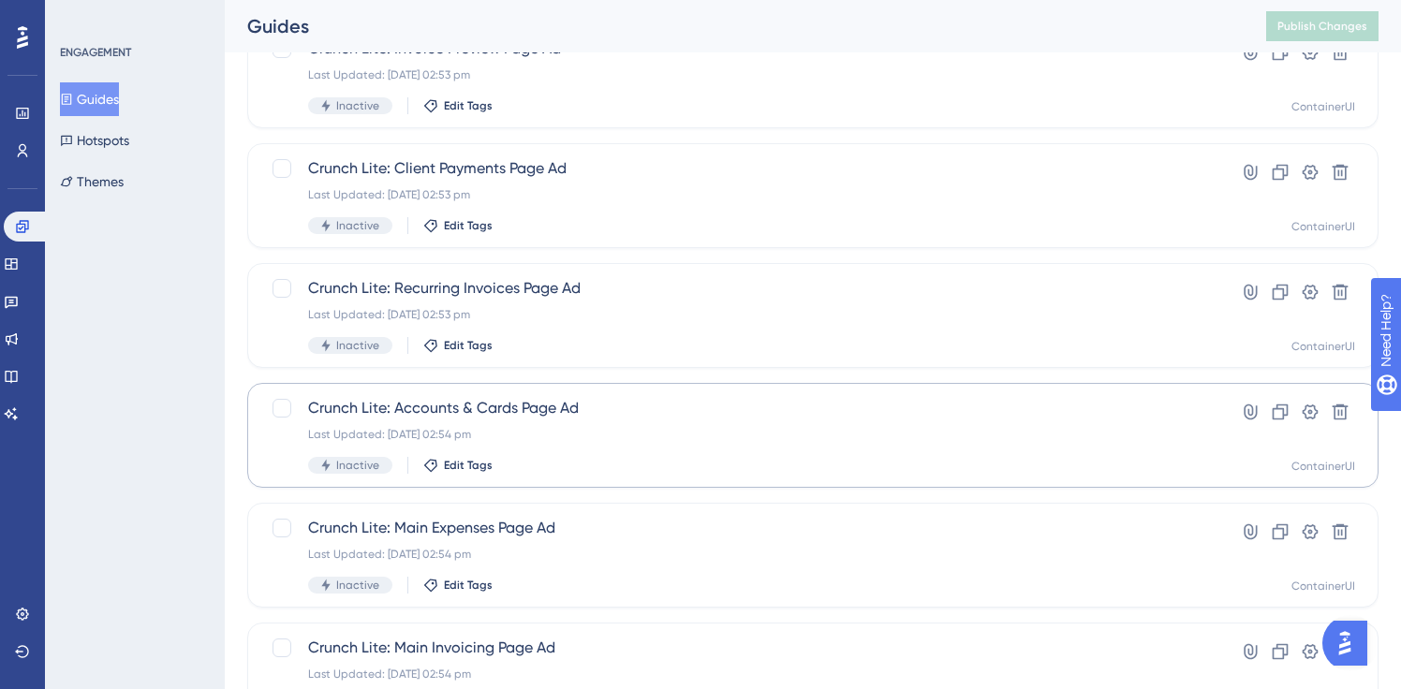
type input "lite"
click at [494, 399] on span "Crunch Lite: Accounts & Cards Page Ad" at bounding box center [738, 408] width 860 height 22
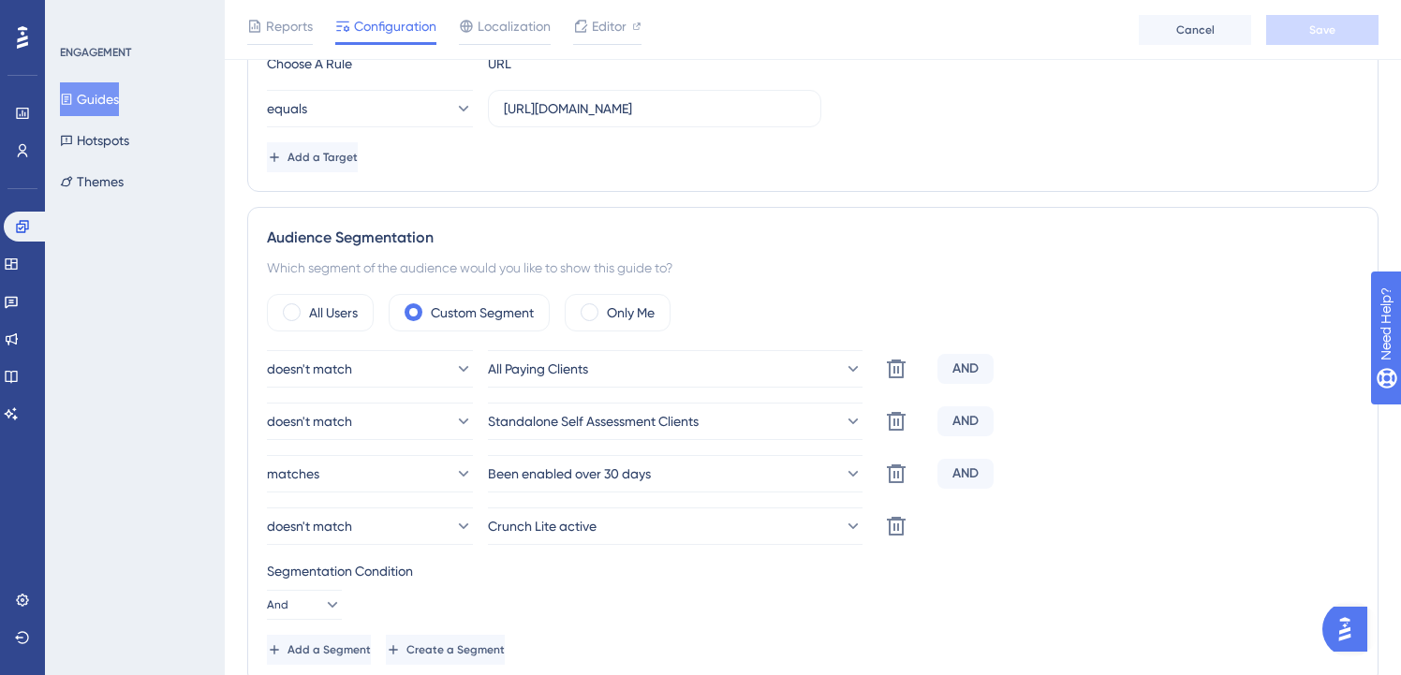
scroll to position [523, 0]
click at [119, 103] on button "Guides" at bounding box center [89, 99] width 59 height 34
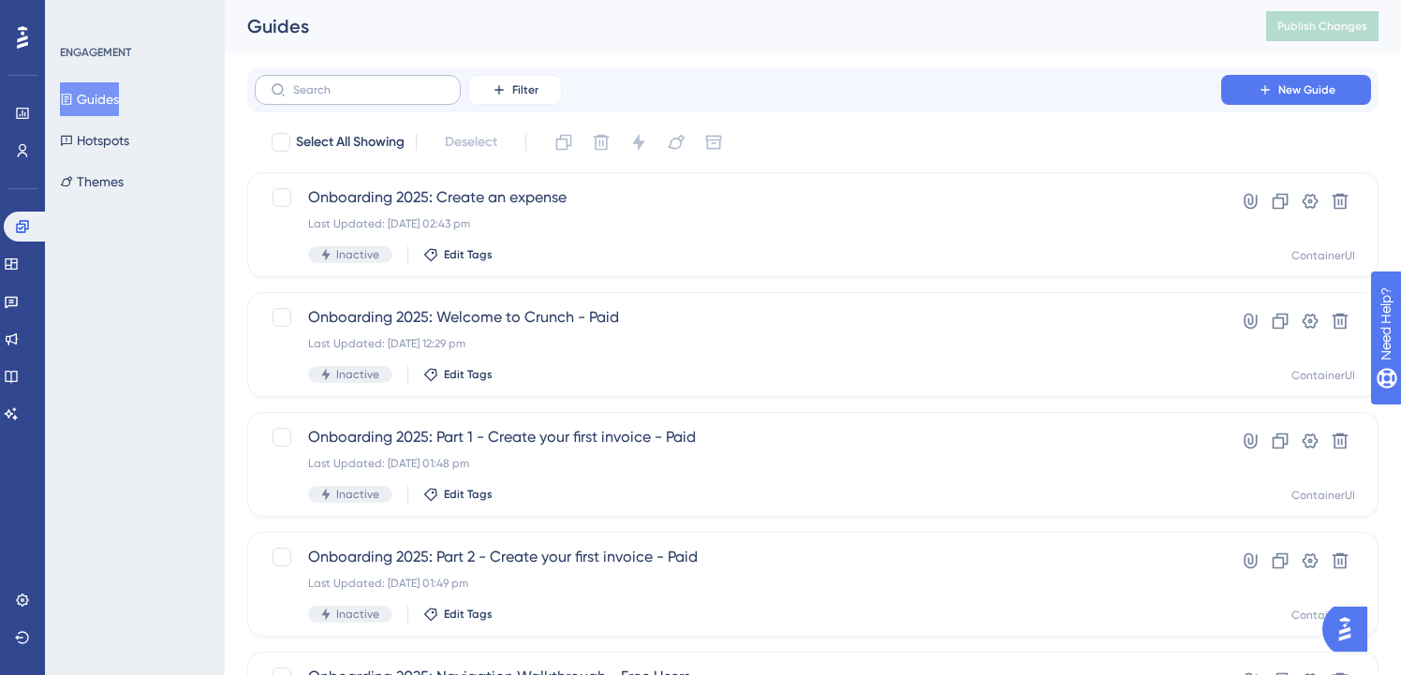
click at [402, 102] on label at bounding box center [358, 90] width 206 height 30
click at [402, 96] on input "text" at bounding box center [369, 89] width 152 height 13
paste input "lite"
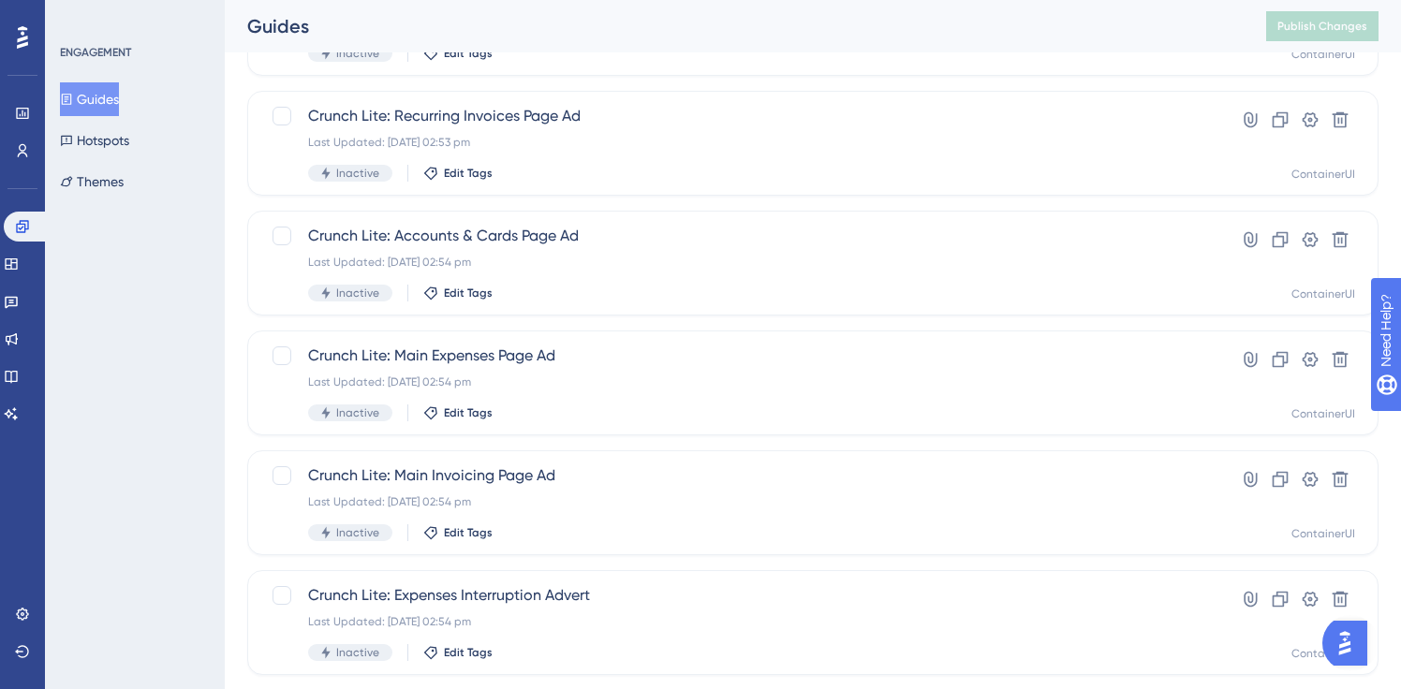
scroll to position [511, 0]
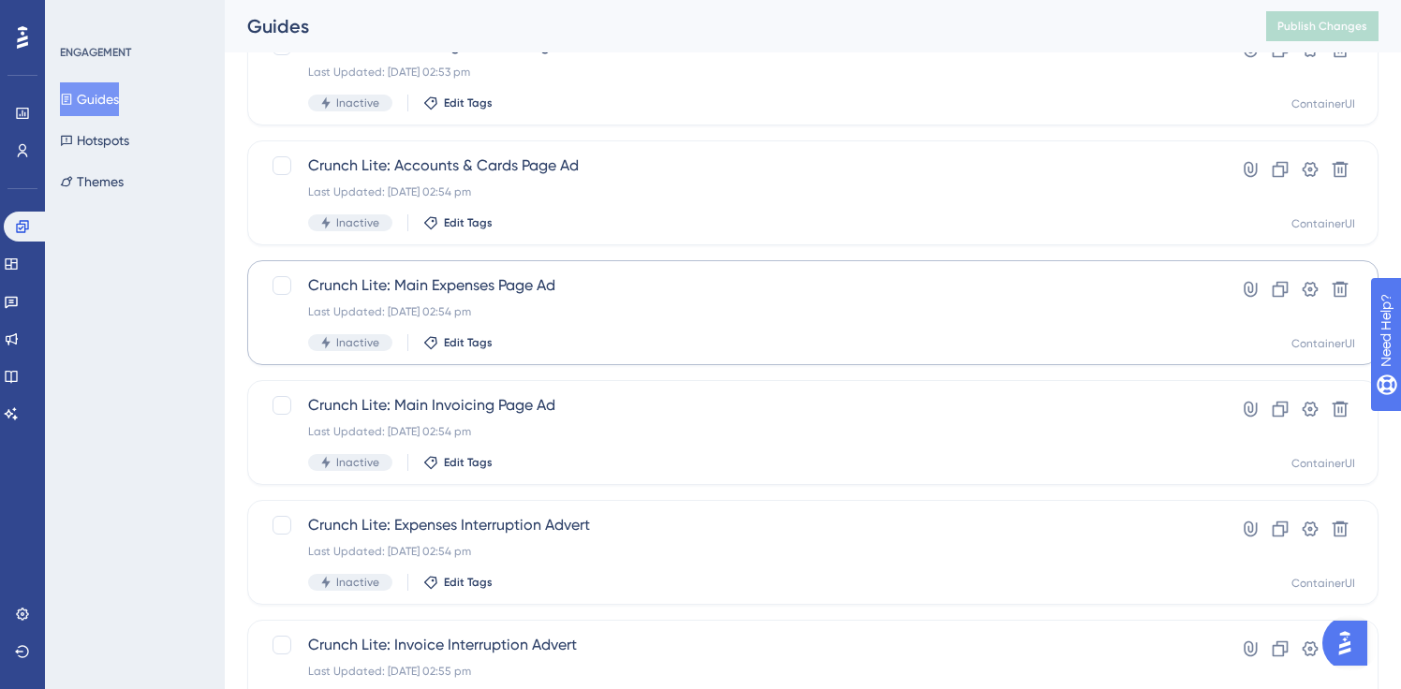
type input "lite"
click at [500, 308] on div "Last Updated: [DATE] 02:54 pm" at bounding box center [738, 311] width 860 height 15
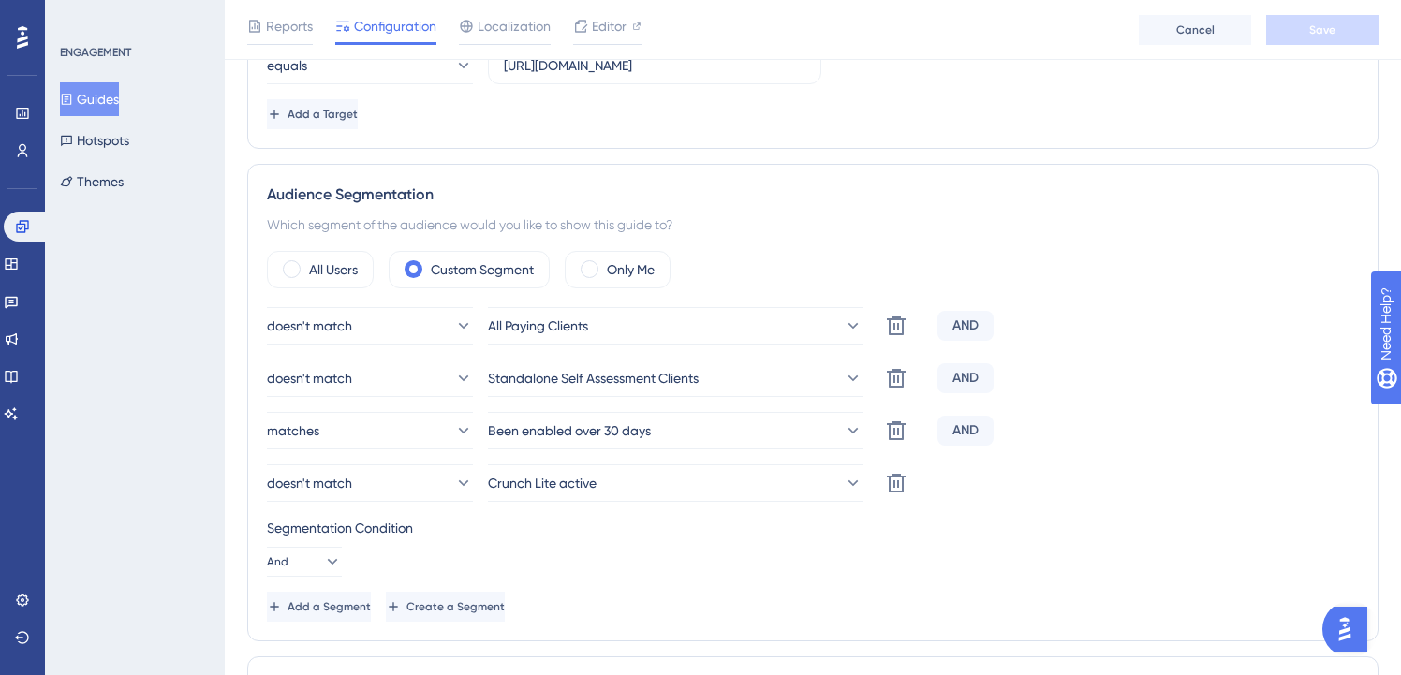
scroll to position [612, 0]
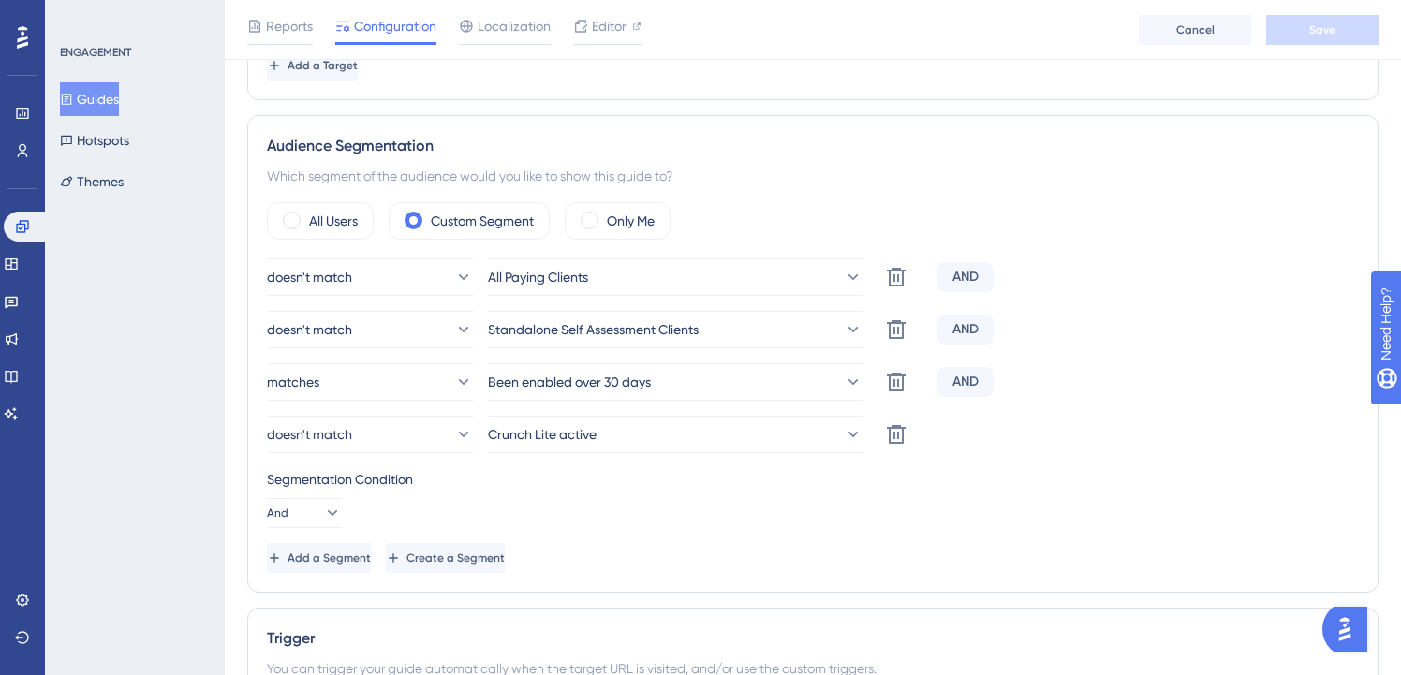
click at [115, 97] on button "Guides" at bounding box center [89, 99] width 59 height 34
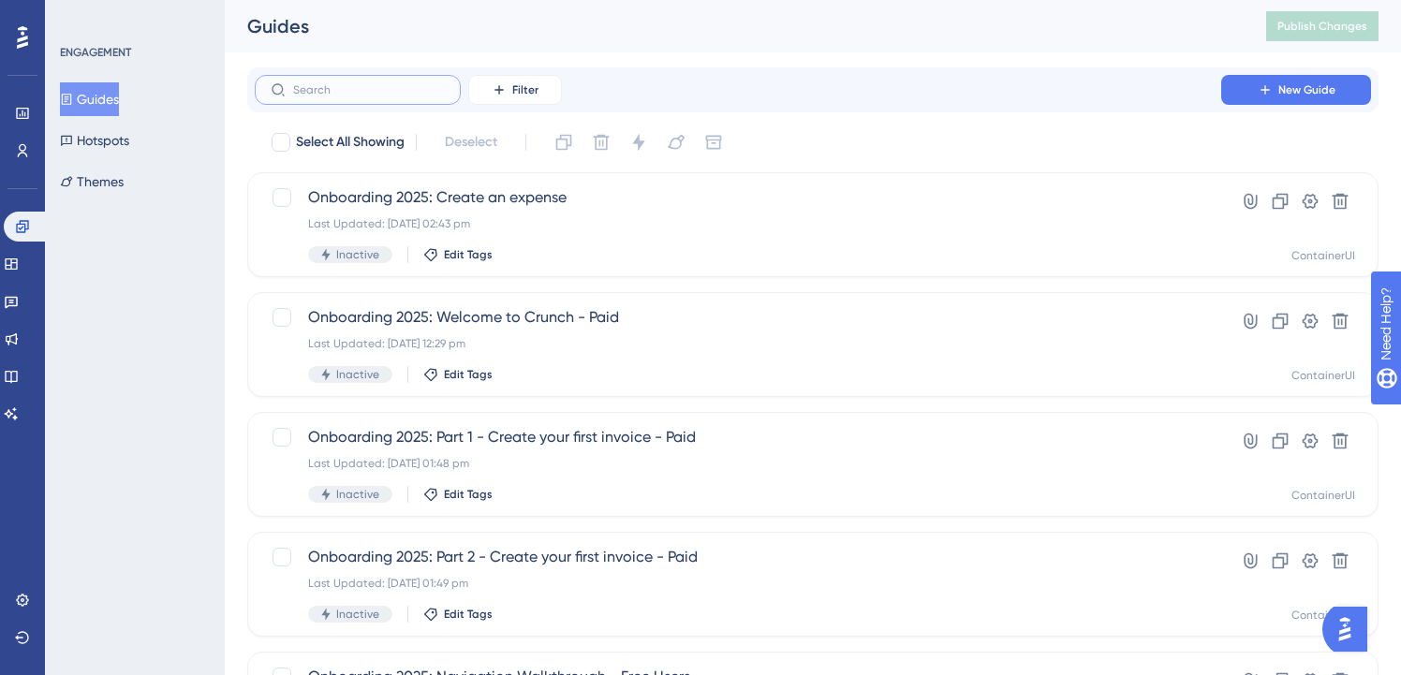
click at [419, 90] on input "text" at bounding box center [369, 89] width 152 height 13
paste input "lite"
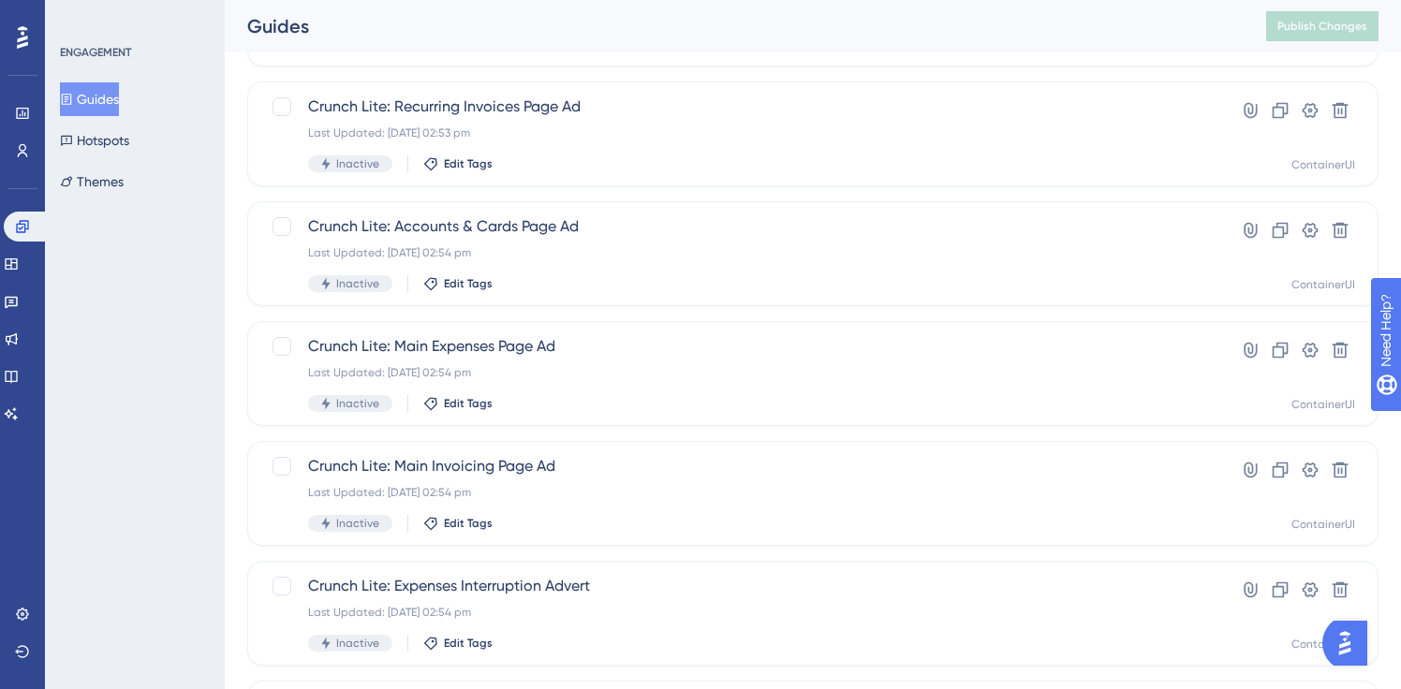
scroll to position [456, 0]
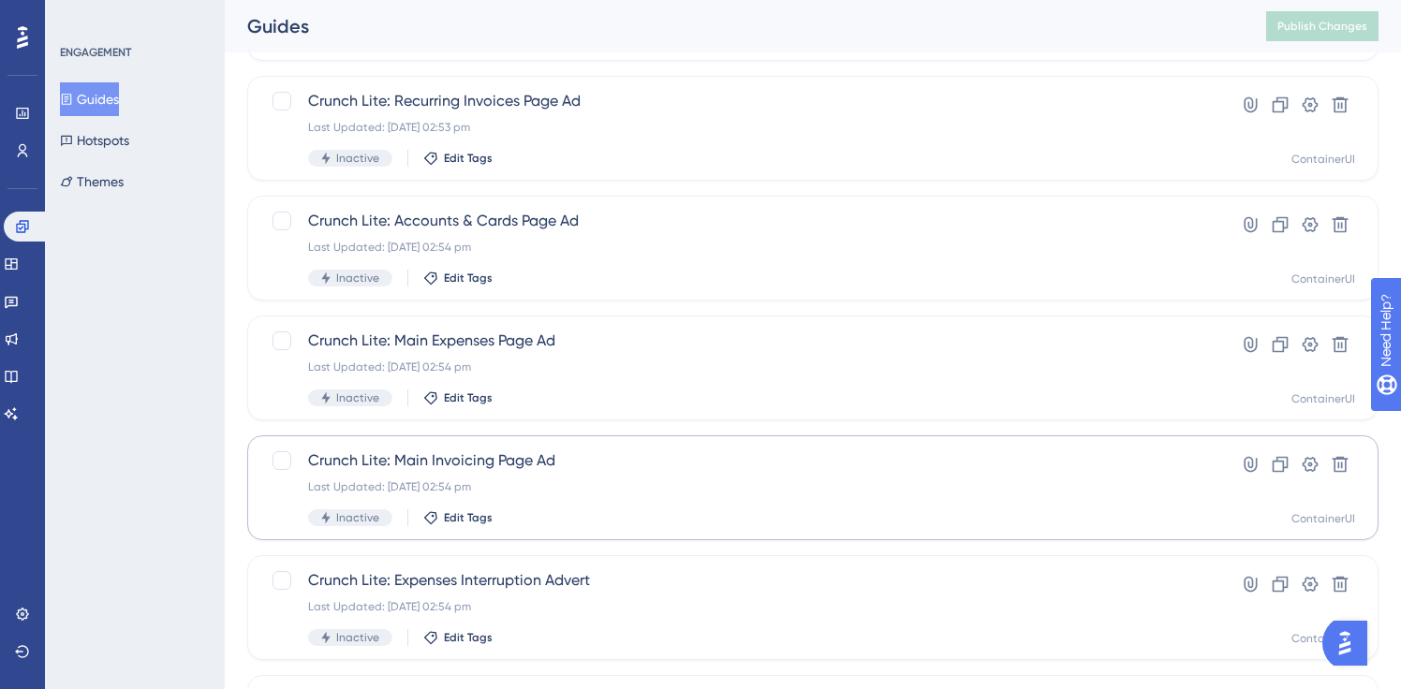
type input "lite"
click at [509, 462] on span "Crunch Lite: Main Invoicing Page Ad" at bounding box center [738, 461] width 860 height 22
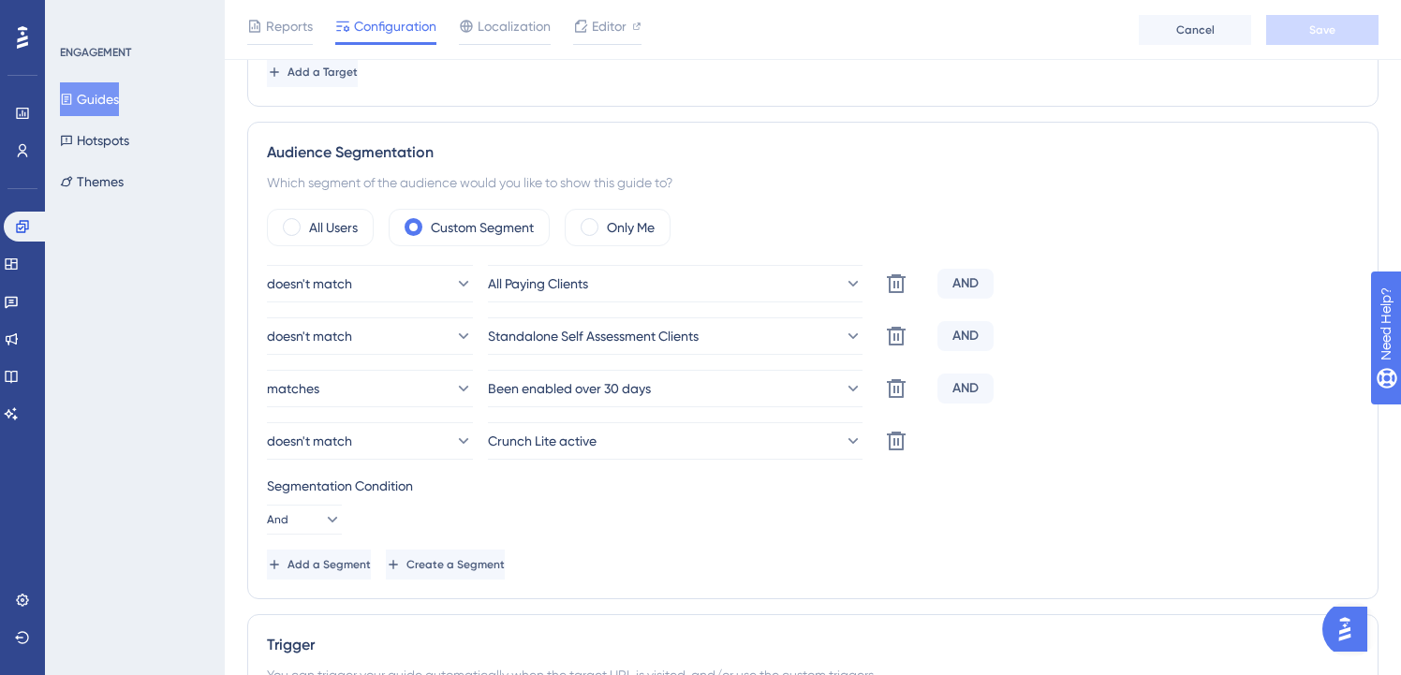
click at [93, 108] on button "Guides" at bounding box center [89, 99] width 59 height 34
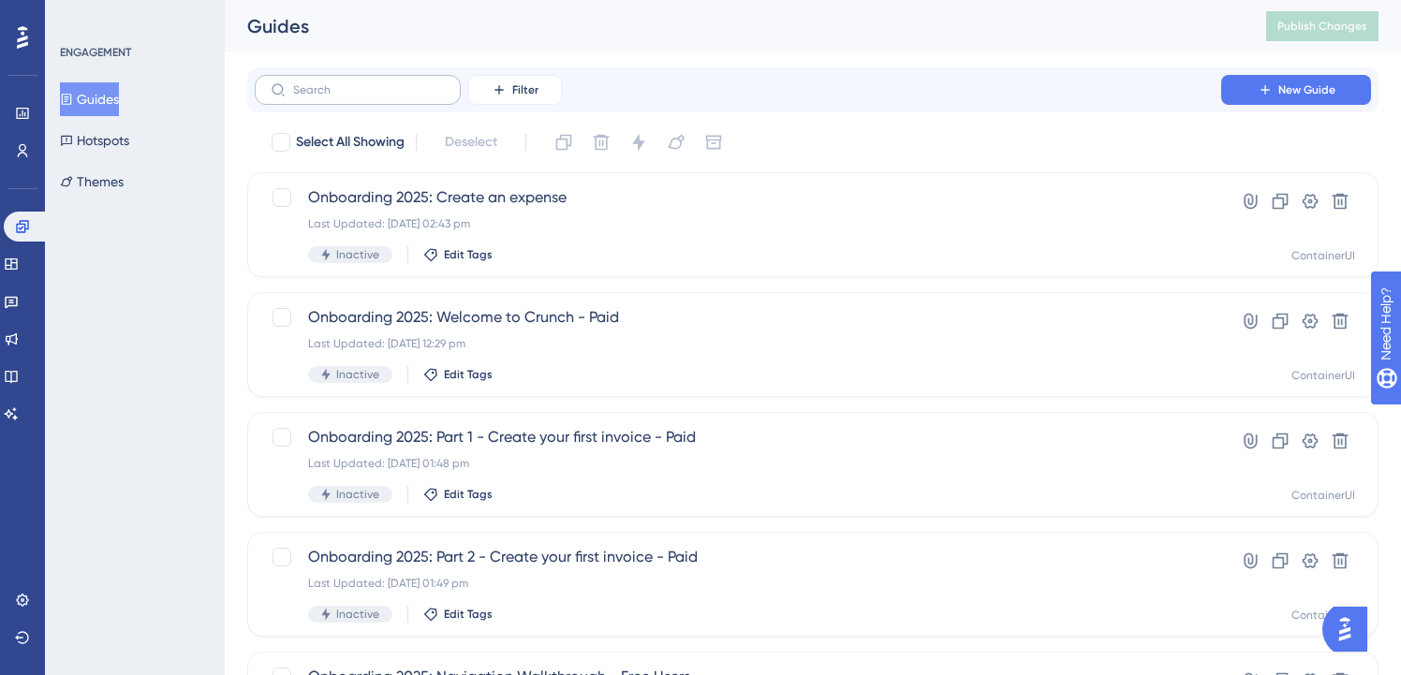
click at [385, 78] on label at bounding box center [358, 90] width 206 height 30
click at [385, 83] on input "text" at bounding box center [369, 89] width 152 height 13
paste input "lite"
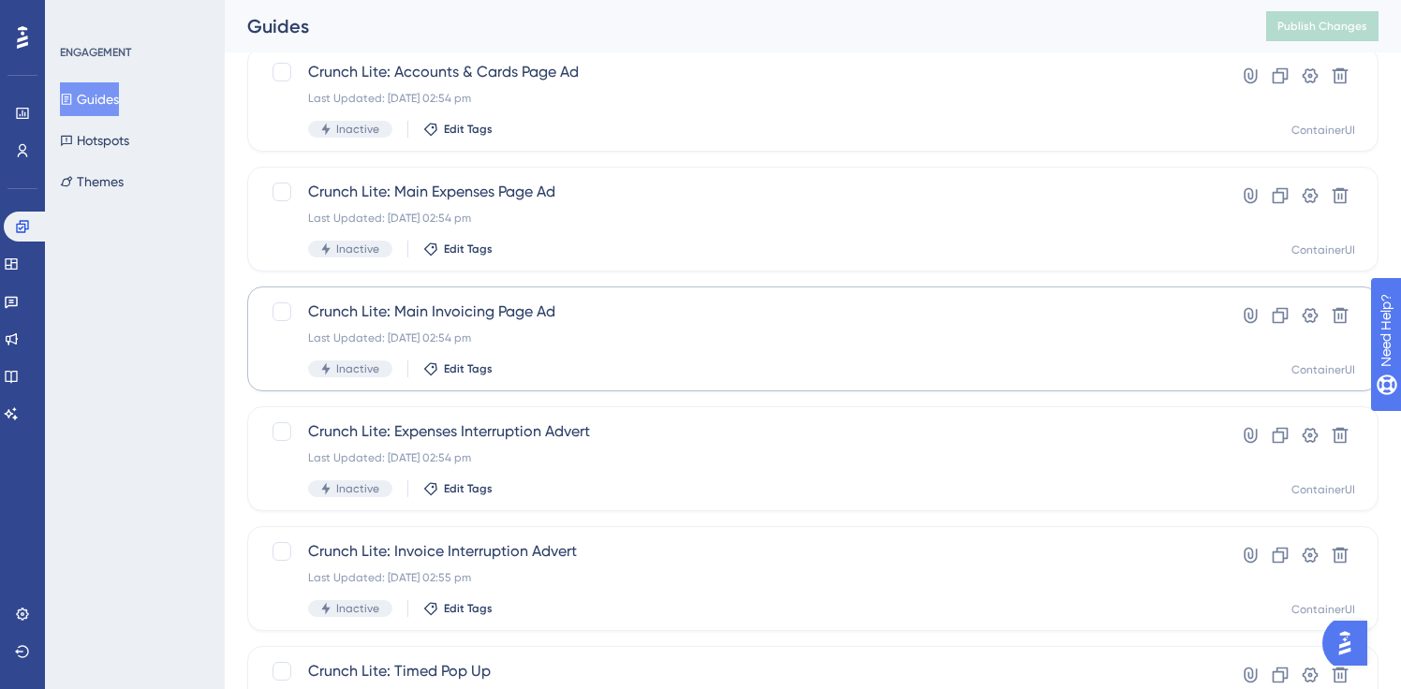
type input "lite"
click at [520, 350] on div "Crunch Lite: Main Invoicing Page Ad Last Updated: [DATE] 02:54 pm Inactive Edit…" at bounding box center [738, 339] width 860 height 77
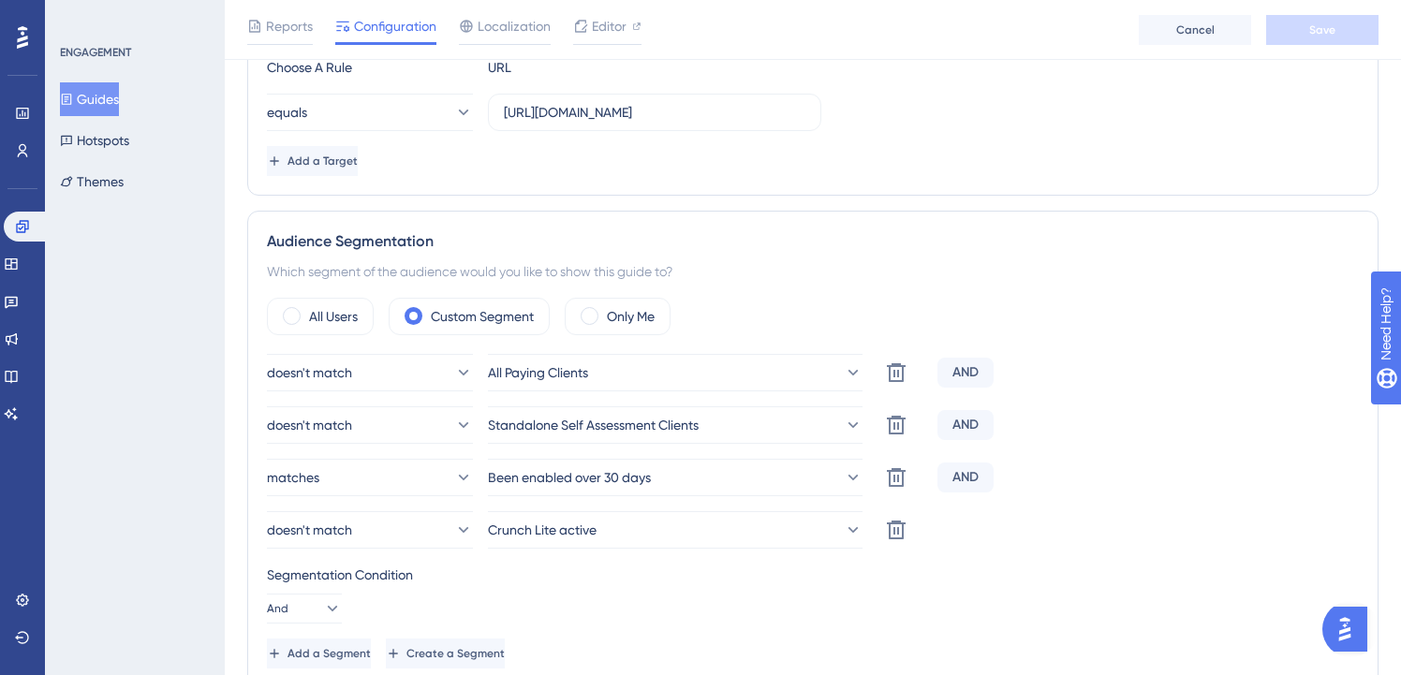
click at [119, 96] on button "Guides" at bounding box center [89, 99] width 59 height 34
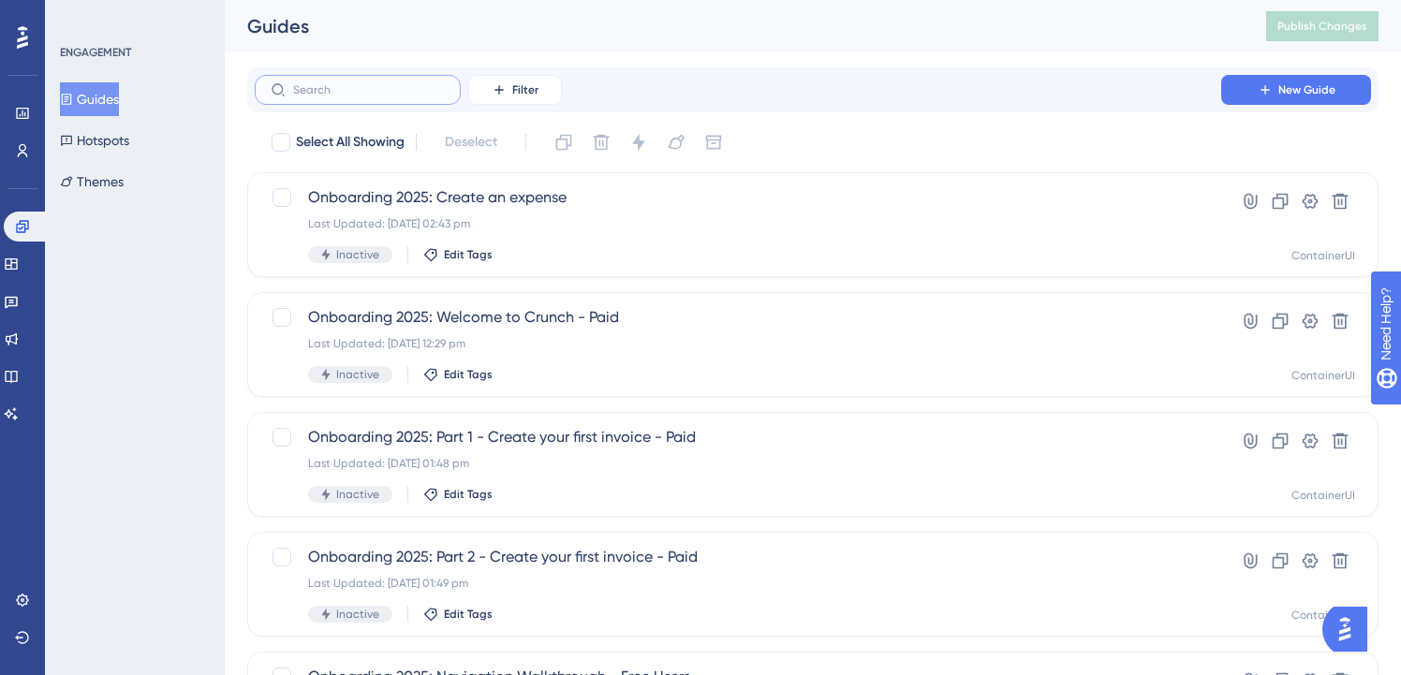
click at [379, 90] on input "text" at bounding box center [369, 89] width 152 height 13
paste input "lite"
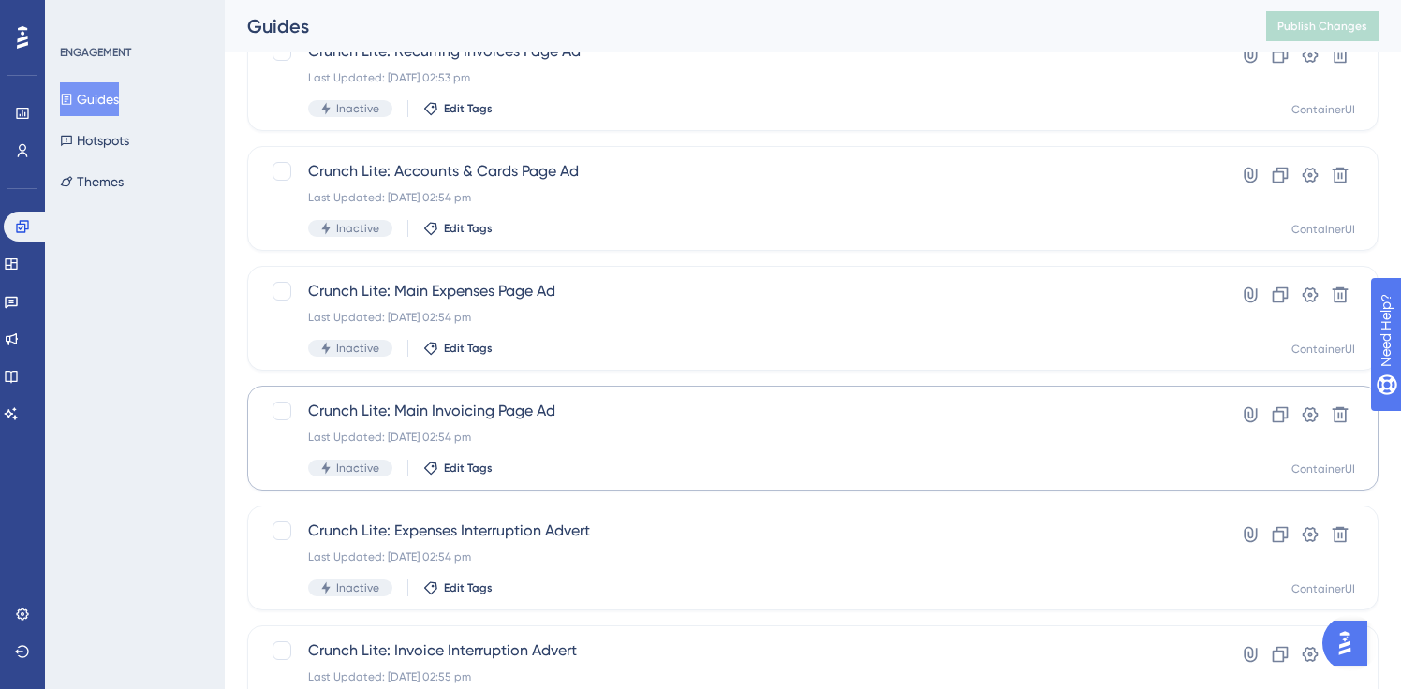
type input "lite"
click at [513, 436] on div "Last Updated: [DATE] 02:54 pm" at bounding box center [738, 437] width 860 height 15
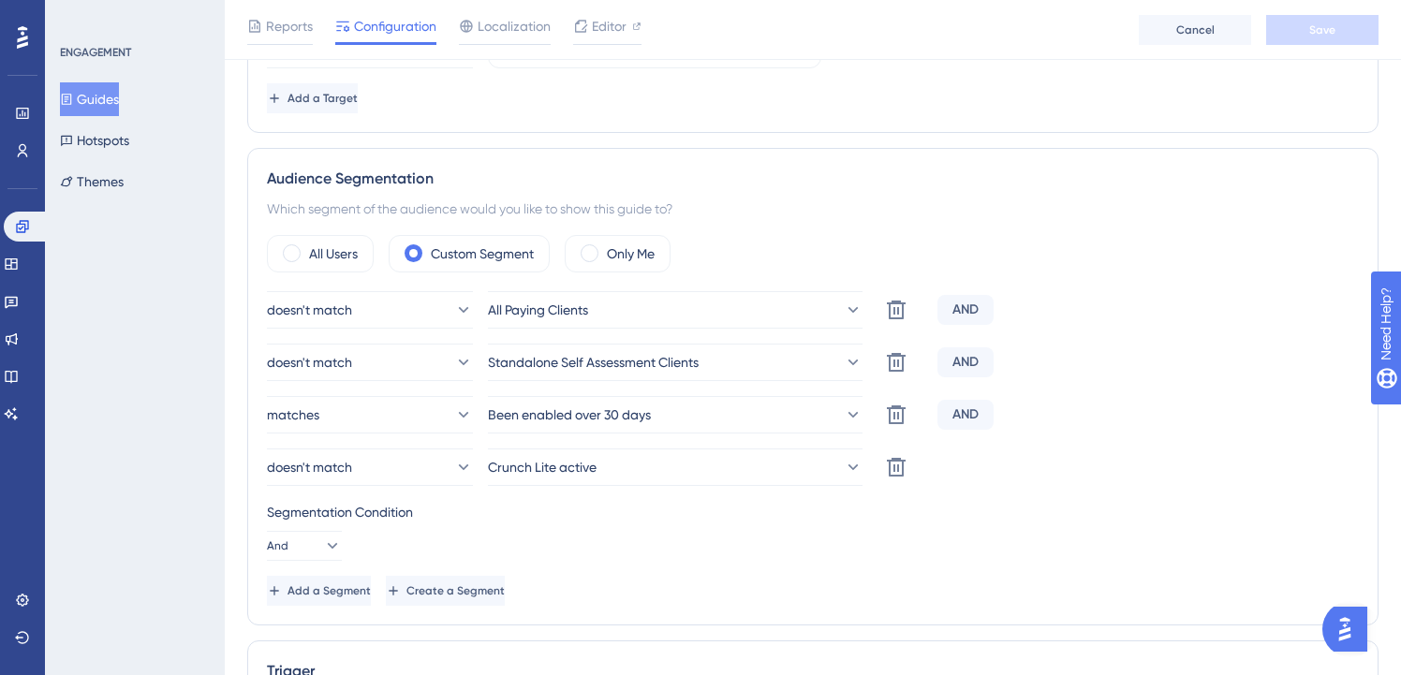
click at [119, 99] on button "Guides" at bounding box center [89, 99] width 59 height 34
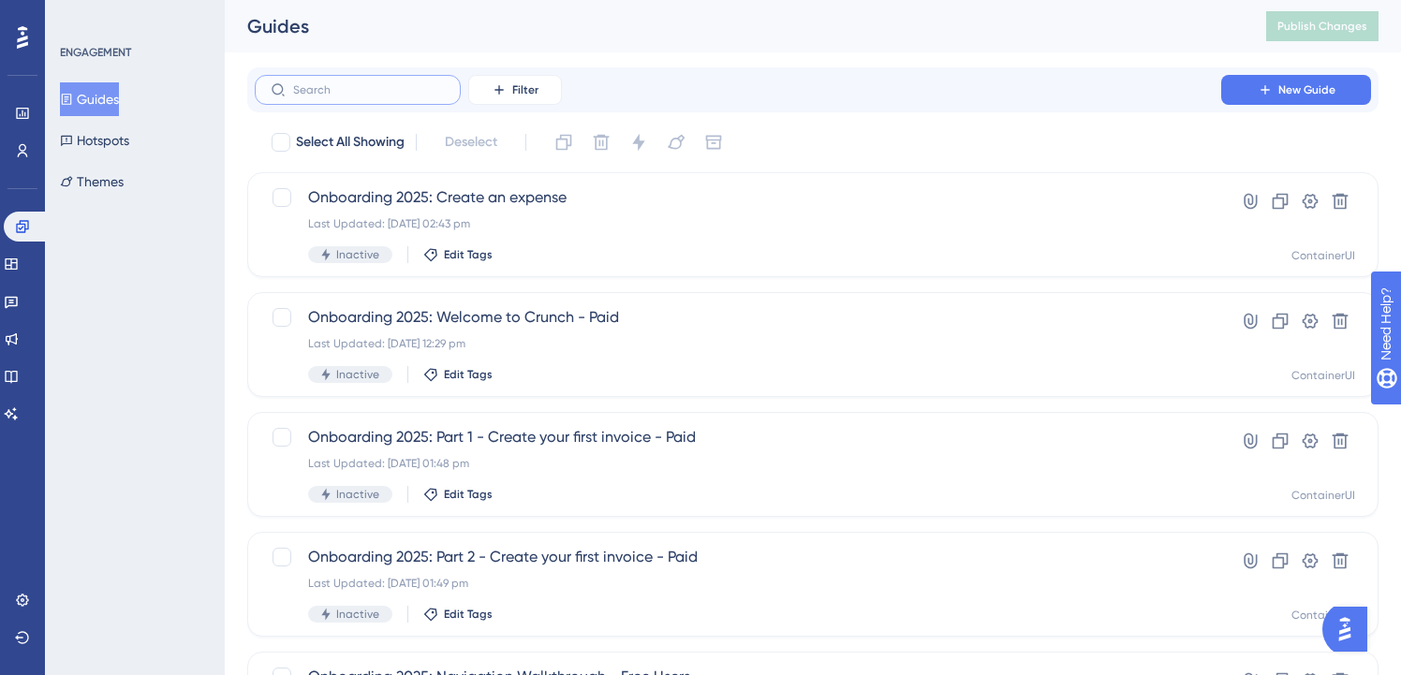
click at [363, 91] on input "text" at bounding box center [369, 89] width 152 height 13
paste input "lite"
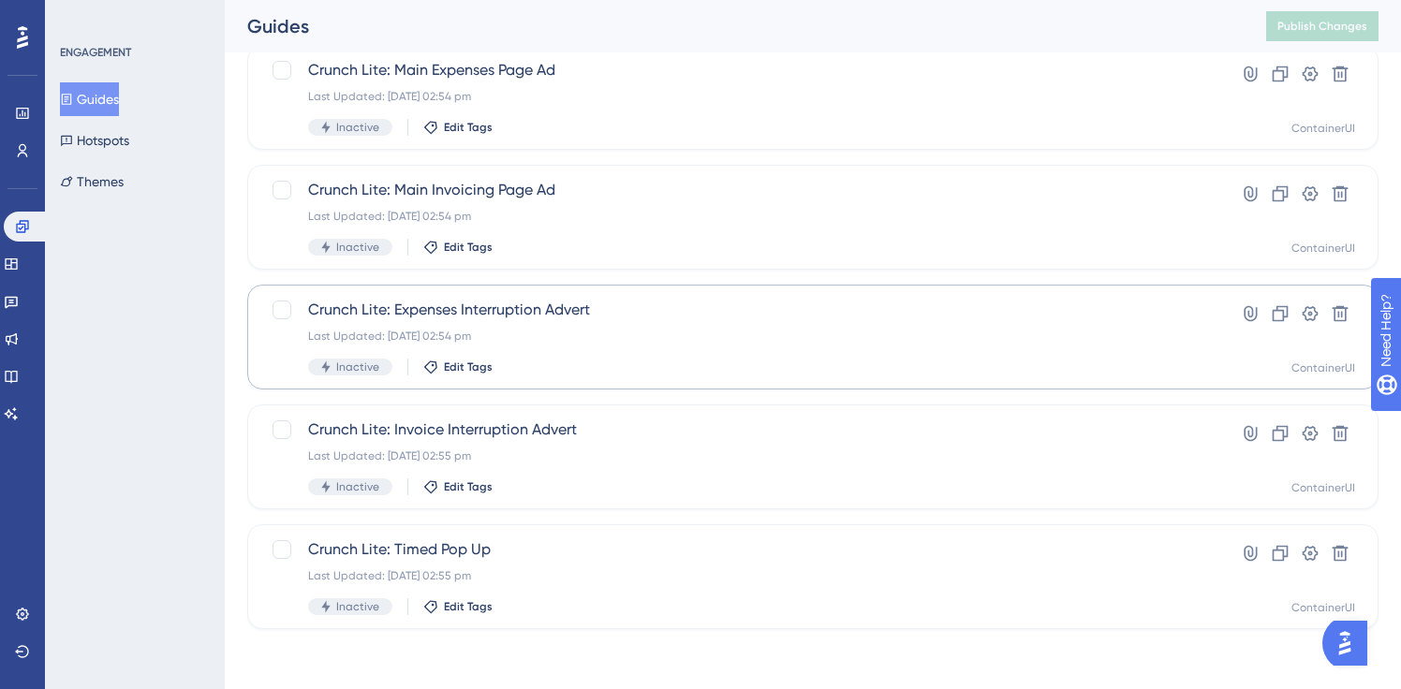
type input "lite"
click at [466, 325] on div "Crunch Lite: Expenses Interruption Advert Last Updated: [DATE] 02:54 pm Inactiv…" at bounding box center [738, 337] width 860 height 77
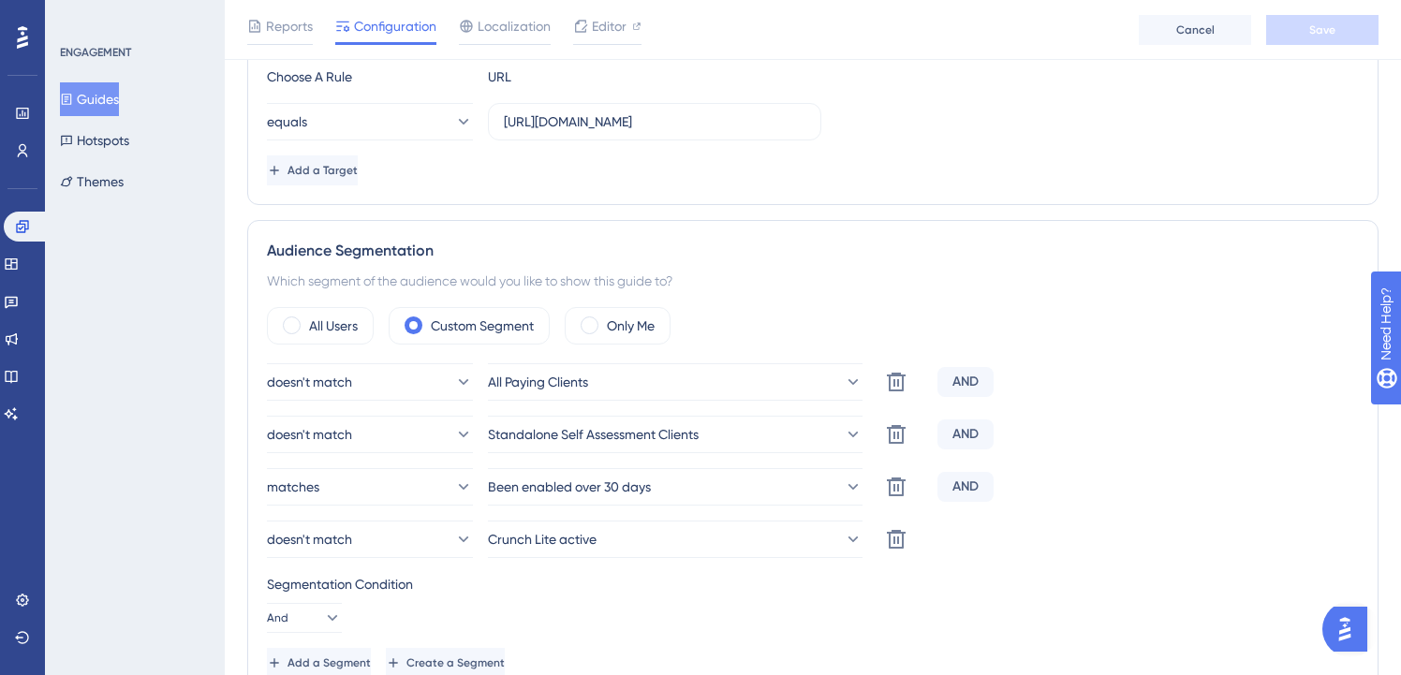
click at [112, 101] on button "Guides" at bounding box center [89, 99] width 59 height 34
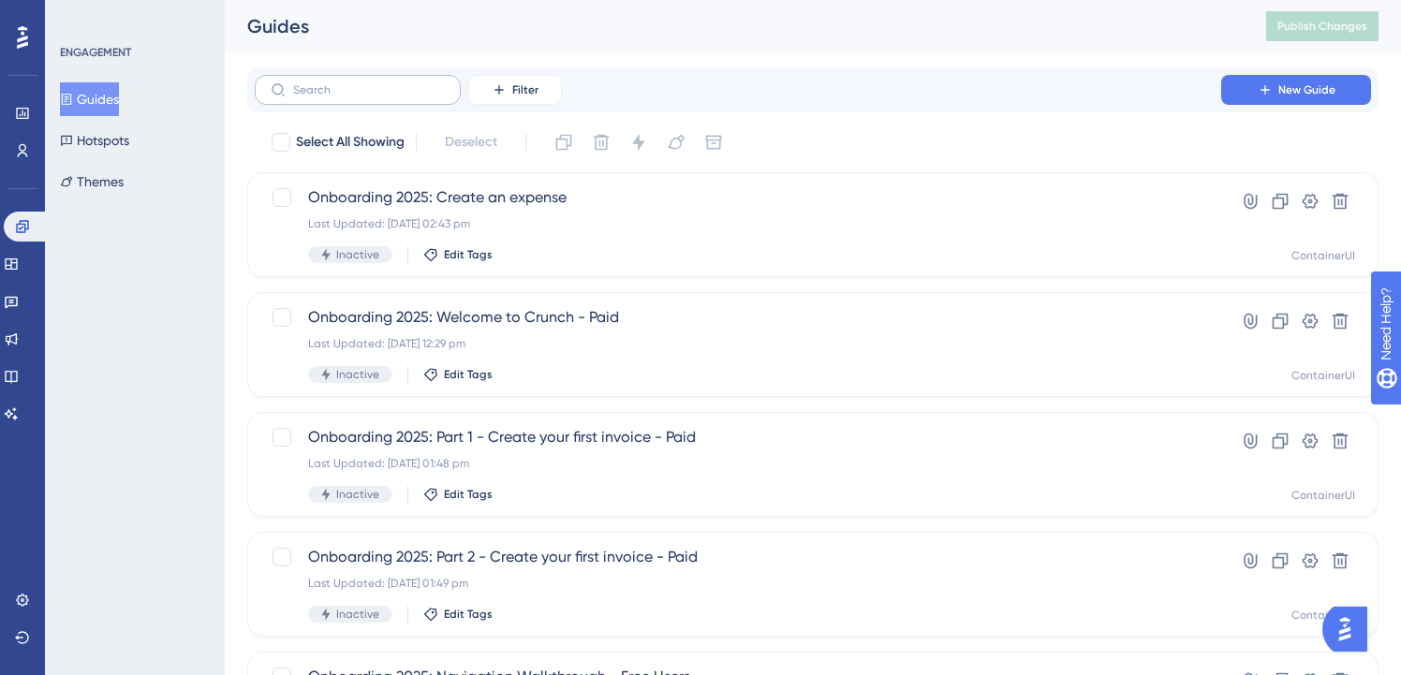
click at [376, 98] on label at bounding box center [358, 90] width 206 height 30
click at [376, 96] on input "text" at bounding box center [369, 89] width 152 height 13
paste input "lite"
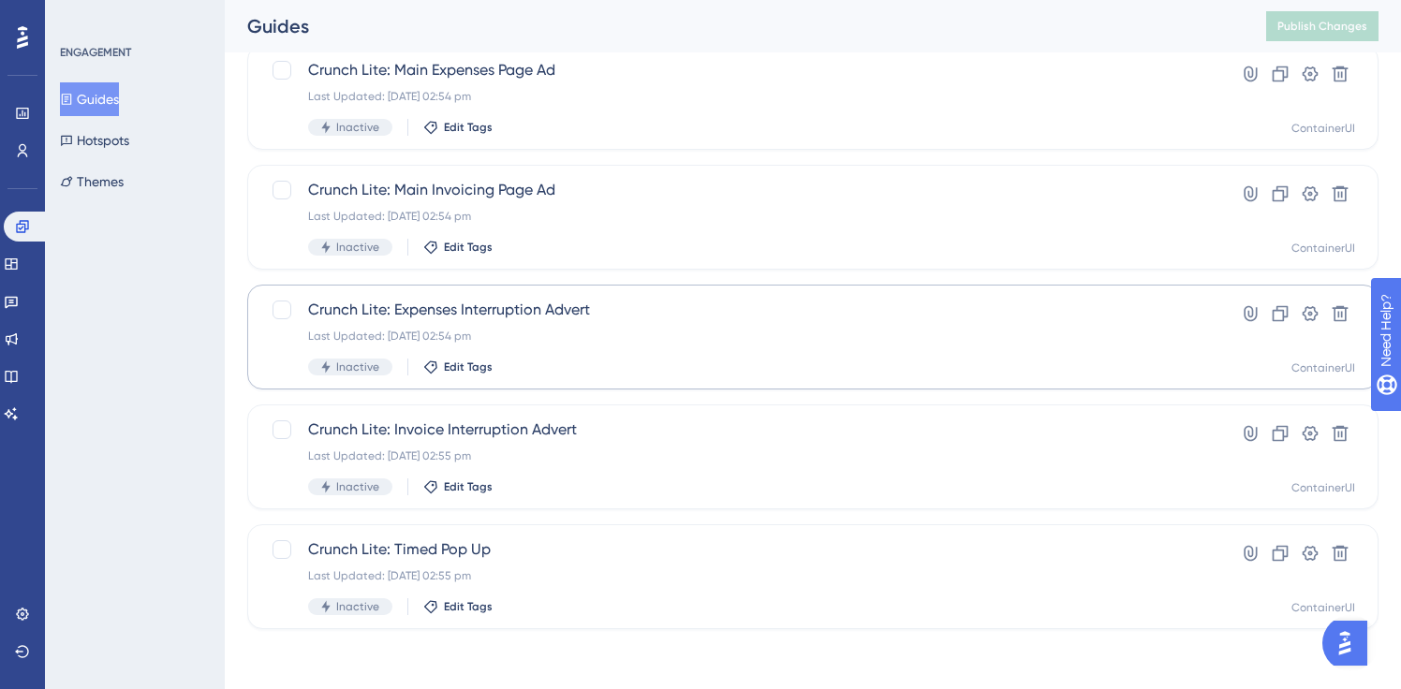
type input "lite"
click at [557, 311] on span "Crunch Lite: Expenses Interruption Advert" at bounding box center [738, 310] width 860 height 22
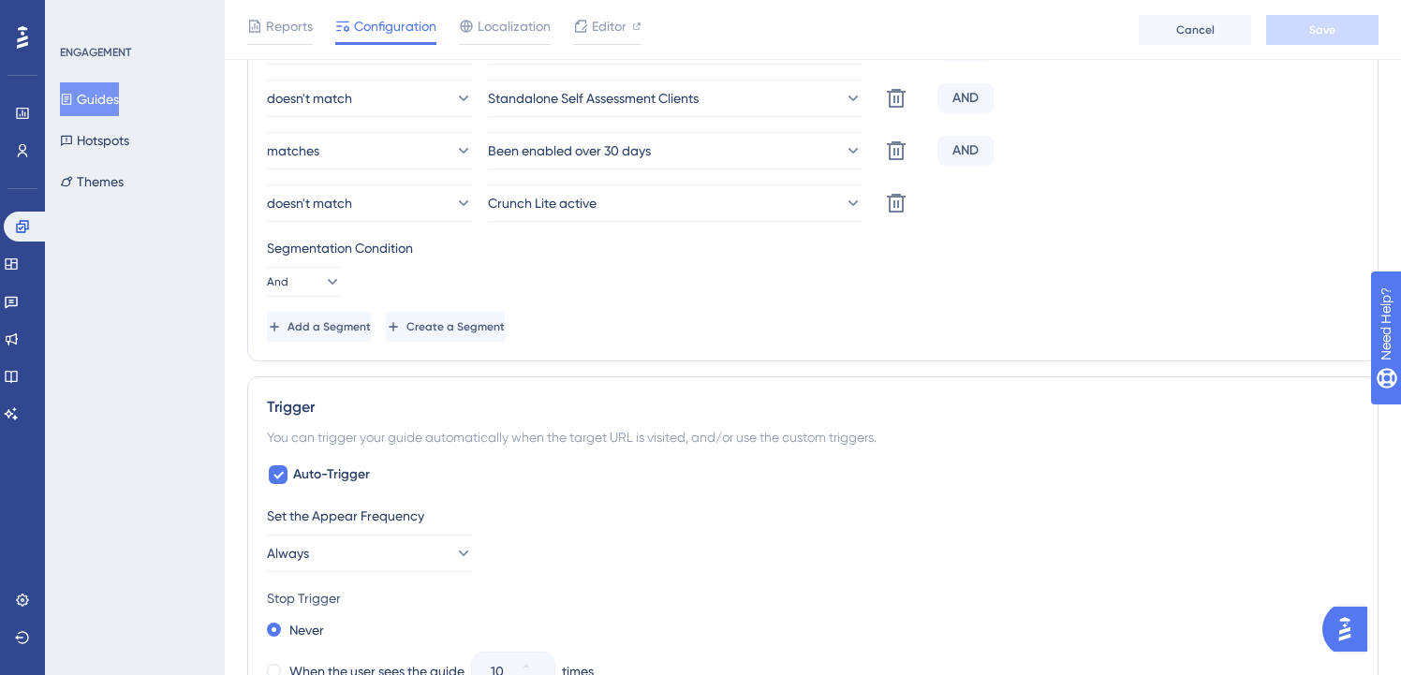
click at [107, 88] on button "Guides" at bounding box center [89, 99] width 59 height 34
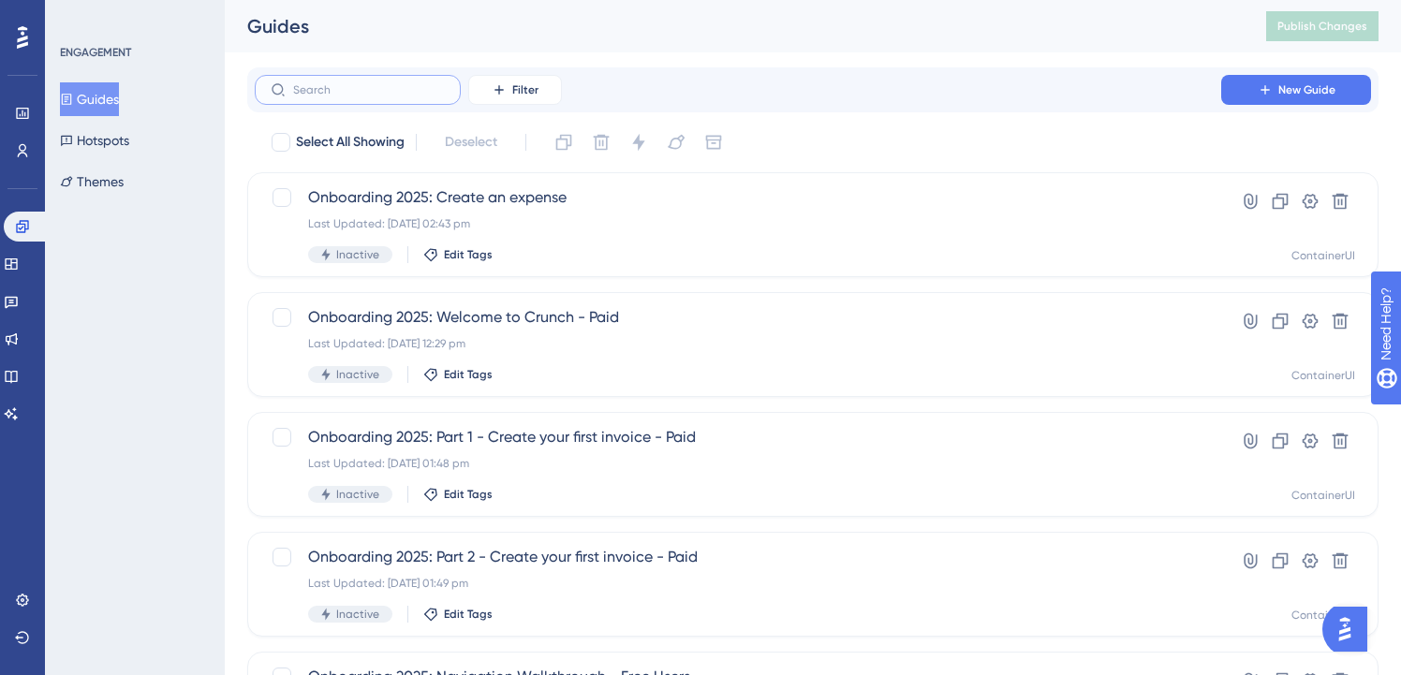
click at [399, 92] on input "text" at bounding box center [369, 89] width 152 height 13
paste input "lite"
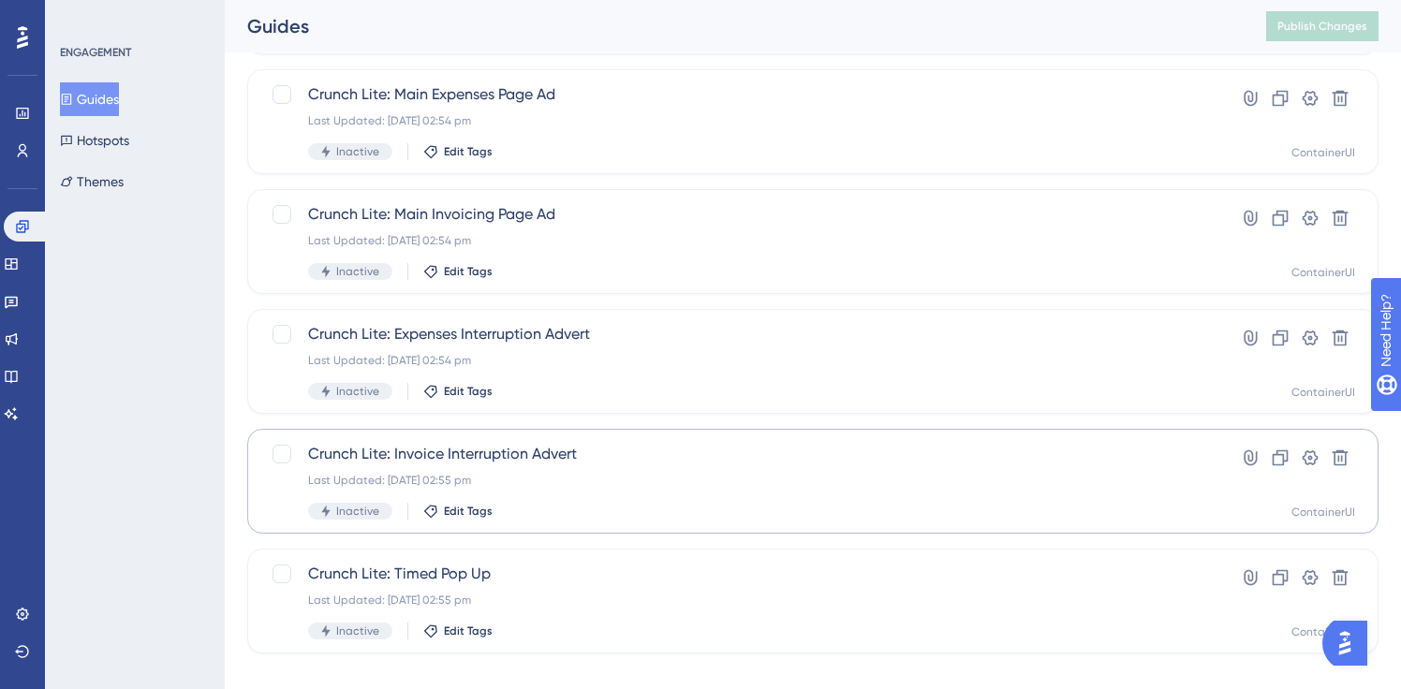
type input "lite"
click at [491, 458] on span "Crunch Lite: Invoice Interruption Advert" at bounding box center [738, 454] width 860 height 22
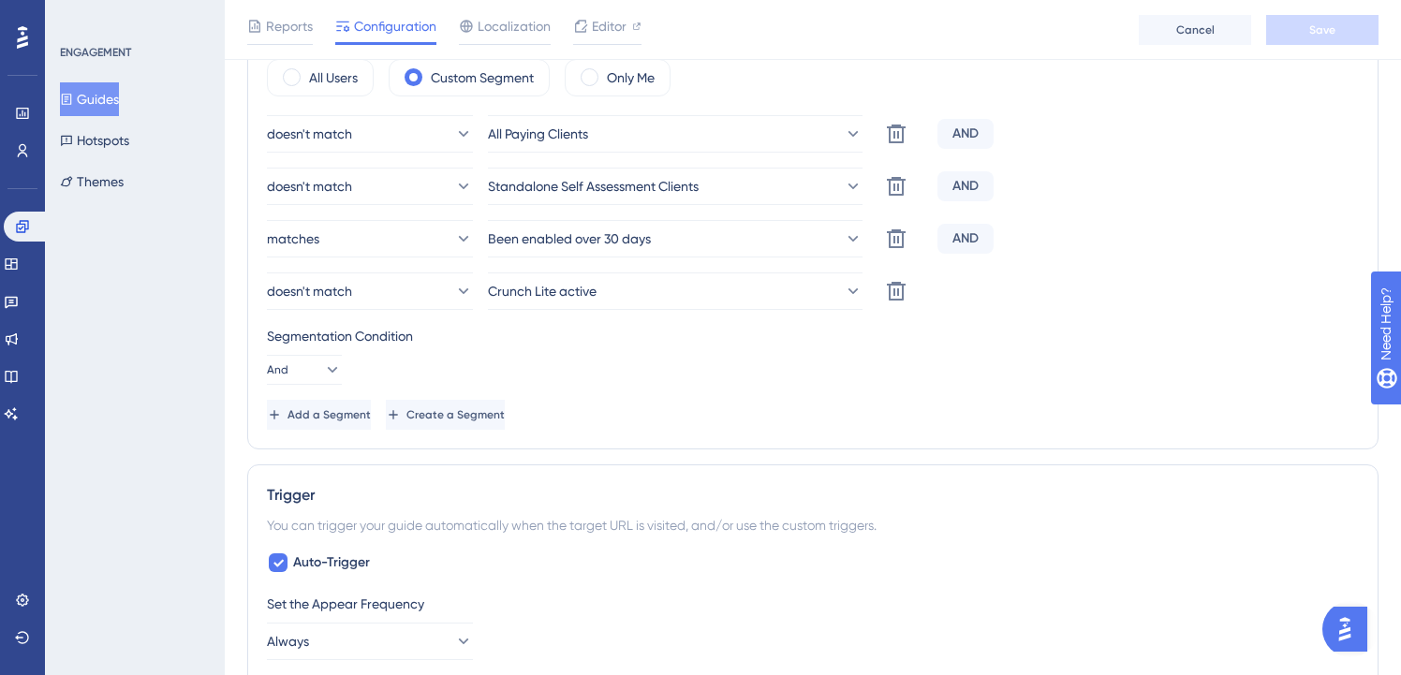
click at [88, 107] on button "Guides" at bounding box center [89, 99] width 59 height 34
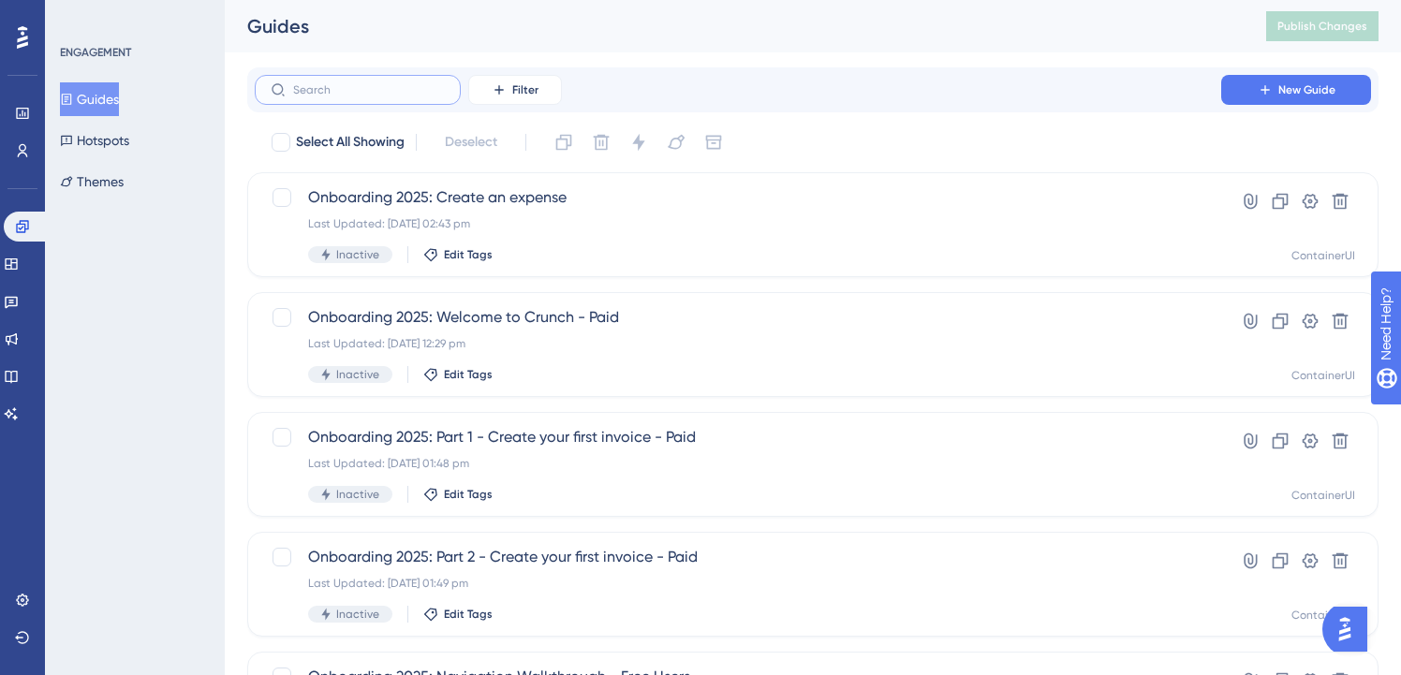
click at [358, 95] on input "text" at bounding box center [369, 89] width 152 height 13
paste input "lite"
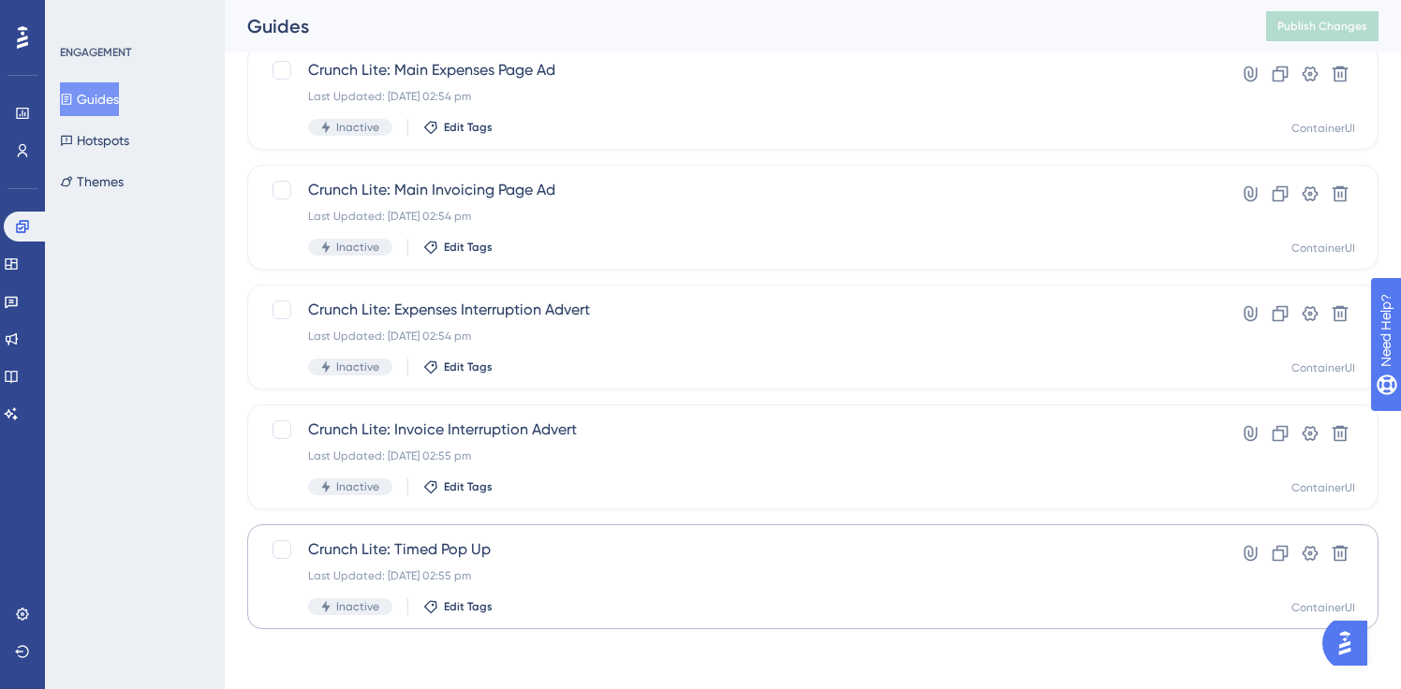
type input "lite"
click at [472, 537] on div "Crunch Lite: Timed Pop Up Last Updated: [DATE] 02:55 pm Inactive Edit Tags Hype…" at bounding box center [812, 576] width 1131 height 105
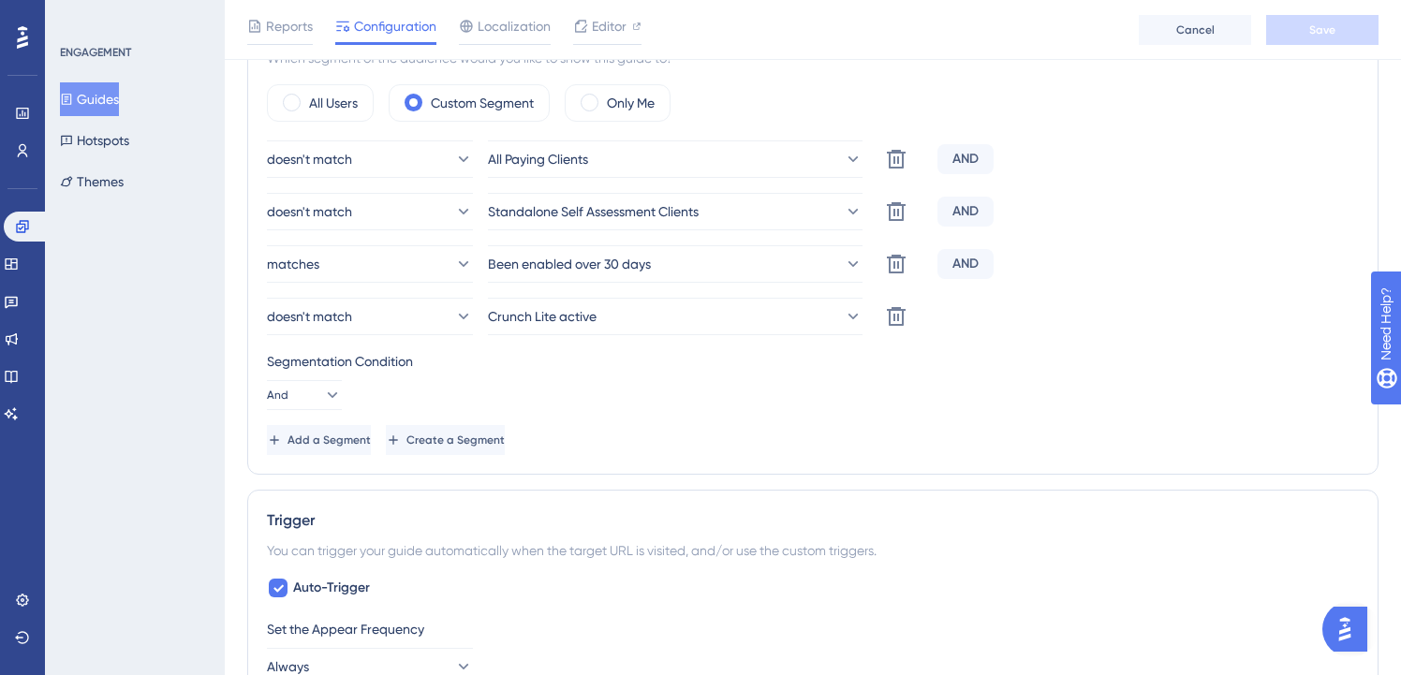
click at [100, 104] on button "Guides" at bounding box center [89, 99] width 59 height 34
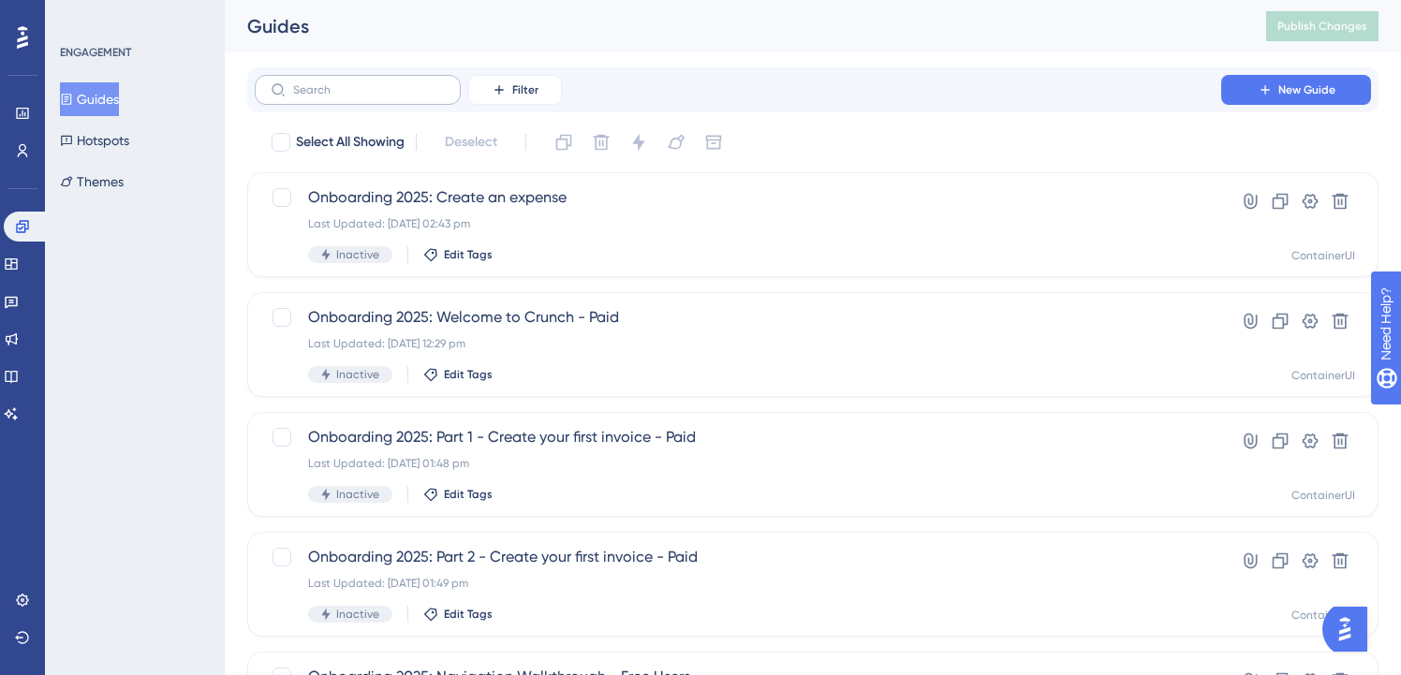
click at [367, 81] on label at bounding box center [358, 90] width 206 height 30
click at [367, 83] on input "text" at bounding box center [369, 89] width 152 height 13
type input "lite"
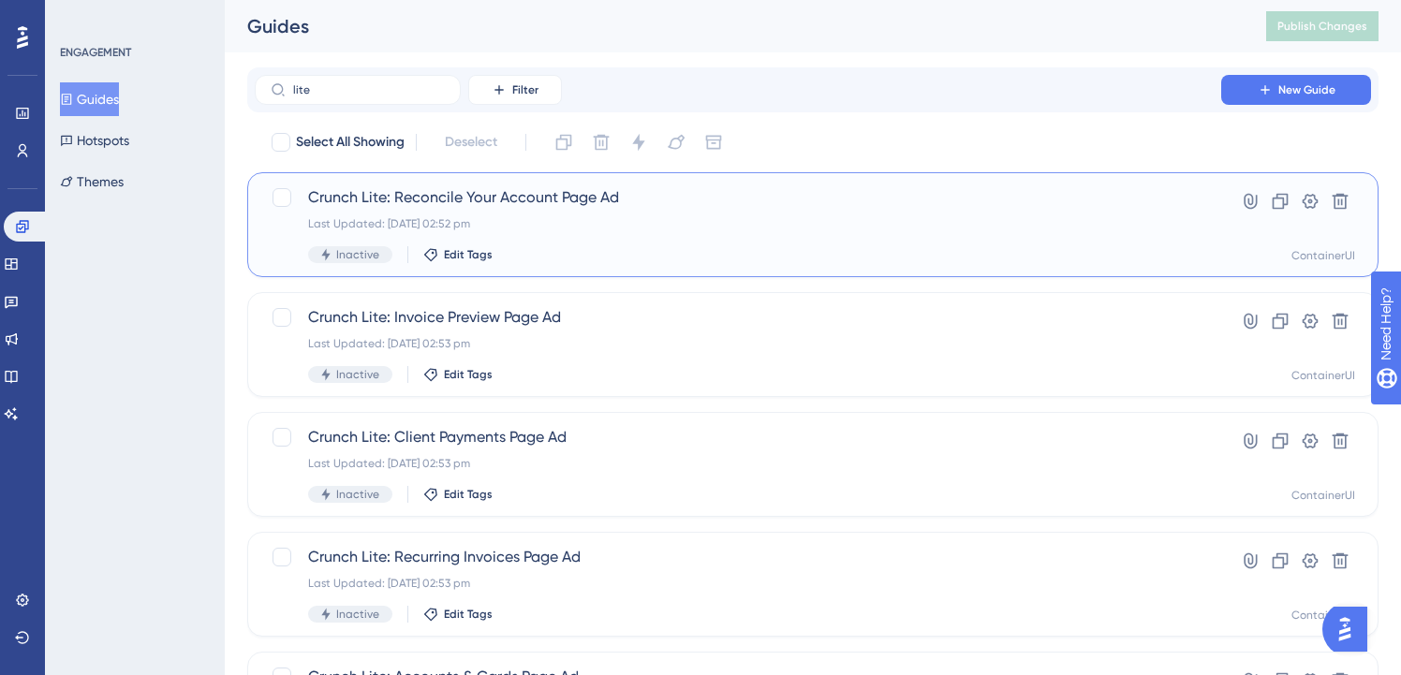
click at [467, 187] on span "Crunch Lite: Reconcile Your Account Page Ad" at bounding box center [738, 197] width 860 height 22
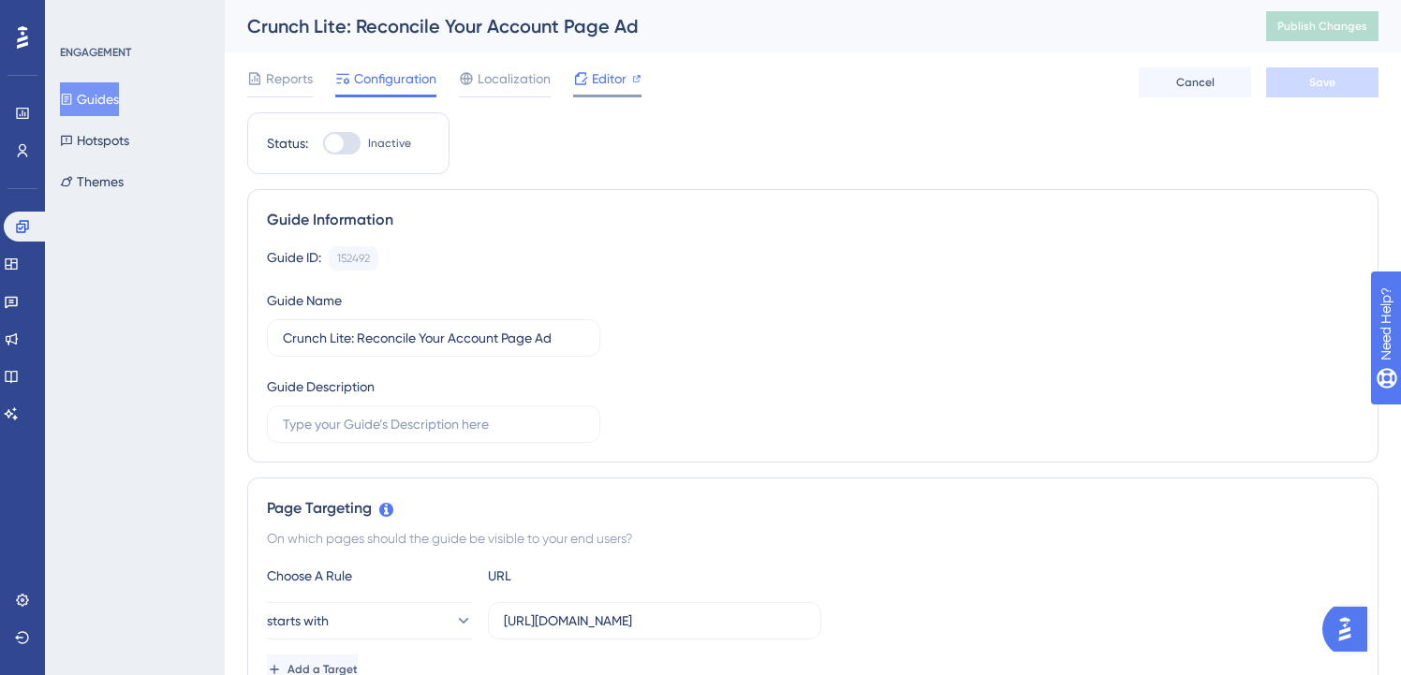
click at [598, 82] on span "Editor" at bounding box center [609, 78] width 35 height 22
